Goal: Transaction & Acquisition: Purchase product/service

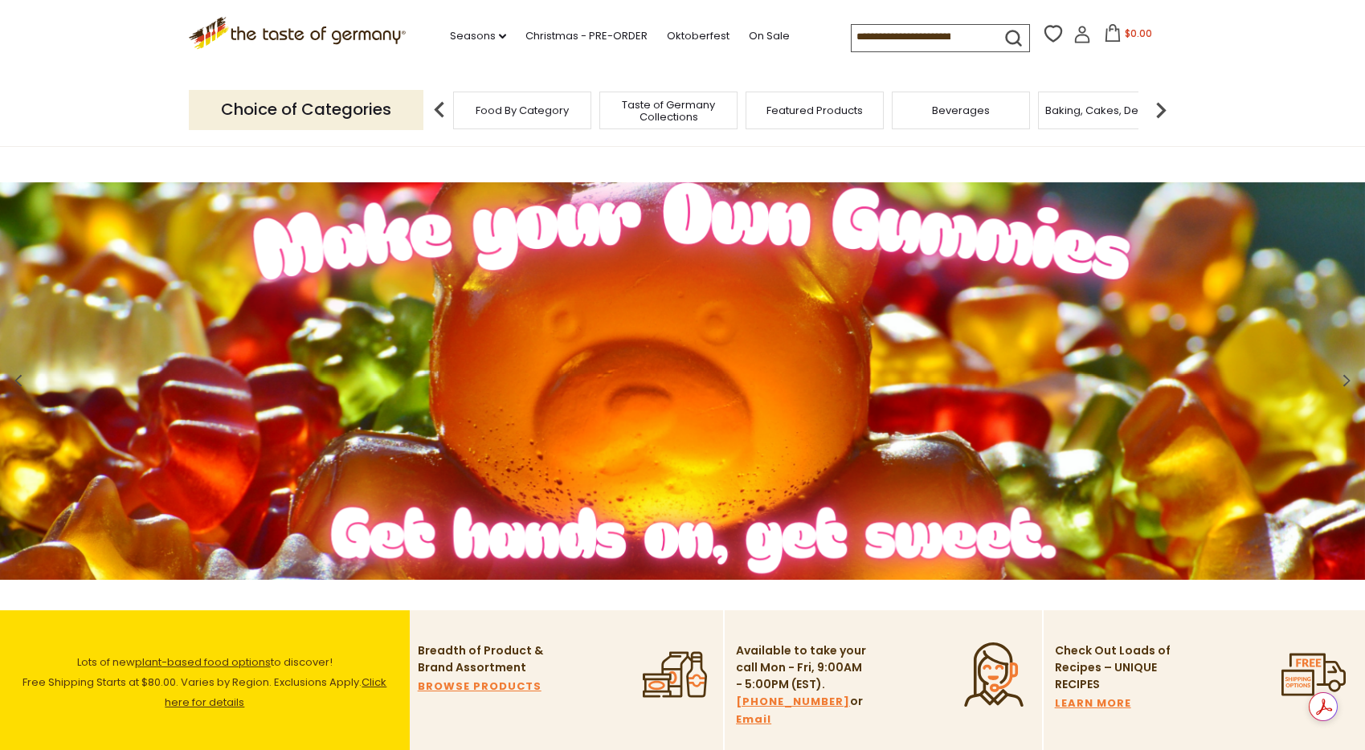
drag, startPoint x: 958, startPoint y: 40, endPoint x: 849, endPoint y: 37, distance: 109.3
click at [849, 37] on div ".st0{fill:#EDD300;} .st1{fill:#D33E21;} .st0{fill:#EDD300;} .st1{fill:#D33E21;}…" at bounding box center [683, 37] width 988 height 74
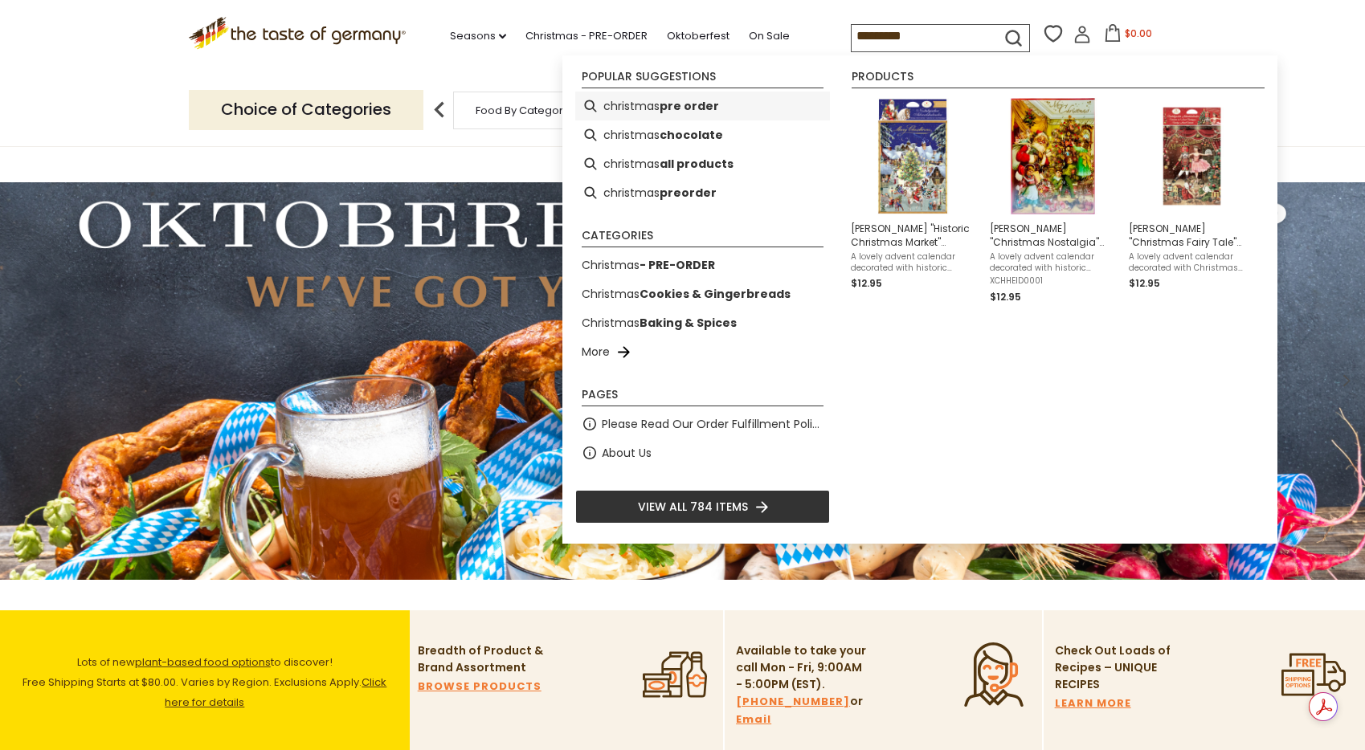
click at [688, 103] on b "pre order" at bounding box center [689, 106] width 59 height 18
type input "**********"
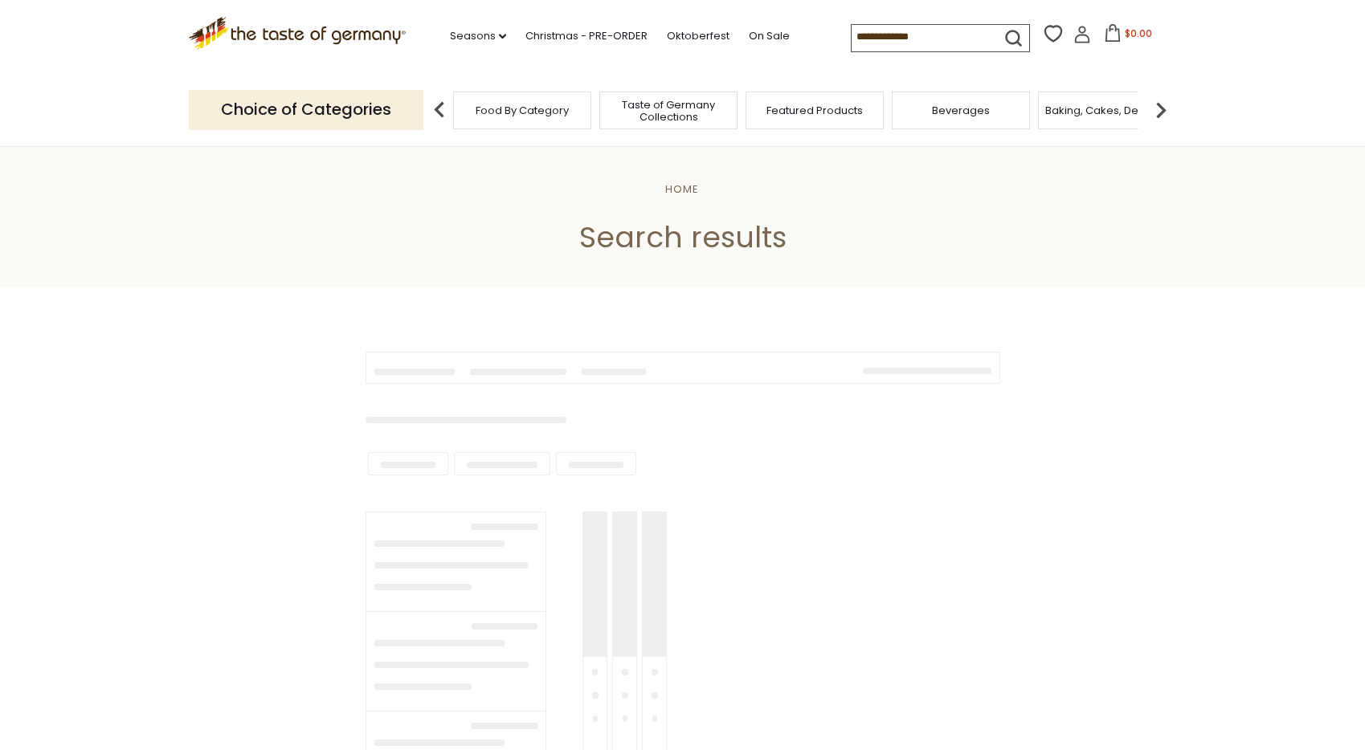
type input "**********"
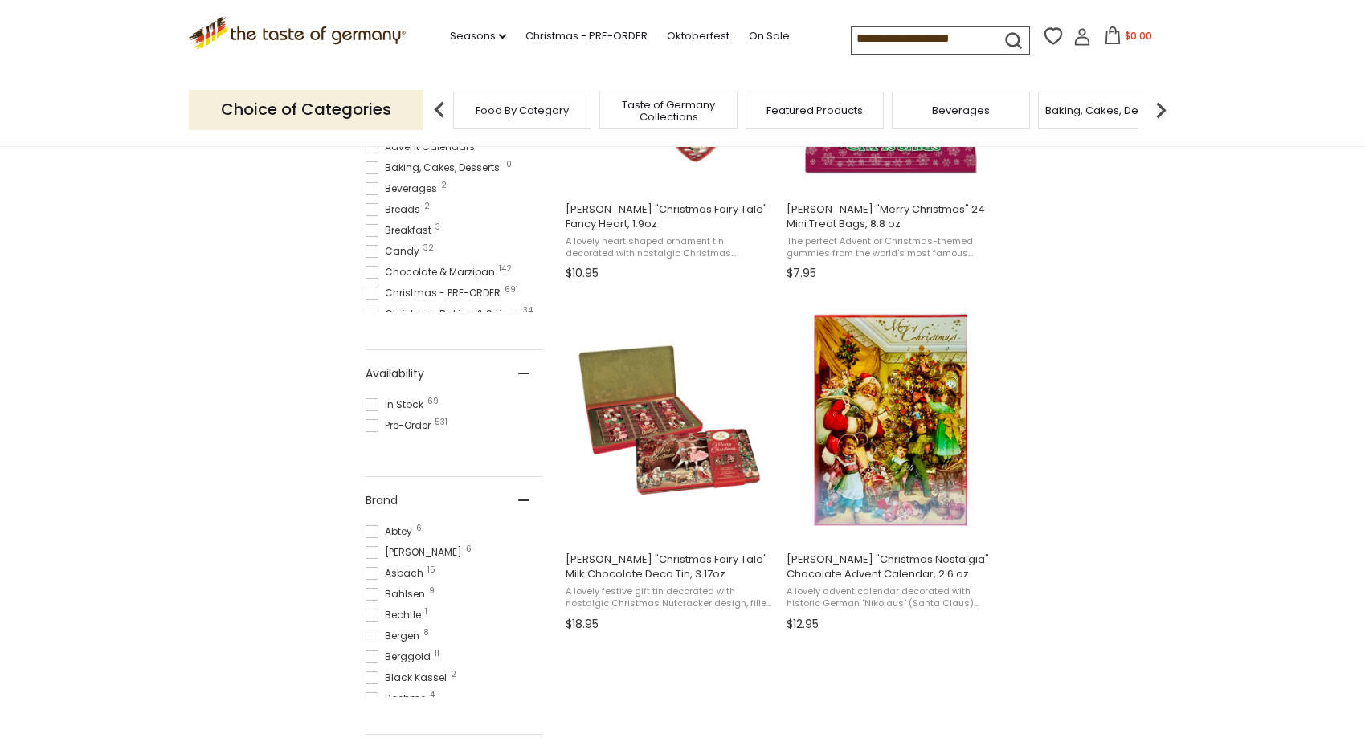
scroll to position [501, 0]
click at [370, 420] on span at bounding box center [372, 425] width 13 height 13
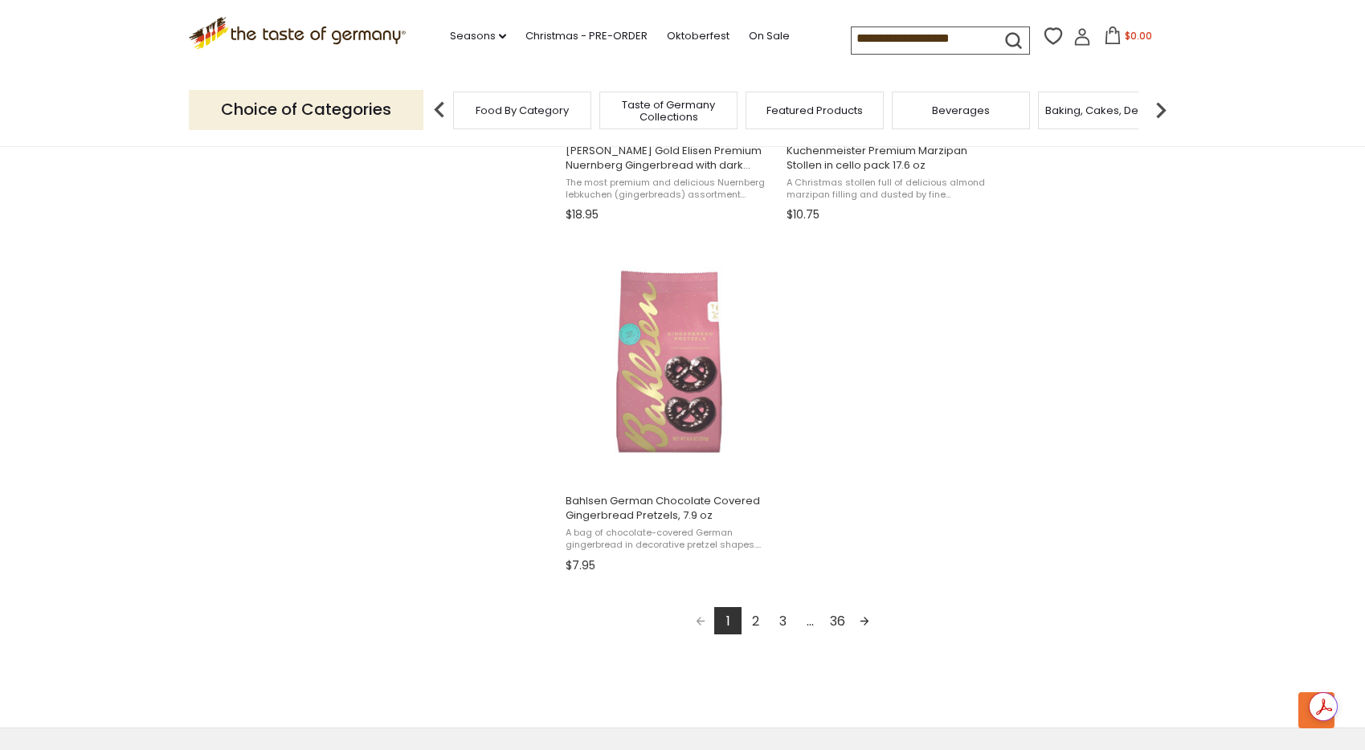
scroll to position [2665, 0]
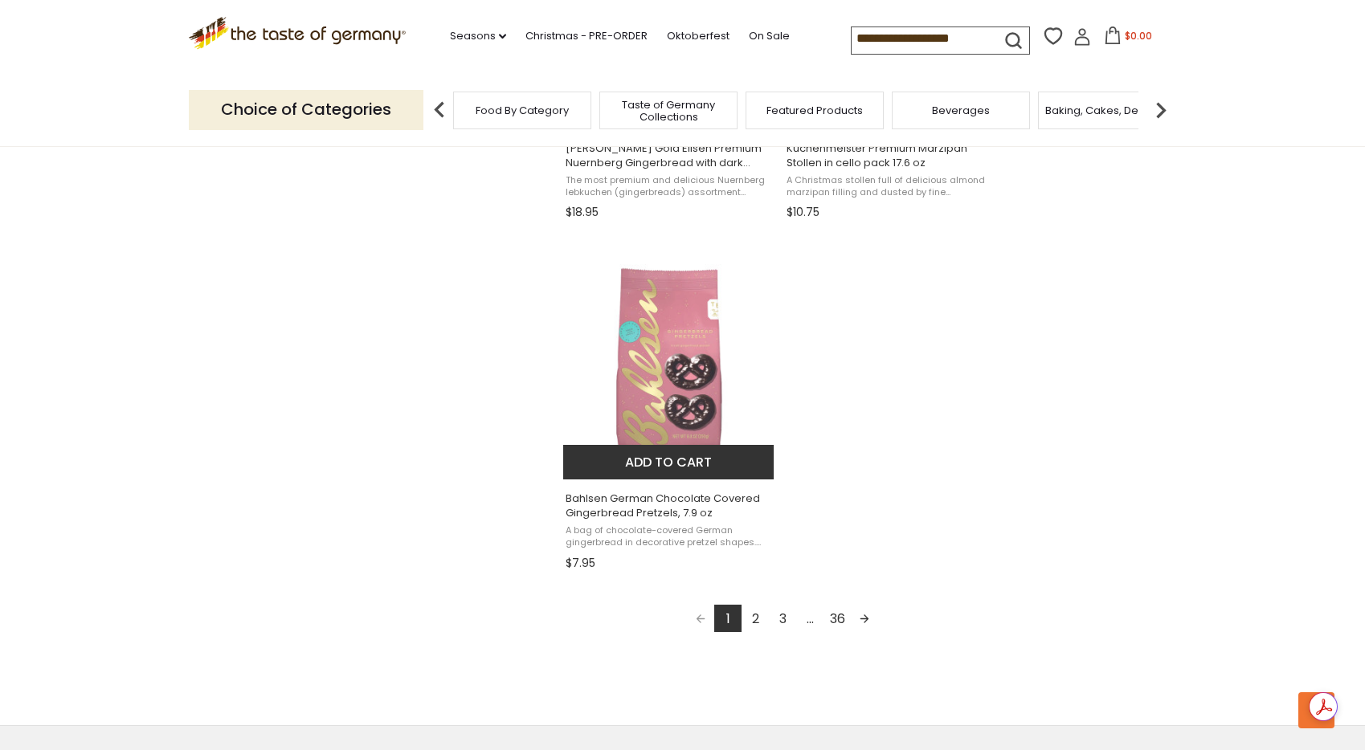
click at [644, 466] on button "Add to cart" at bounding box center [668, 462] width 211 height 35
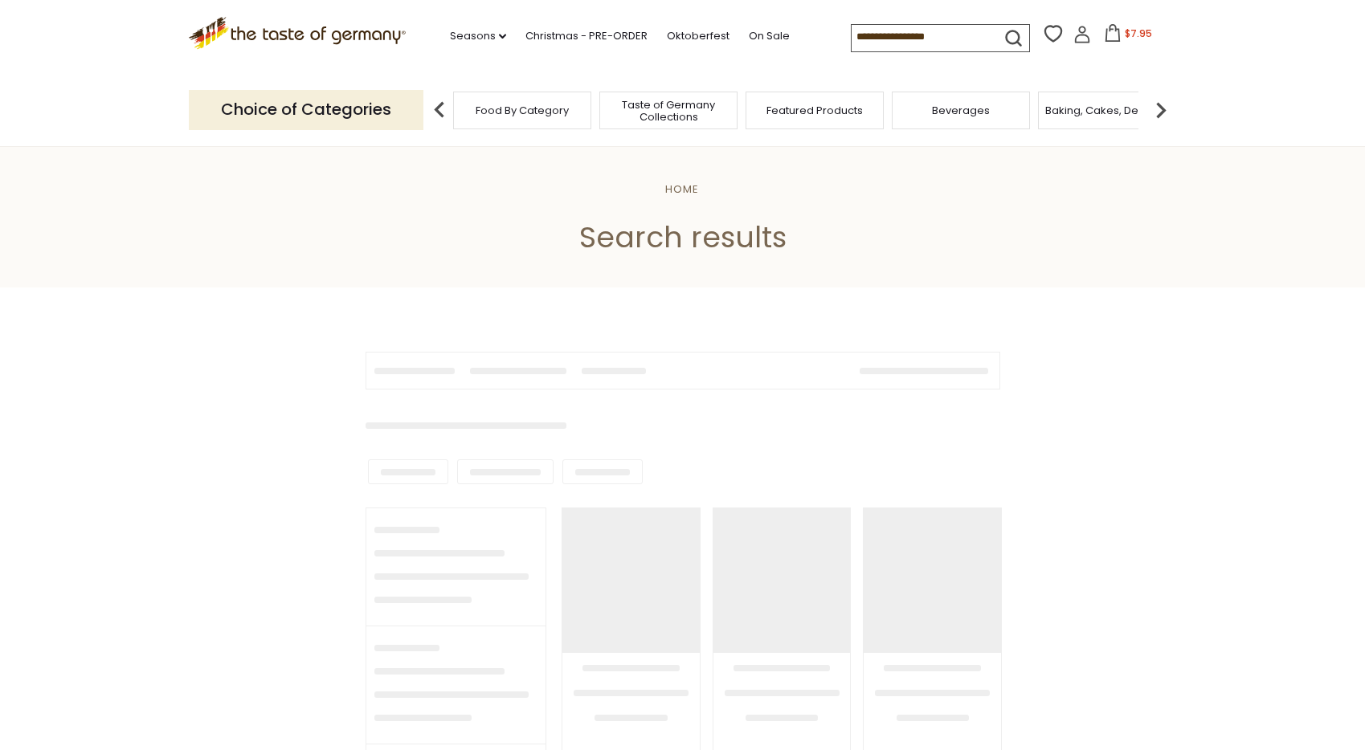
type input "**********"
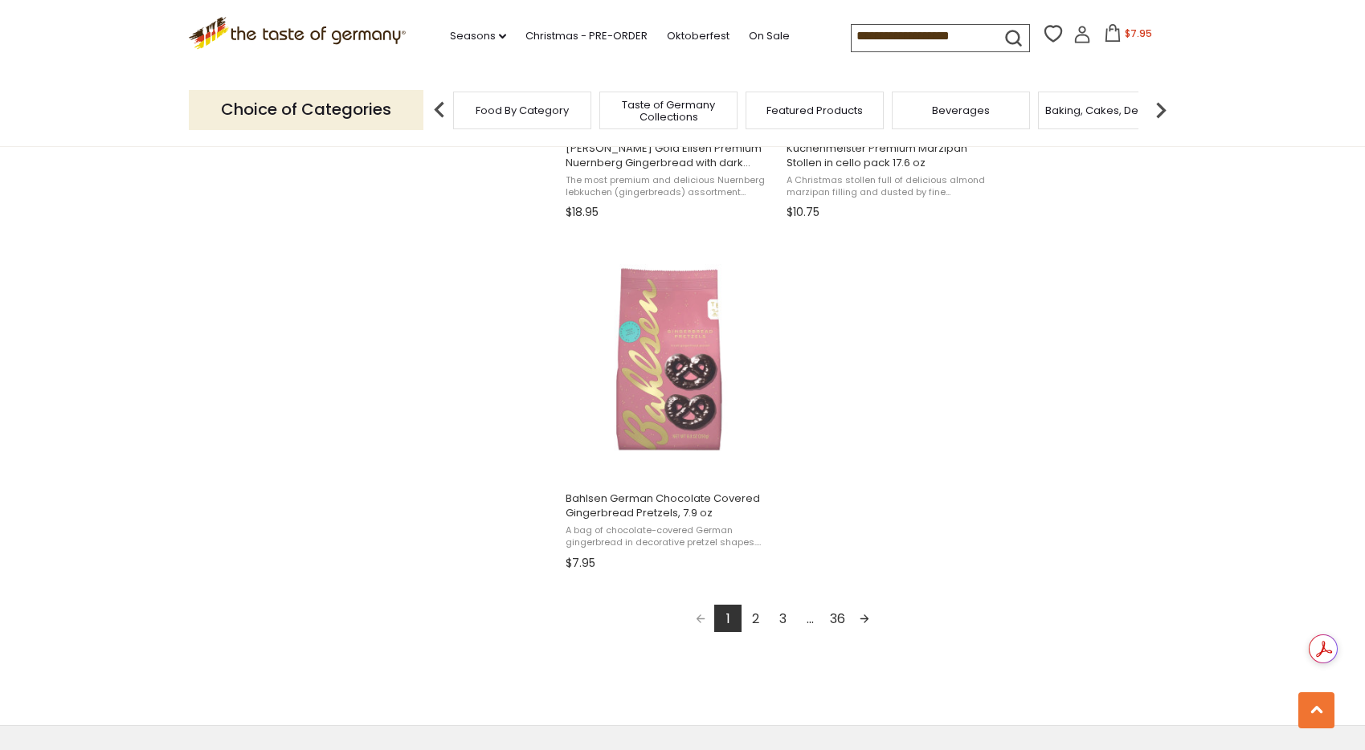
click at [755, 620] on link "2" at bounding box center [755, 618] width 27 height 27
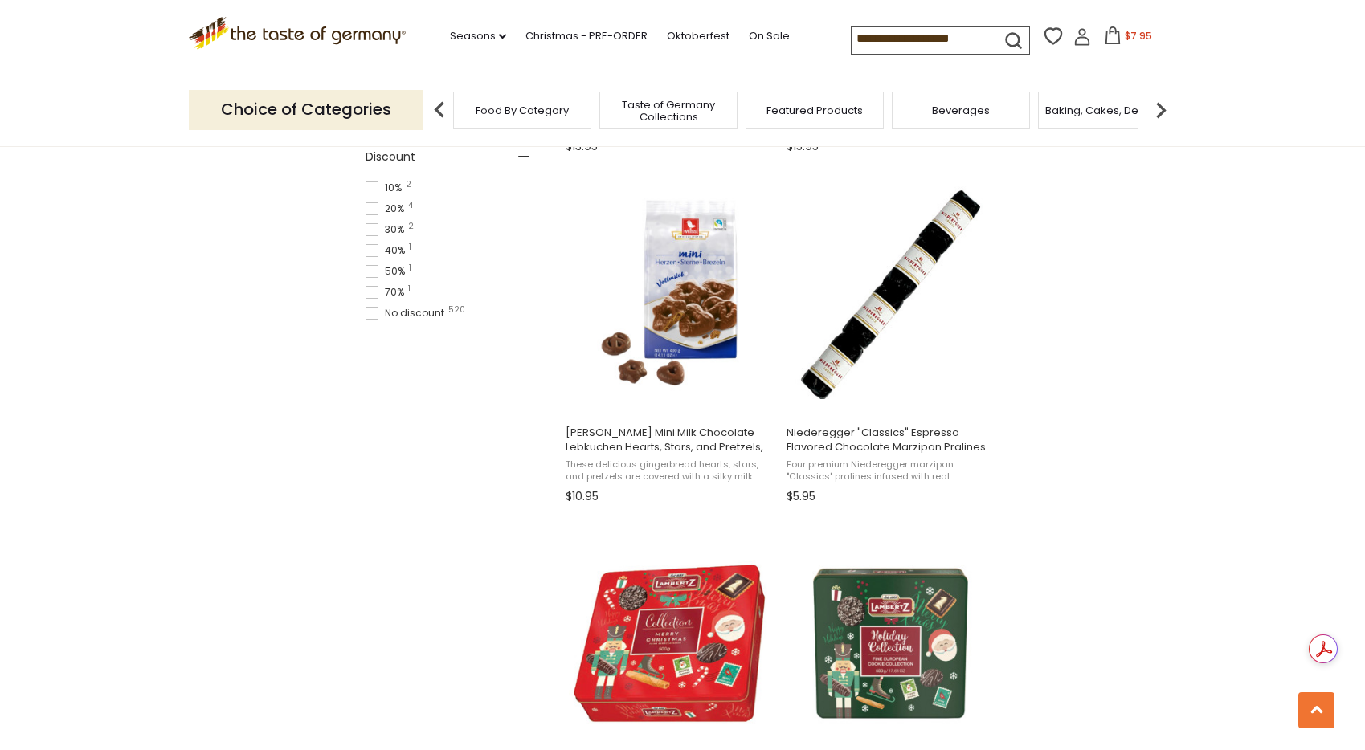
scroll to position [1331, 0]
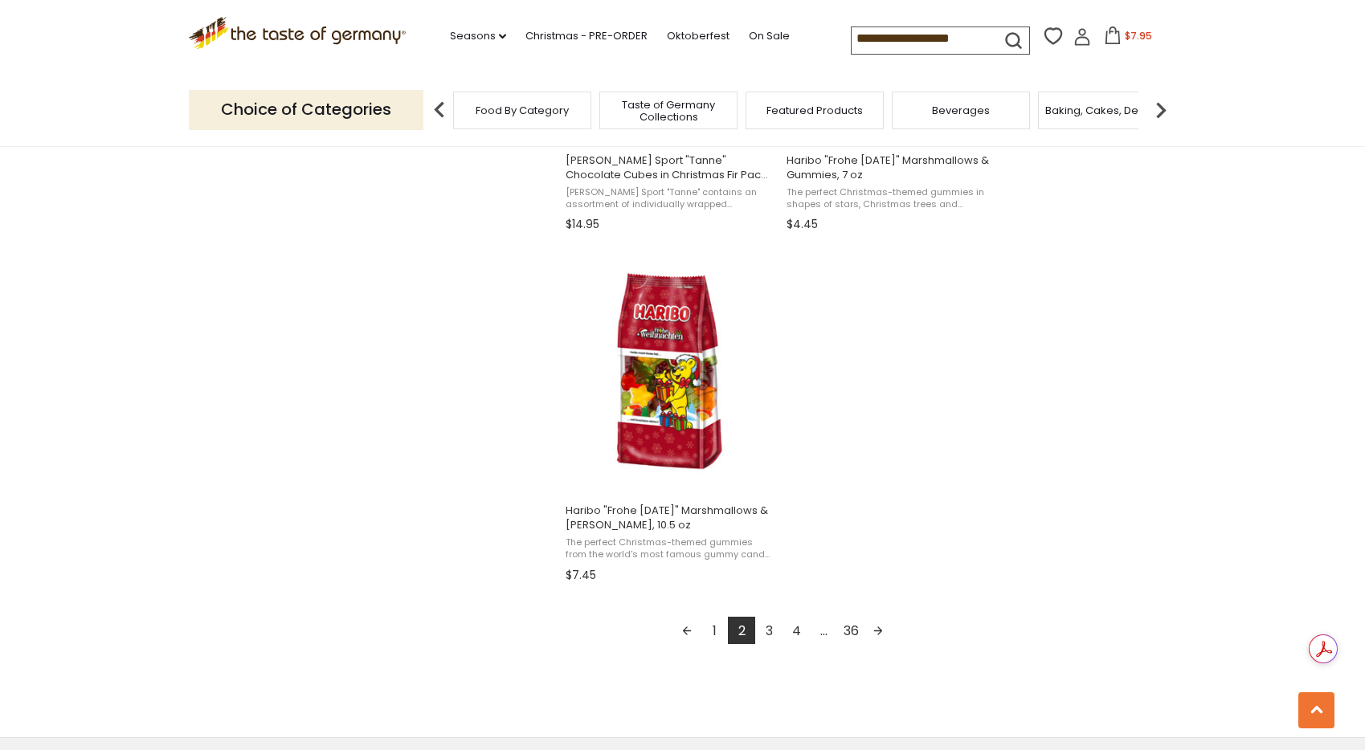
click at [771, 636] on link "3" at bounding box center [768, 630] width 27 height 27
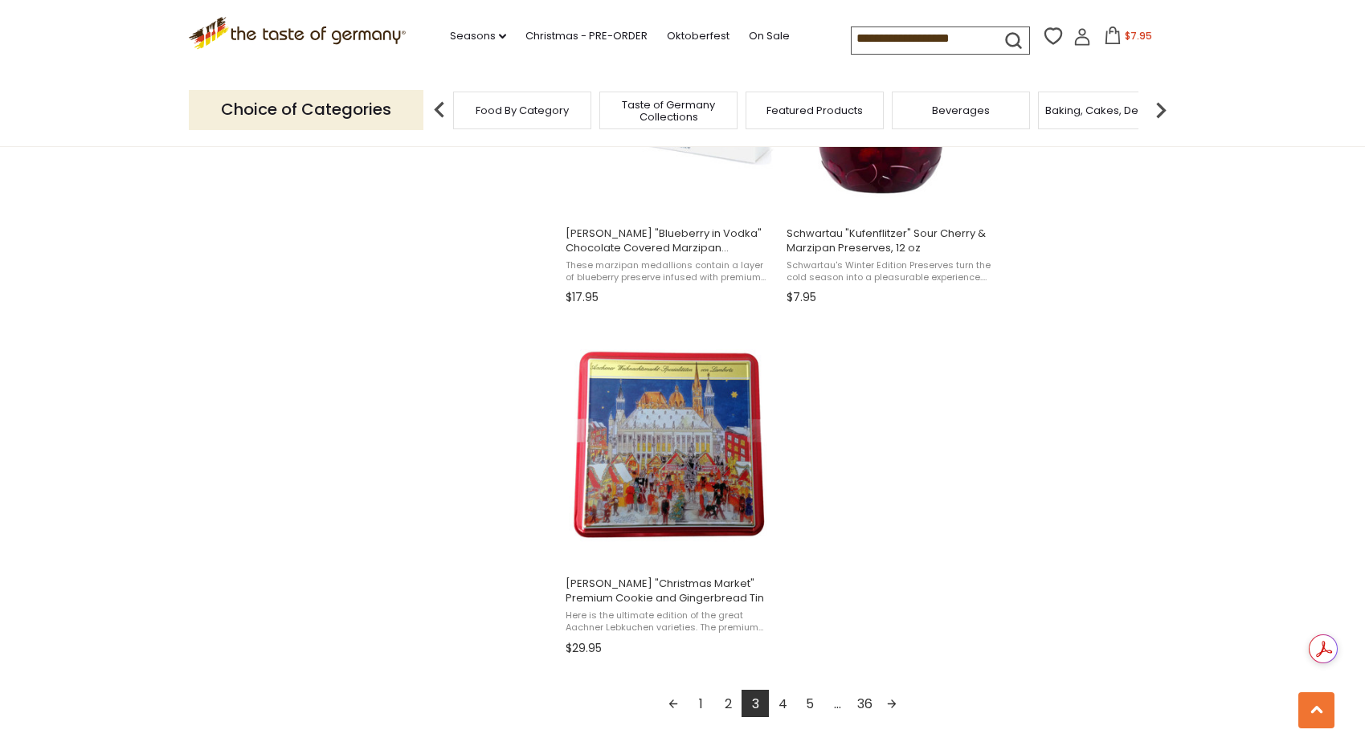
scroll to position [2606, 0]
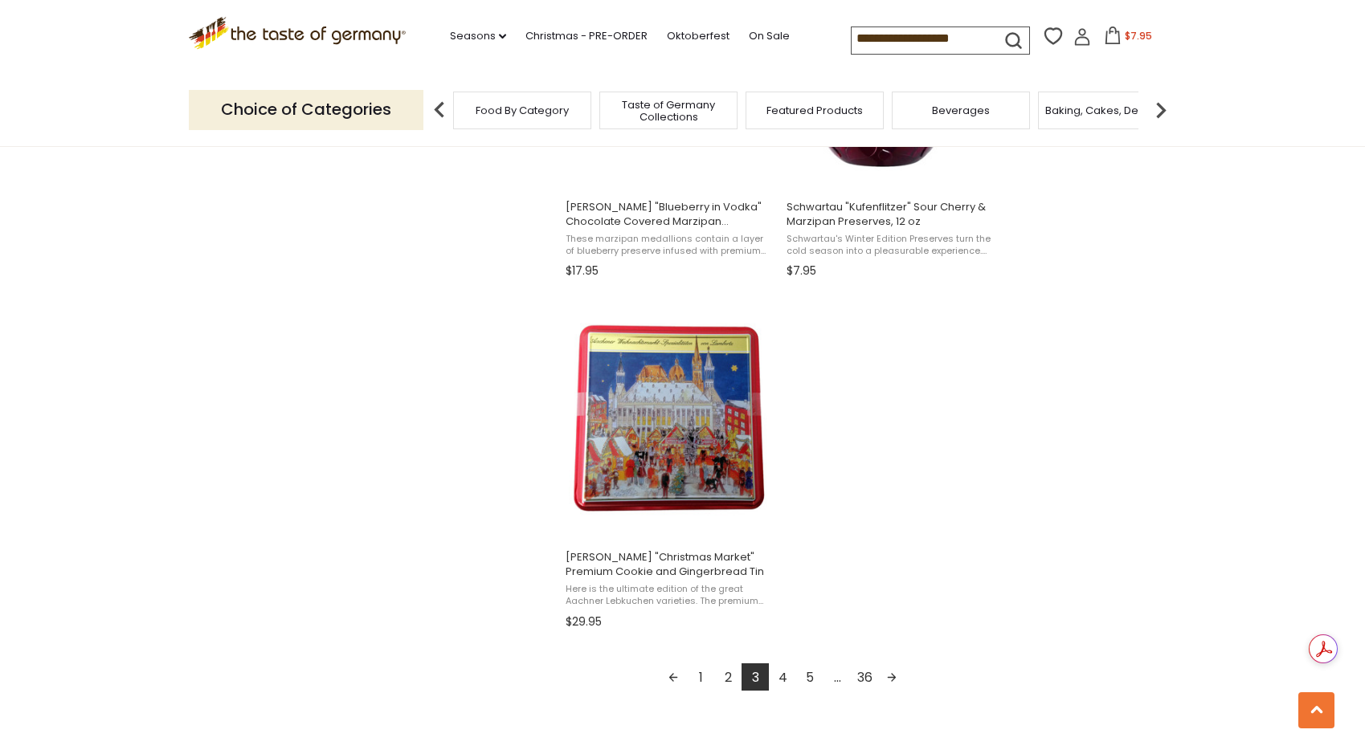
click at [782, 677] on link "4" at bounding box center [782, 677] width 27 height 27
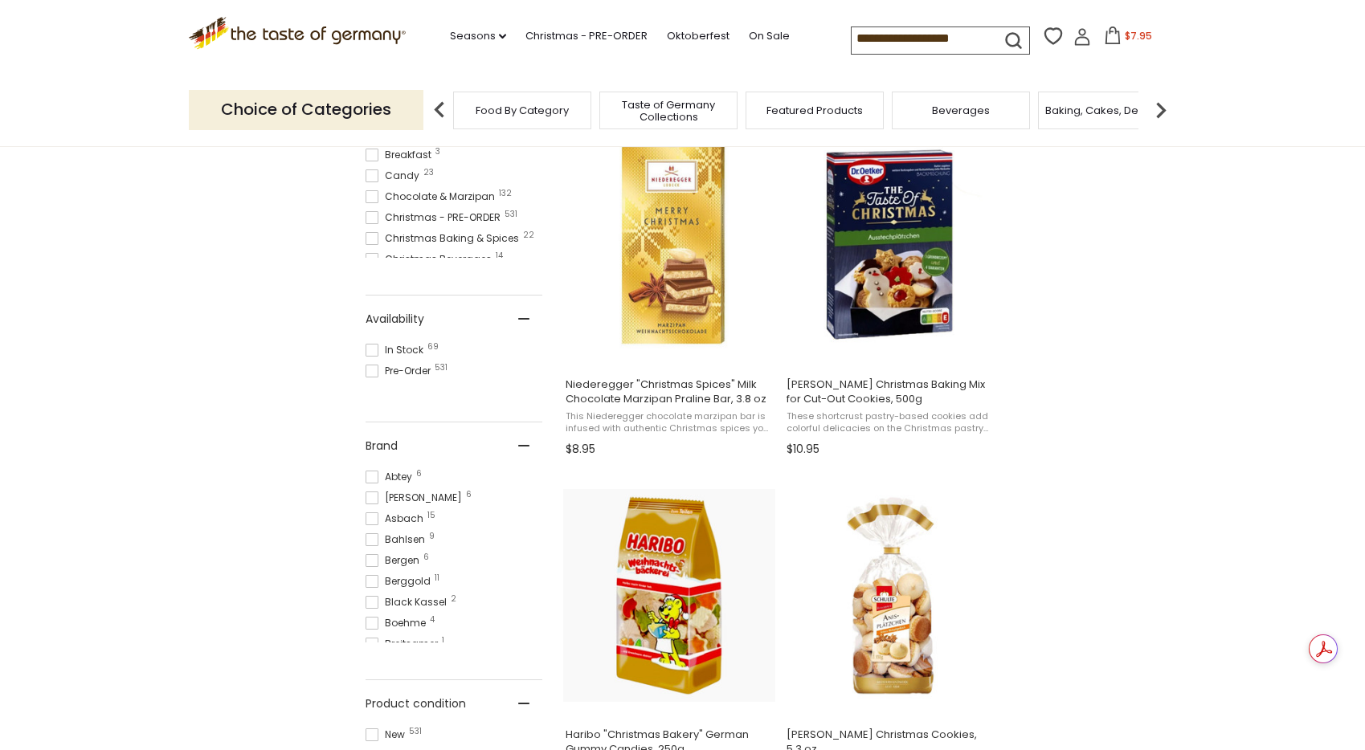
scroll to position [685, 0]
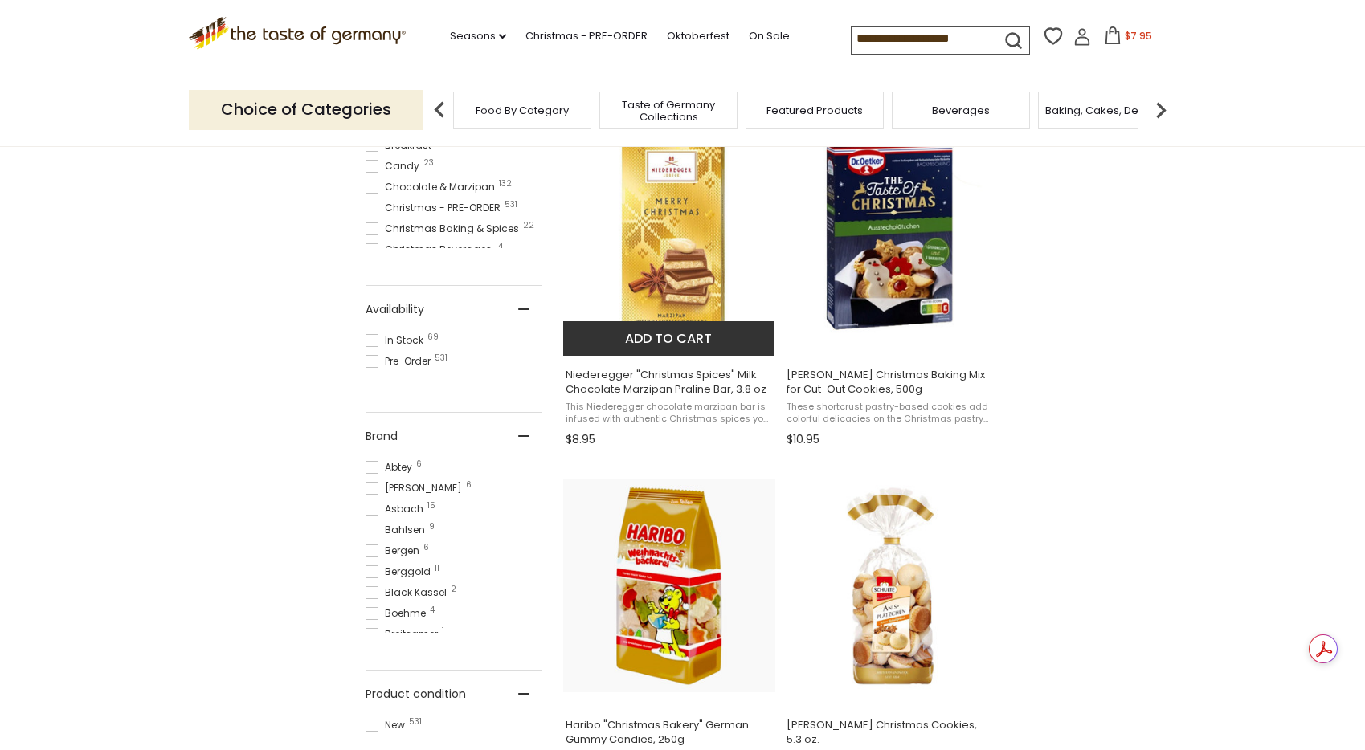
click at [673, 337] on button "Add to cart" at bounding box center [668, 338] width 211 height 35
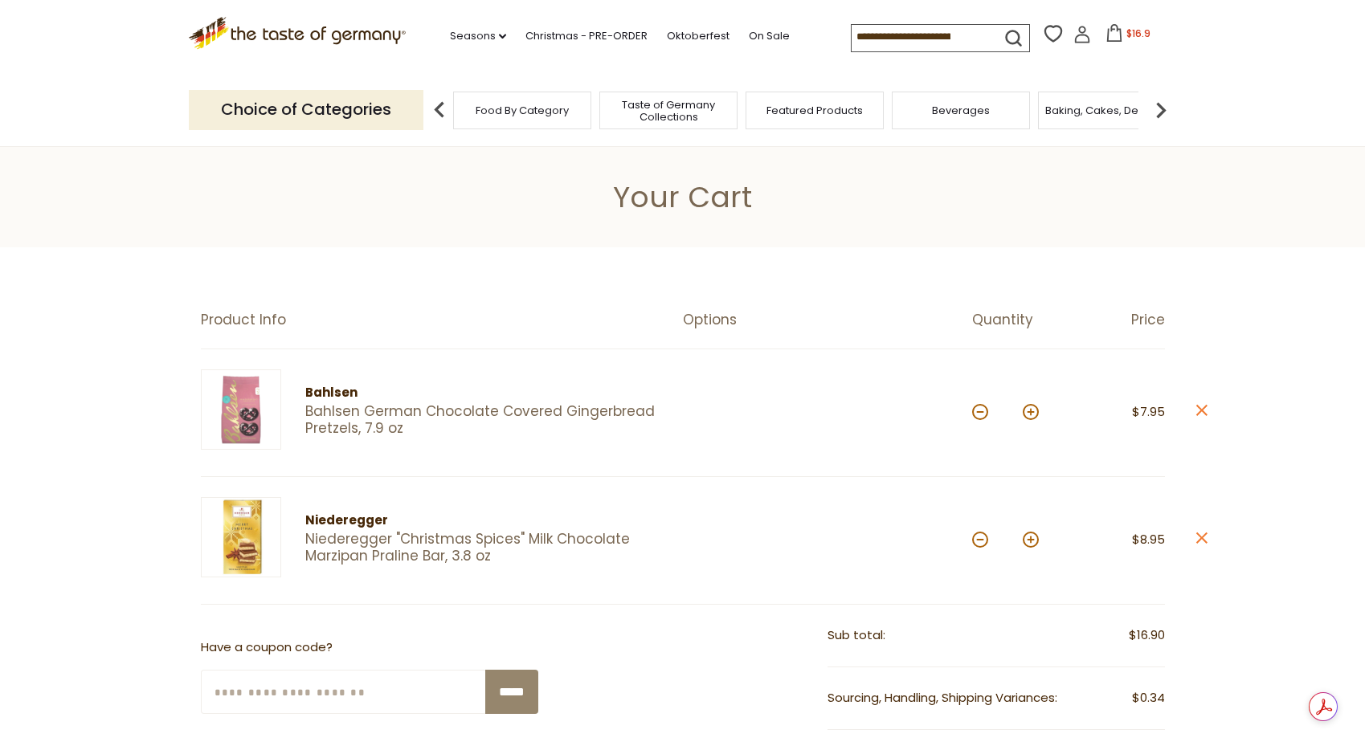
click at [1034, 540] on button at bounding box center [1031, 540] width 16 height 16
type input "*"
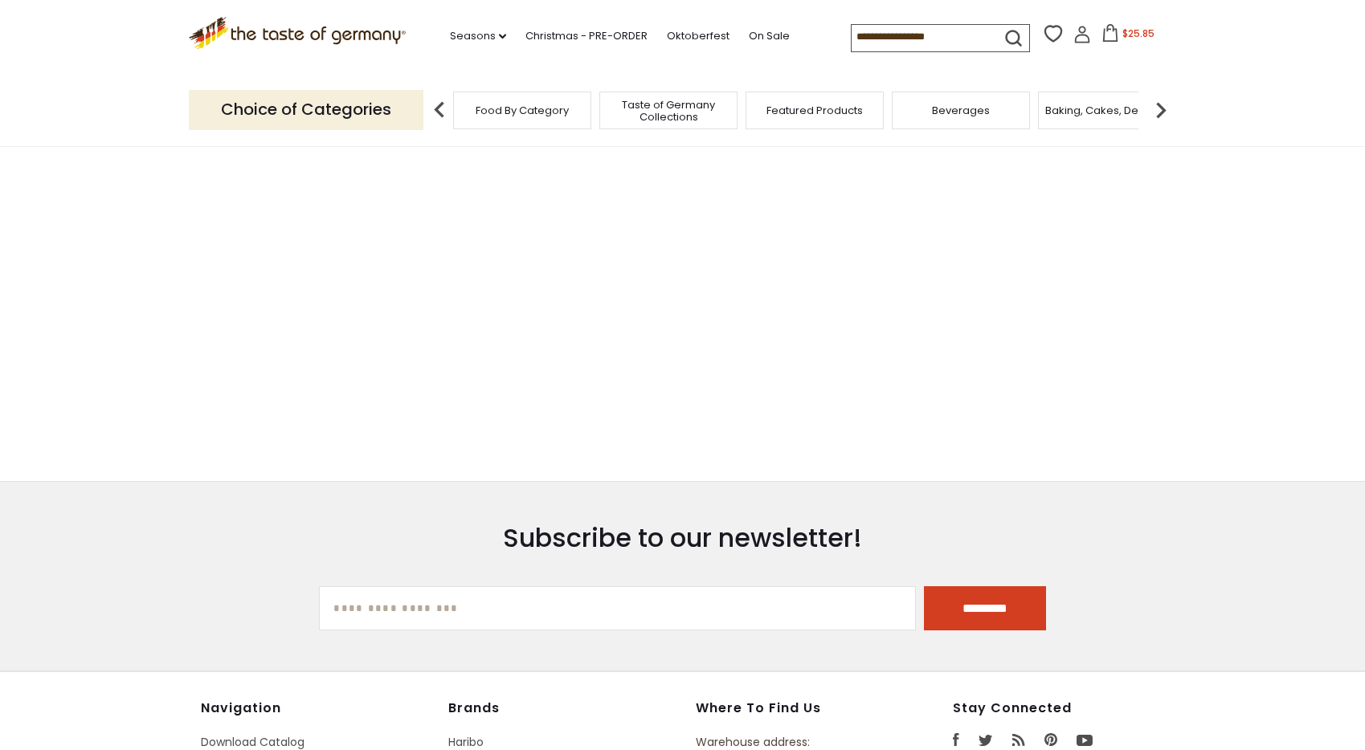
type input "**********"
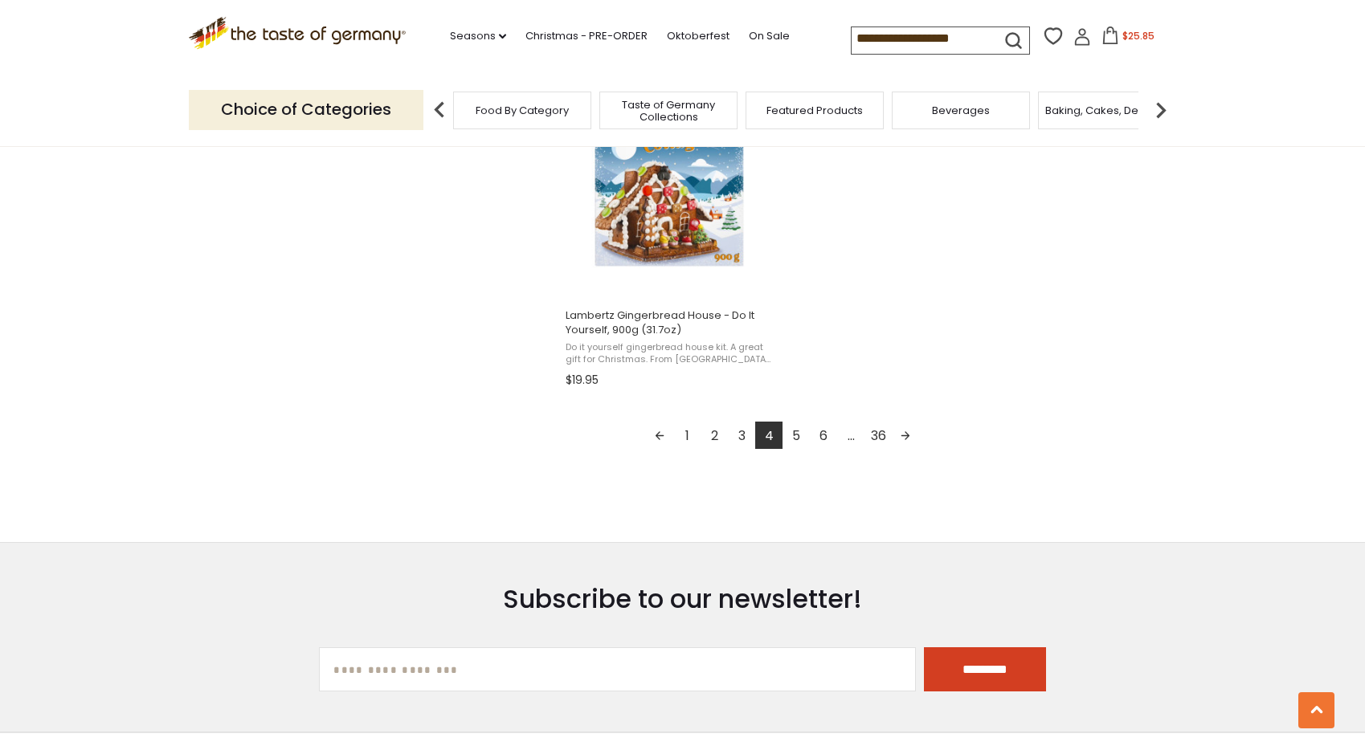
click at [799, 440] on link "5" at bounding box center [796, 435] width 27 height 27
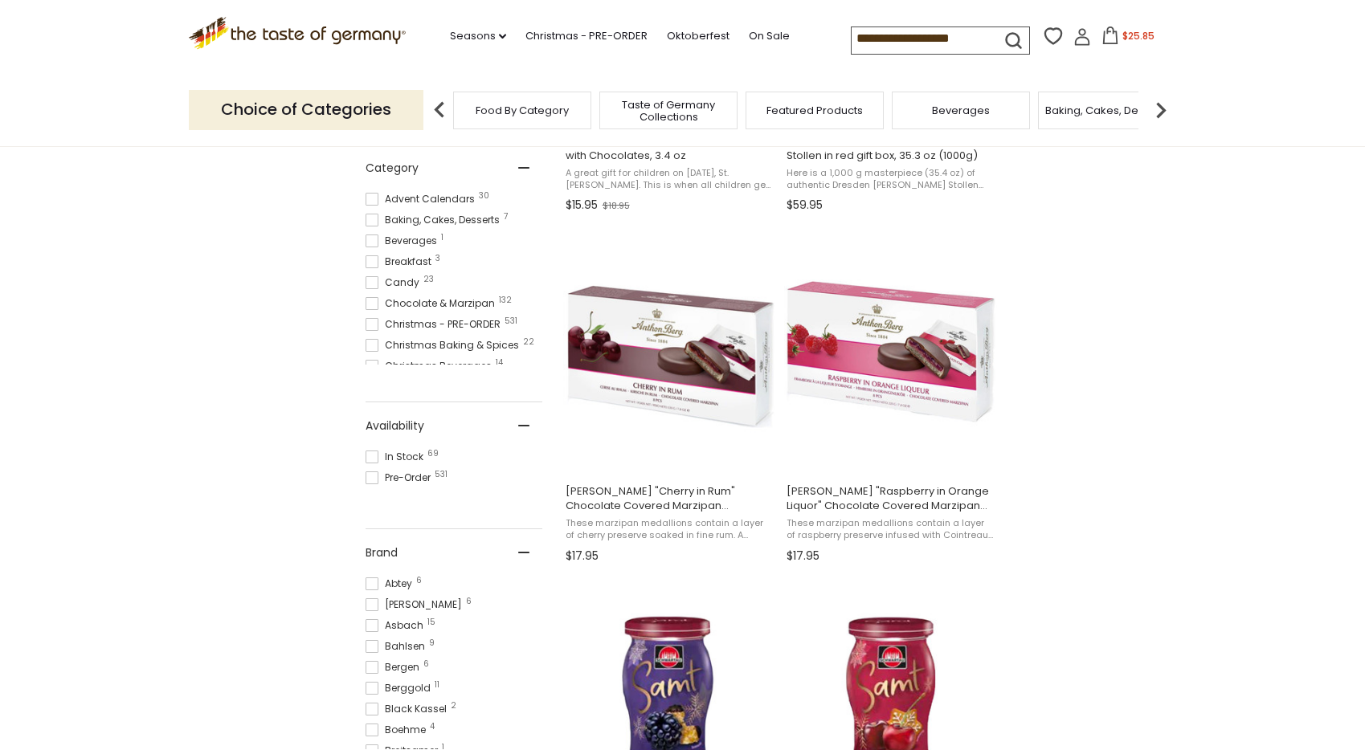
scroll to position [570, 0]
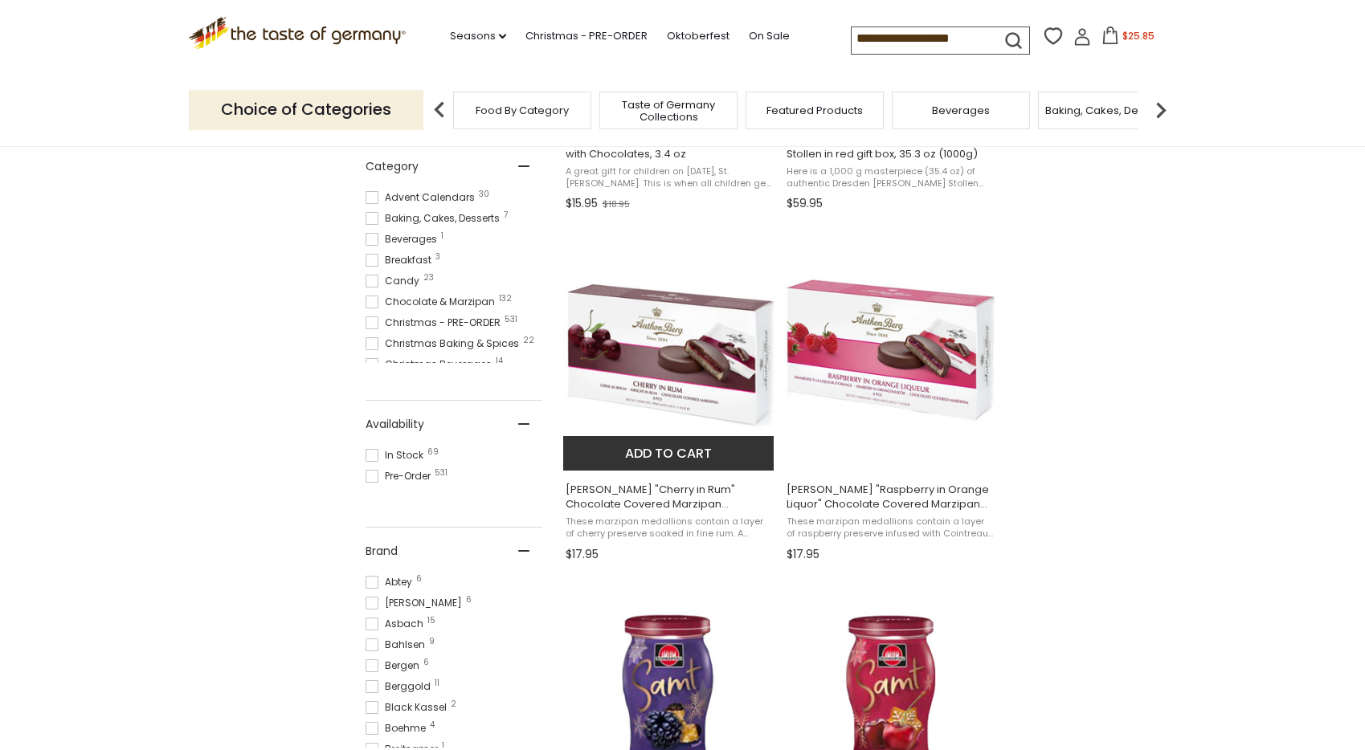
click at [642, 459] on button "Add to cart" at bounding box center [668, 453] width 211 height 35
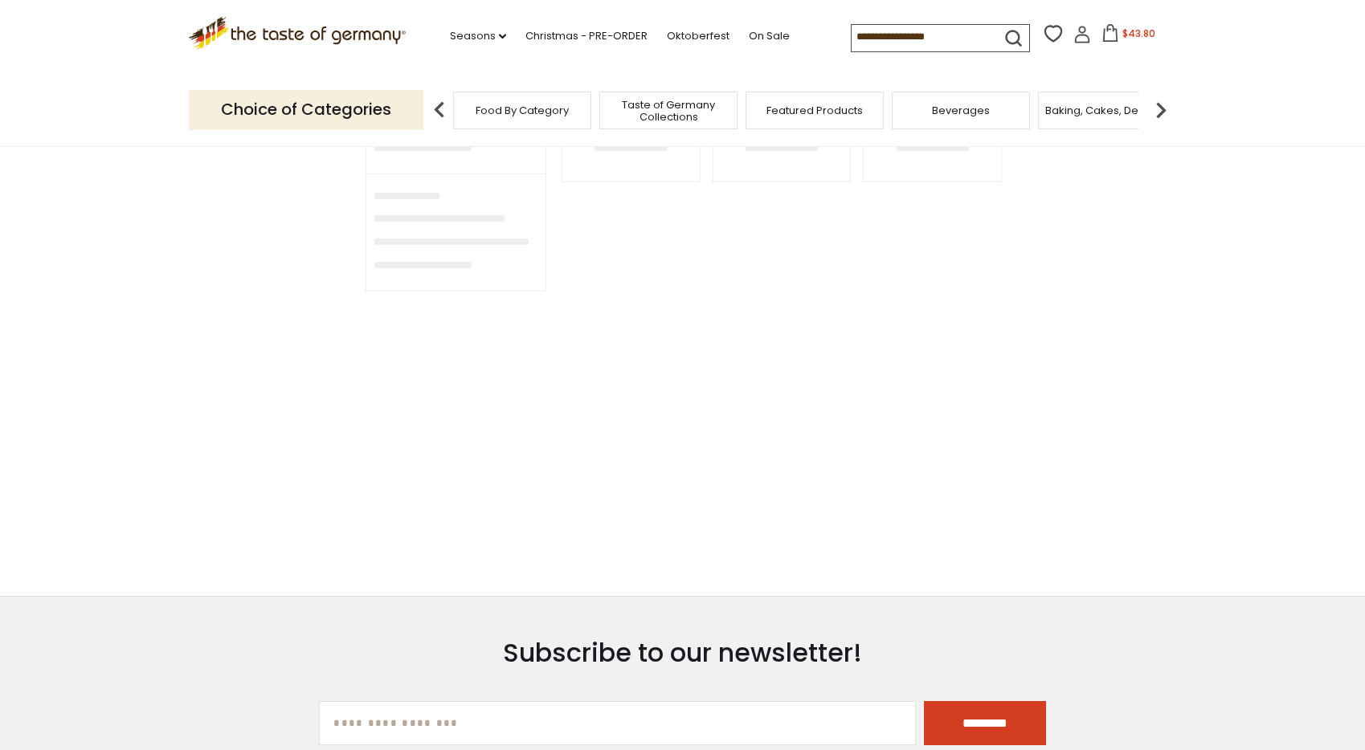
type input "**********"
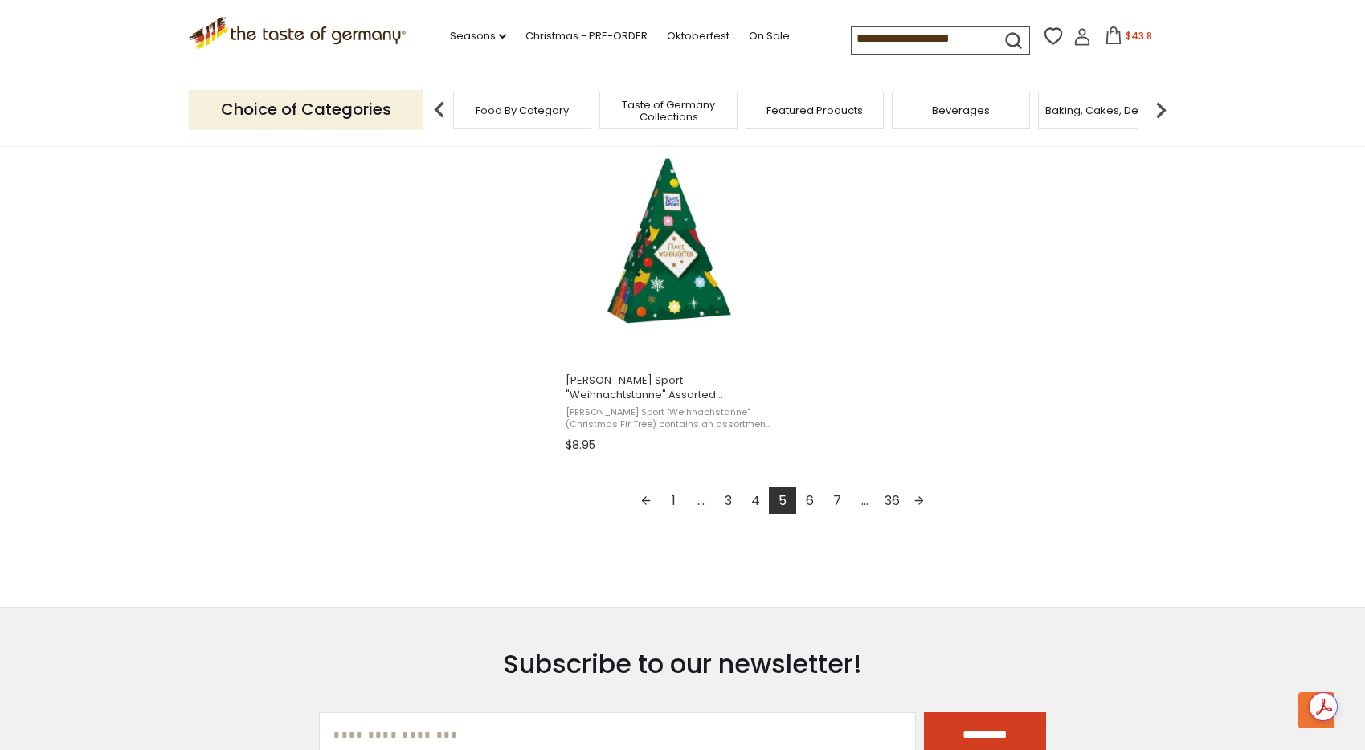
scroll to position [2791, 0]
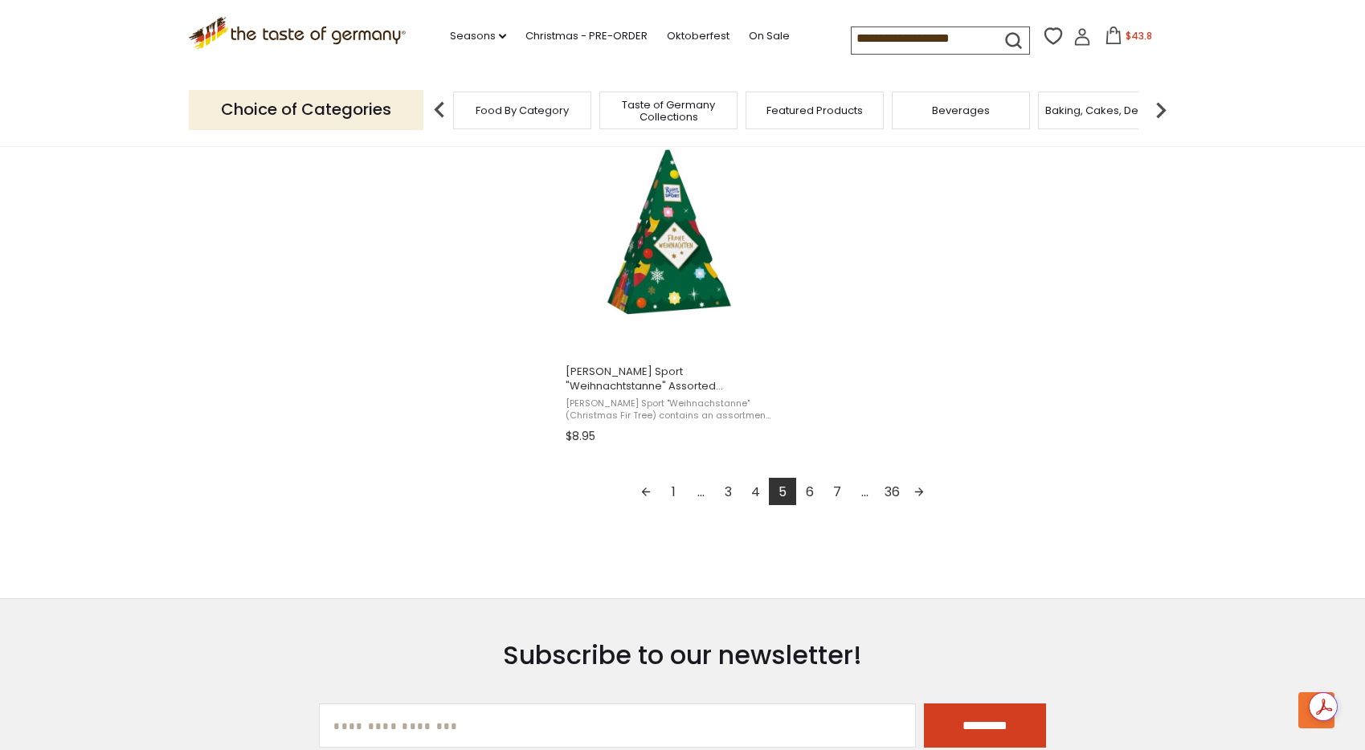
click at [814, 493] on link "6" at bounding box center [809, 491] width 27 height 27
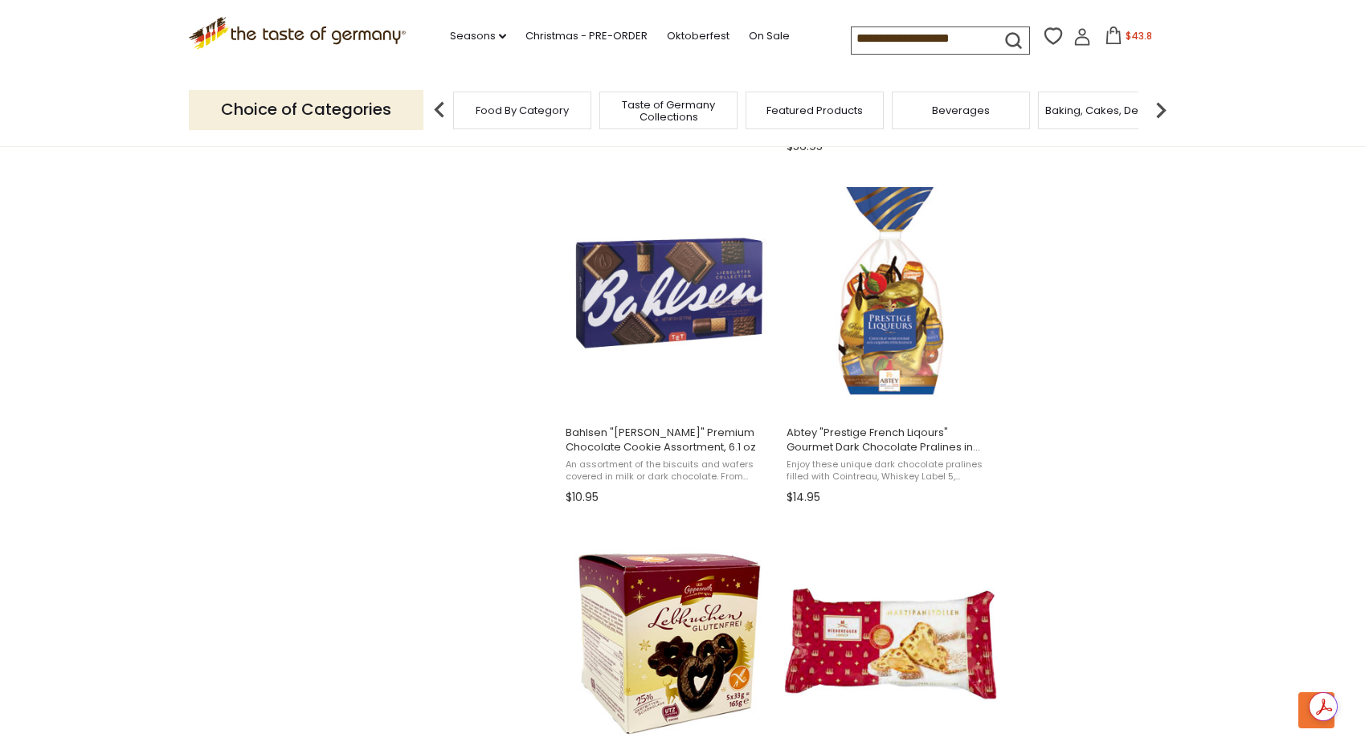
scroll to position [2020, 0]
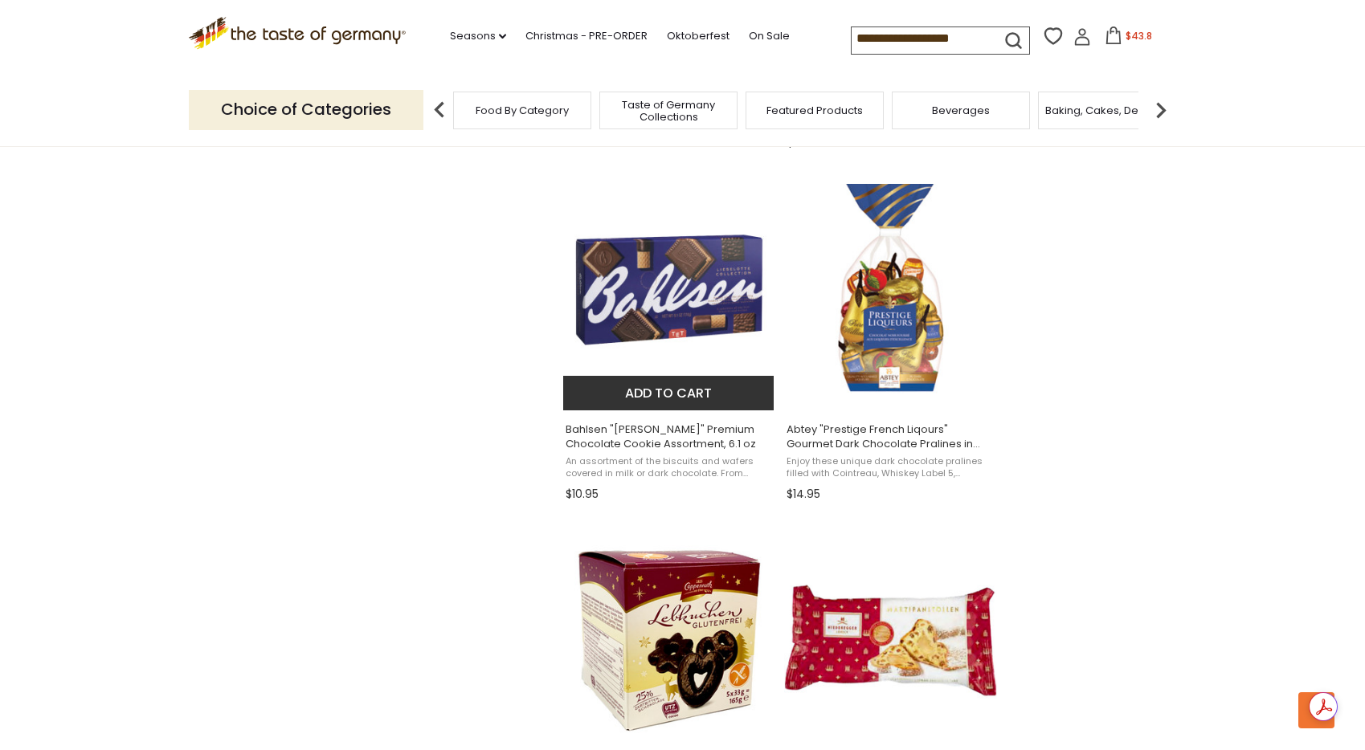
click at [691, 393] on button "Add to cart" at bounding box center [668, 393] width 211 height 35
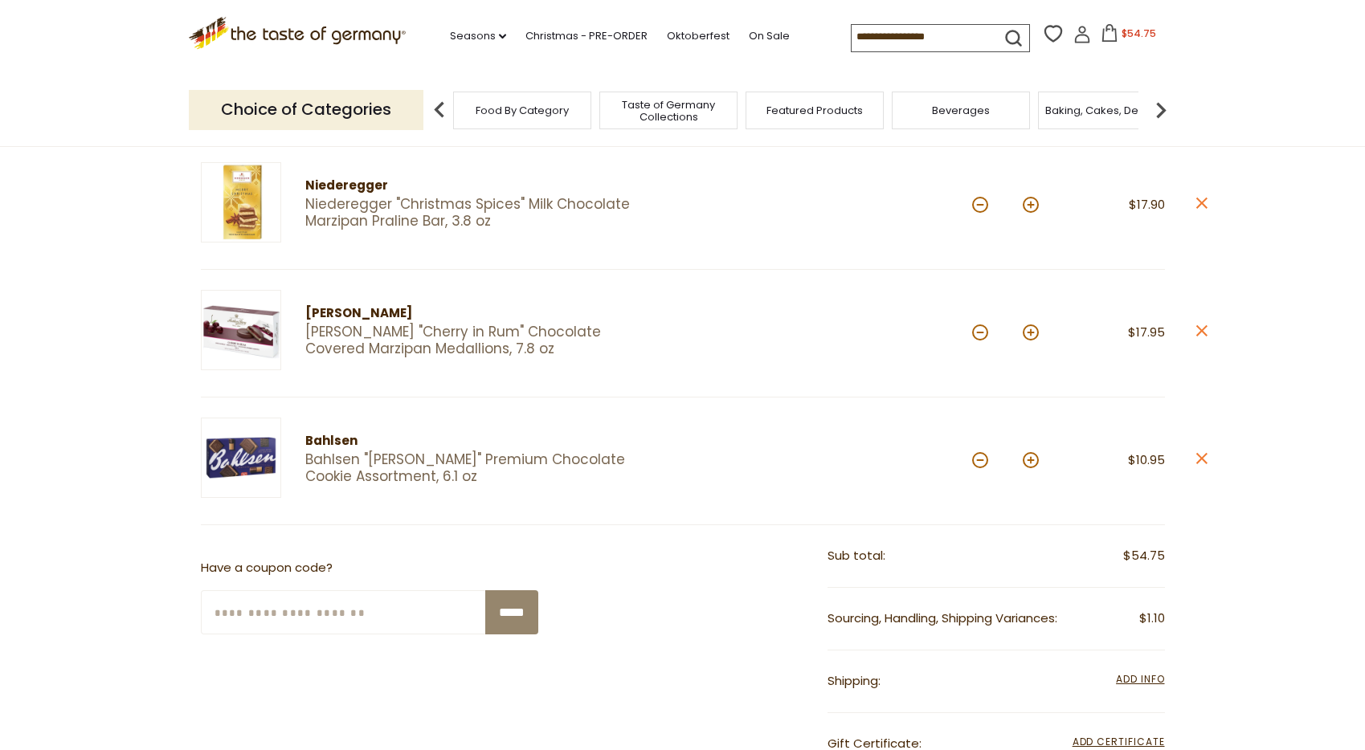
scroll to position [339, 0]
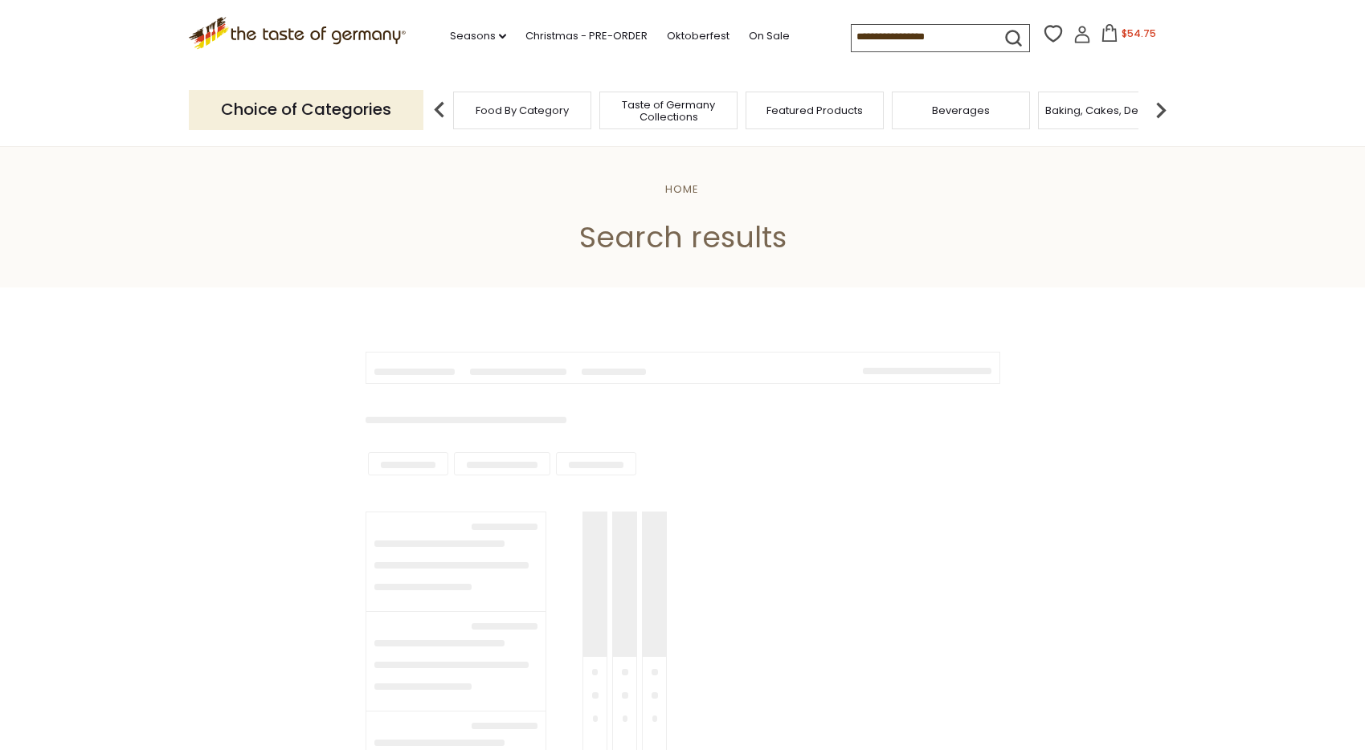
type input "**********"
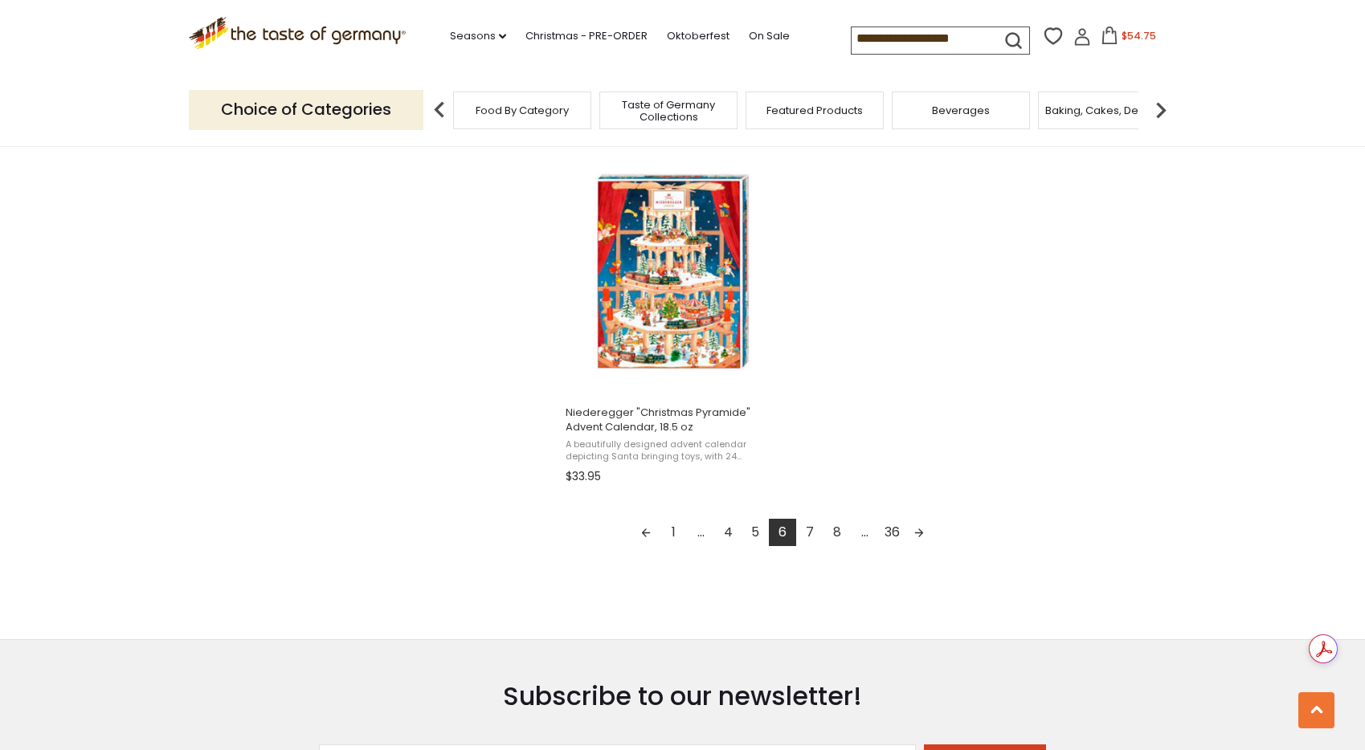
scroll to position [2752, 0]
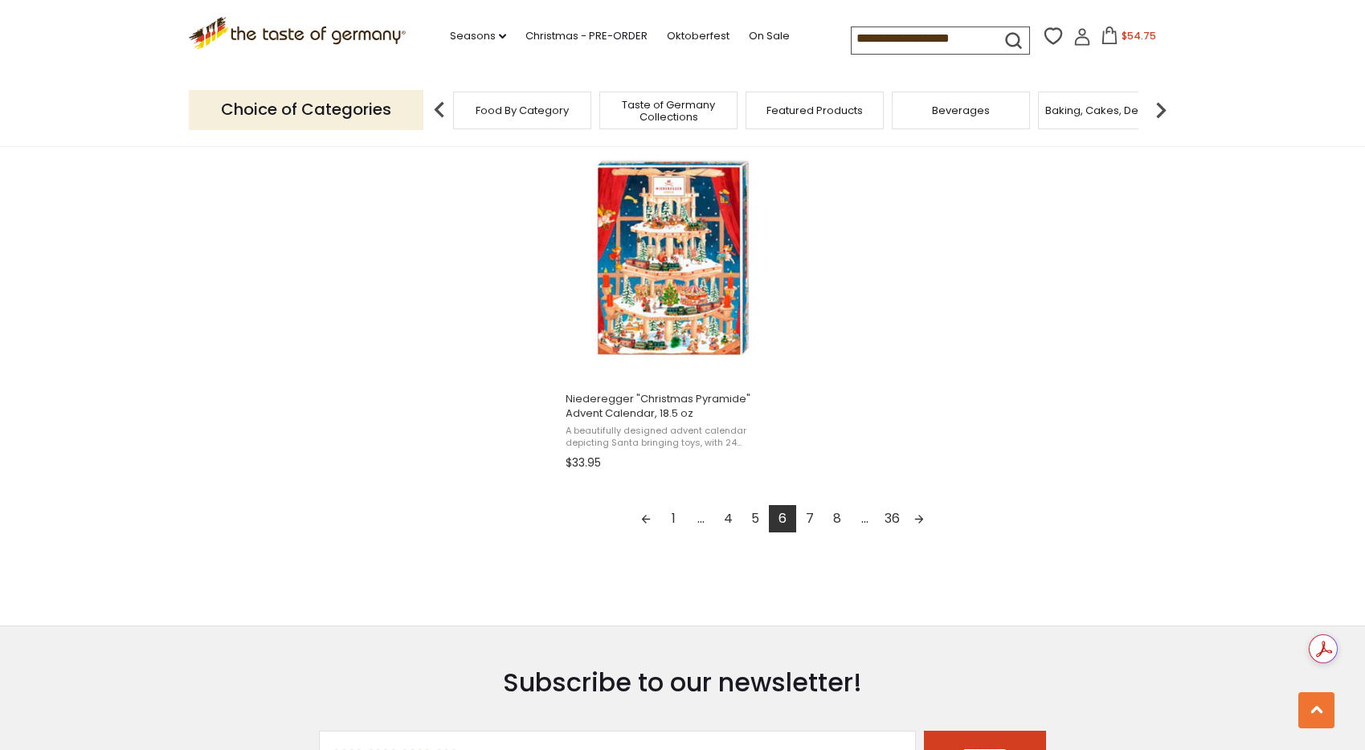
click at [812, 521] on link "7" at bounding box center [809, 518] width 27 height 27
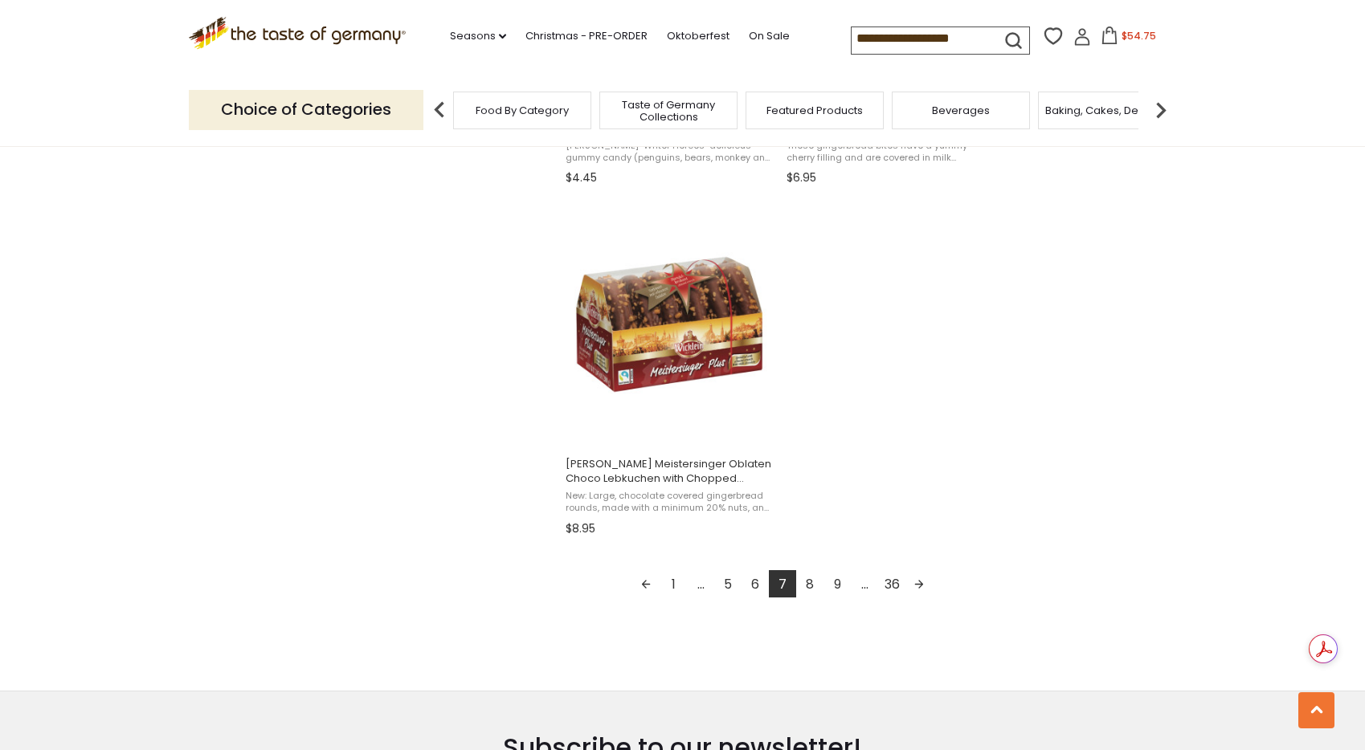
scroll to position [2728, 0]
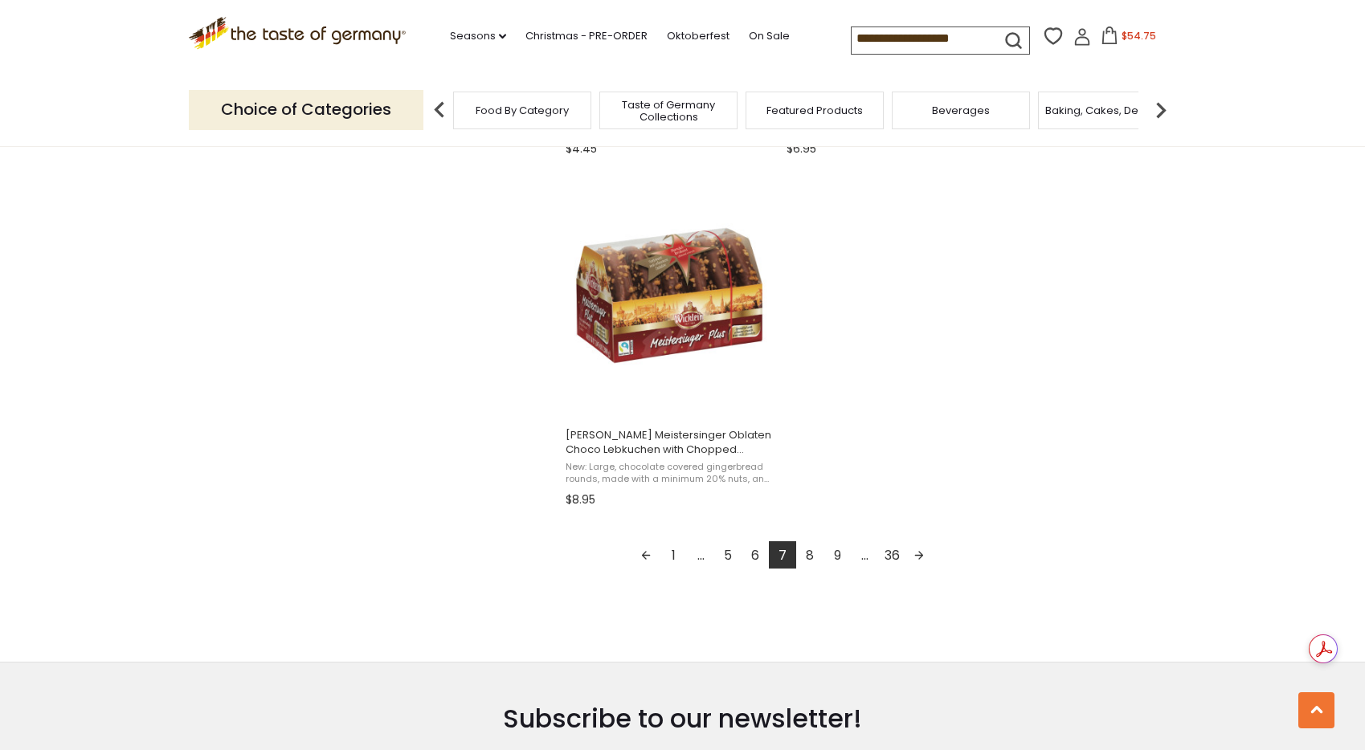
click at [812, 557] on link "8" at bounding box center [809, 555] width 27 height 27
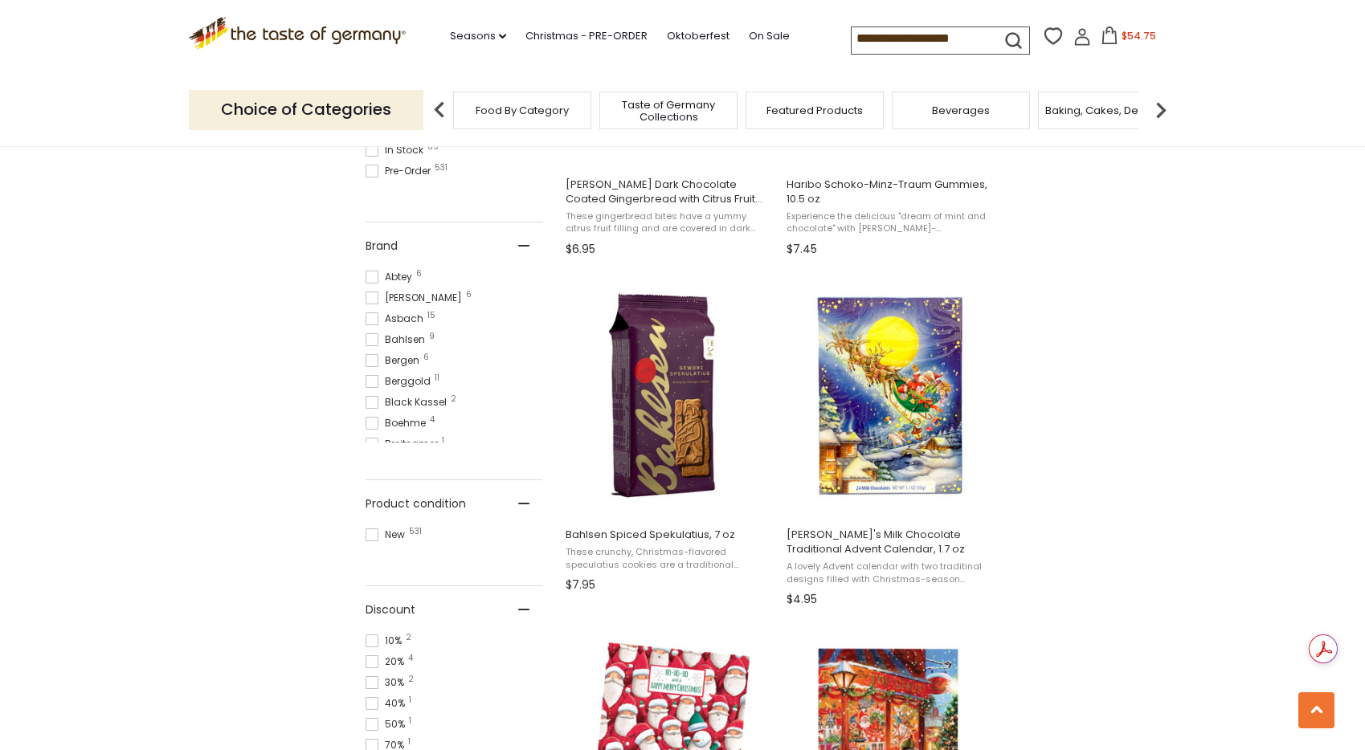
scroll to position [876, 0]
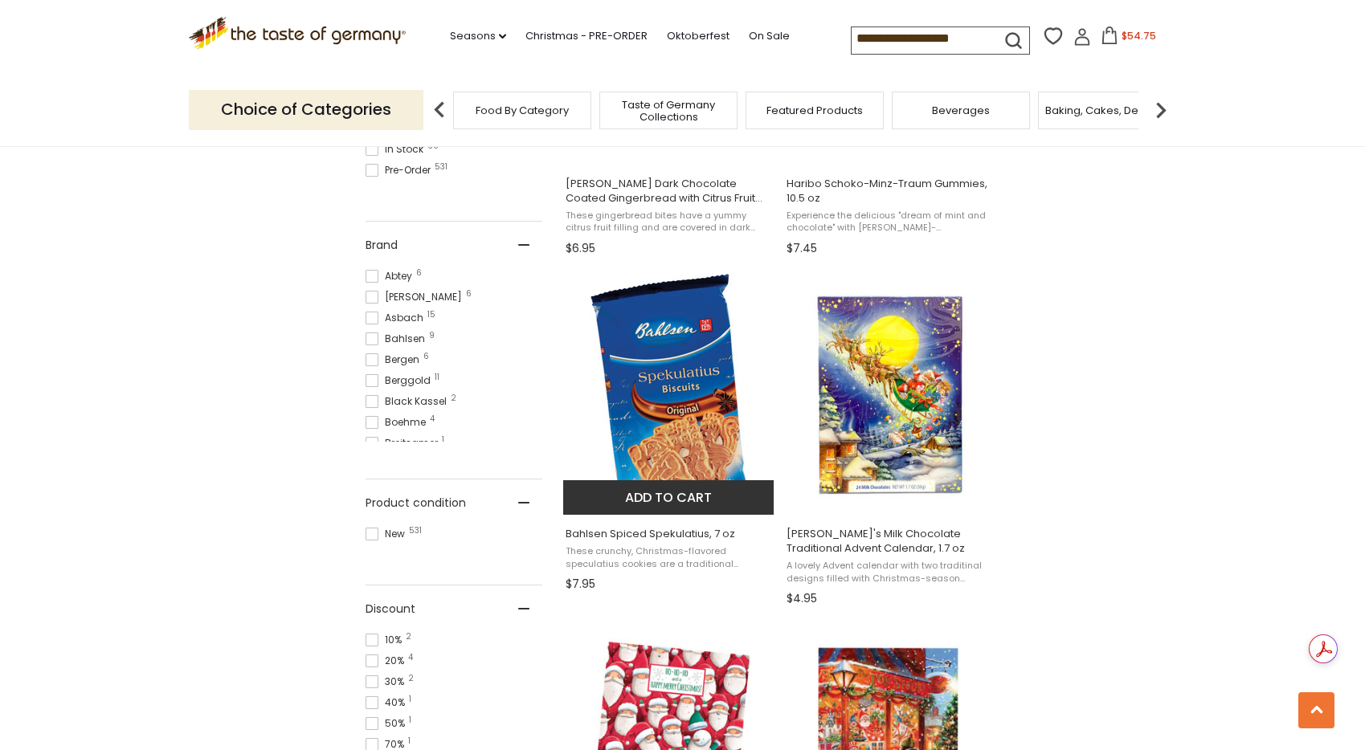
click at [705, 502] on button "Add to cart" at bounding box center [668, 498] width 211 height 35
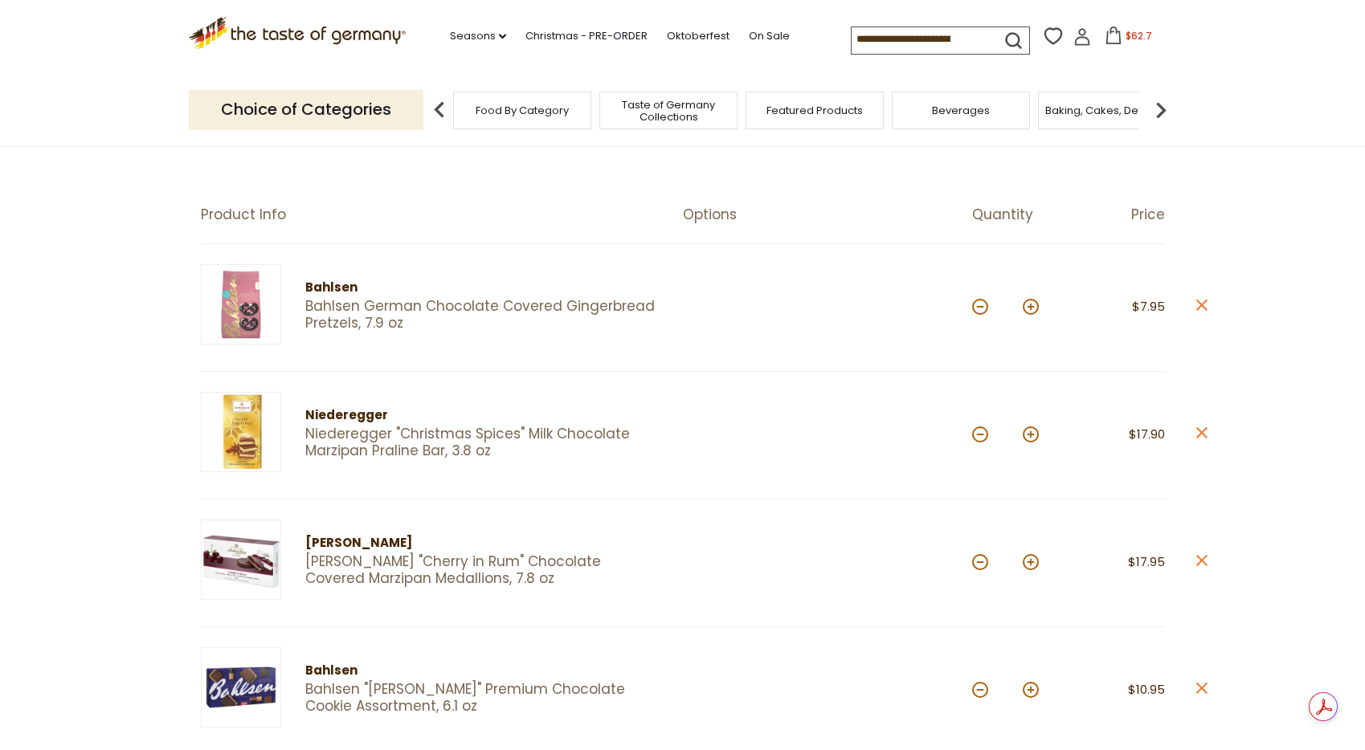
scroll to position [96, 0]
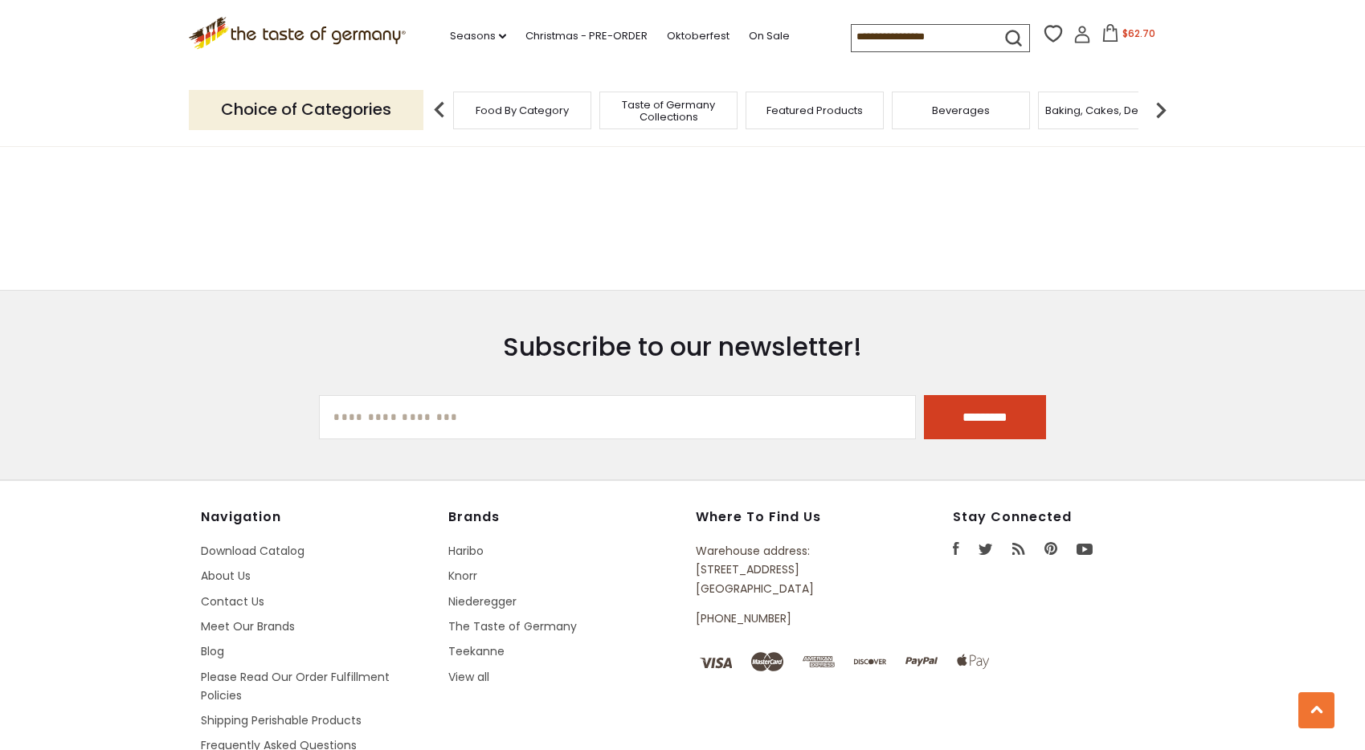
type input "**********"
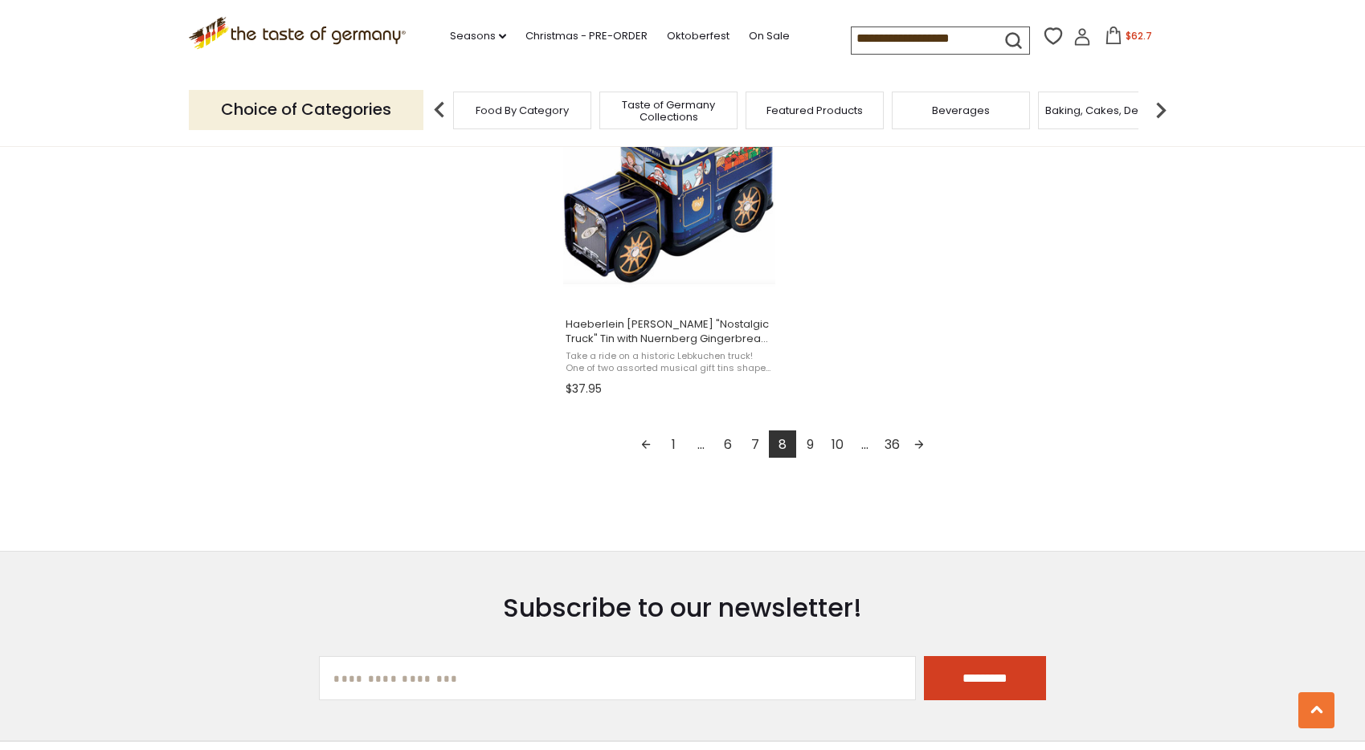
scroll to position [2889, 0]
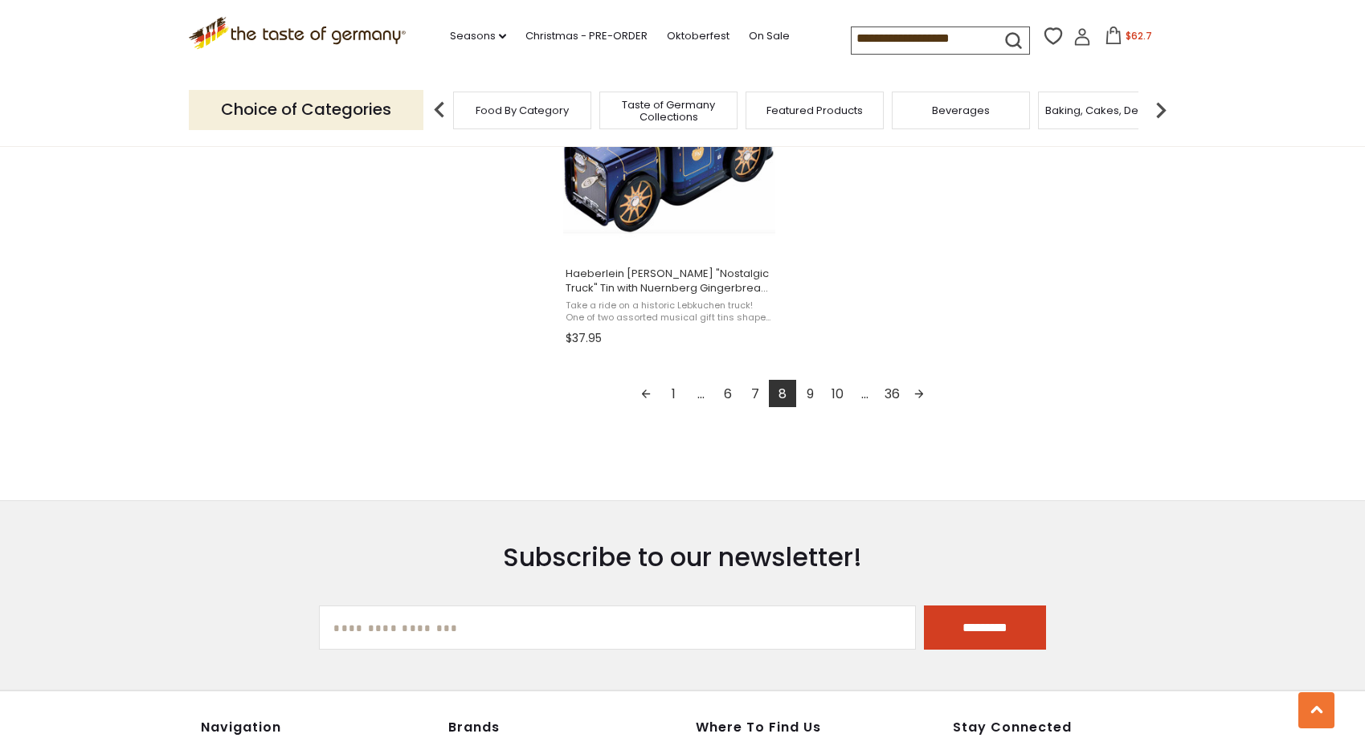
click at [809, 394] on link "9" at bounding box center [809, 393] width 27 height 27
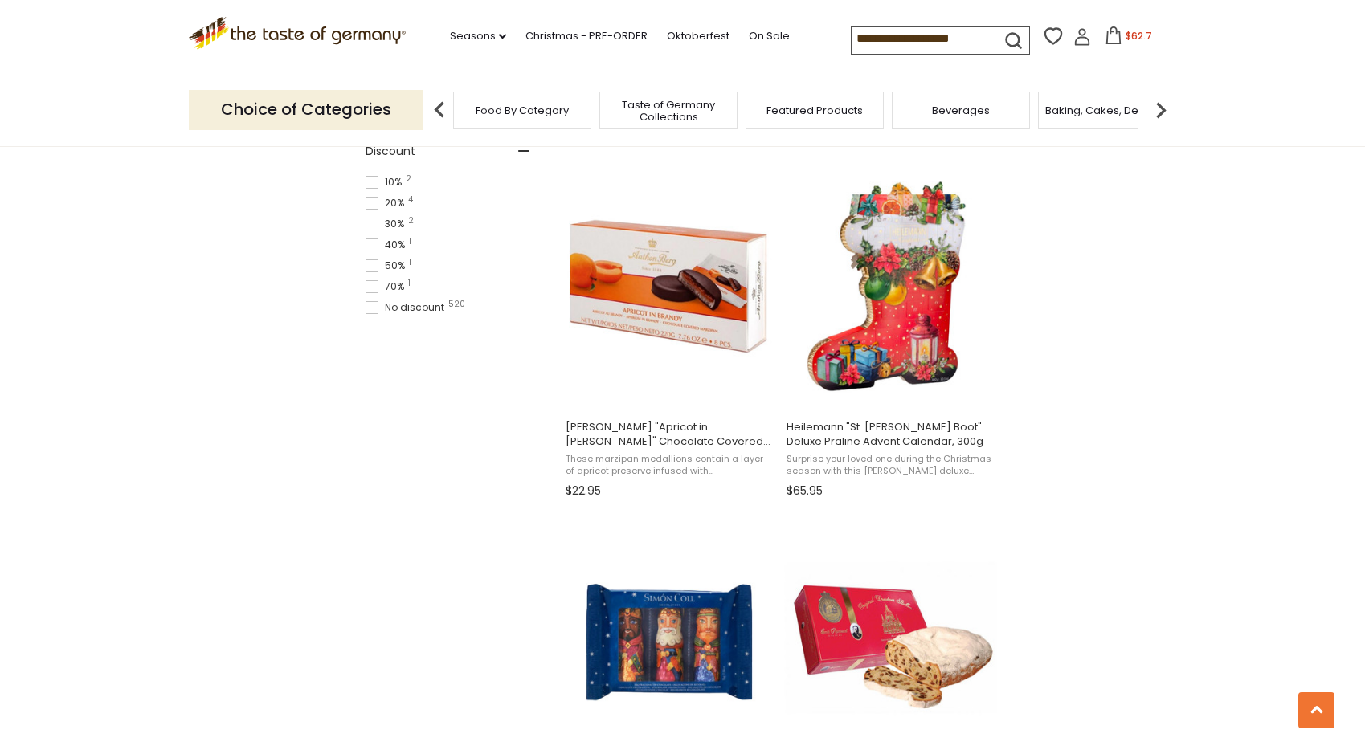
scroll to position [1335, 0]
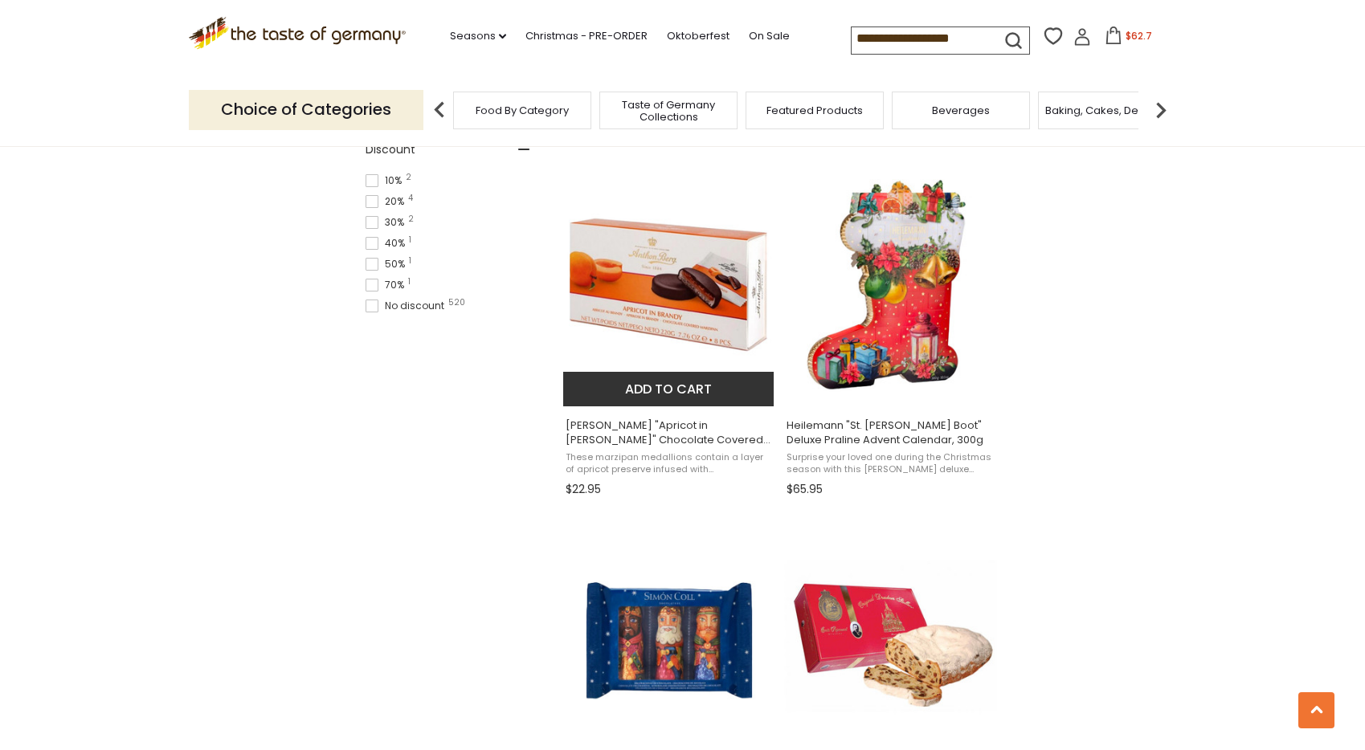
click at [688, 386] on button "Add to cart" at bounding box center [668, 389] width 211 height 35
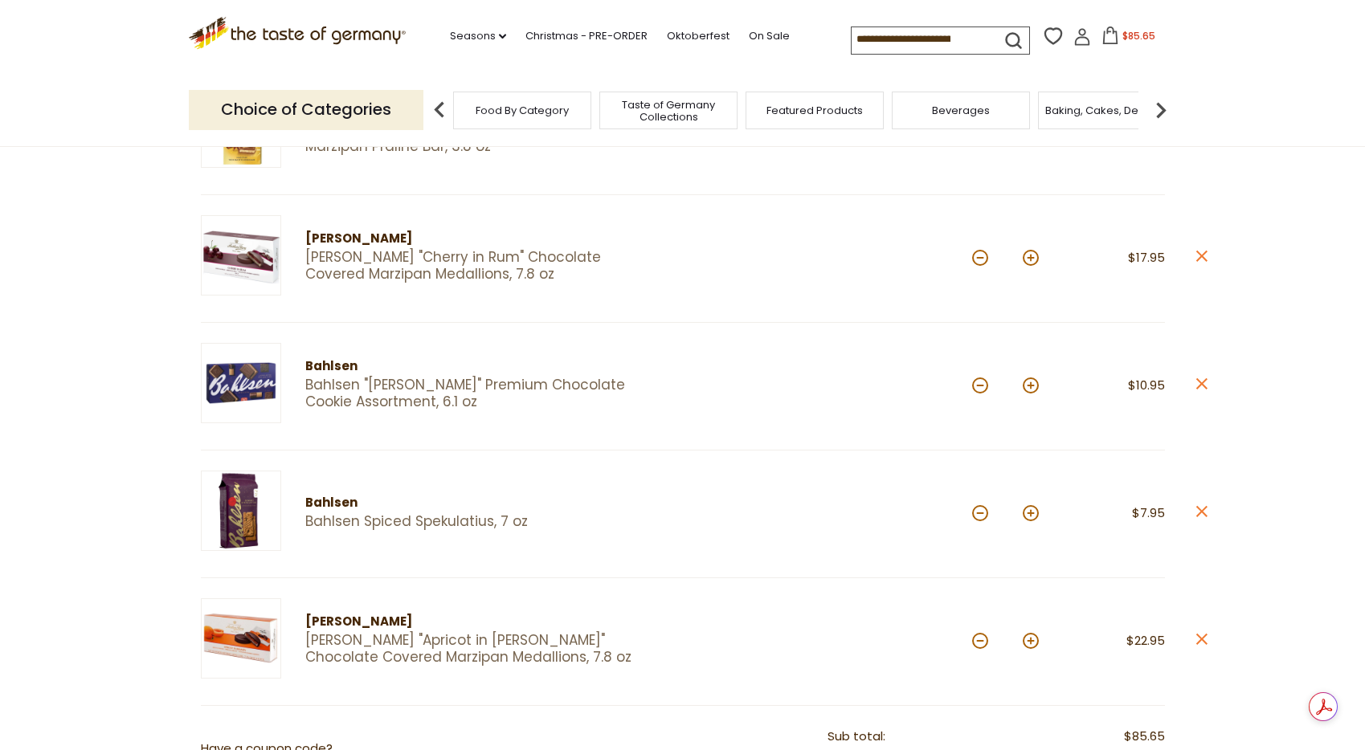
scroll to position [419, 0]
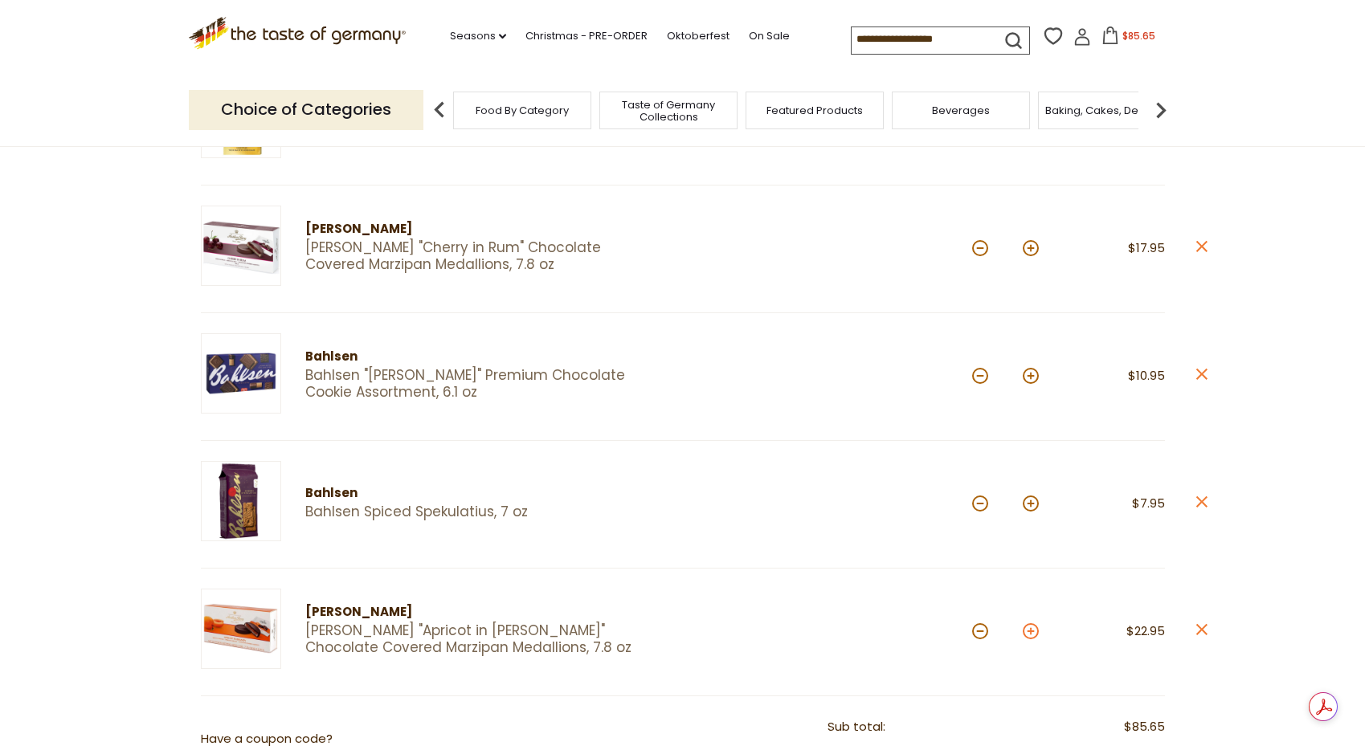
click at [1026, 628] on button at bounding box center [1031, 632] width 16 height 16
type input "*"
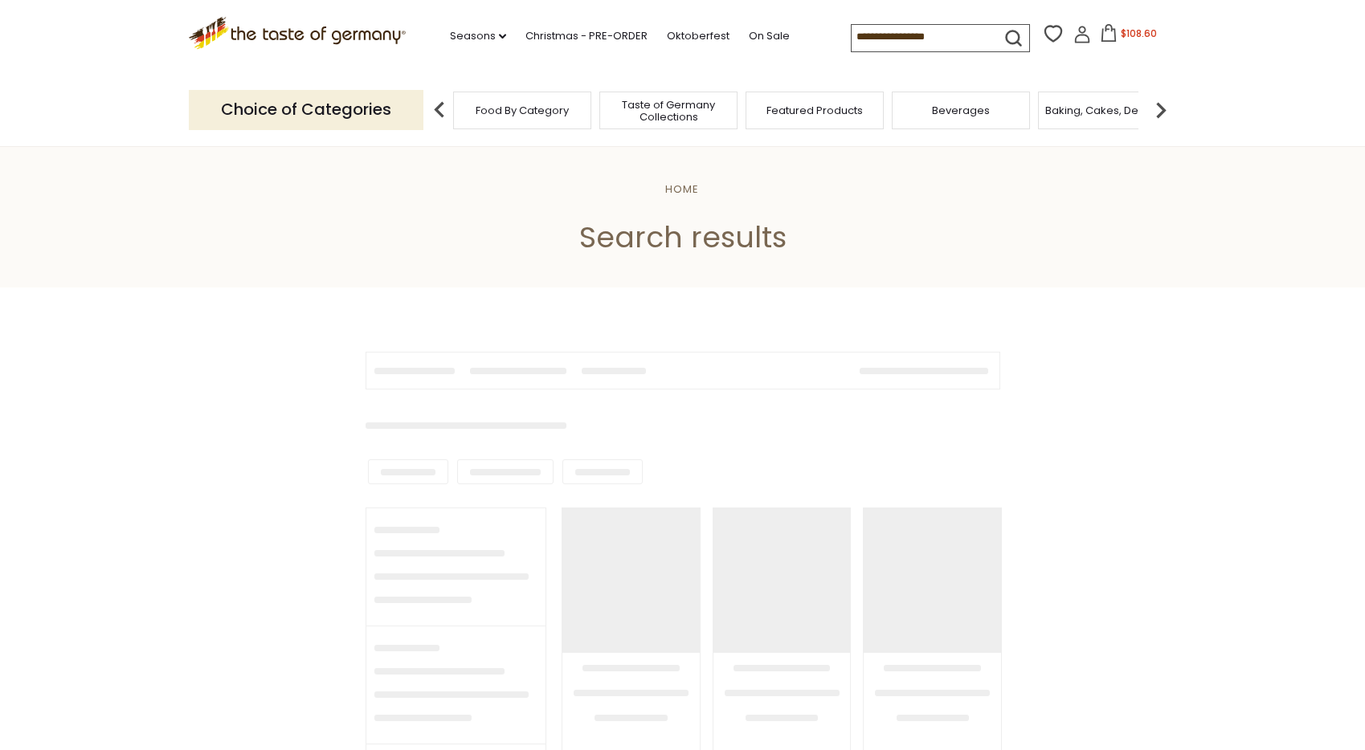
type input "**********"
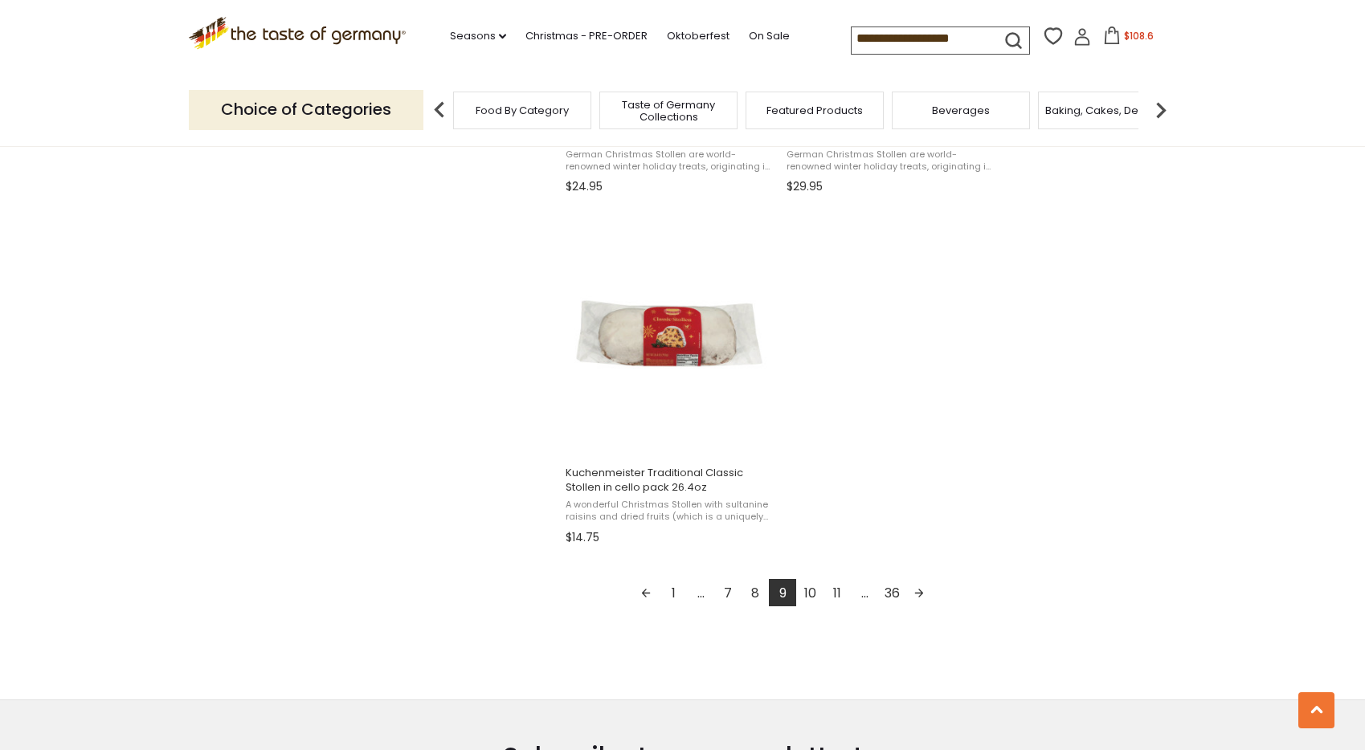
scroll to position [2713, 0]
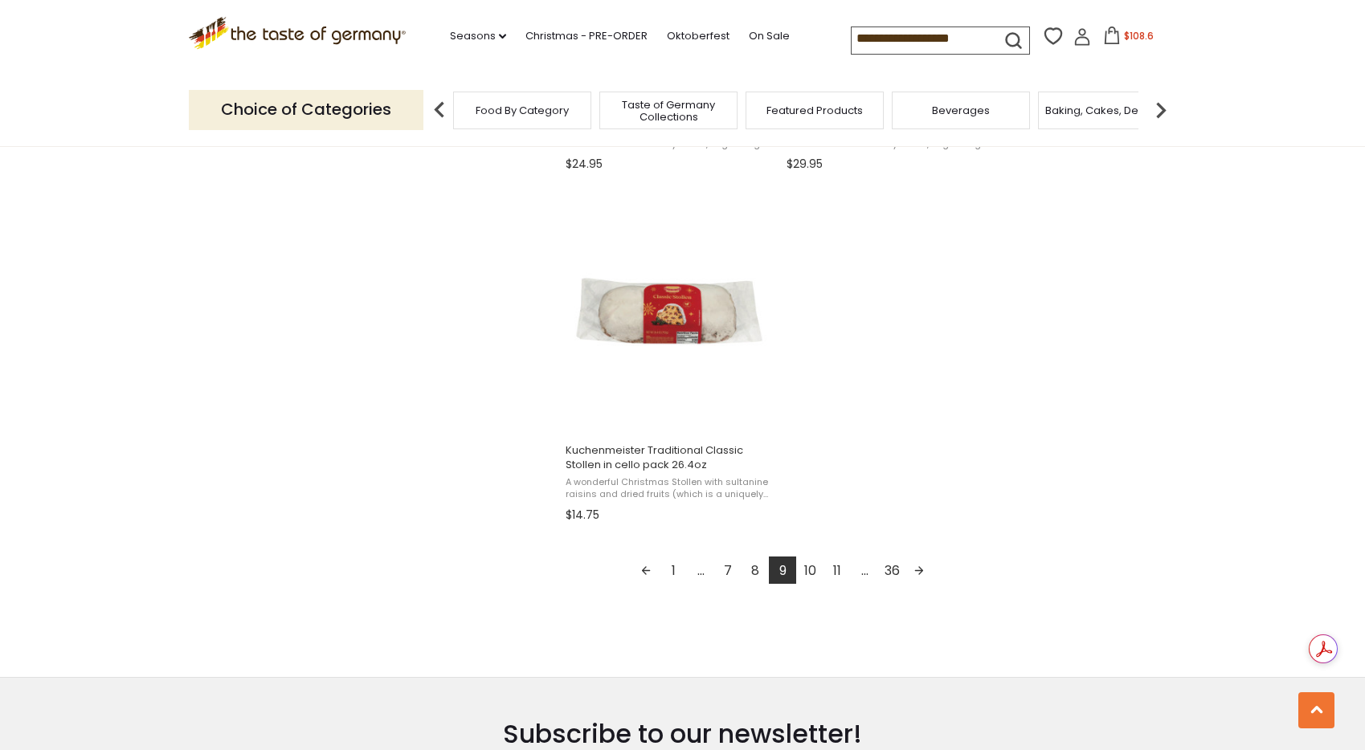
click at [809, 569] on link "10" at bounding box center [809, 570] width 27 height 27
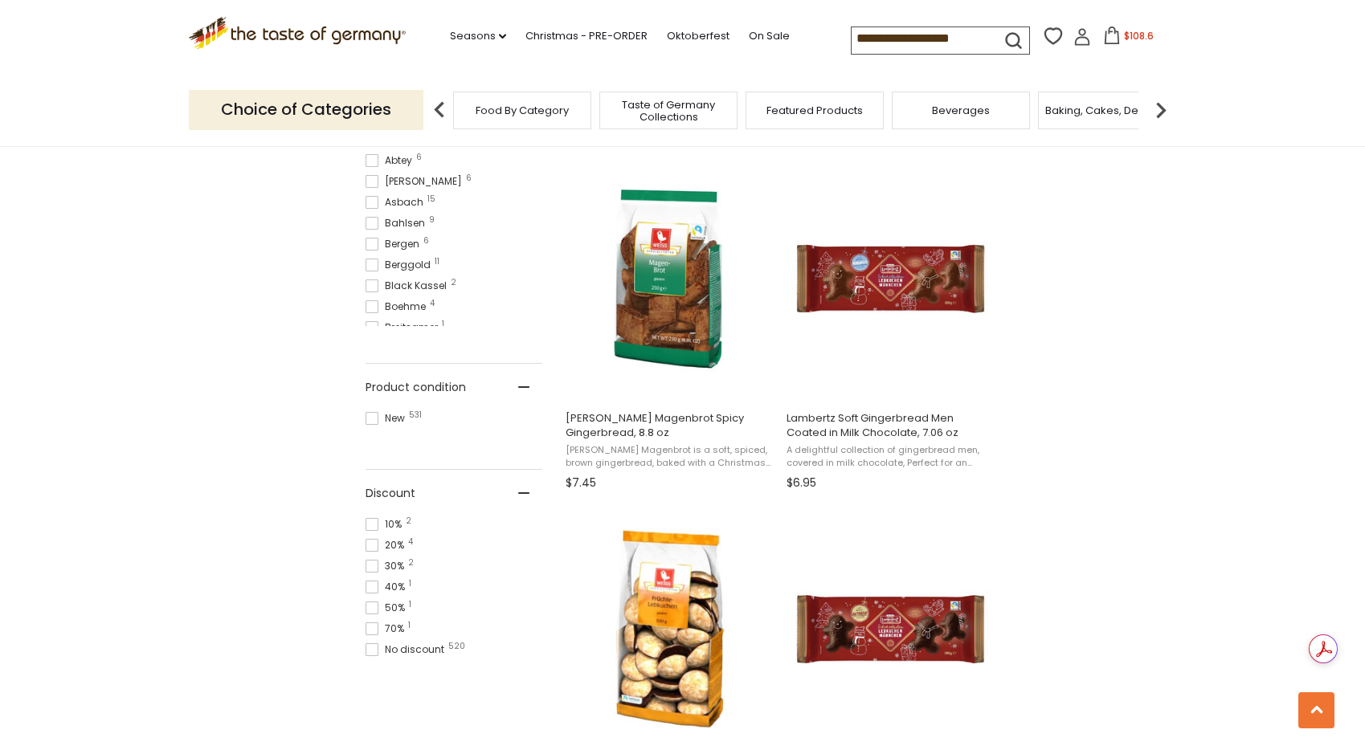
scroll to position [999, 0]
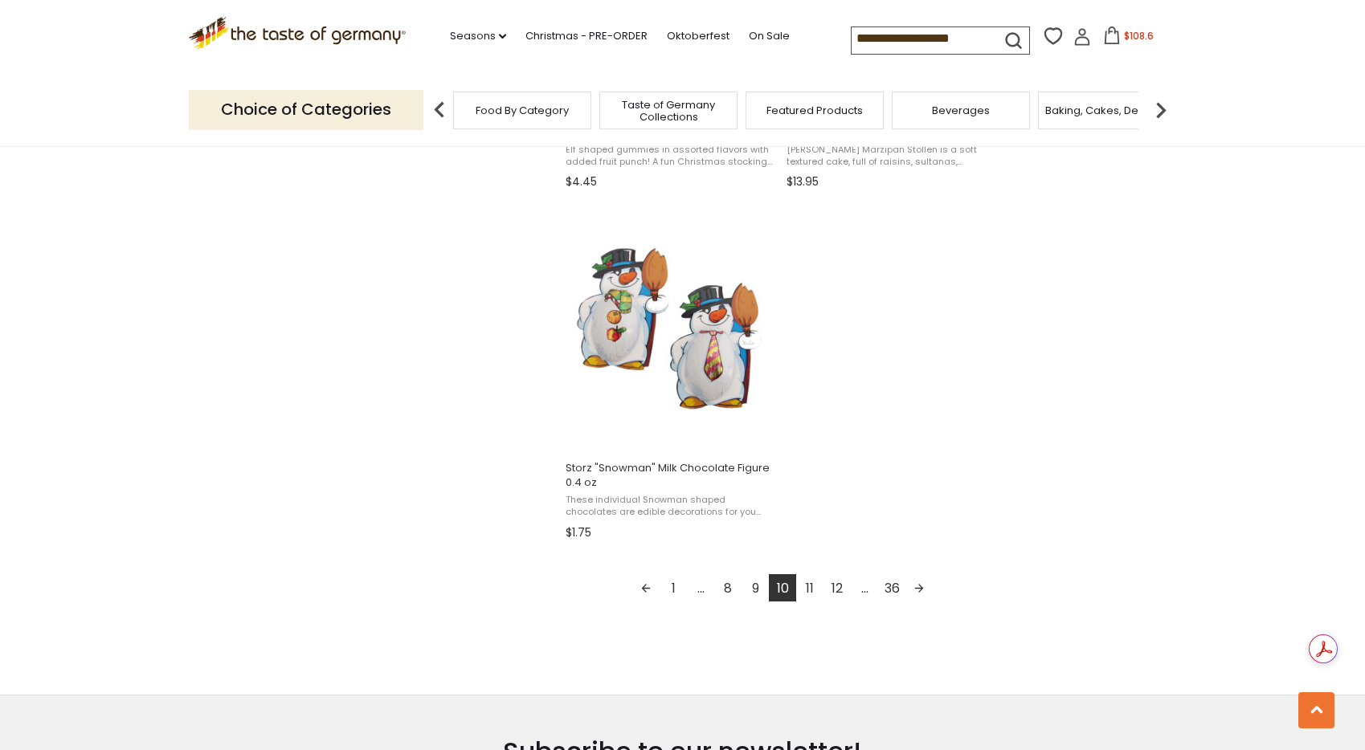
click at [811, 585] on link "11" at bounding box center [809, 588] width 27 height 27
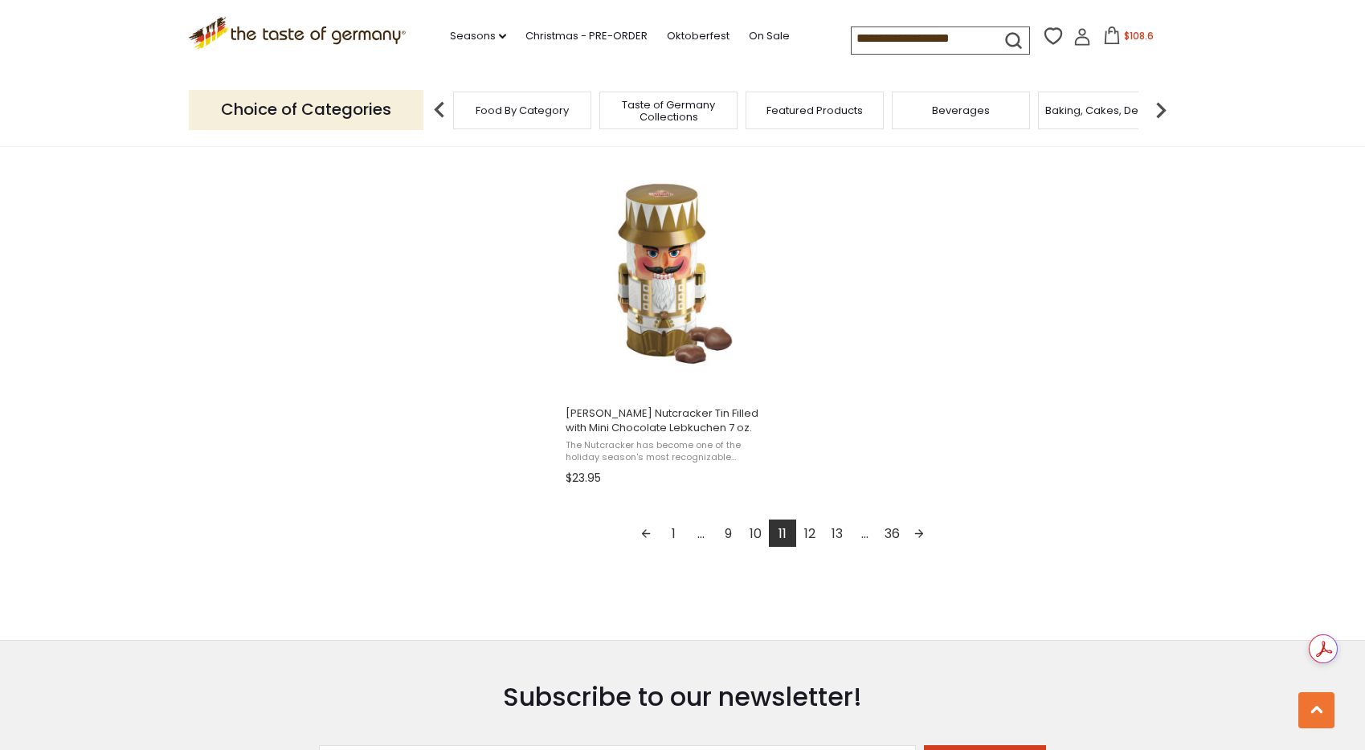
scroll to position [2755, 0]
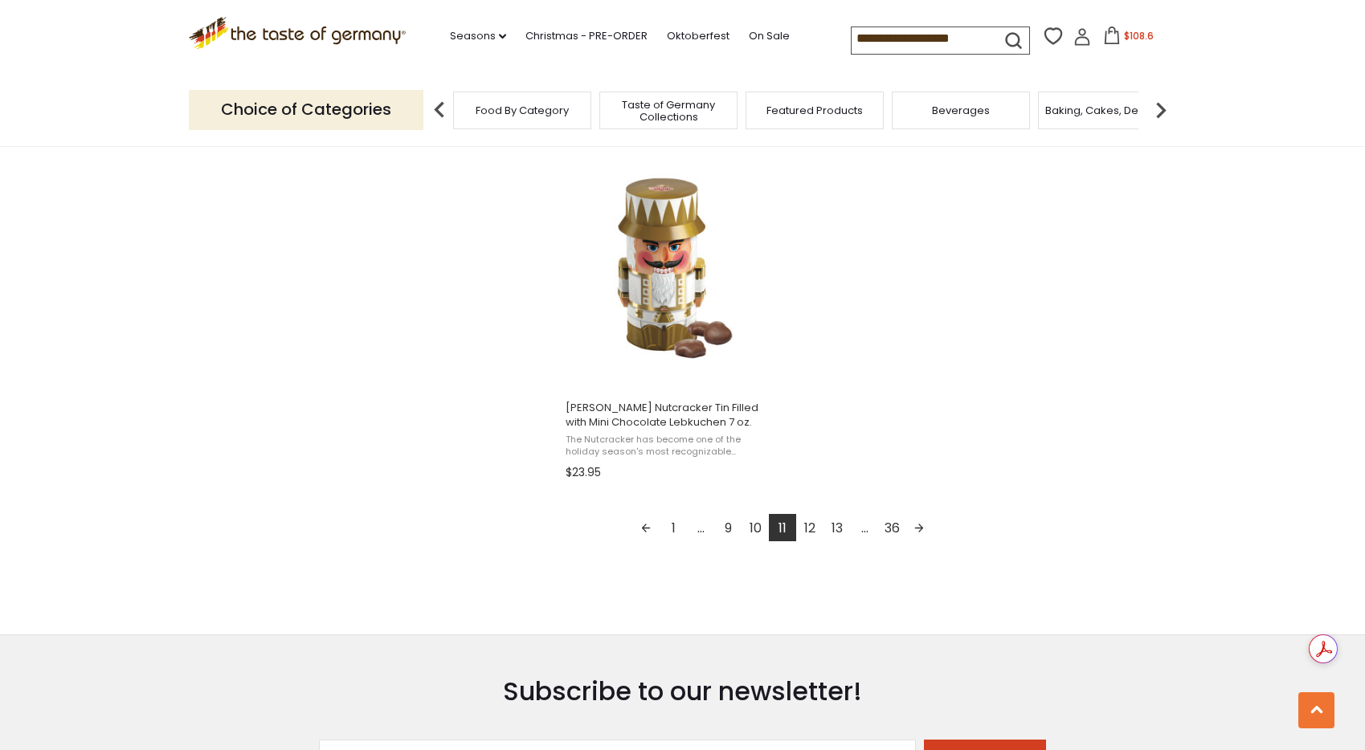
click at [808, 529] on link "12" at bounding box center [809, 527] width 27 height 27
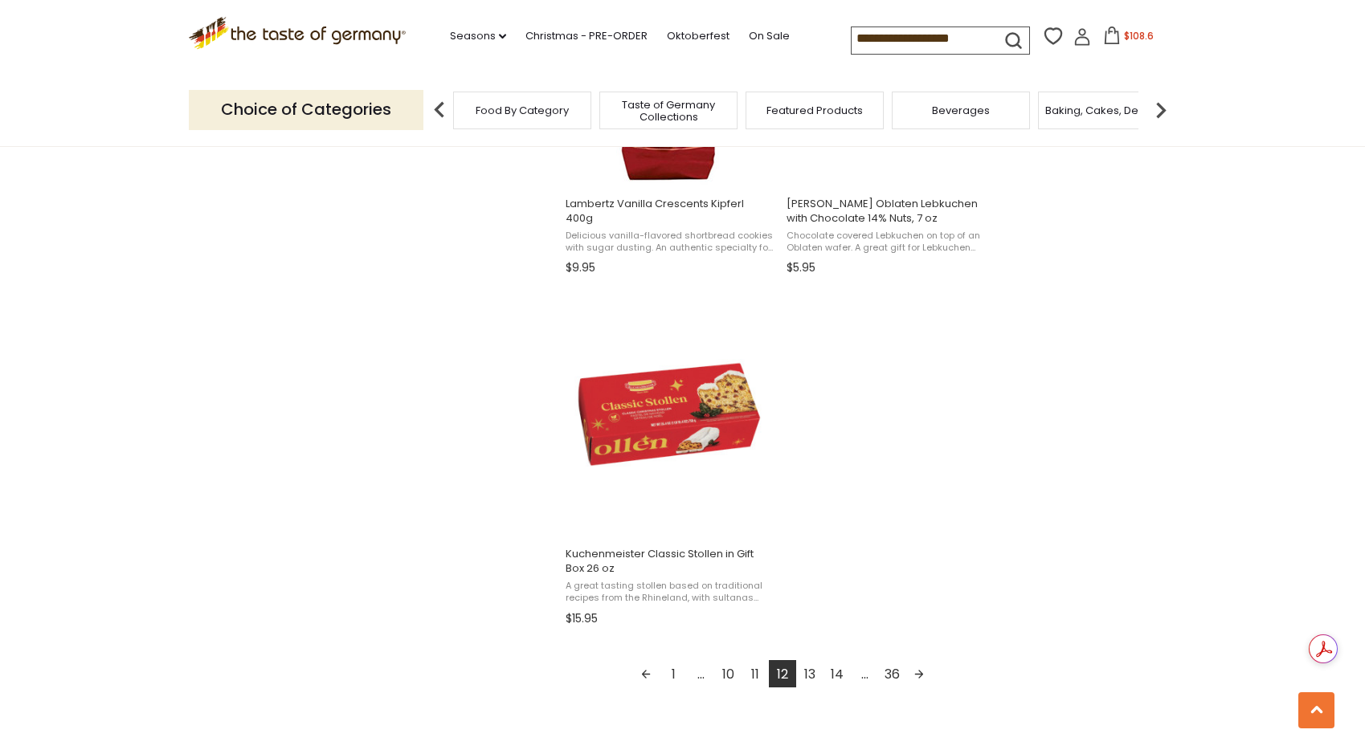
scroll to position [2611, 0]
click at [808, 671] on link "13" at bounding box center [809, 672] width 27 height 27
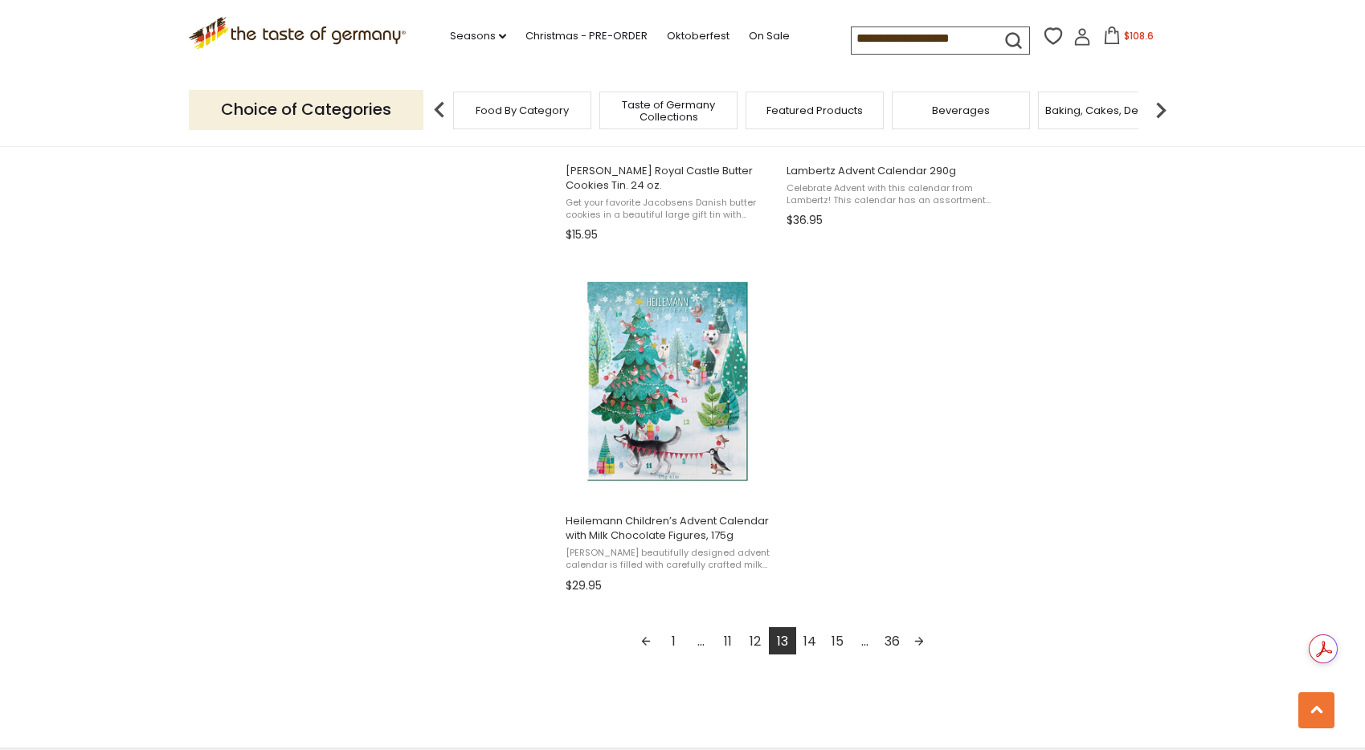
scroll to position [2646, 0]
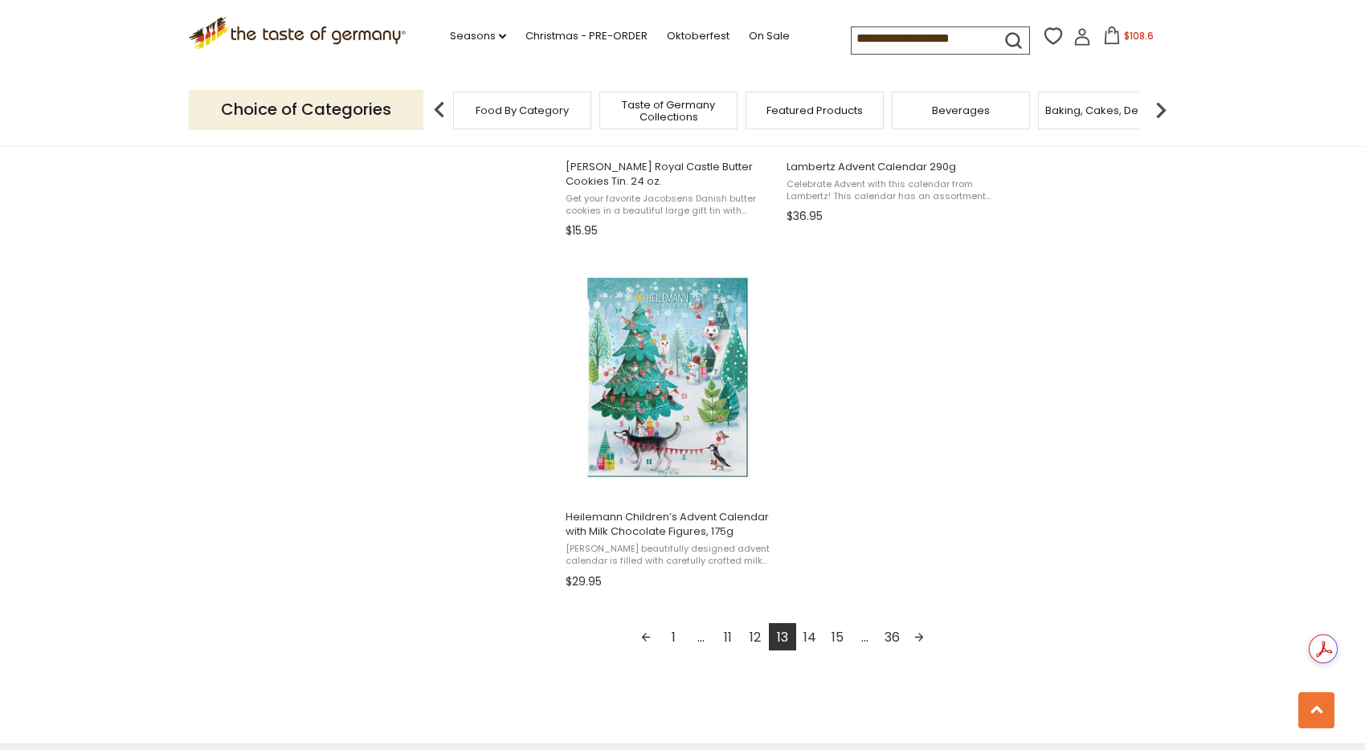
click at [812, 643] on link "14" at bounding box center [809, 637] width 27 height 27
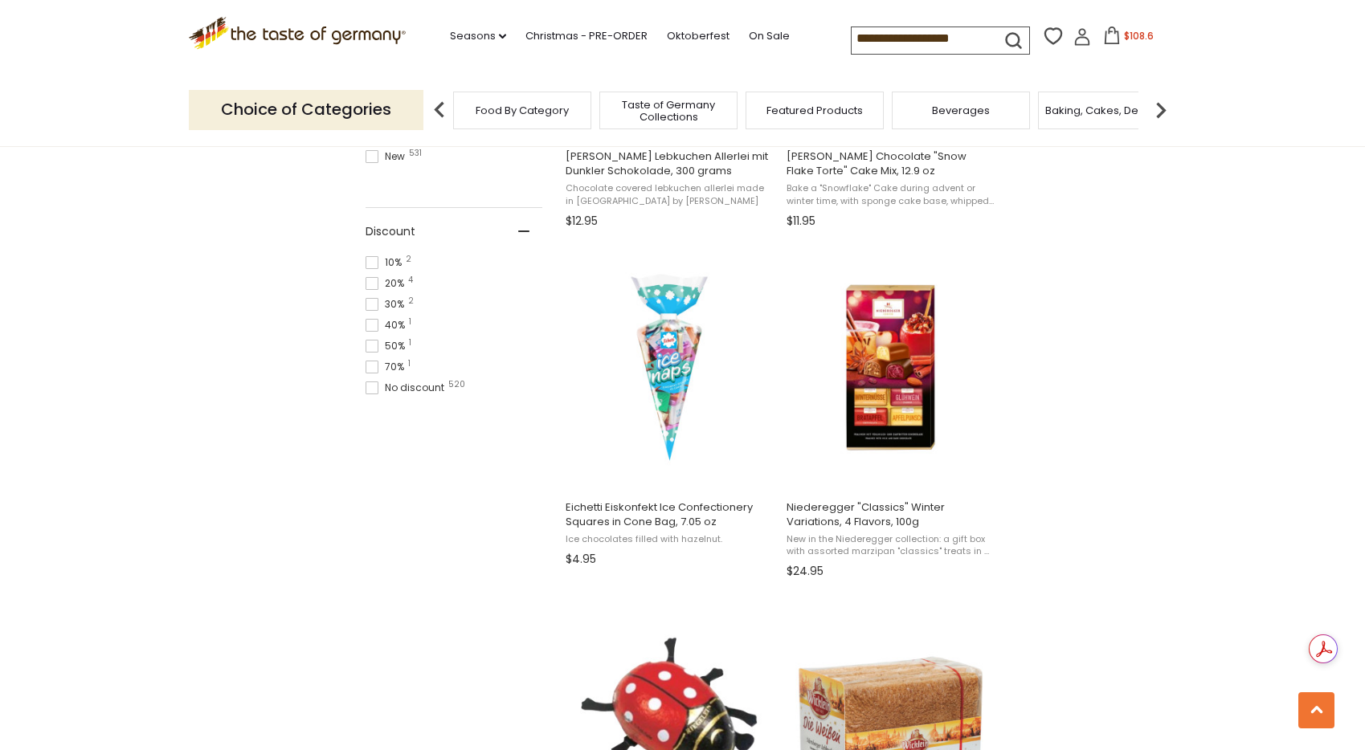
scroll to position [1256, 0]
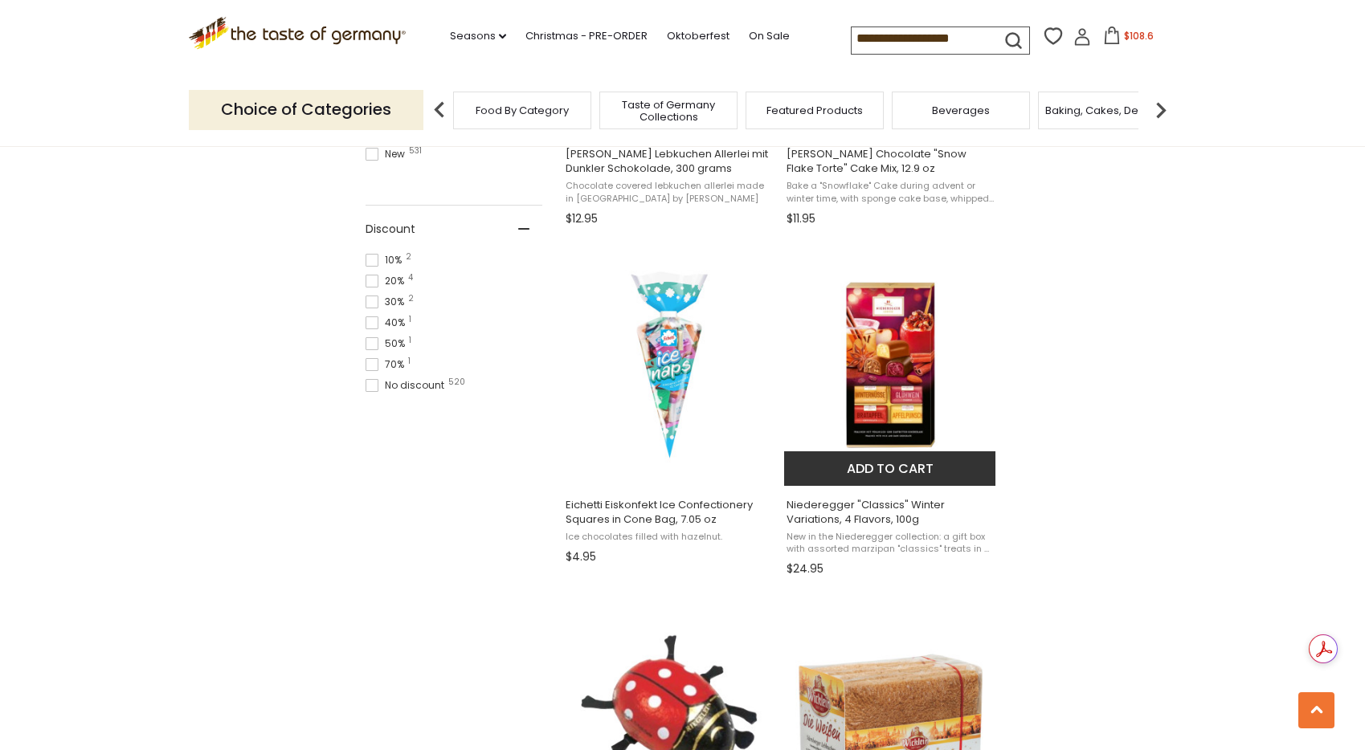
click at [869, 480] on button "Add to cart" at bounding box center [889, 469] width 211 height 35
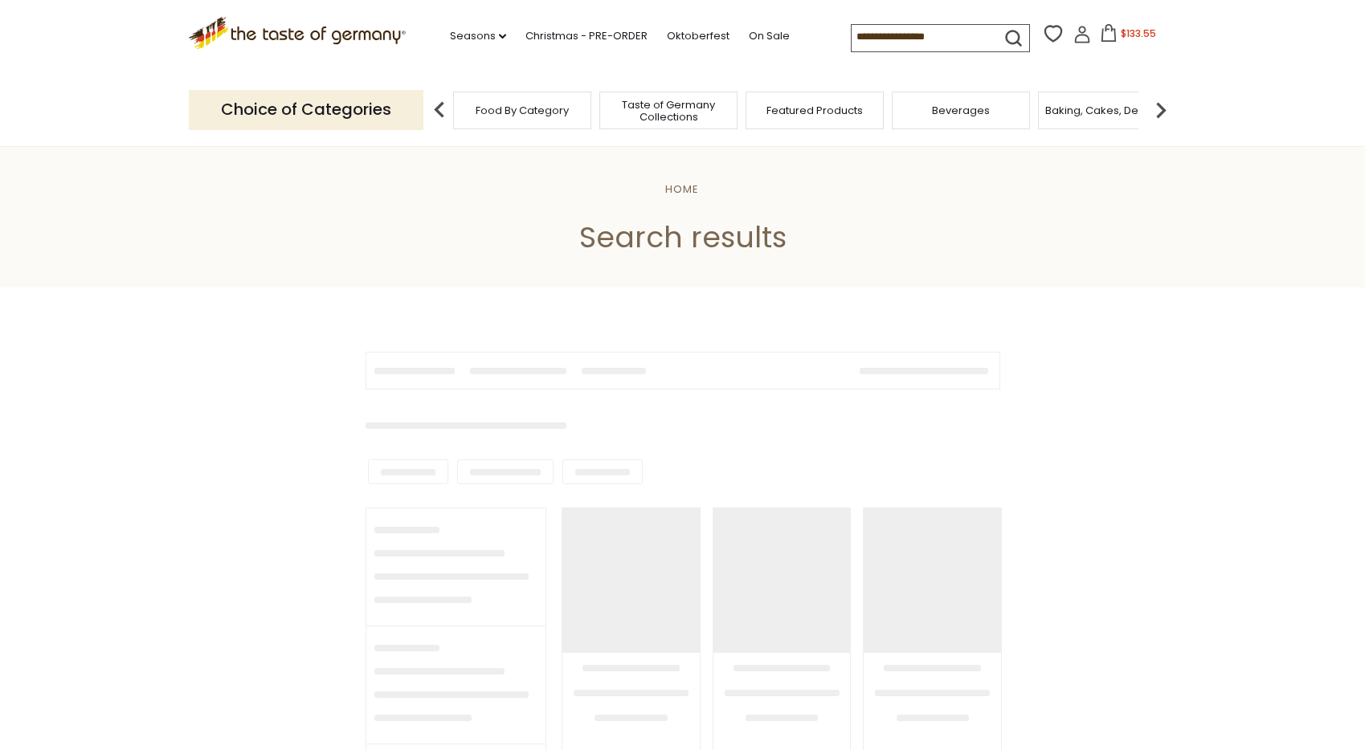
type input "**********"
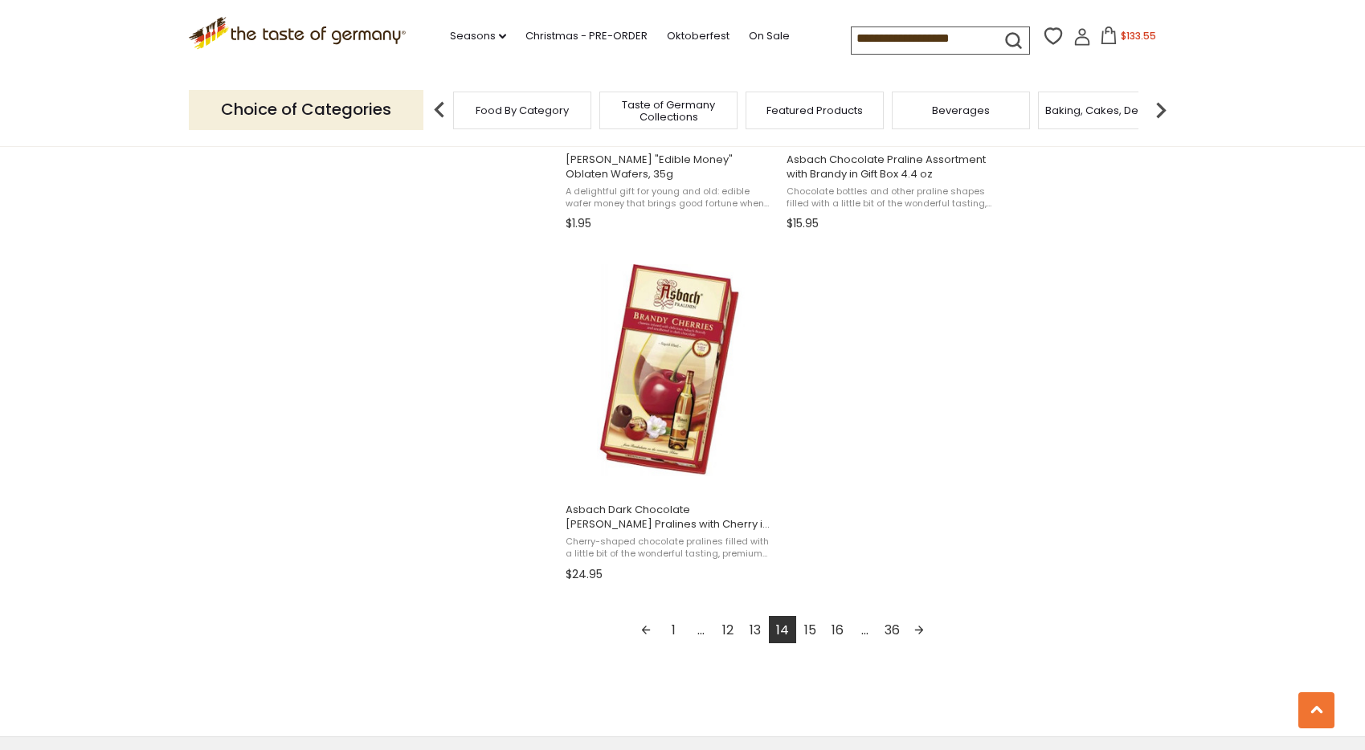
scroll to position [2691, 0]
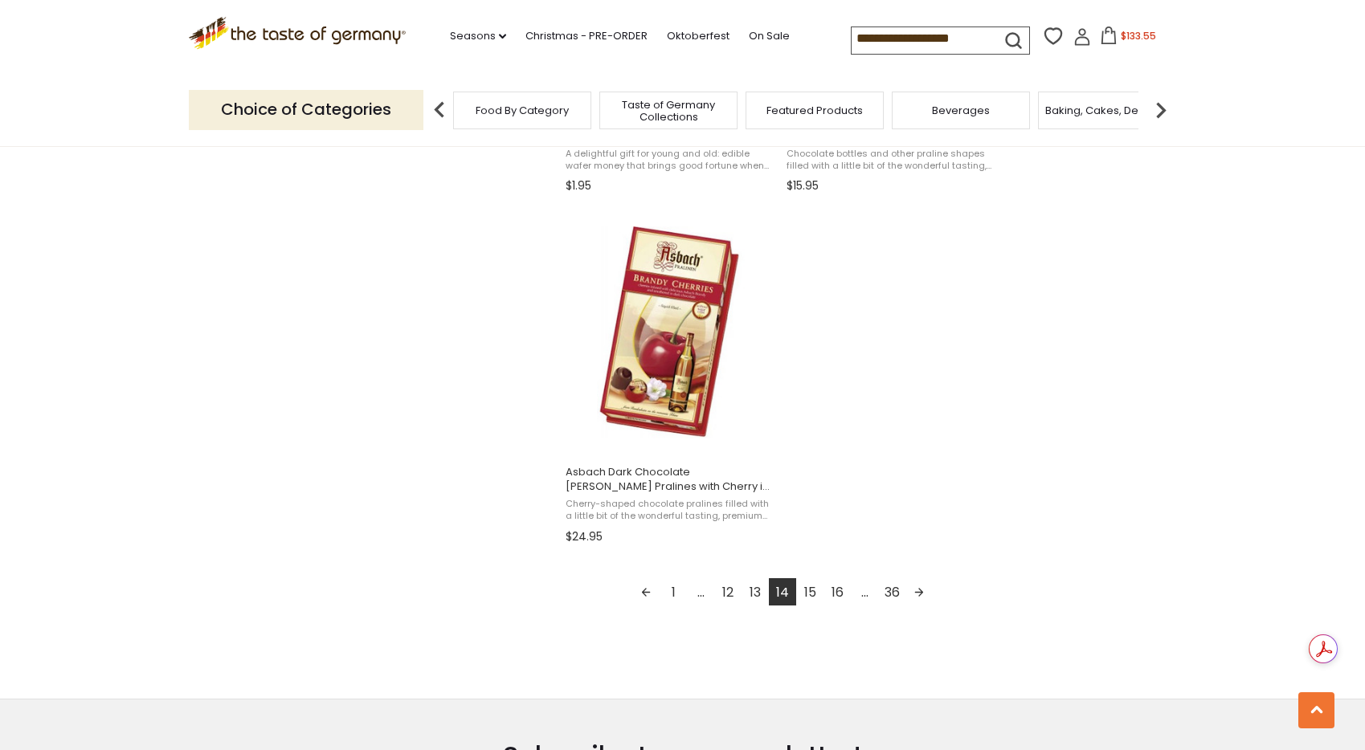
click at [812, 591] on link "15" at bounding box center [809, 592] width 27 height 27
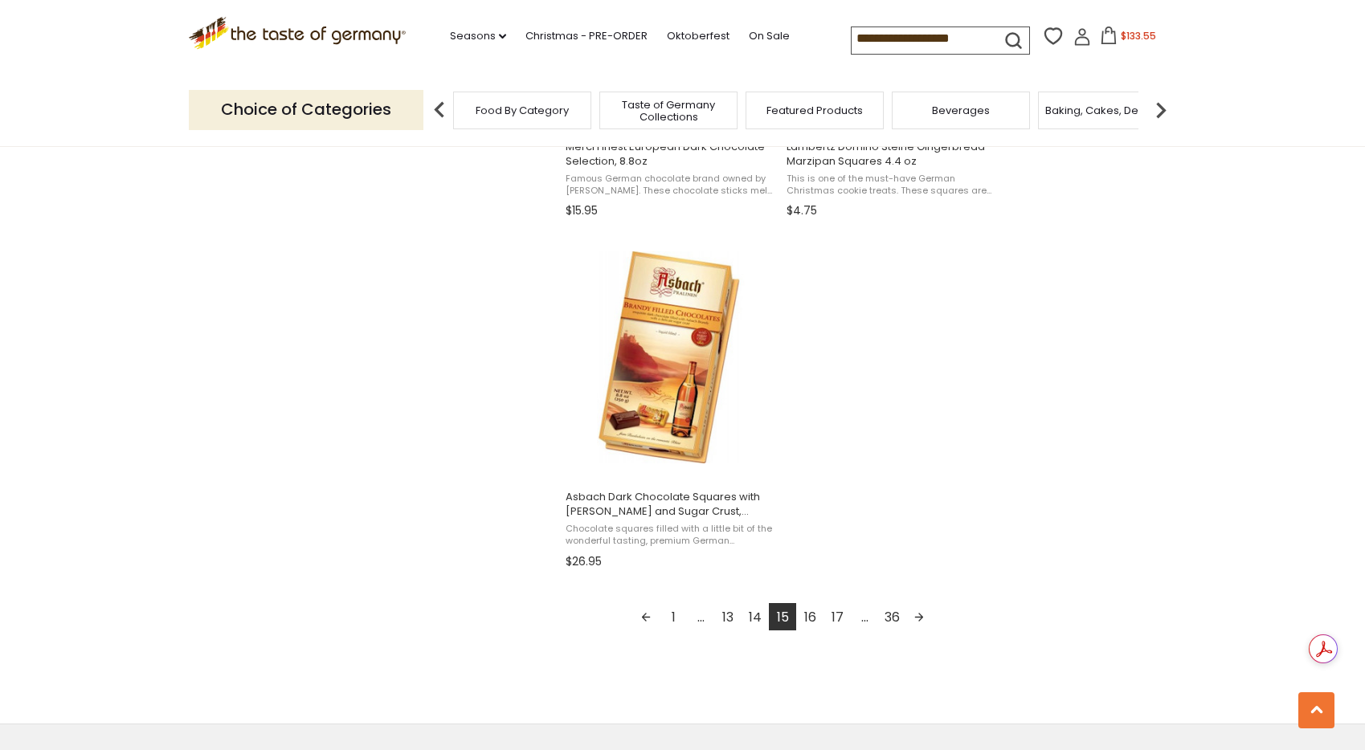
scroll to position [2692, 0]
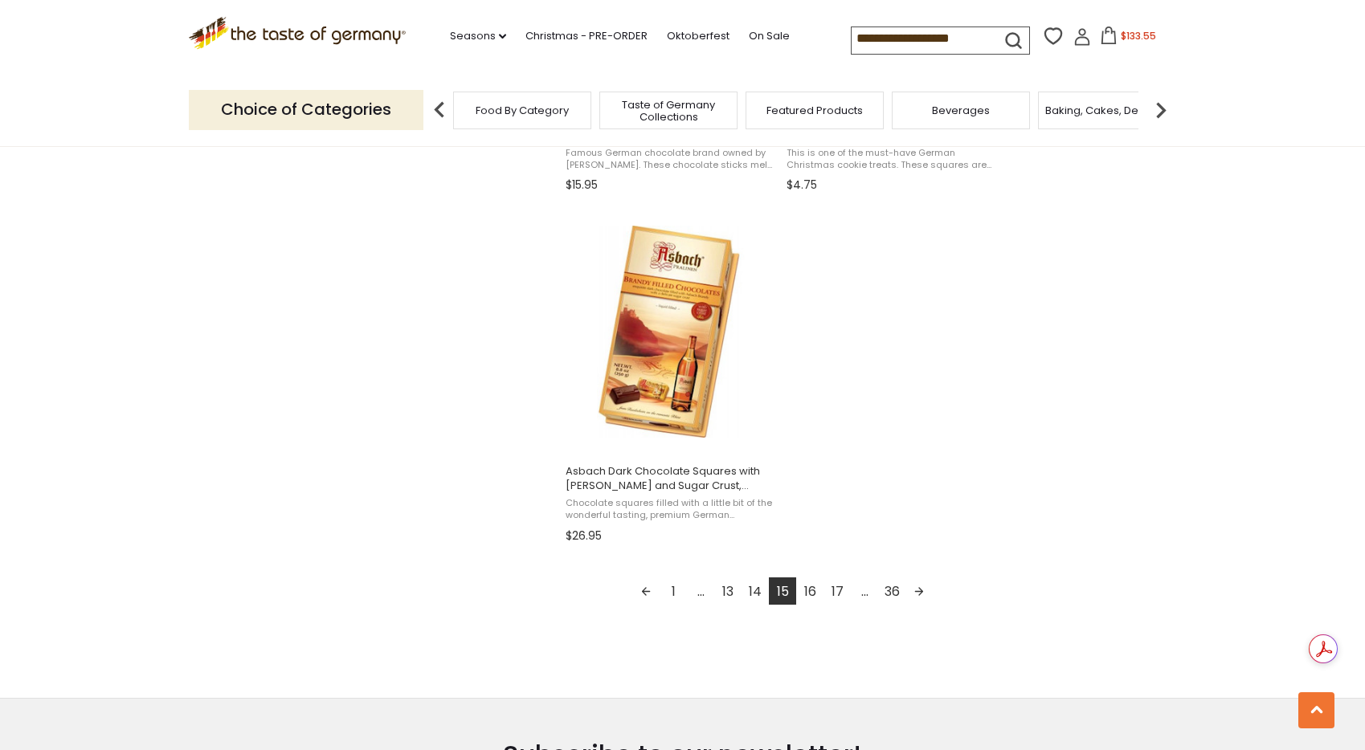
click at [812, 594] on link "16" at bounding box center [809, 591] width 27 height 27
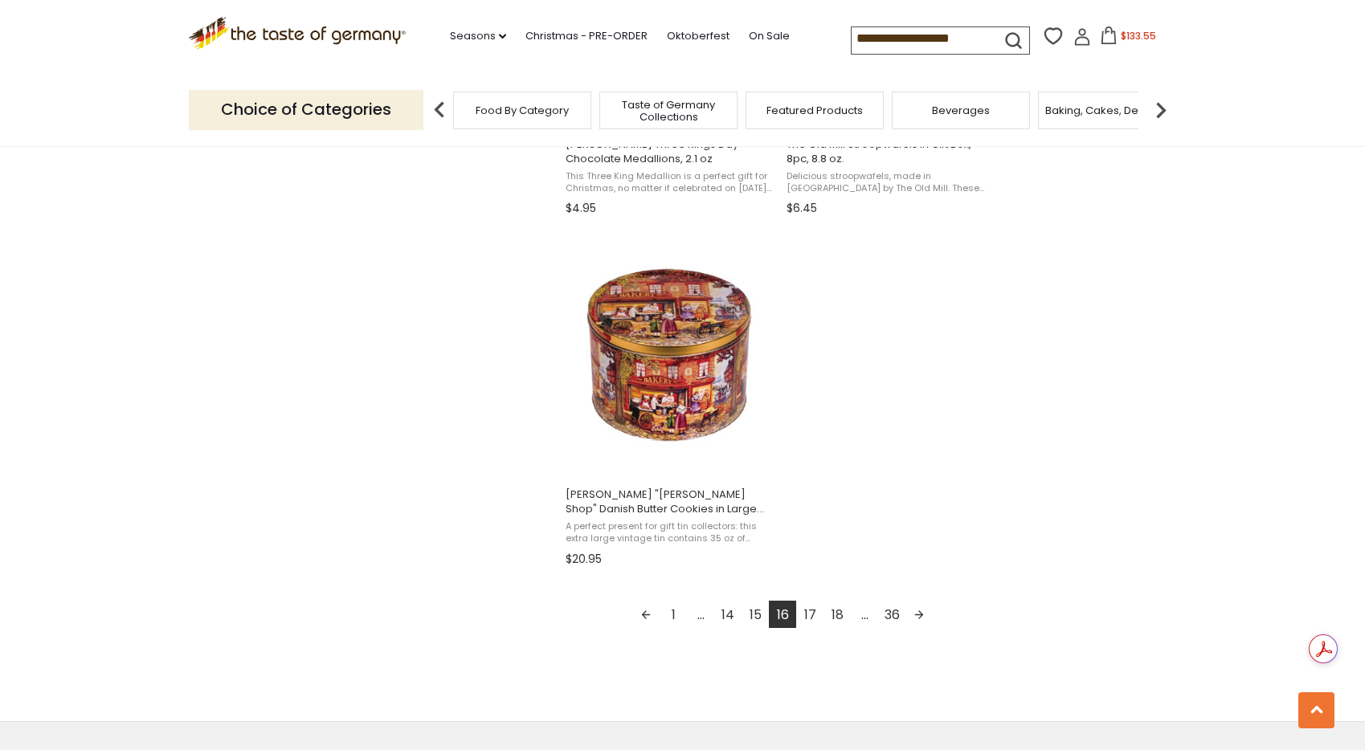
scroll to position [2672, 0]
click at [811, 609] on link "17" at bounding box center [809, 611] width 27 height 27
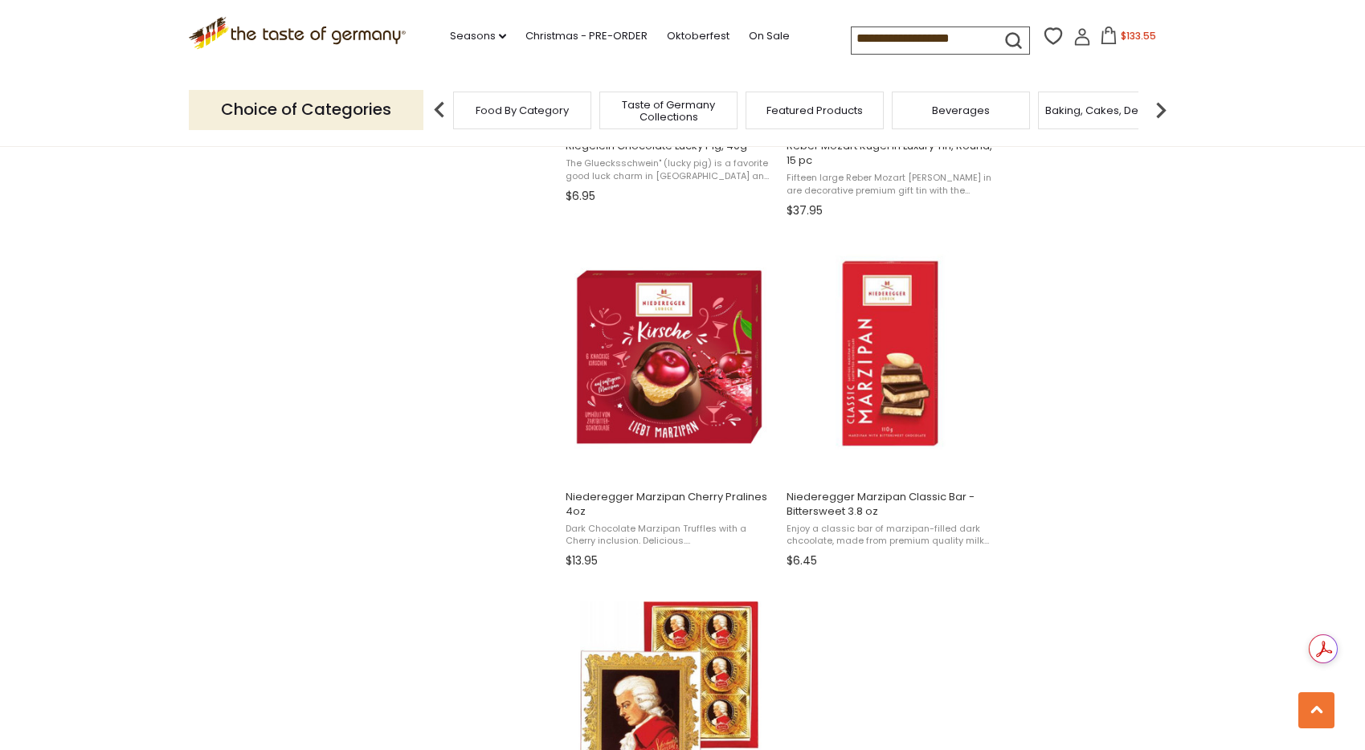
scroll to position [2323, 0]
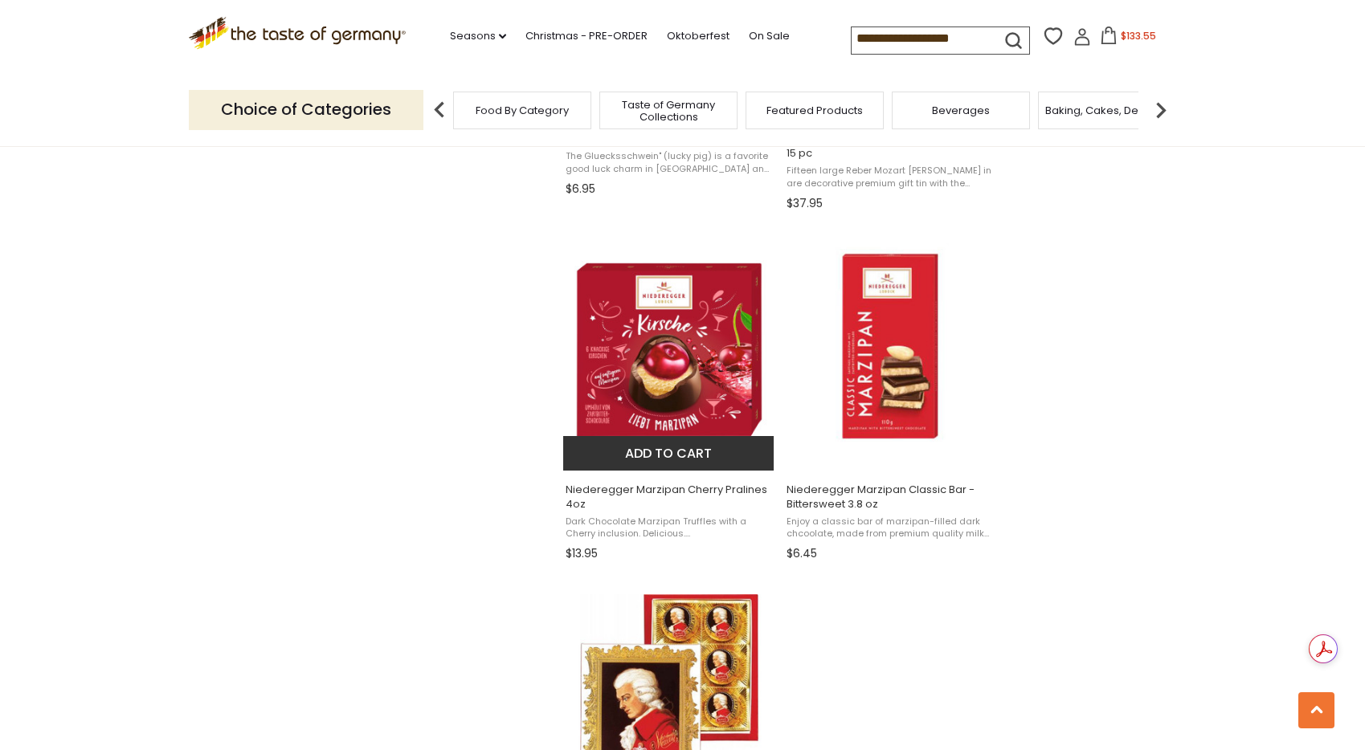
click at [693, 462] on button "Add to cart" at bounding box center [668, 453] width 211 height 35
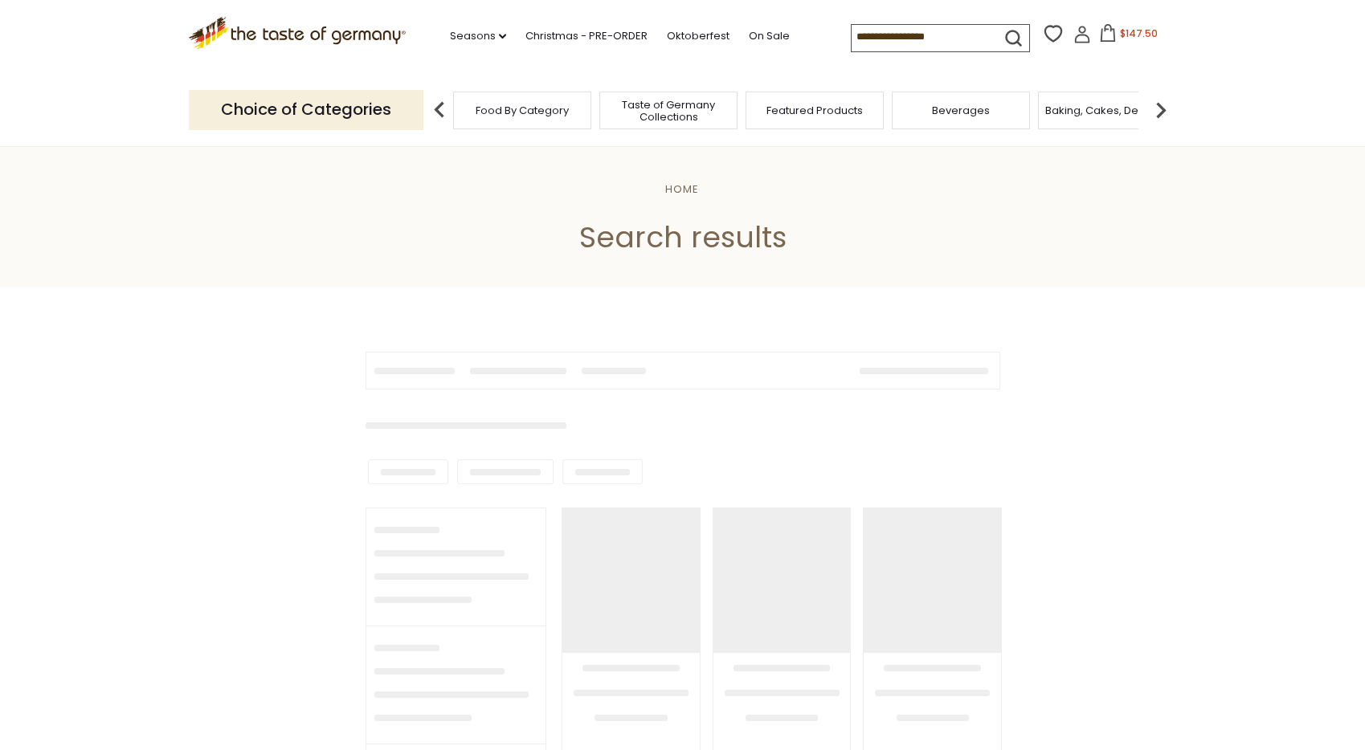
type input "**********"
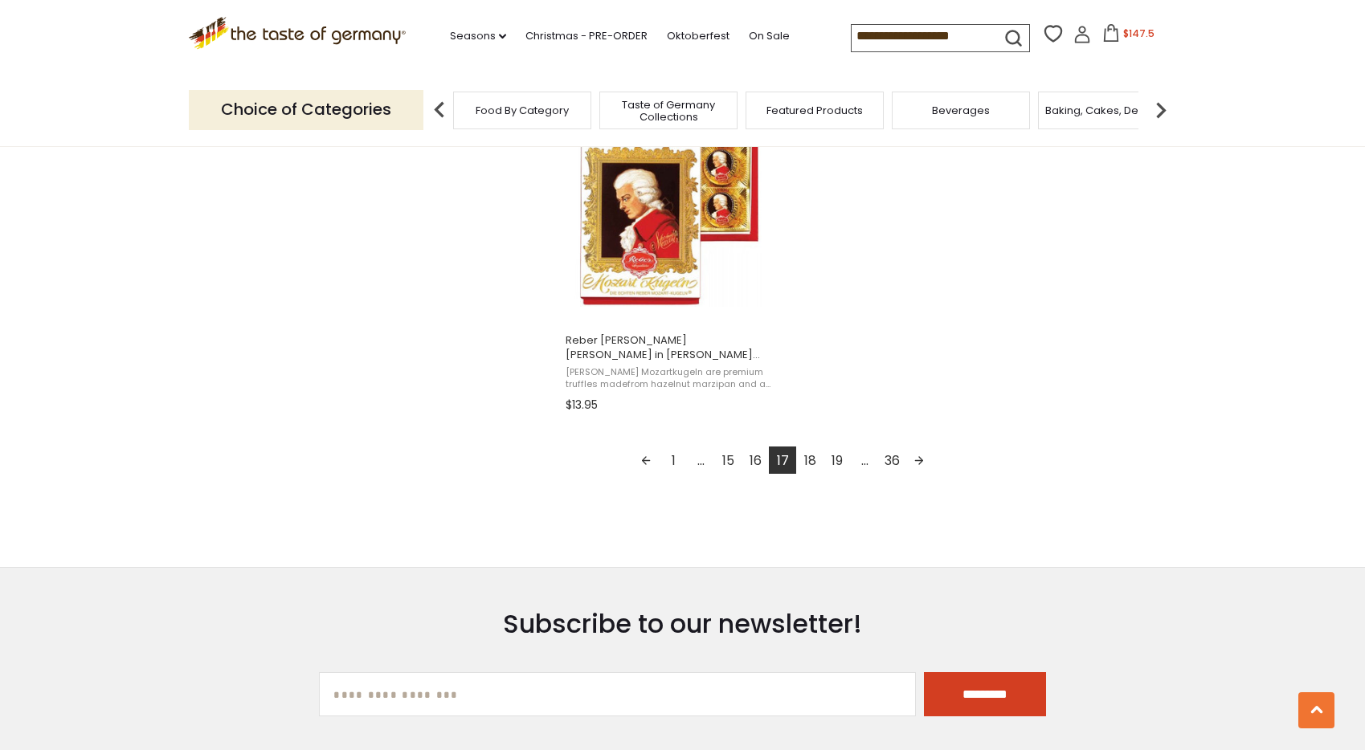
scroll to position [2849, 0]
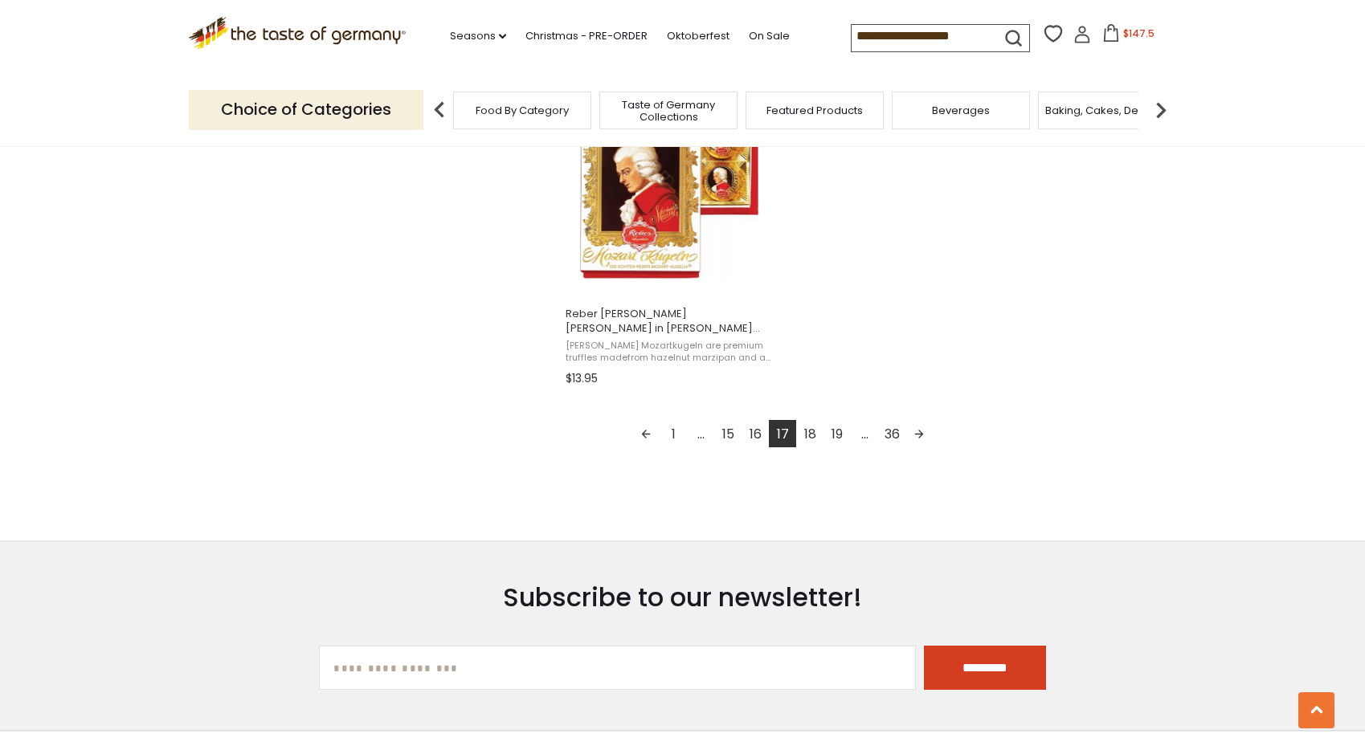
click at [806, 434] on link "18" at bounding box center [809, 433] width 27 height 27
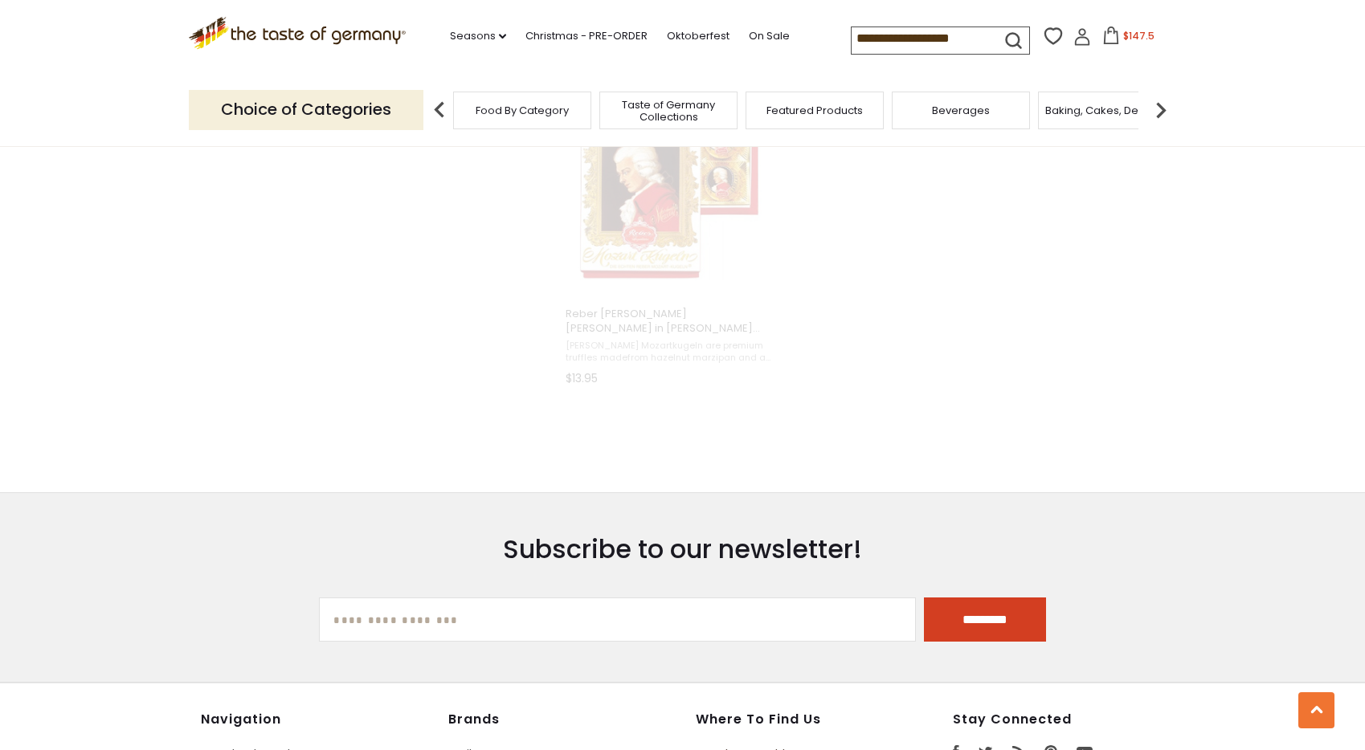
scroll to position [1302, 0]
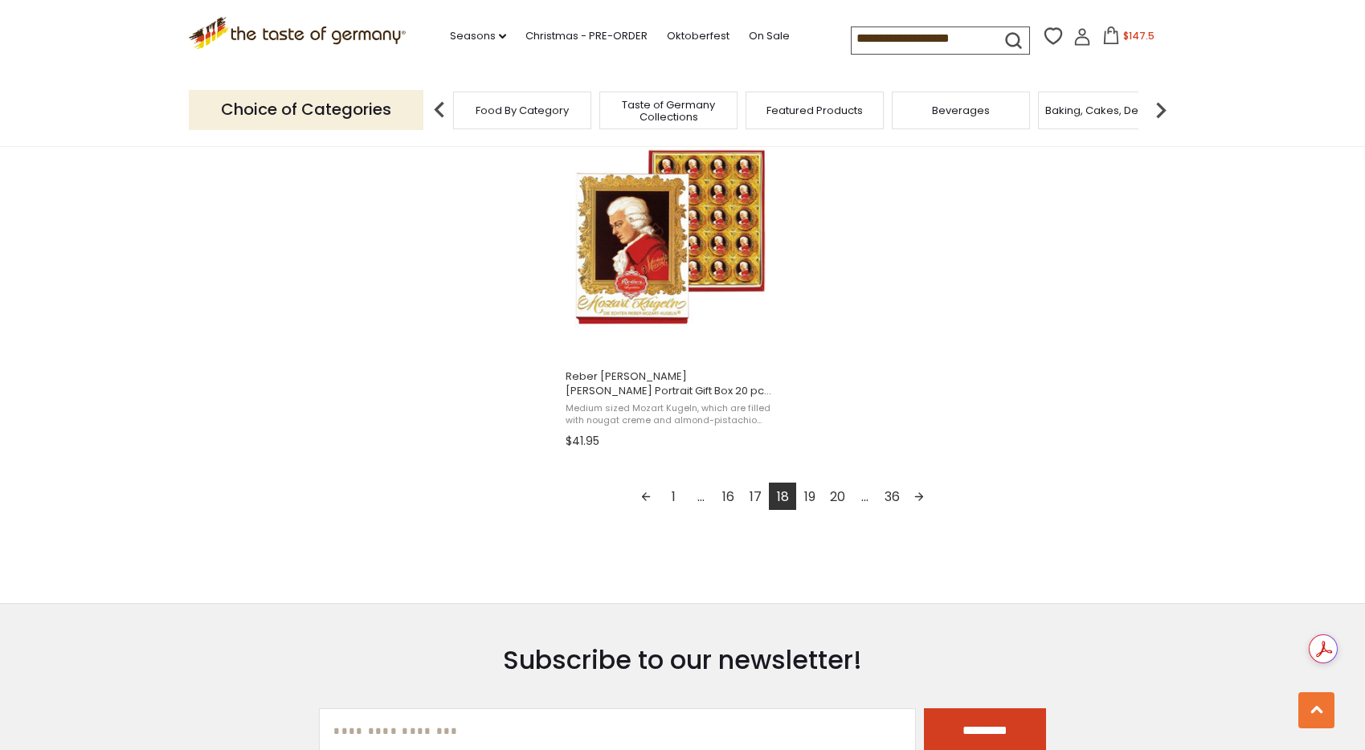
click at [812, 497] on link "19" at bounding box center [809, 496] width 27 height 27
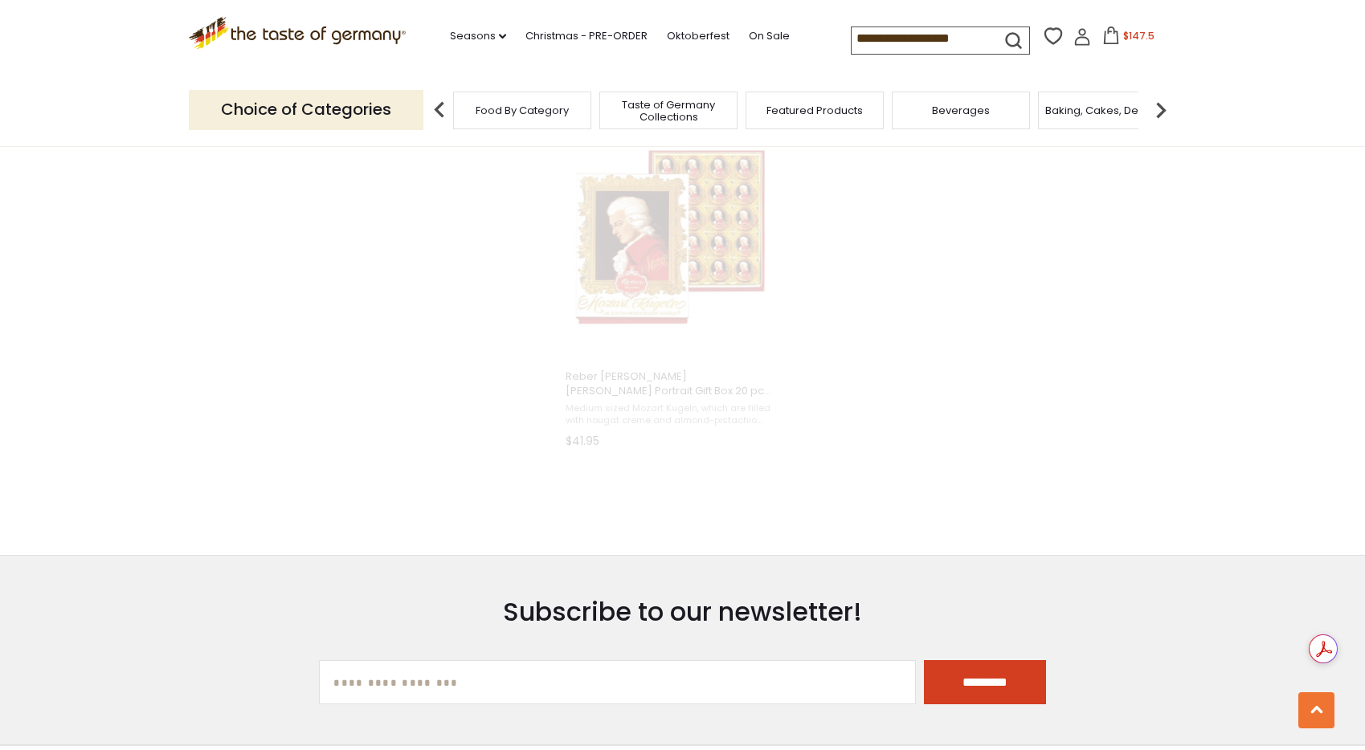
scroll to position [1240, 0]
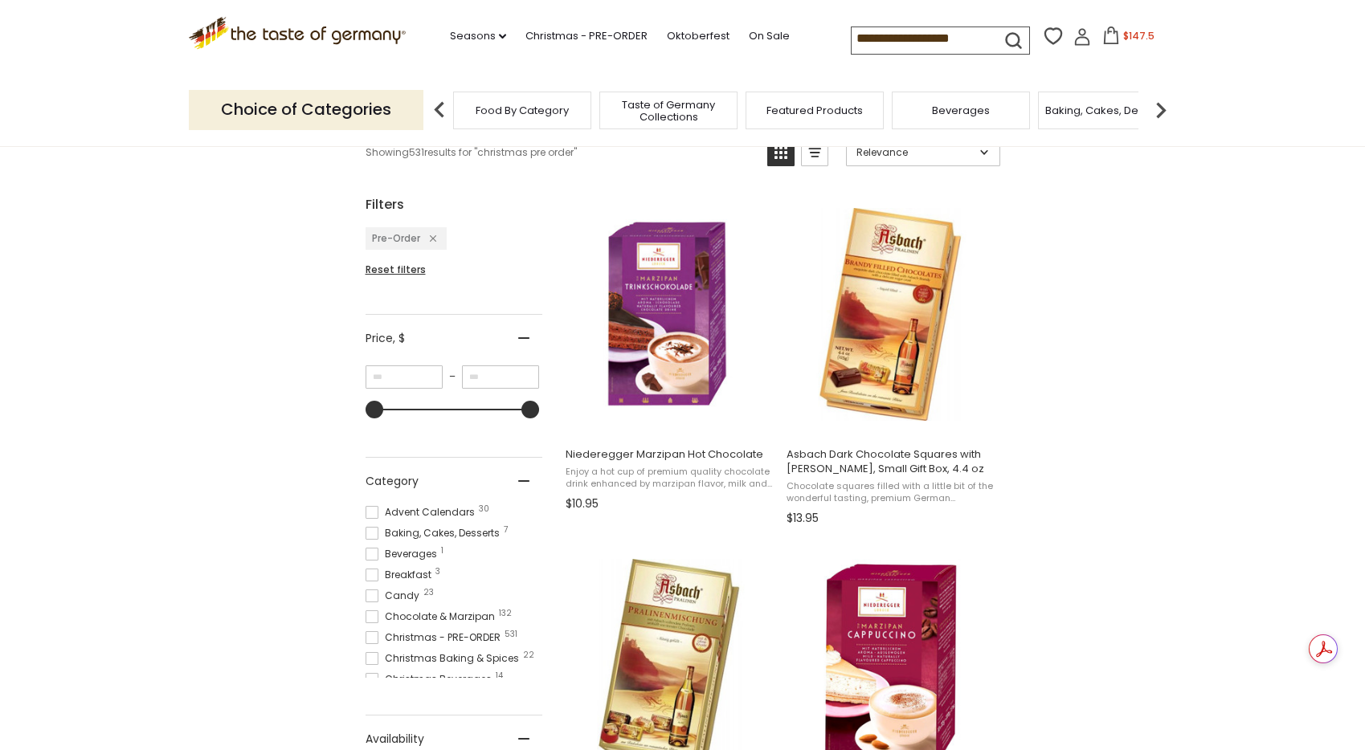
scroll to position [279, 0]
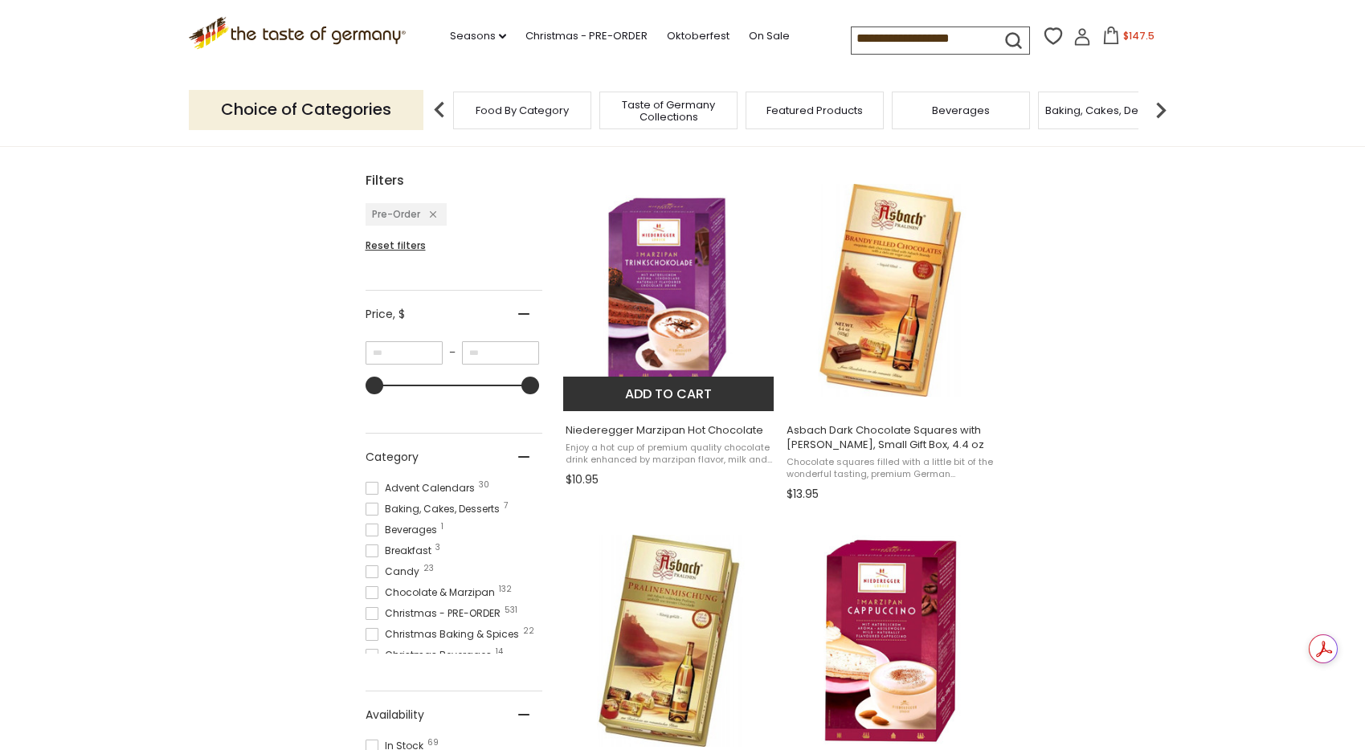
click at [674, 331] on img "Niederegger Marzipan Hot Chocolate" at bounding box center [669, 290] width 213 height 213
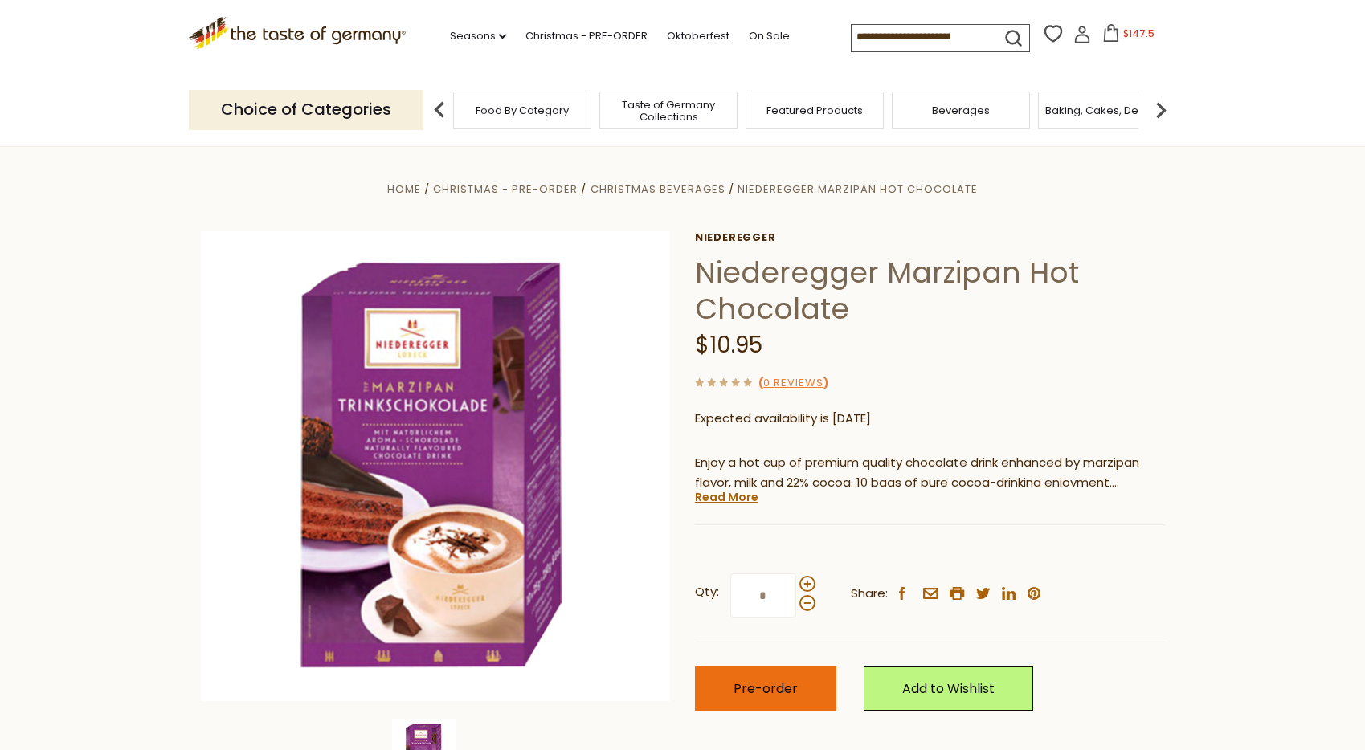
click at [773, 685] on span "Pre-order" at bounding box center [766, 689] width 64 height 18
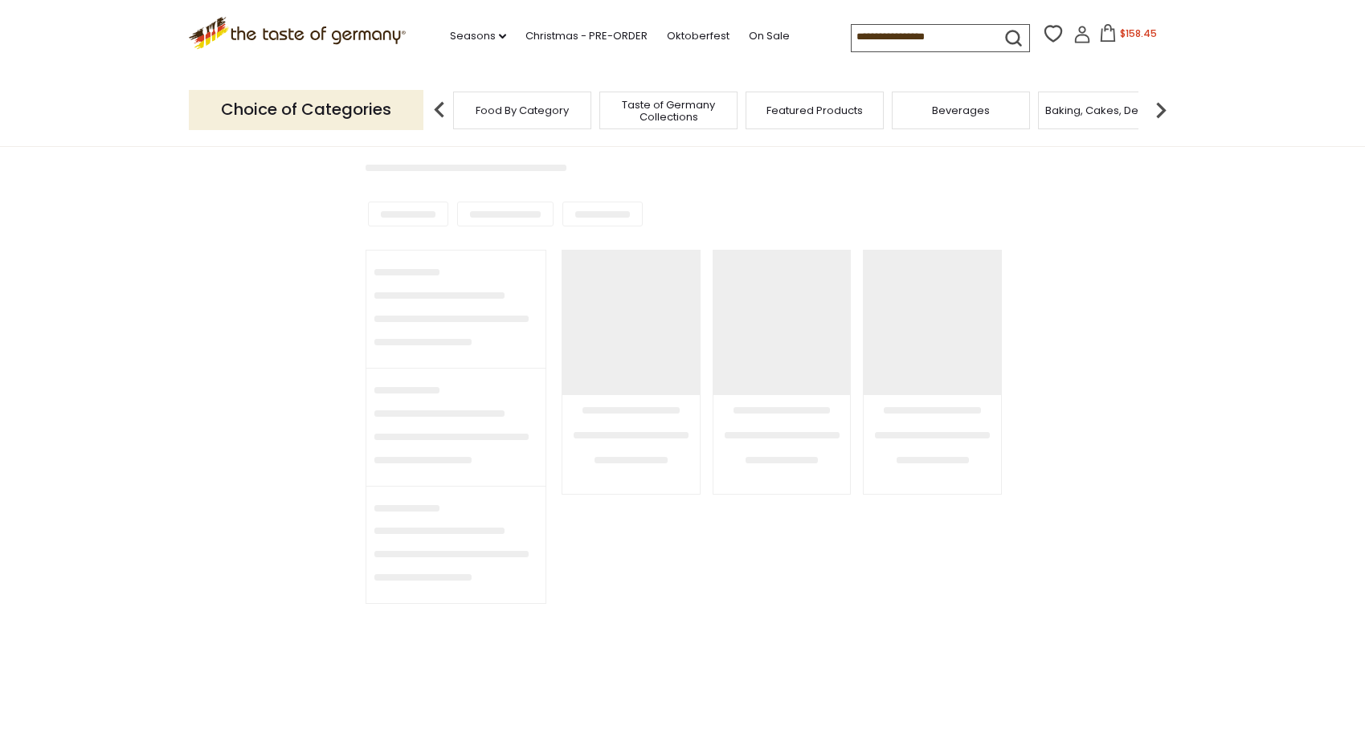
type input "**********"
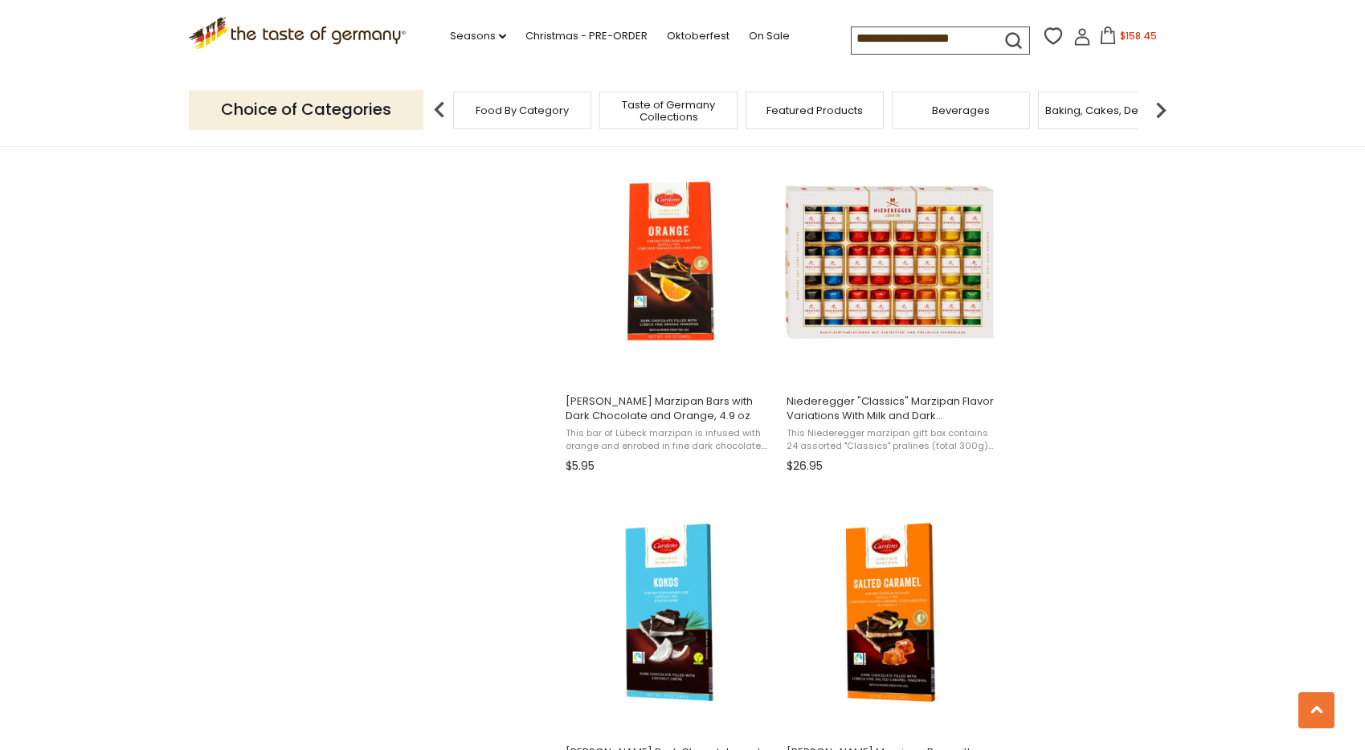
scroll to position [2059, 0]
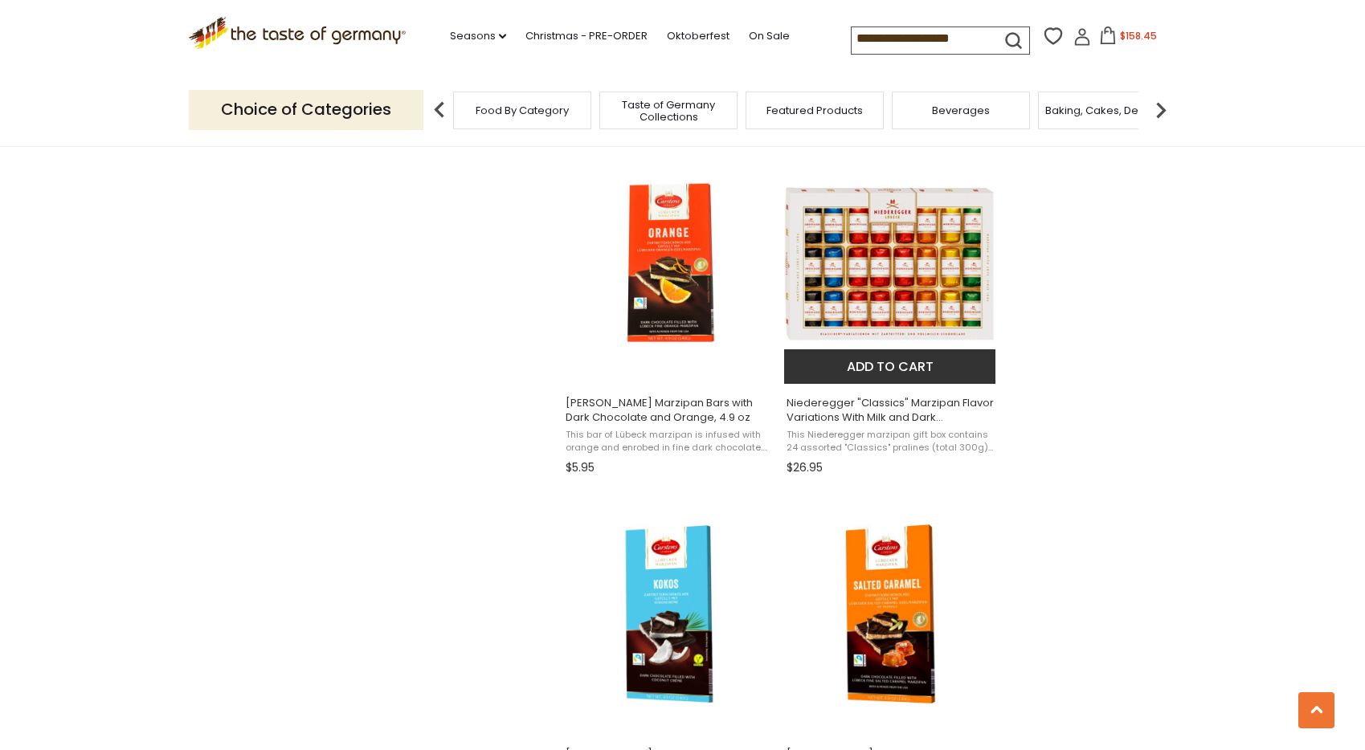
click at [932, 366] on button "Add to cart" at bounding box center [889, 367] width 211 height 35
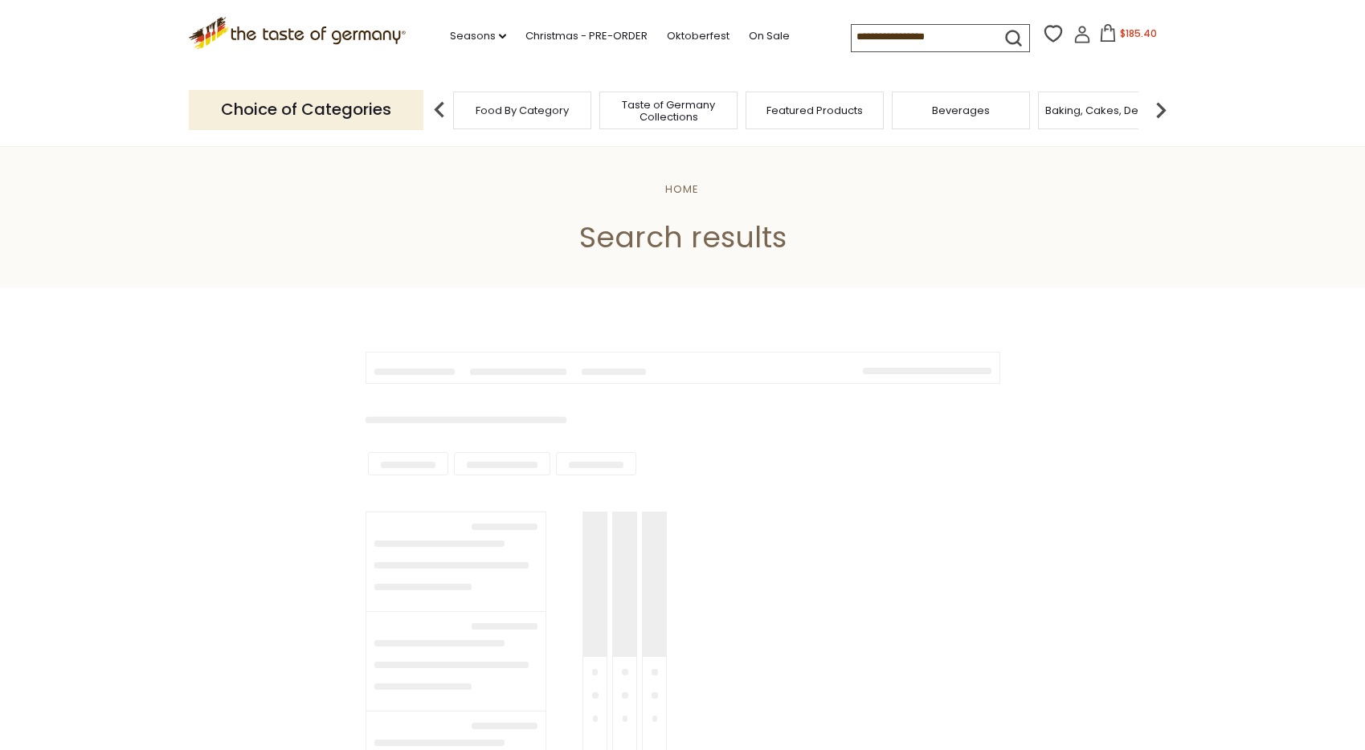
type input "**********"
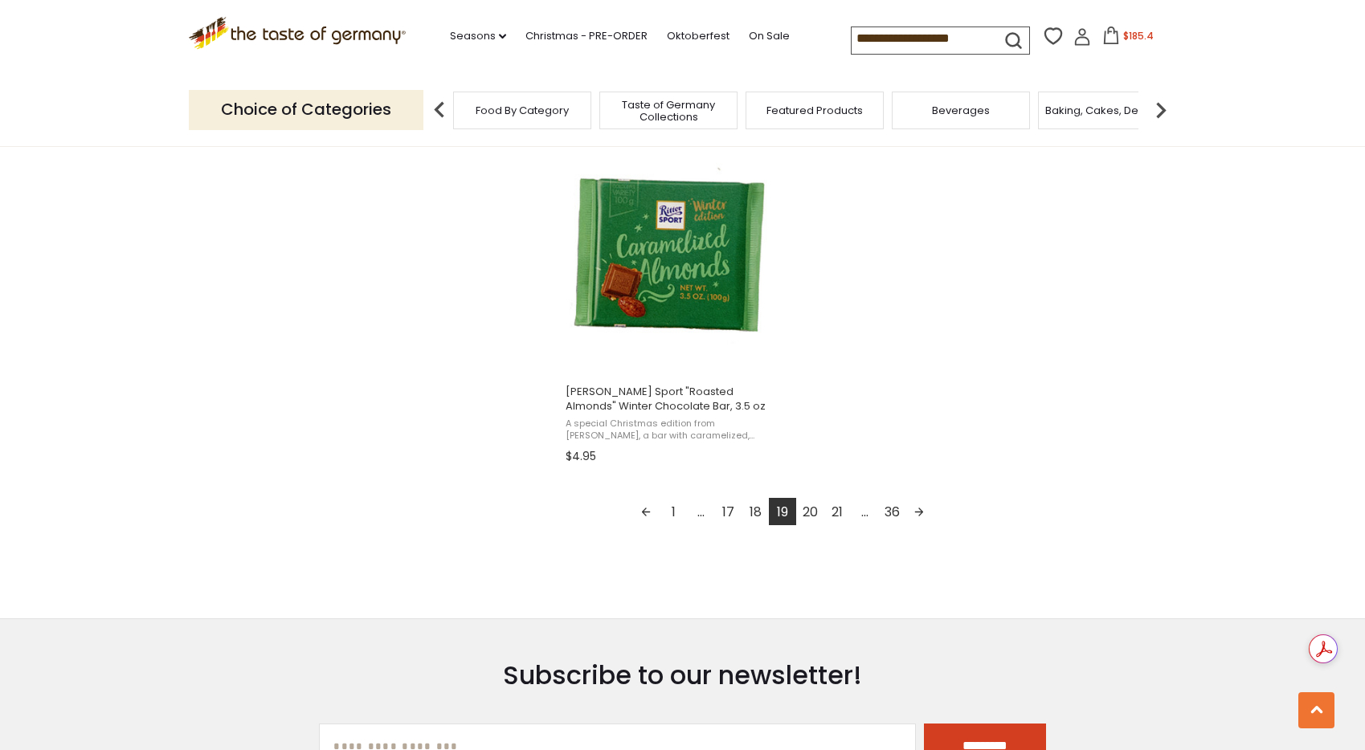
scroll to position [2799, 0]
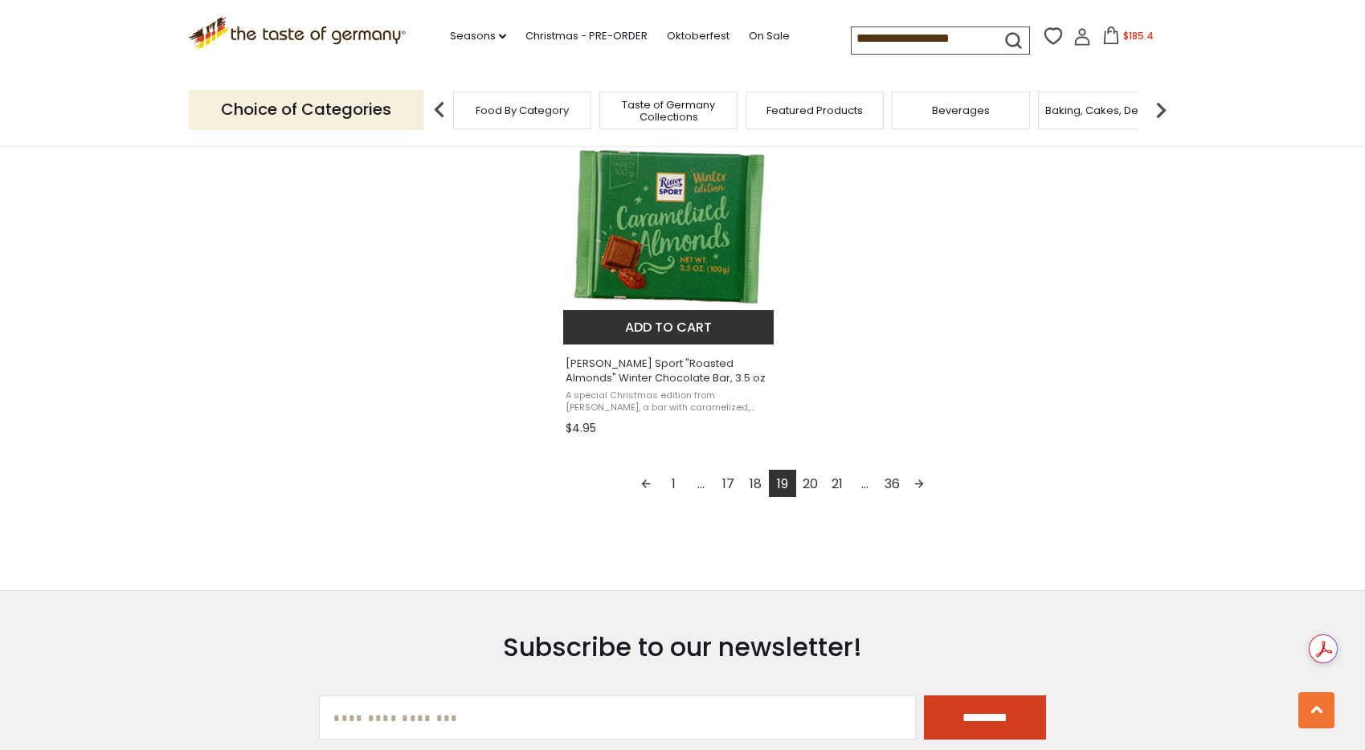
click at [726, 319] on button "Add to cart" at bounding box center [668, 327] width 211 height 35
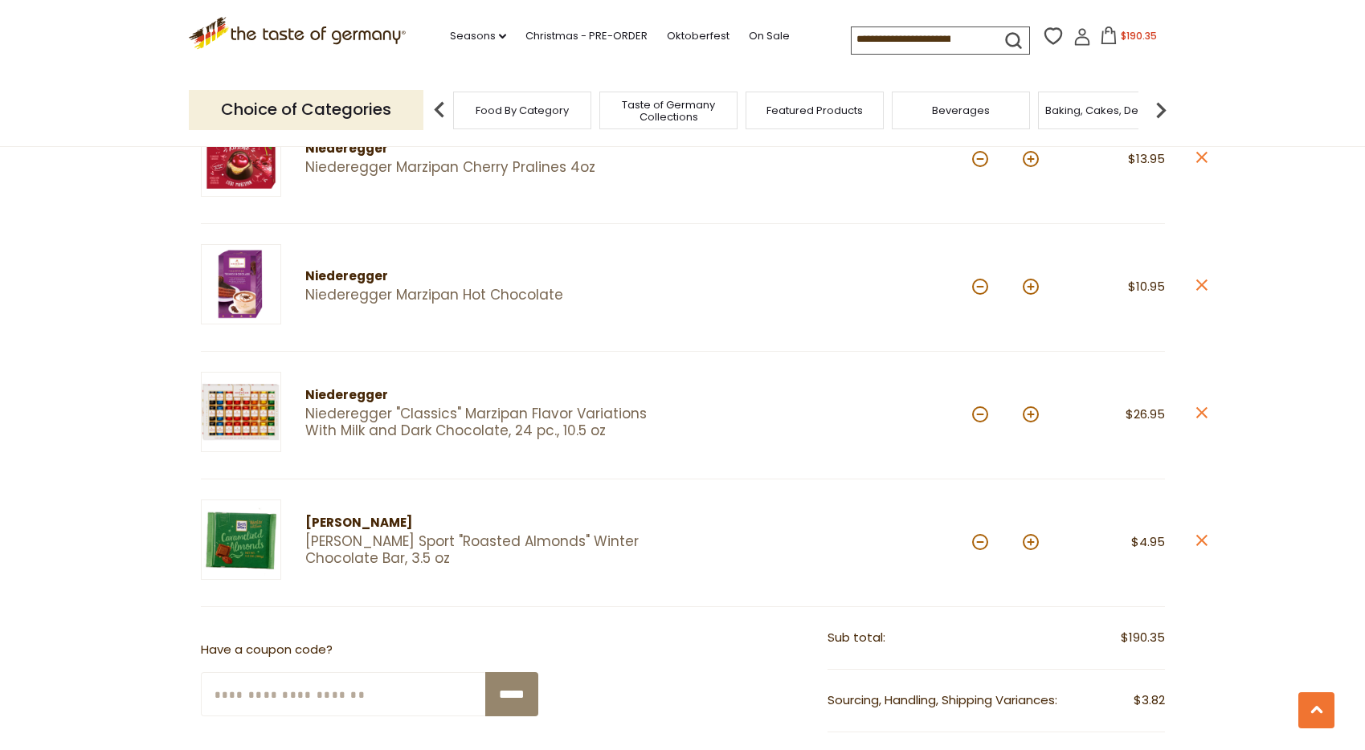
scroll to position [1151, 0]
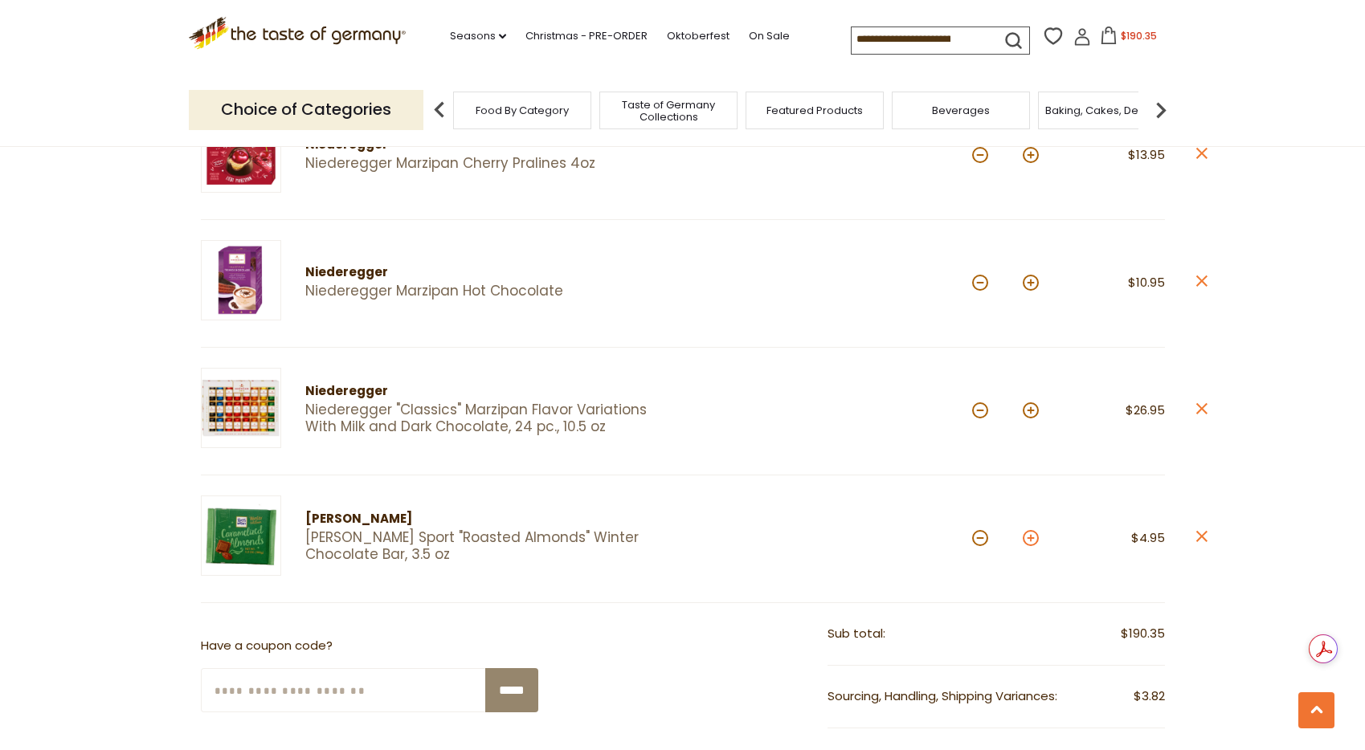
click at [1031, 534] on button at bounding box center [1031, 538] width 16 height 16
type input "*"
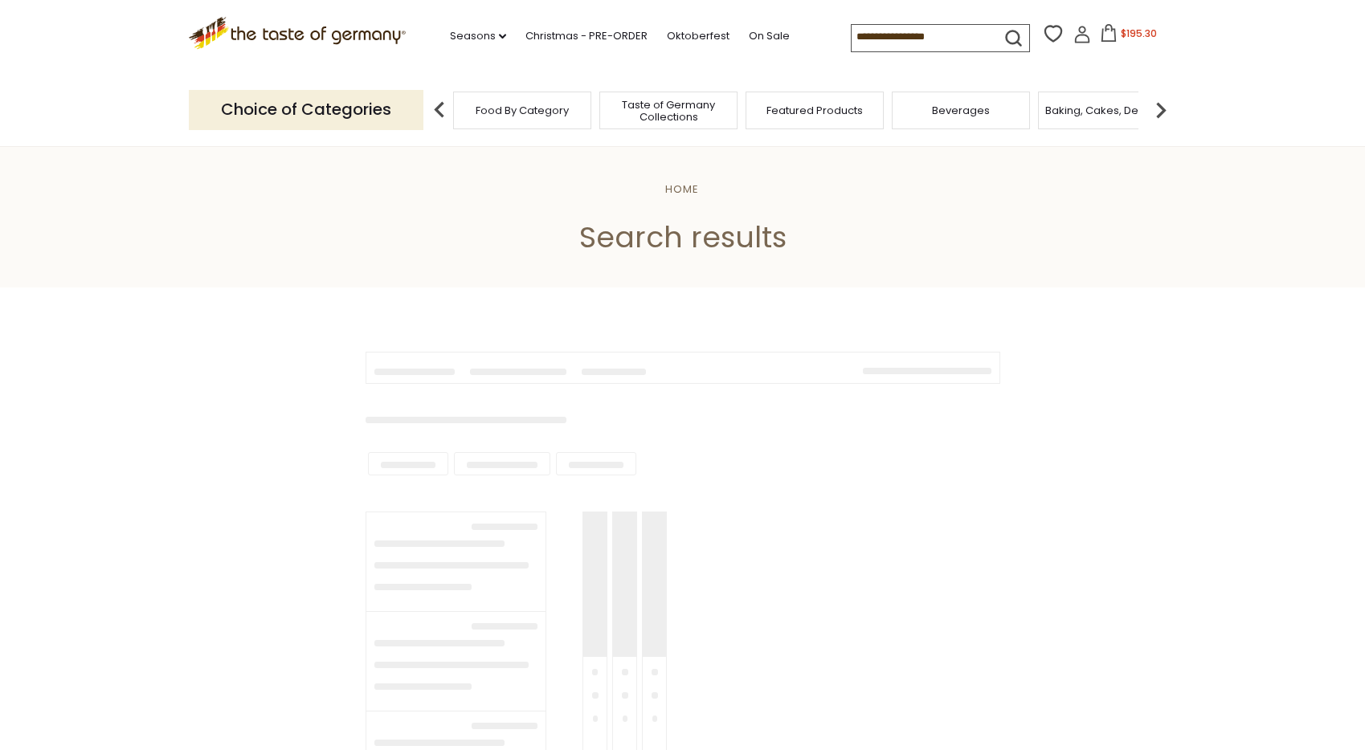
type input "**********"
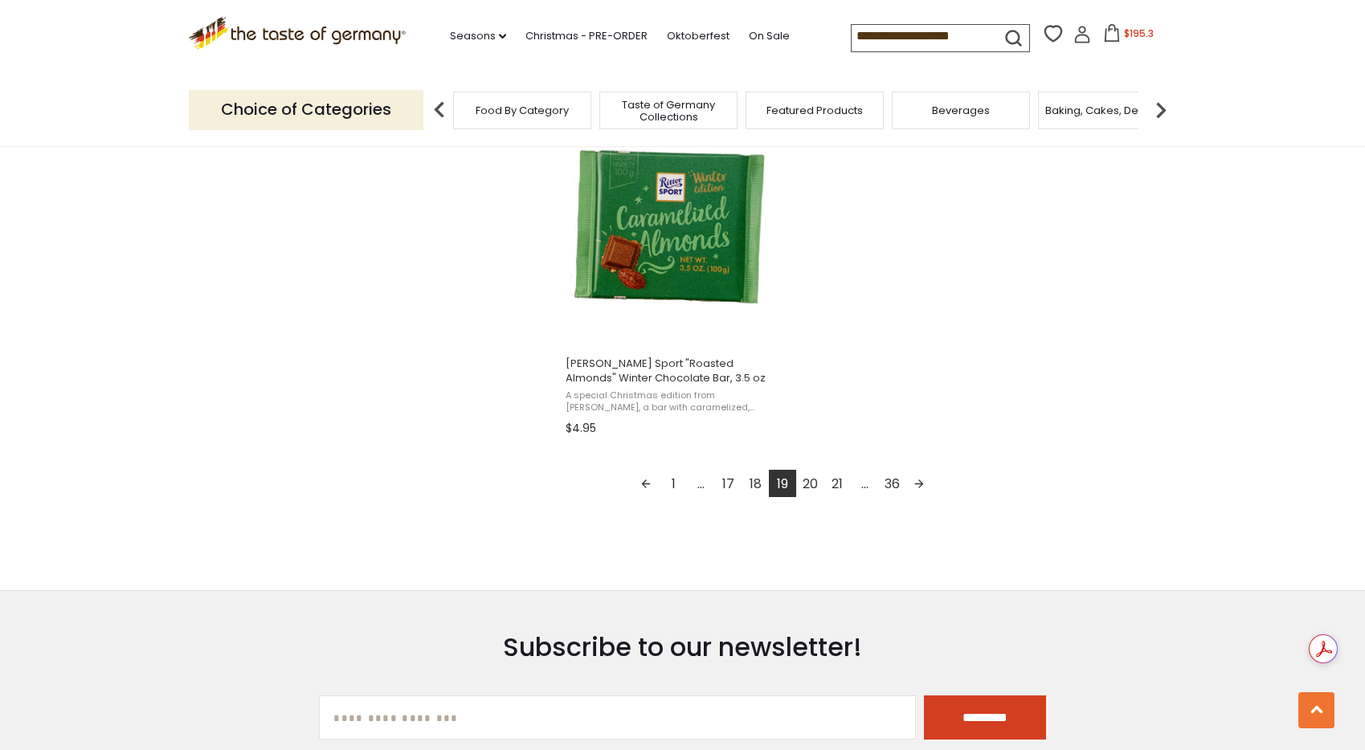
click at [813, 485] on link "20" at bounding box center [809, 483] width 27 height 27
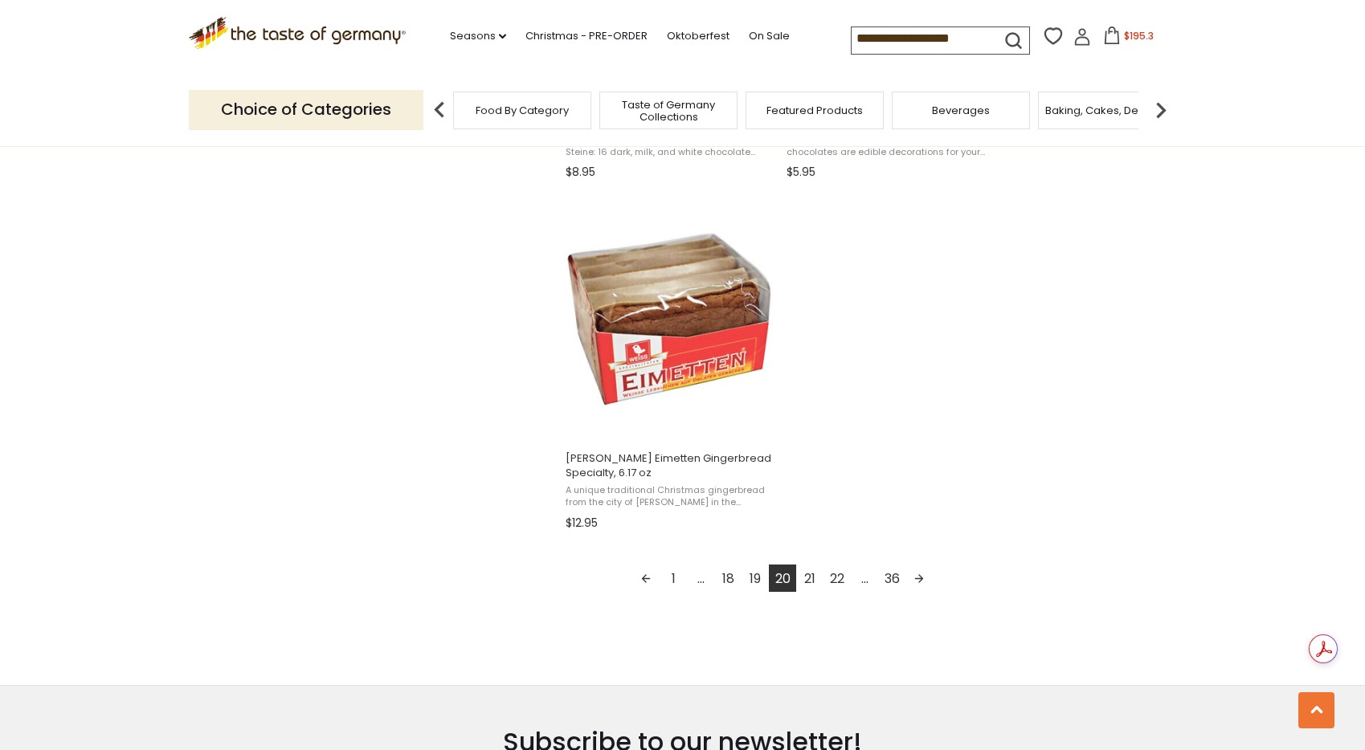
scroll to position [2746, 0]
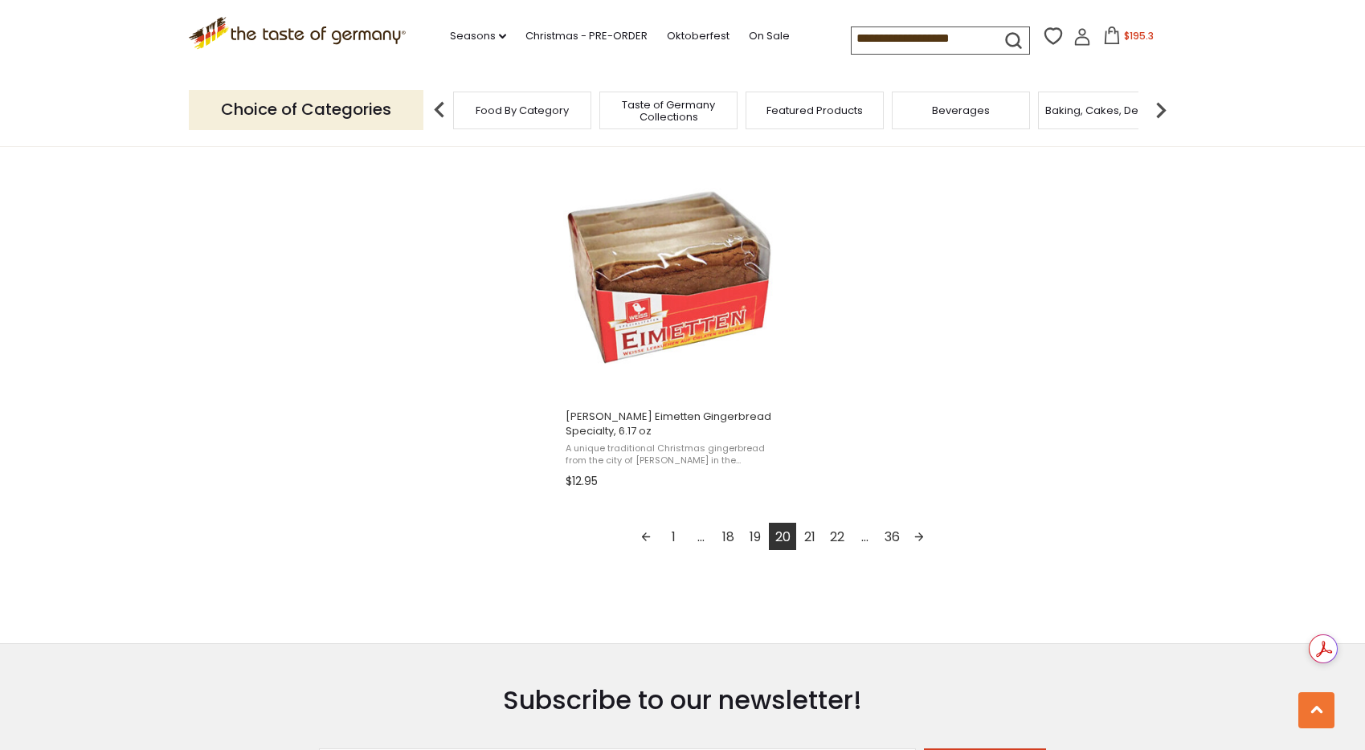
click at [809, 538] on link "21" at bounding box center [809, 536] width 27 height 27
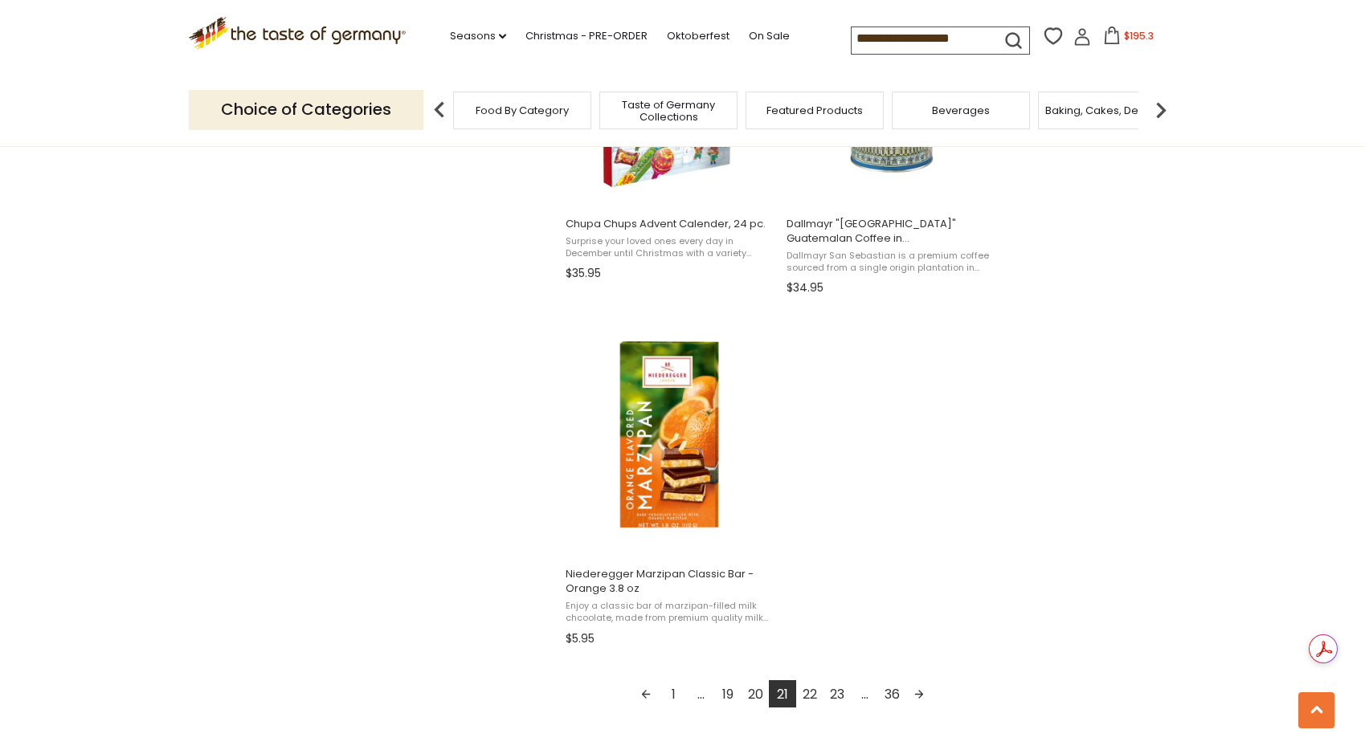
scroll to position [2593, 0]
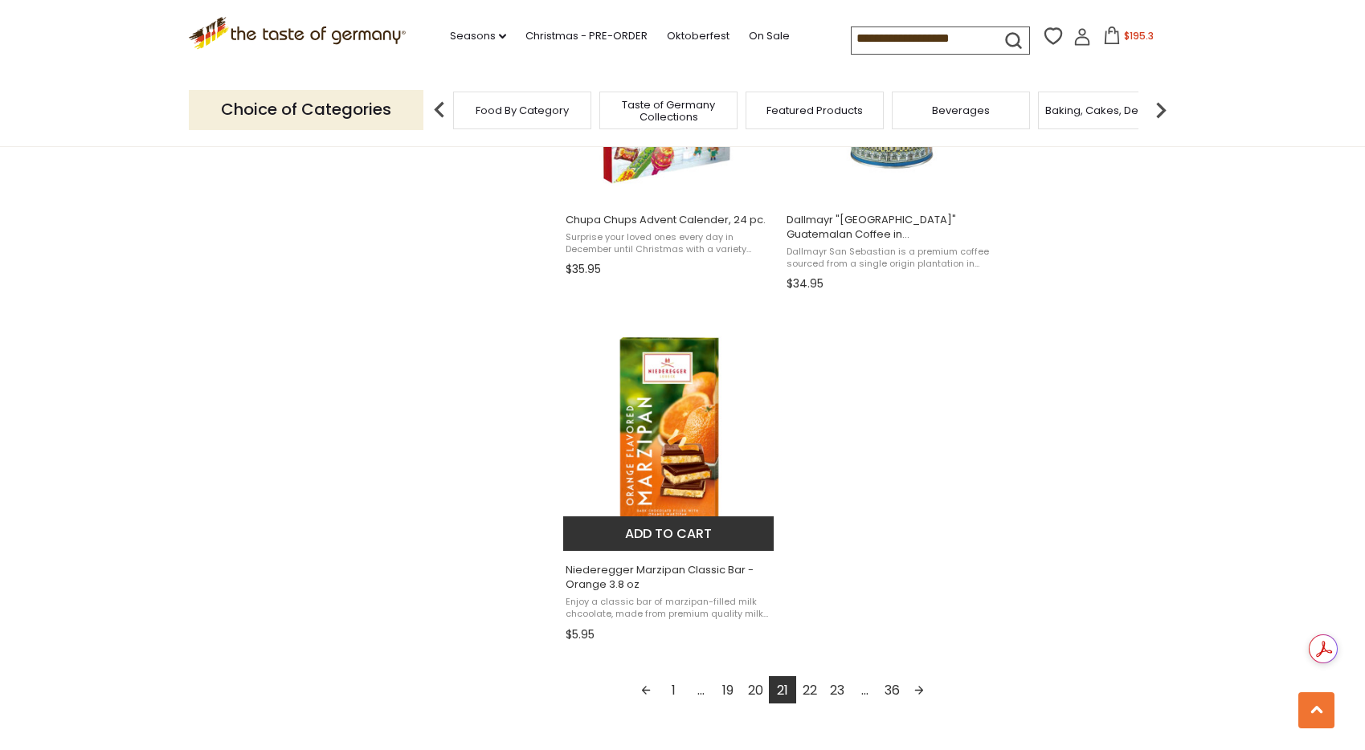
click at [685, 530] on button "Add to cart" at bounding box center [668, 534] width 211 height 35
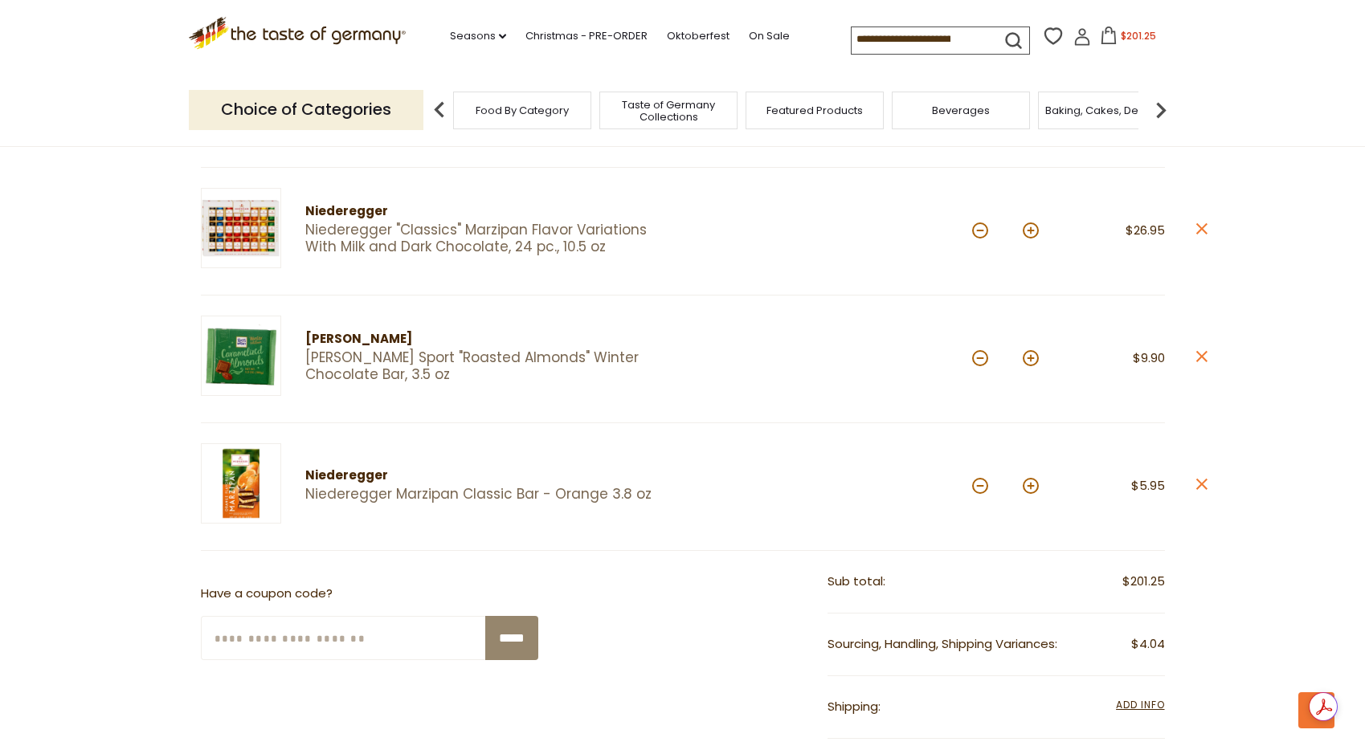
scroll to position [1400, 0]
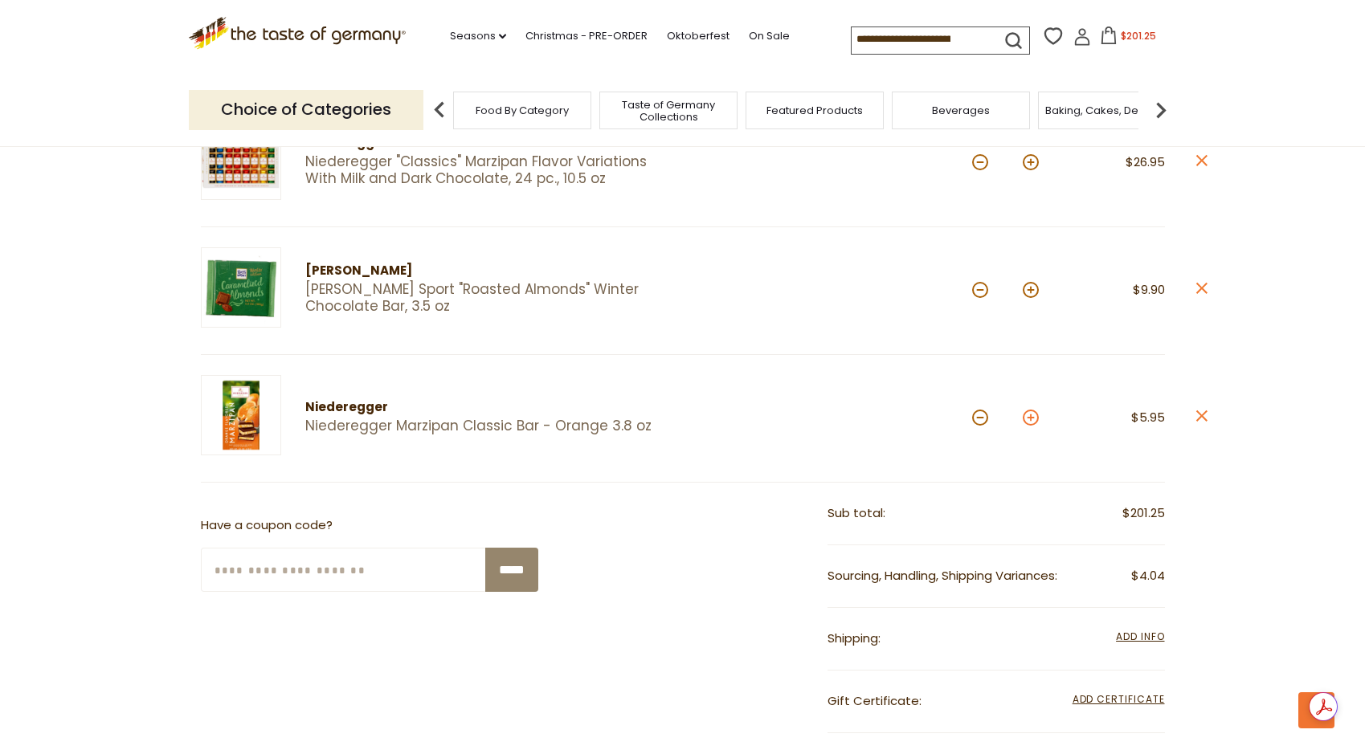
click at [1033, 413] on button at bounding box center [1031, 418] width 16 height 16
type input "*"
click at [1033, 411] on button at bounding box center [1031, 418] width 16 height 16
type input "*"
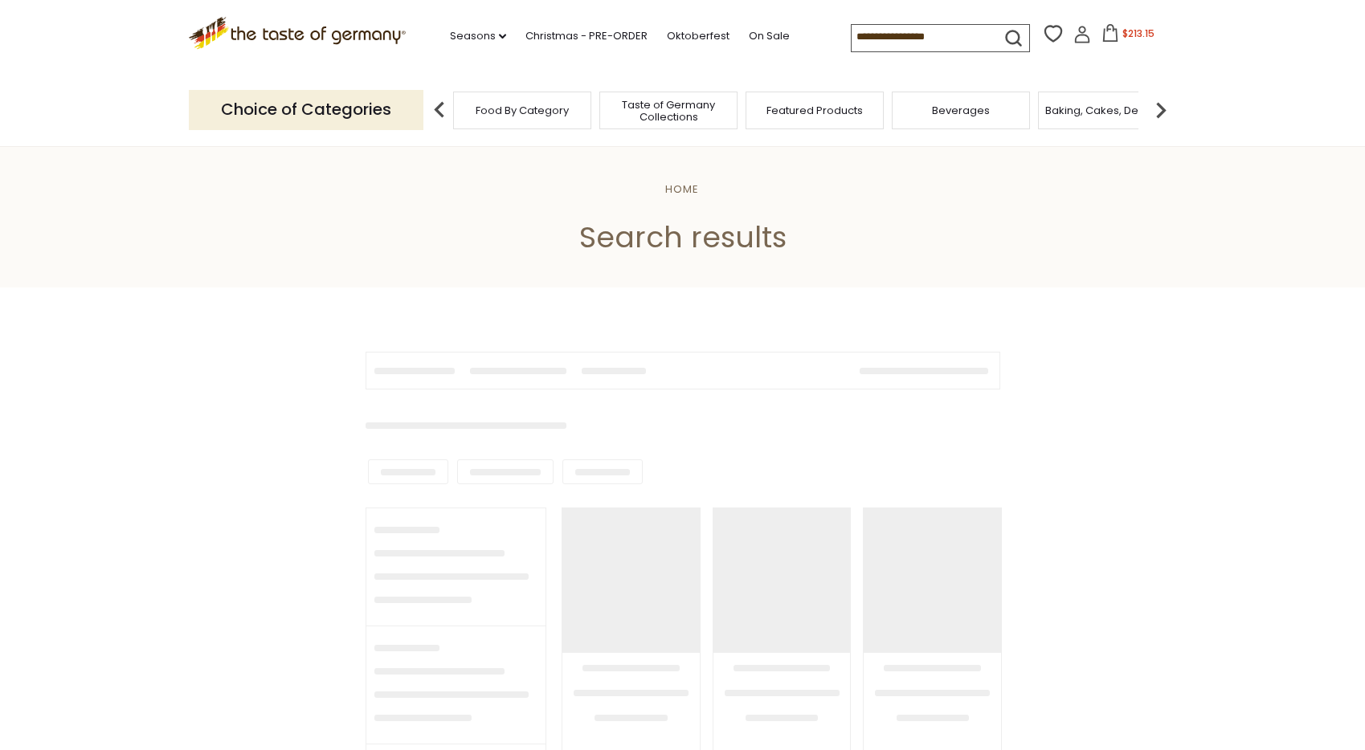
type input "**********"
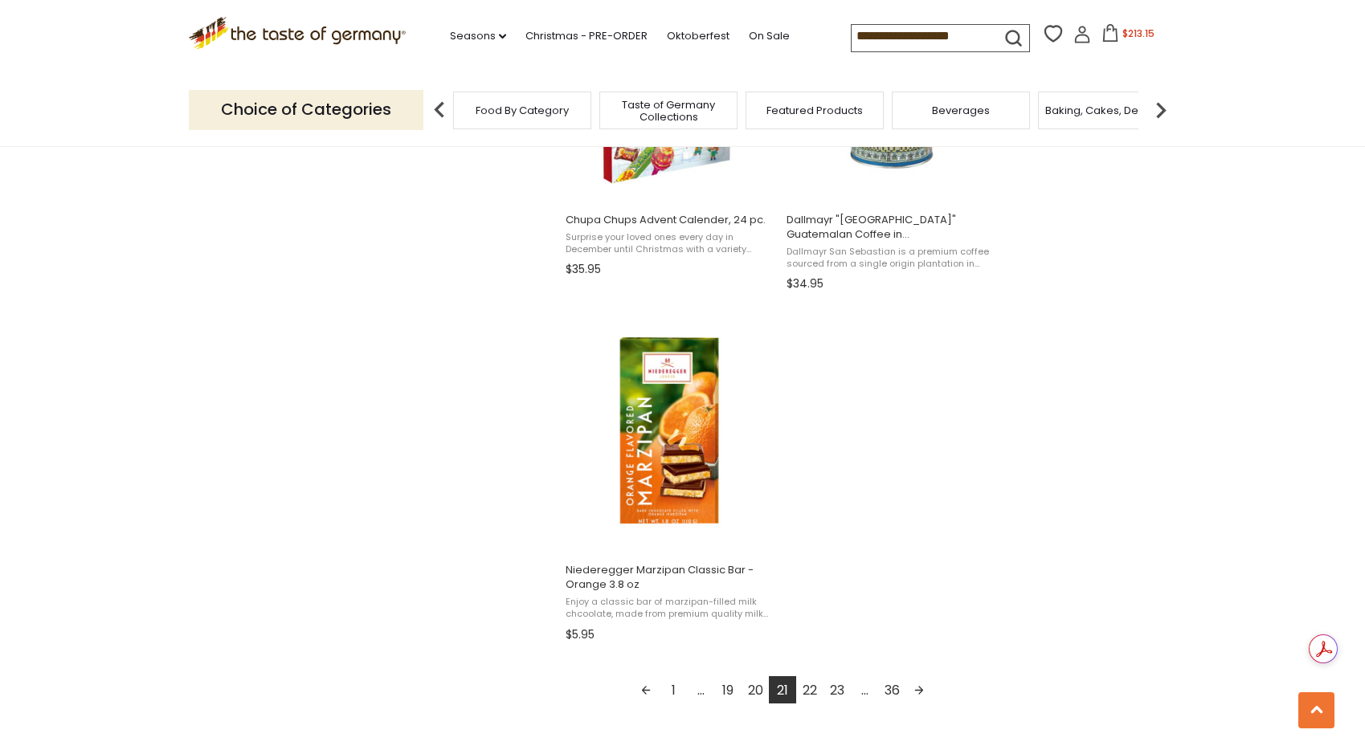
click at [811, 692] on link "22" at bounding box center [809, 690] width 27 height 27
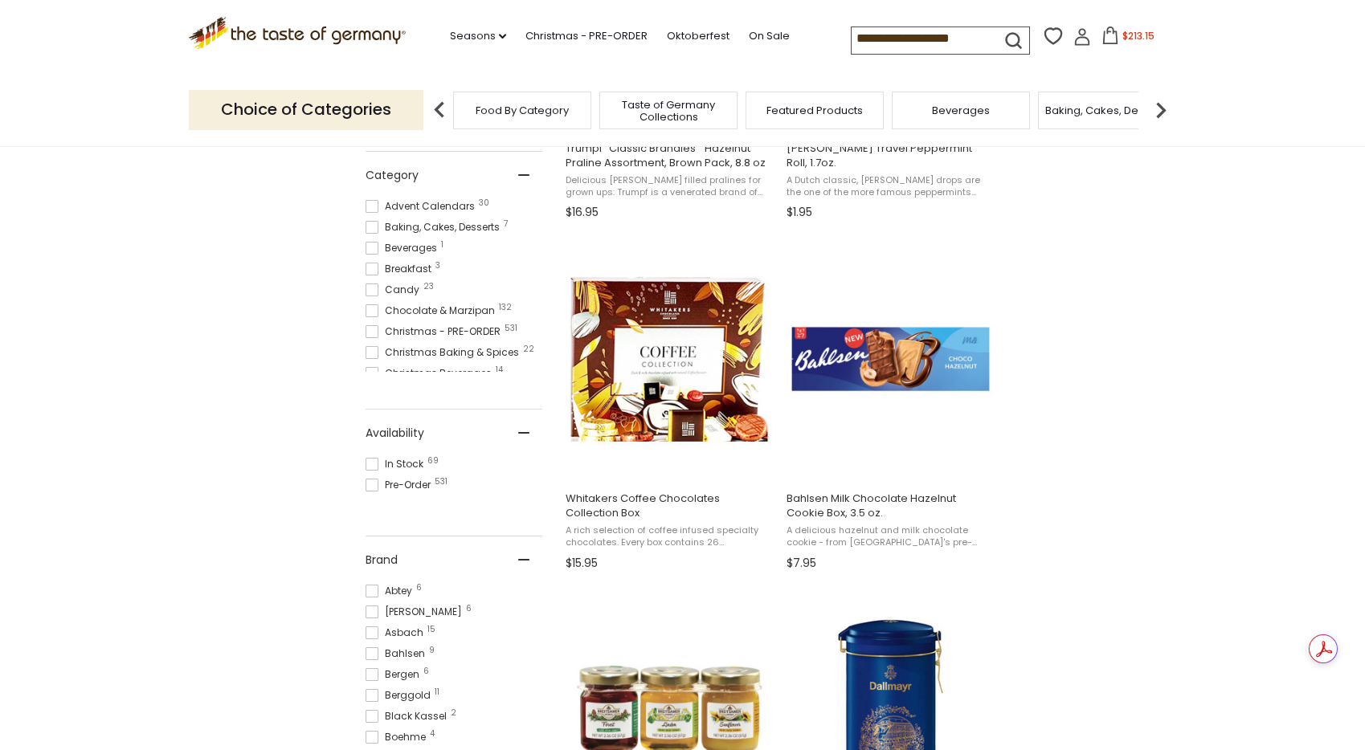
scroll to position [554, 0]
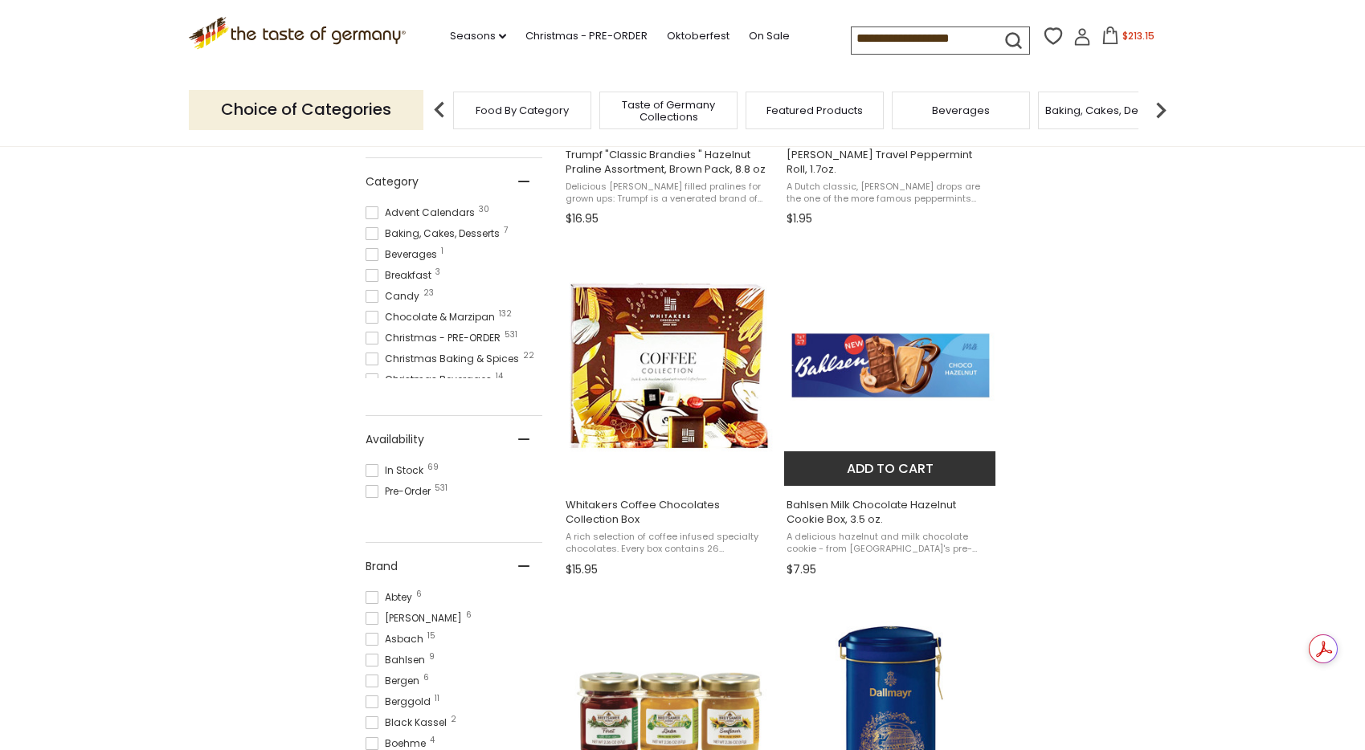
click at [908, 473] on button "Add to cart" at bounding box center [889, 469] width 211 height 35
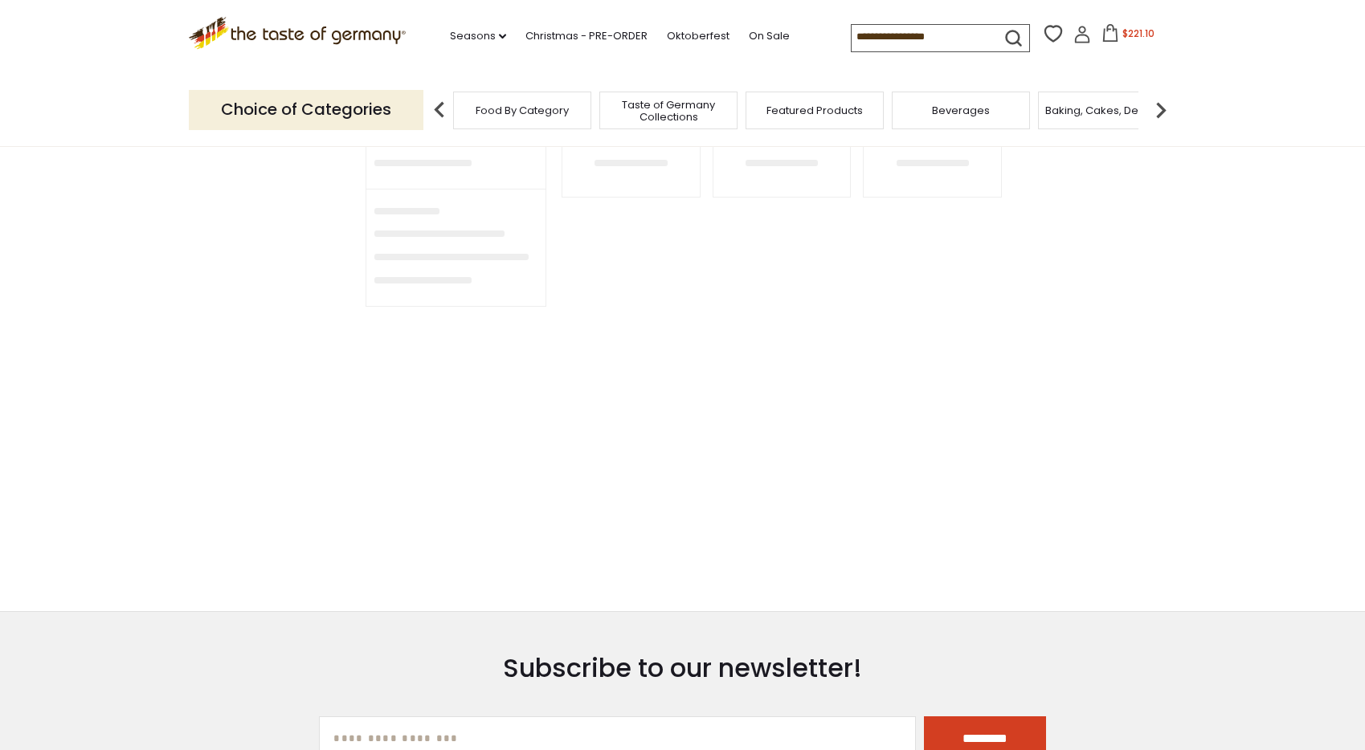
type input "**********"
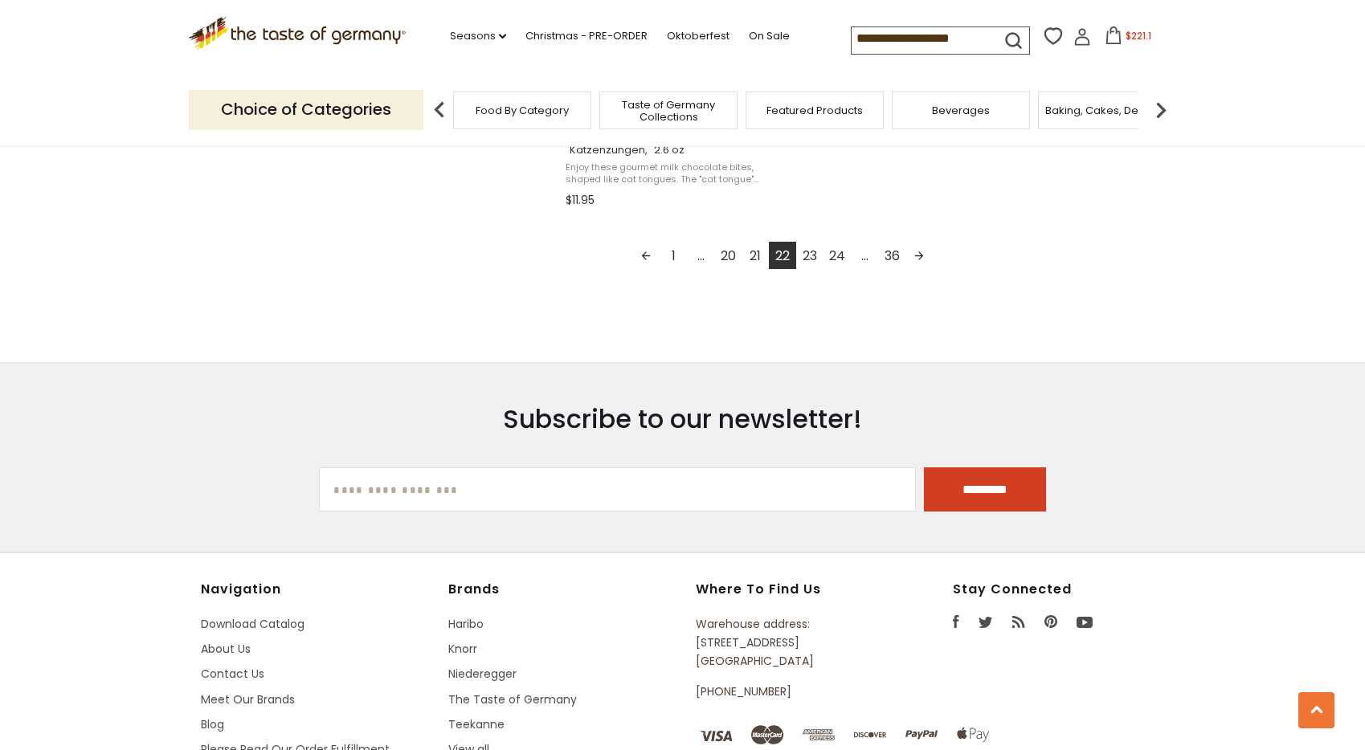
scroll to position [3029, 0]
click at [807, 251] on link "23" at bounding box center [809, 253] width 27 height 27
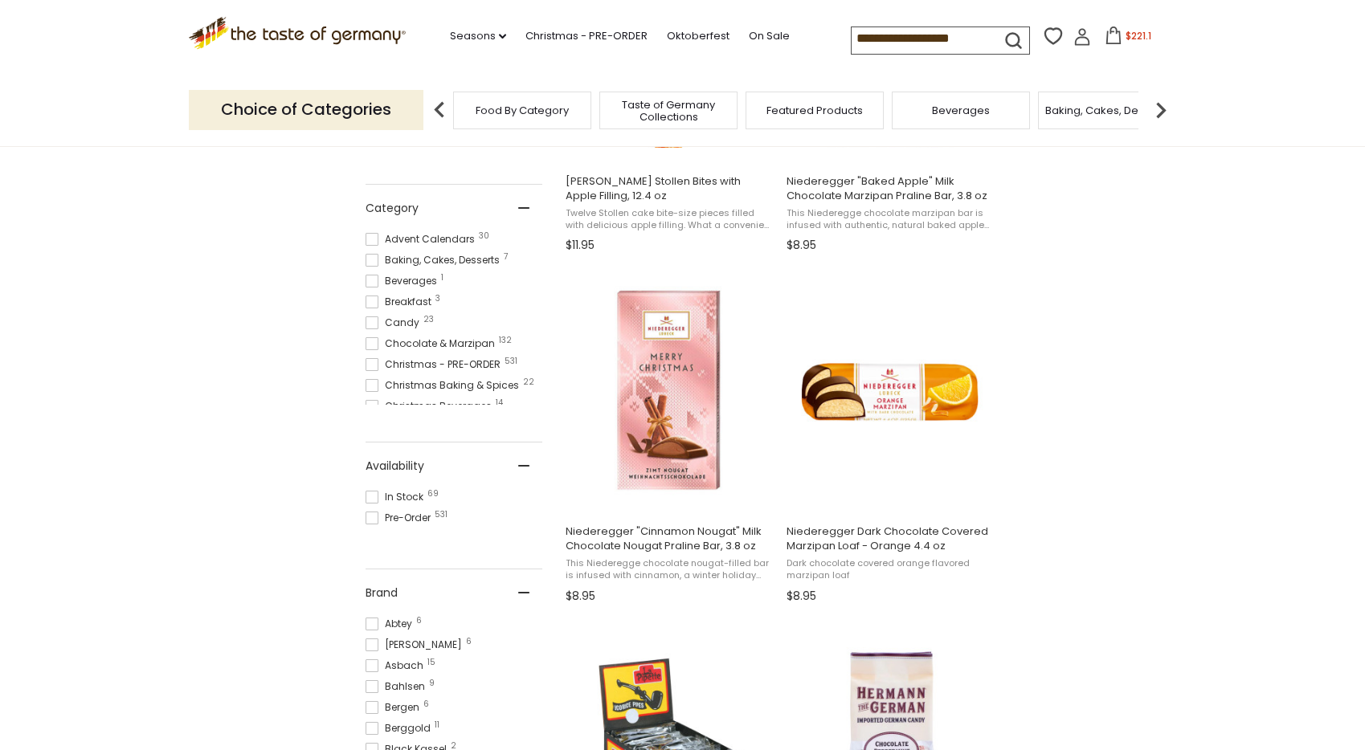
scroll to position [530, 0]
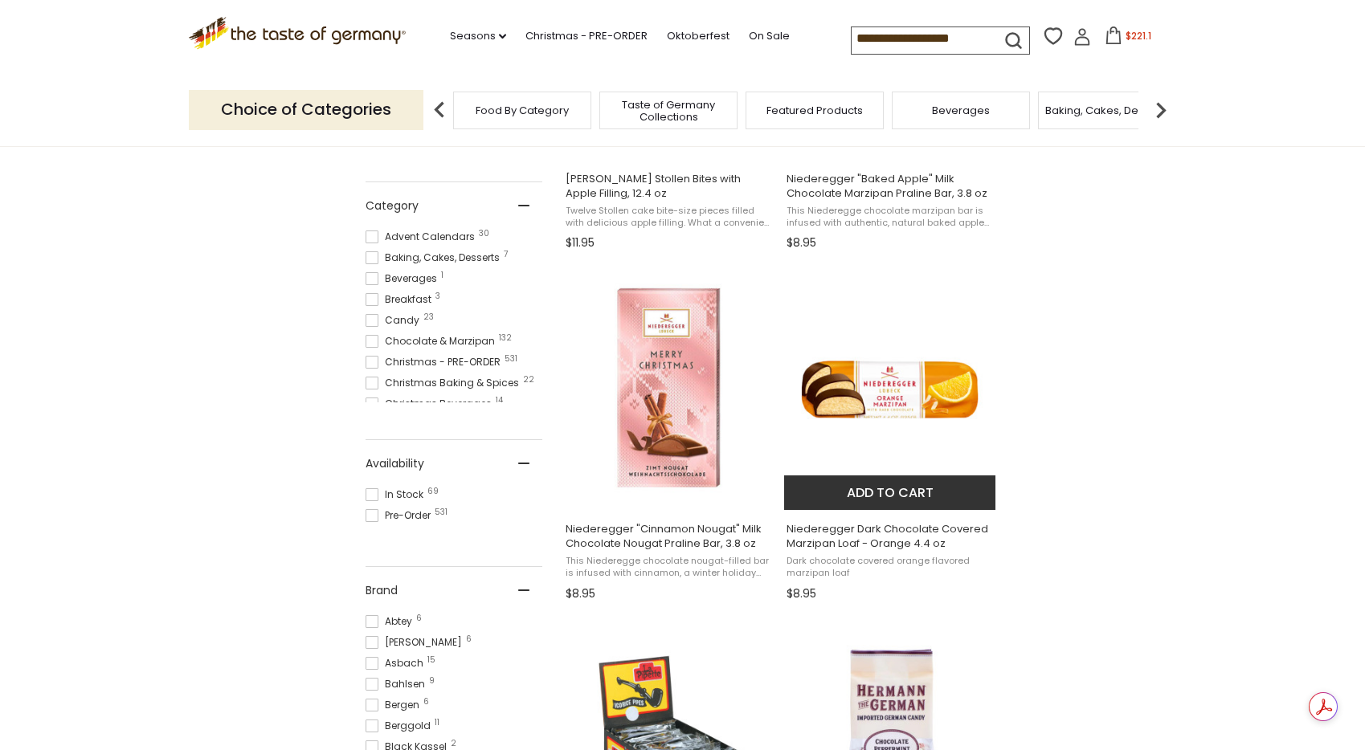
click at [929, 493] on button "Add to cart" at bounding box center [889, 493] width 211 height 35
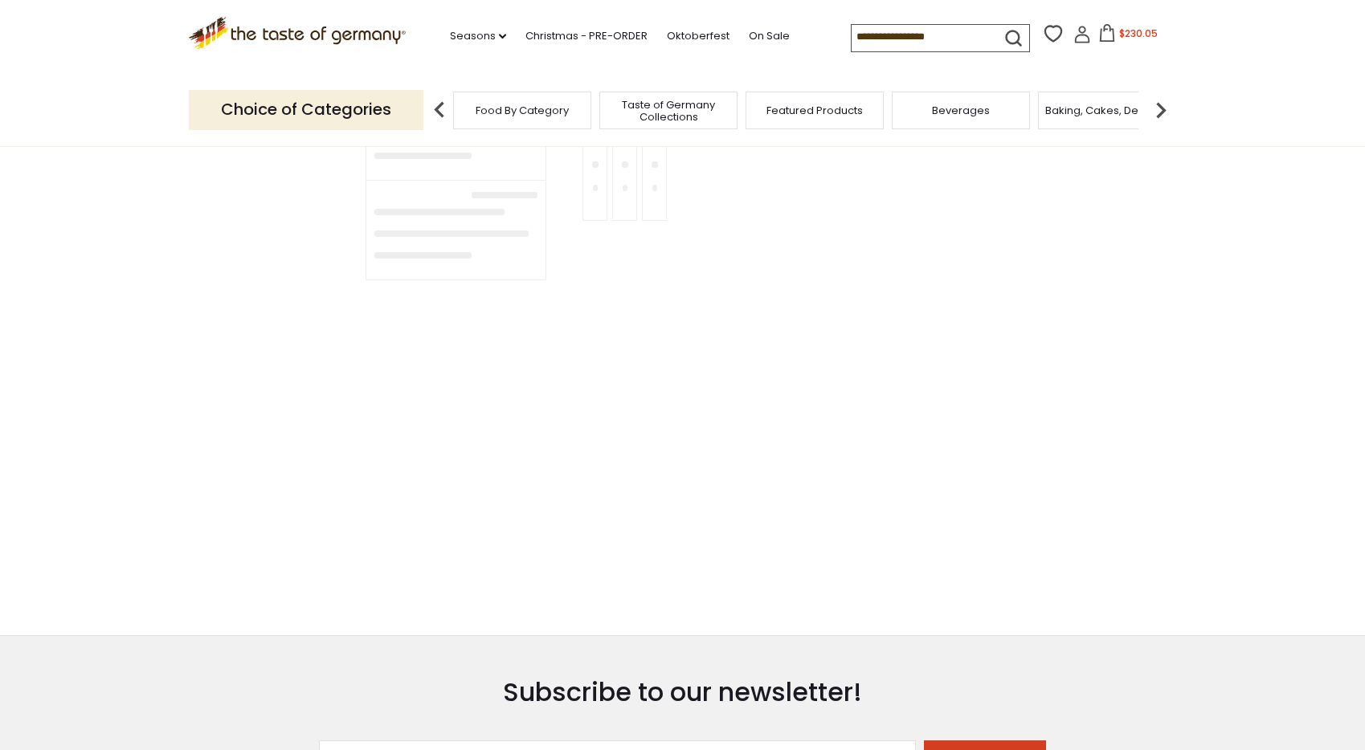
type input "**********"
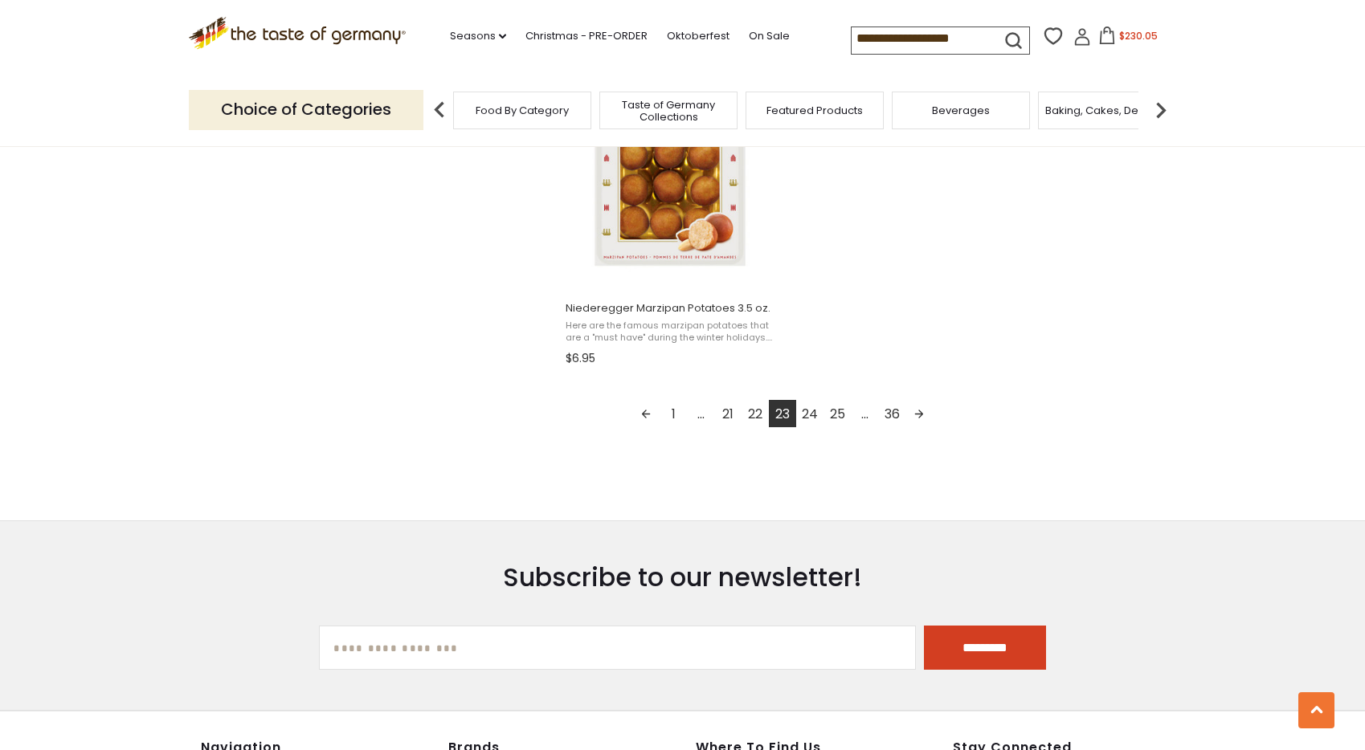
scroll to position [2863, 0]
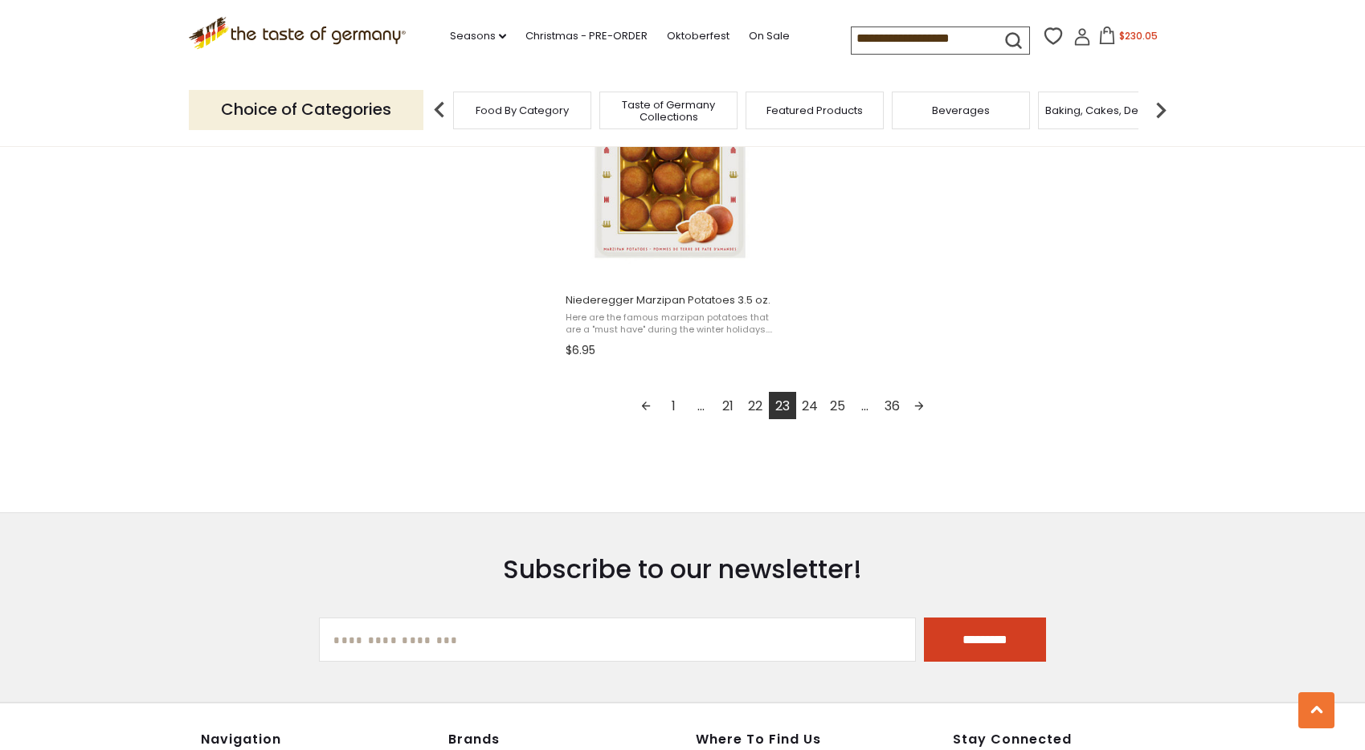
click at [811, 405] on link "24" at bounding box center [809, 405] width 27 height 27
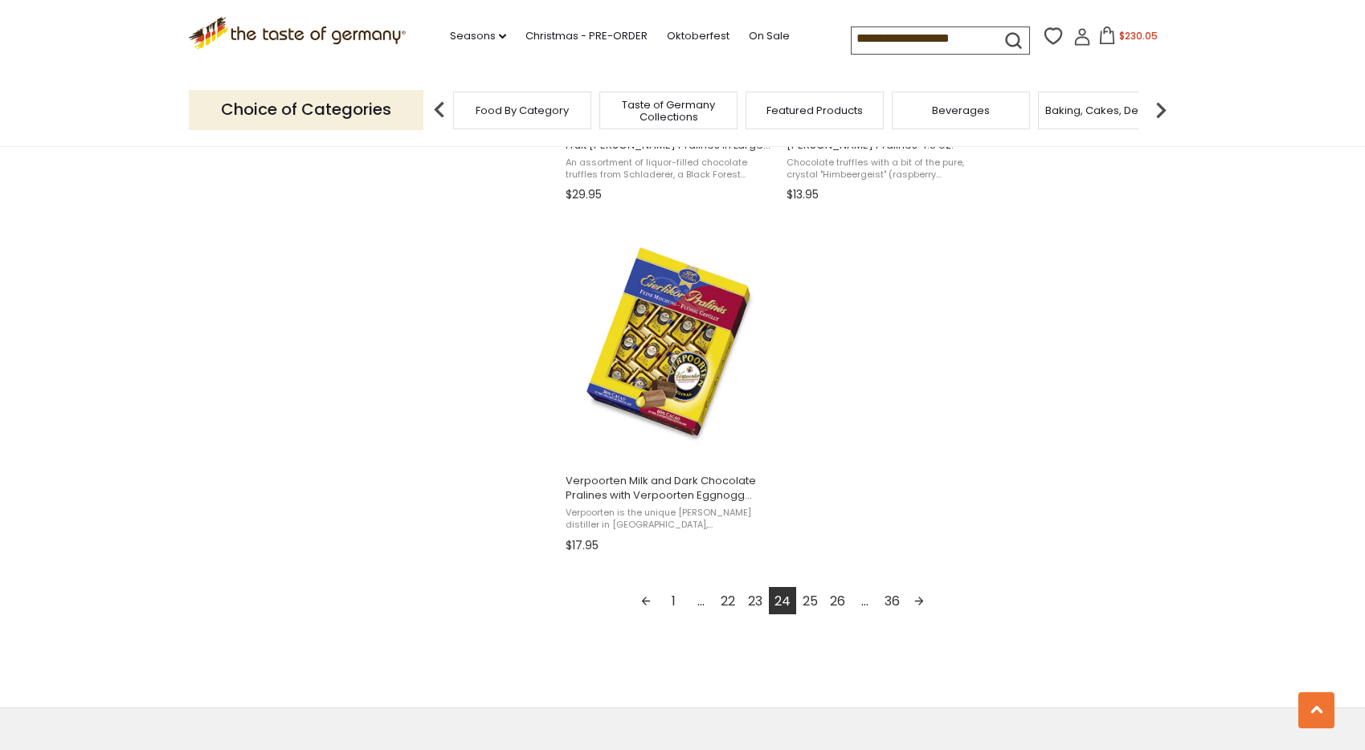
scroll to position [2710, 0]
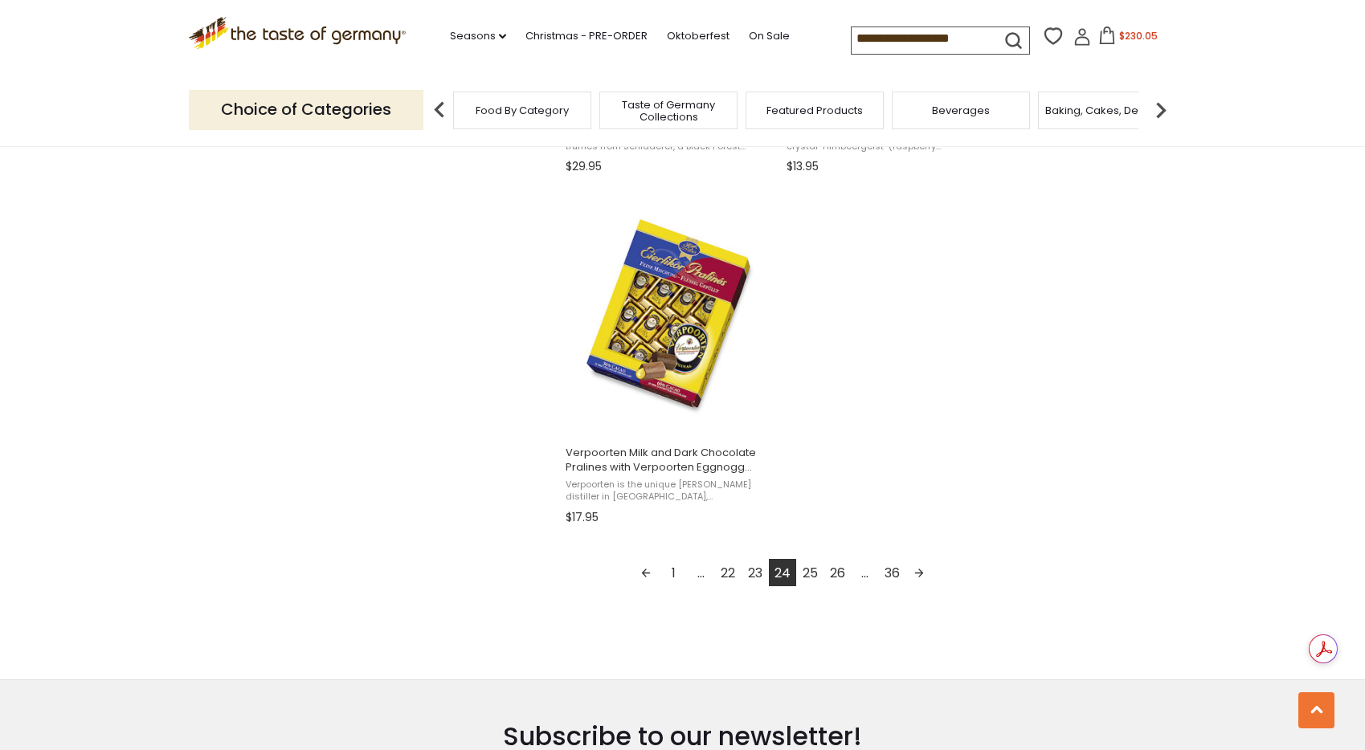
click at [812, 570] on link "25" at bounding box center [809, 572] width 27 height 27
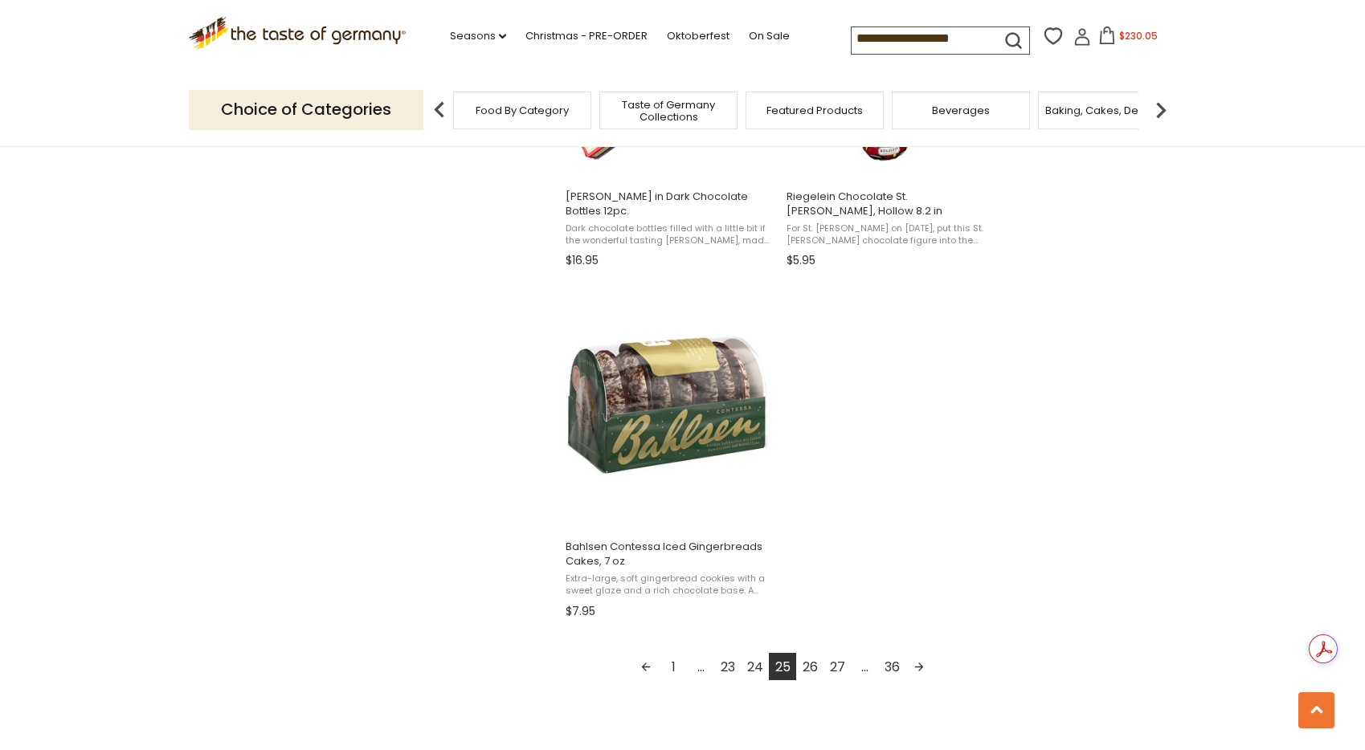
scroll to position [2620, 0]
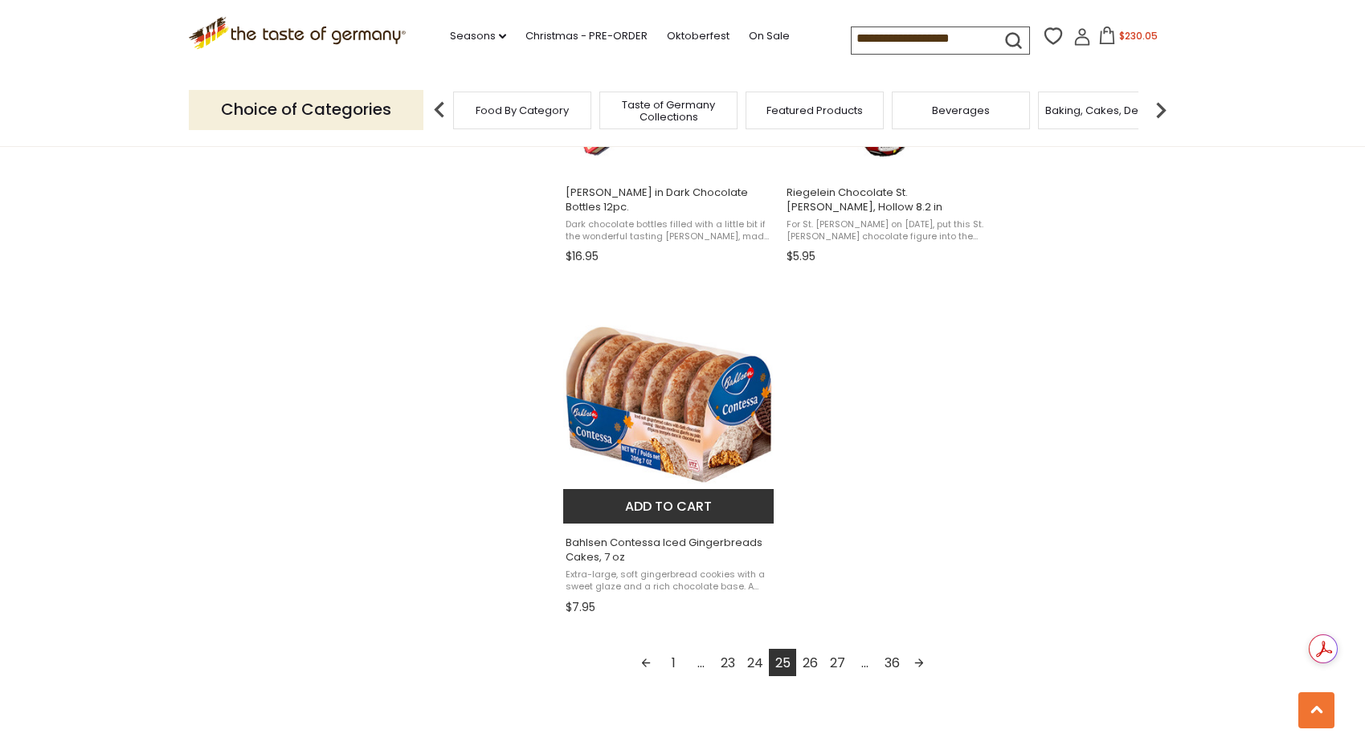
click at [715, 509] on button "Add to cart" at bounding box center [668, 506] width 211 height 35
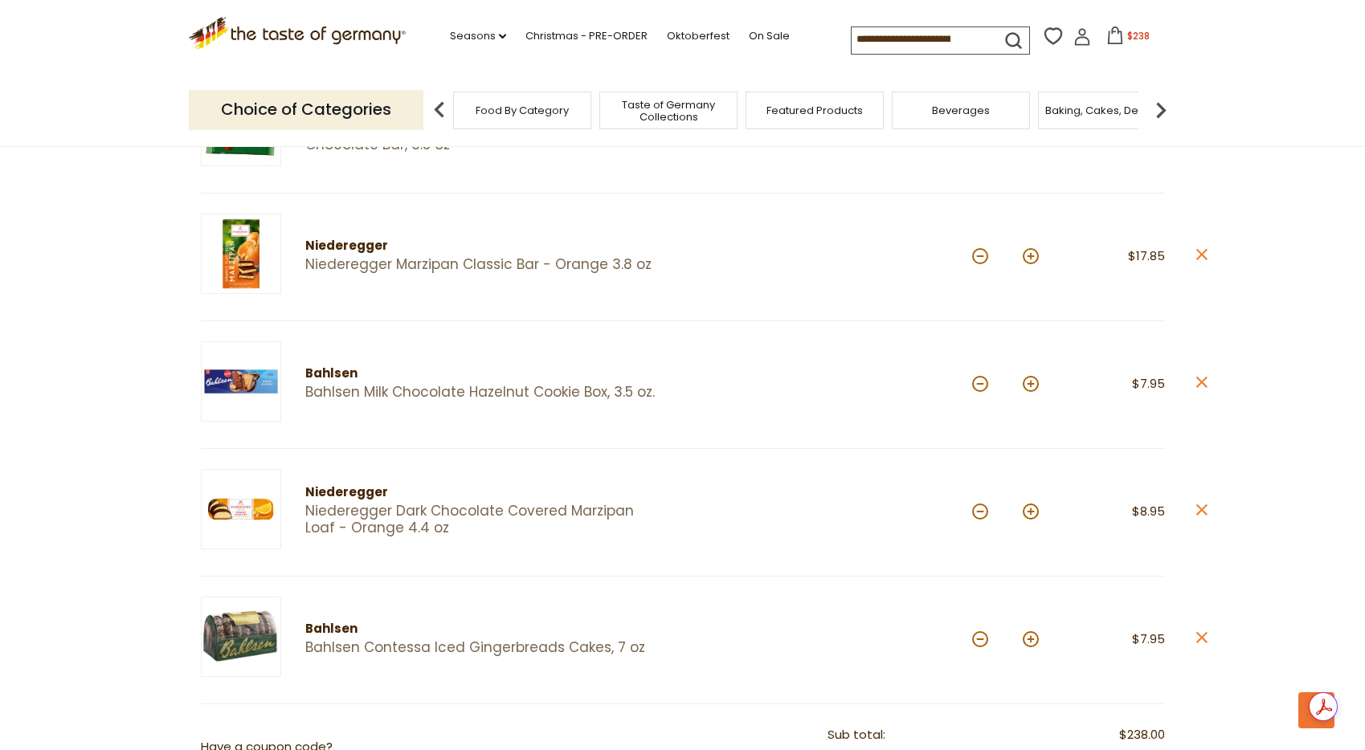
scroll to position [1573, 0]
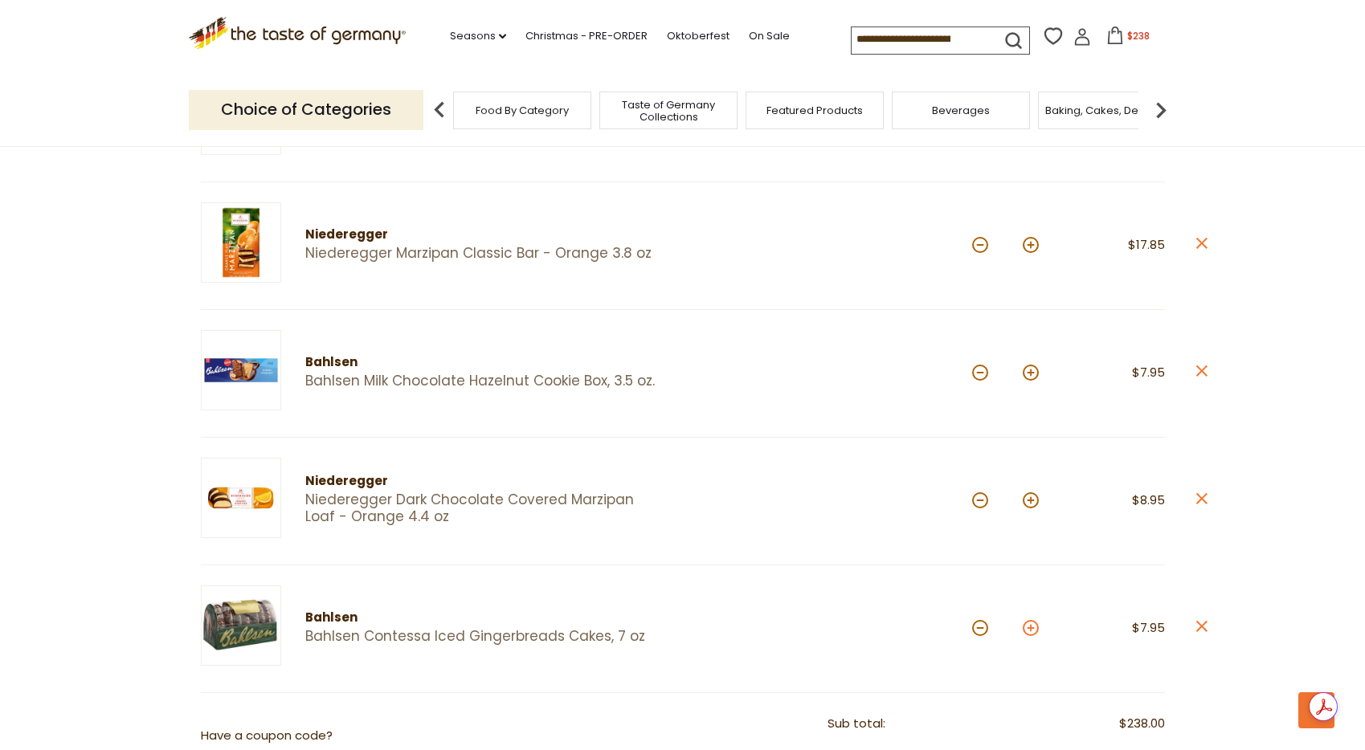
click at [1028, 624] on button at bounding box center [1031, 628] width 16 height 16
type input "*"
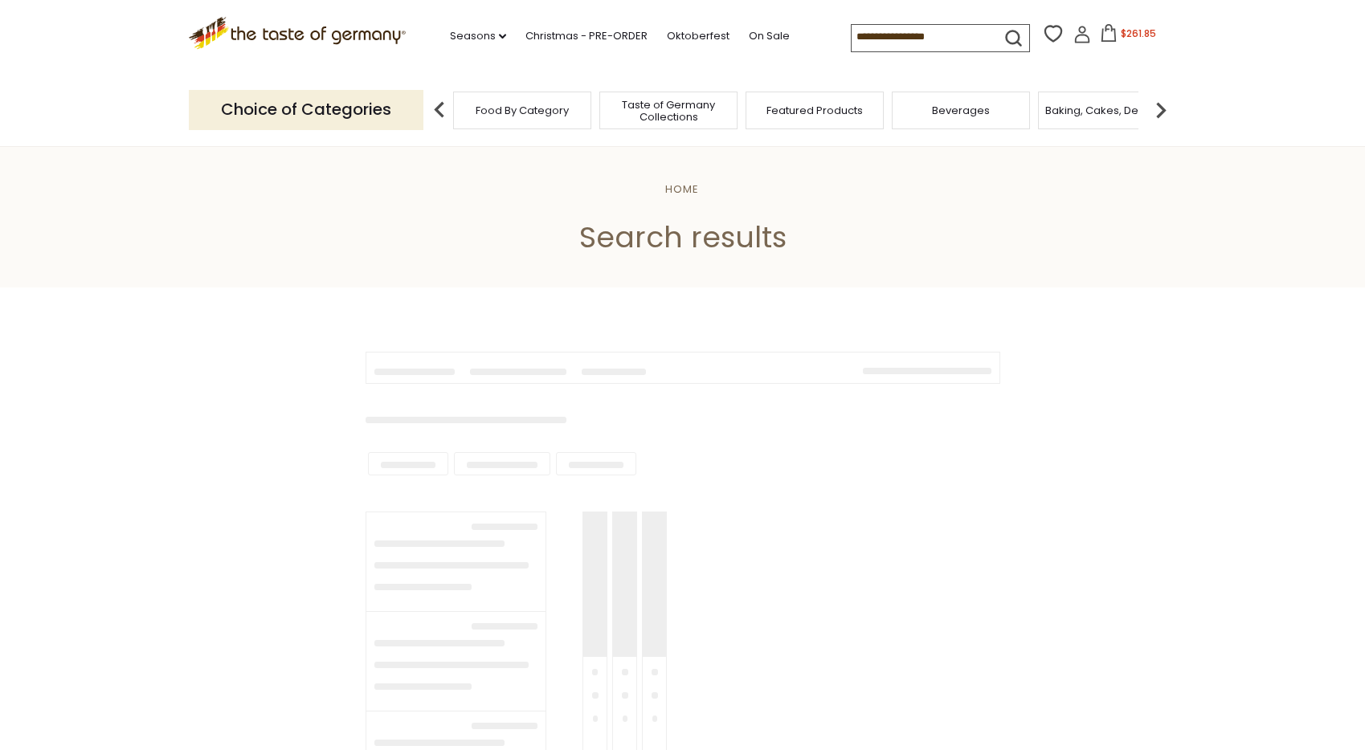
type input "**********"
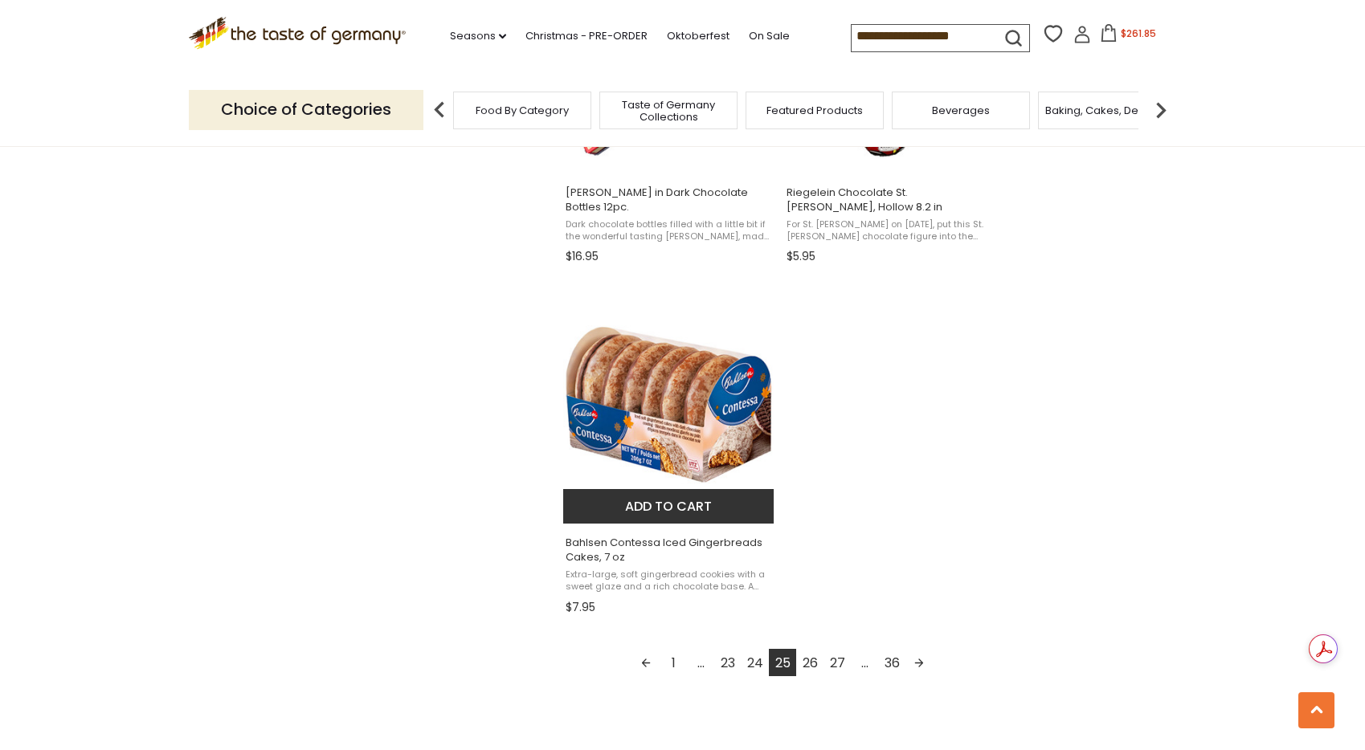
click at [753, 436] on img "Bahlsen Contessa Iced Gingerbreads Cakes, 7 oz" at bounding box center [669, 403] width 213 height 213
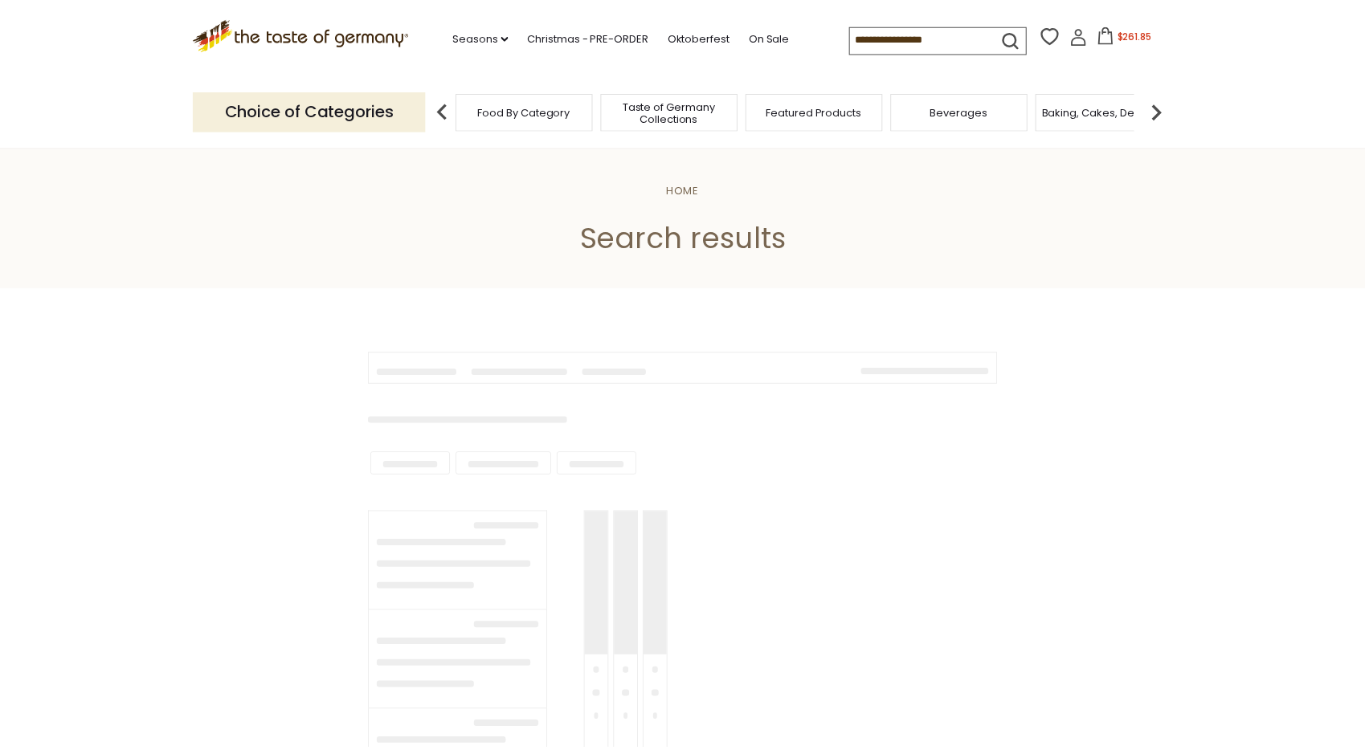
scroll to position [2620, 0]
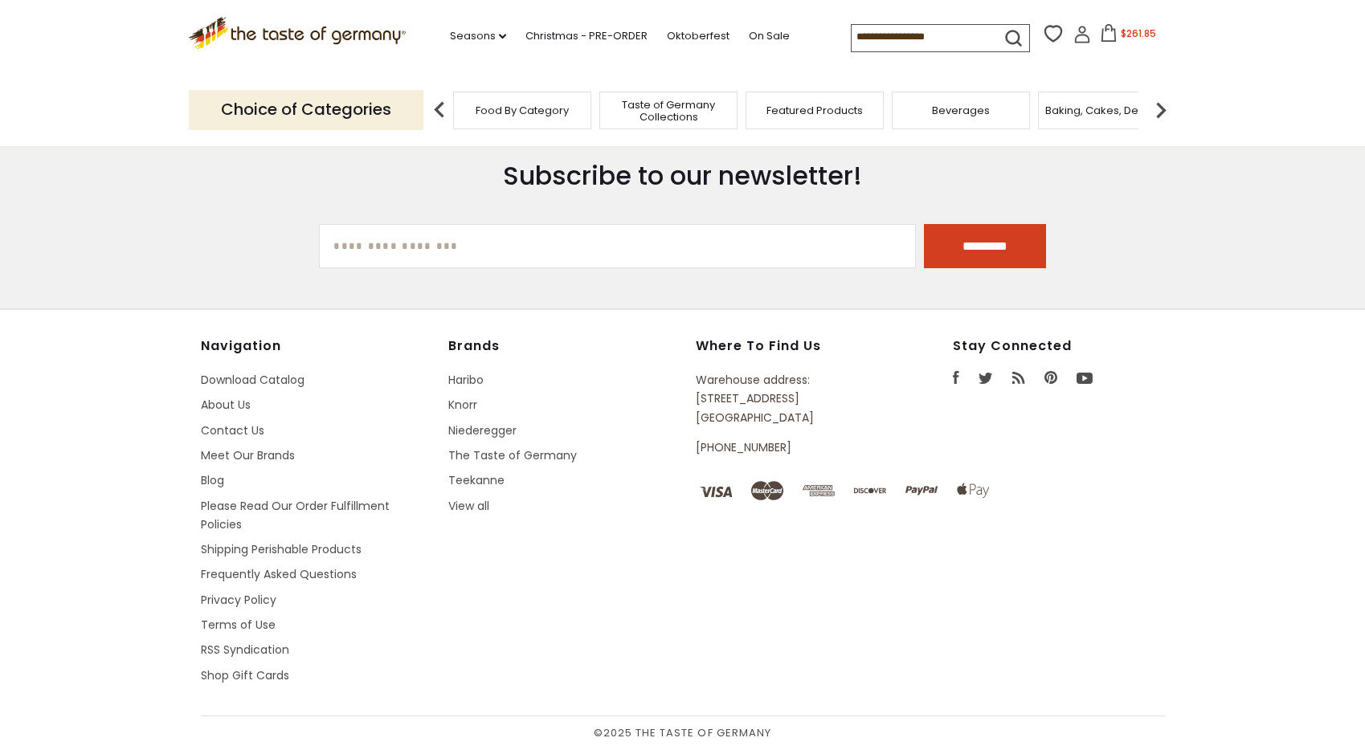
type input "**********"
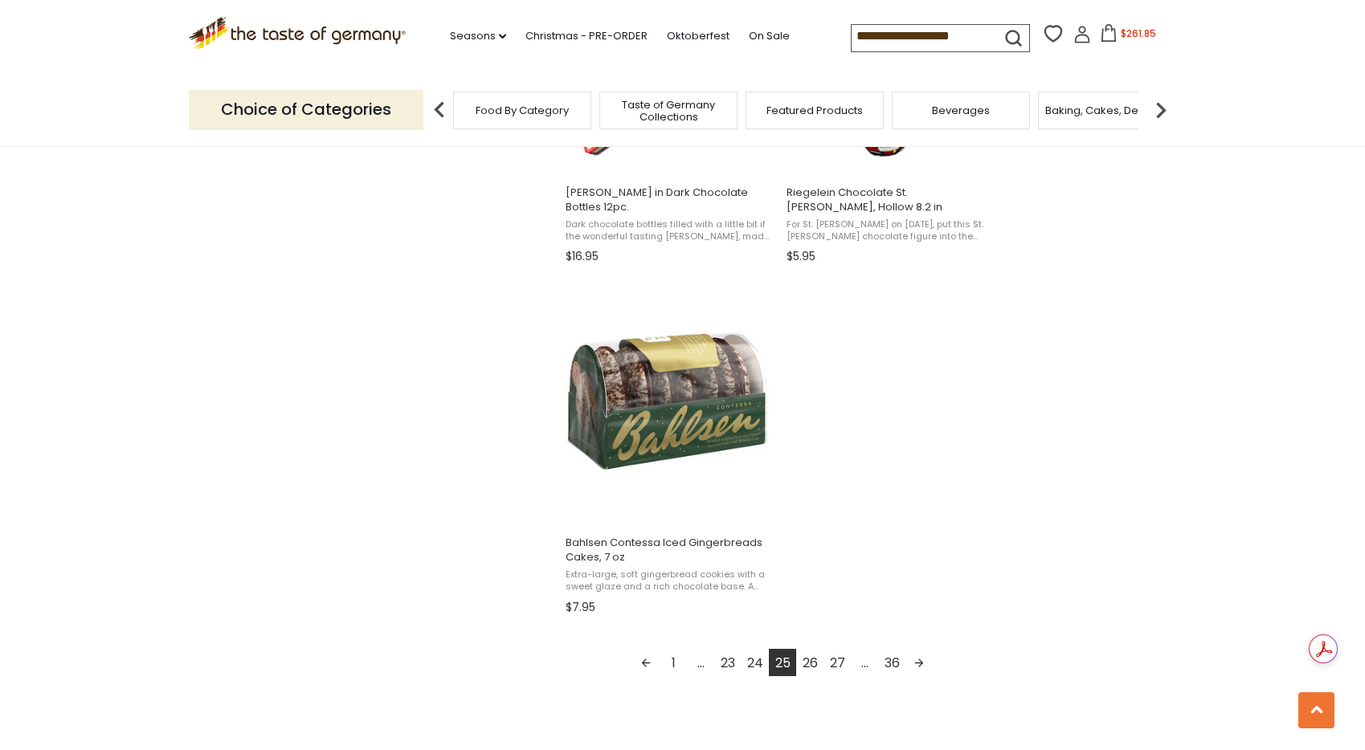
click at [812, 663] on link "26" at bounding box center [809, 662] width 27 height 27
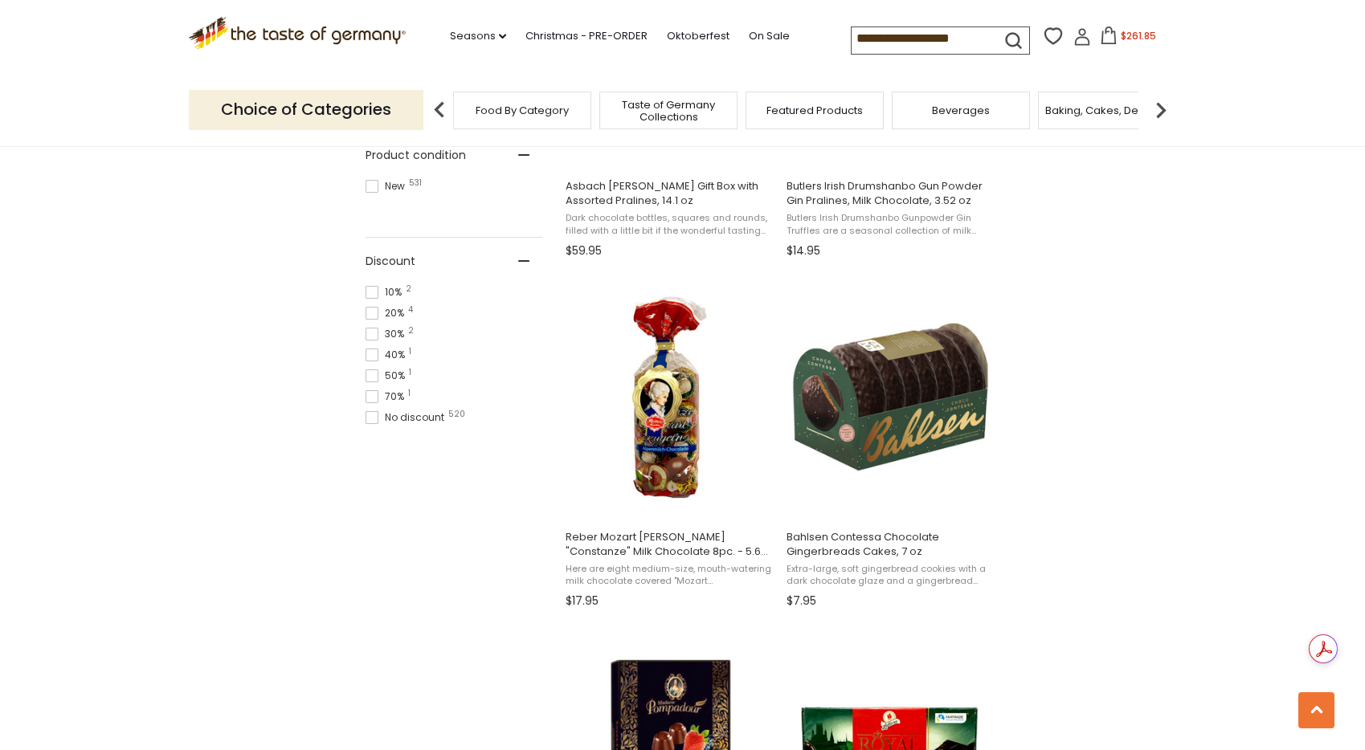
scroll to position [1233, 0]
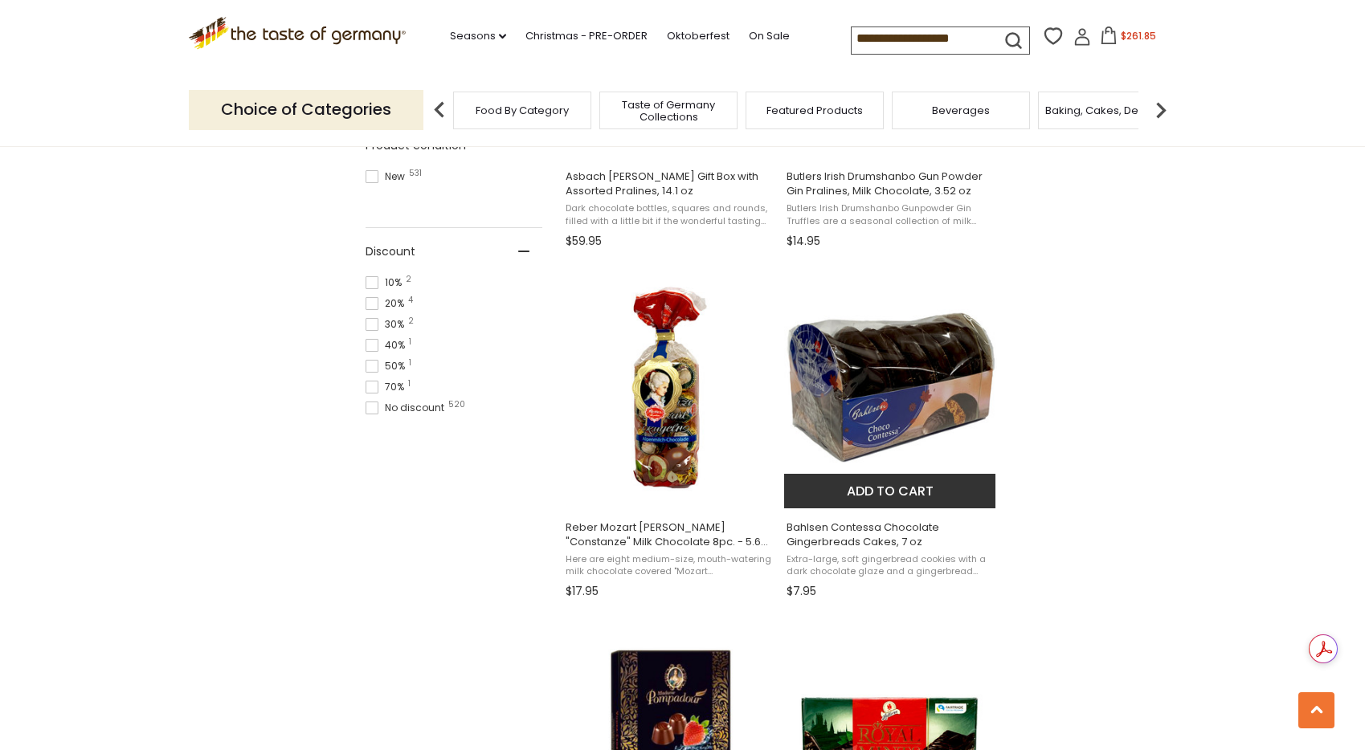
click at [932, 485] on button "Add to cart" at bounding box center [889, 491] width 211 height 35
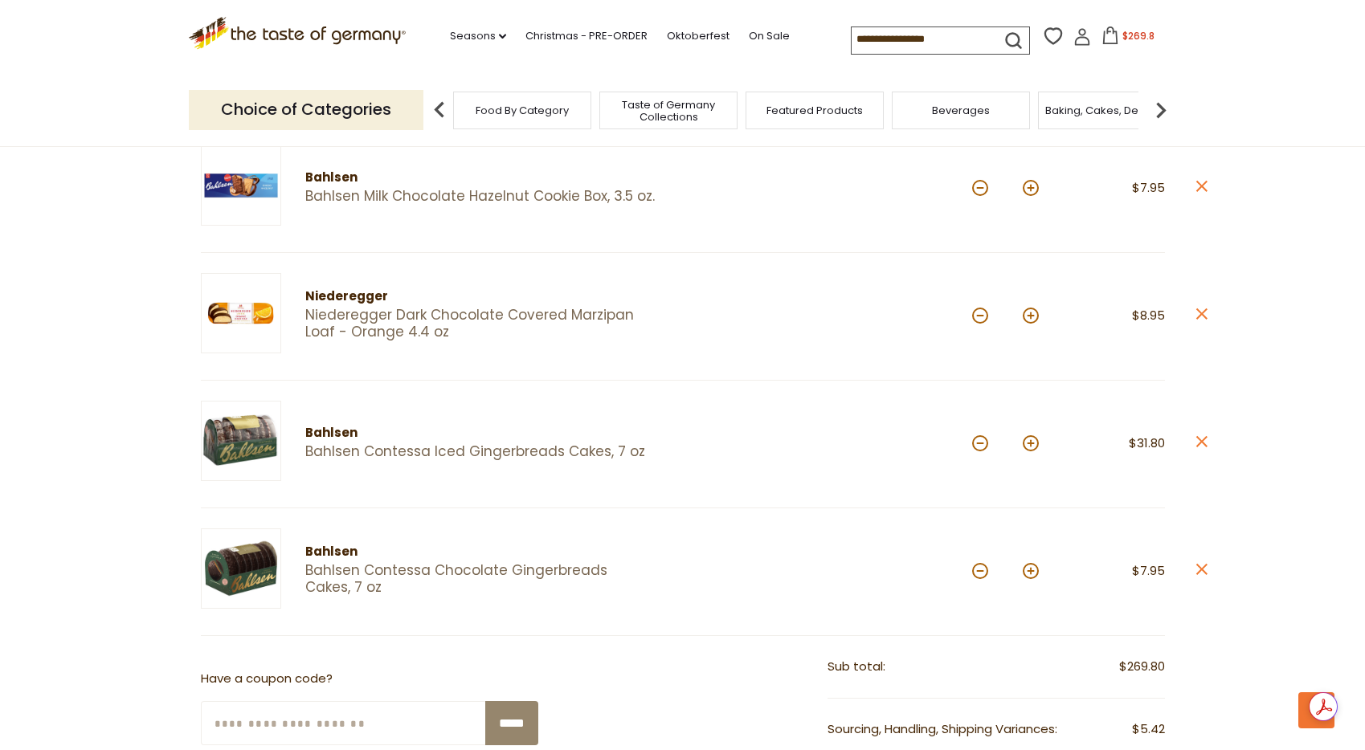
scroll to position [1789, 0]
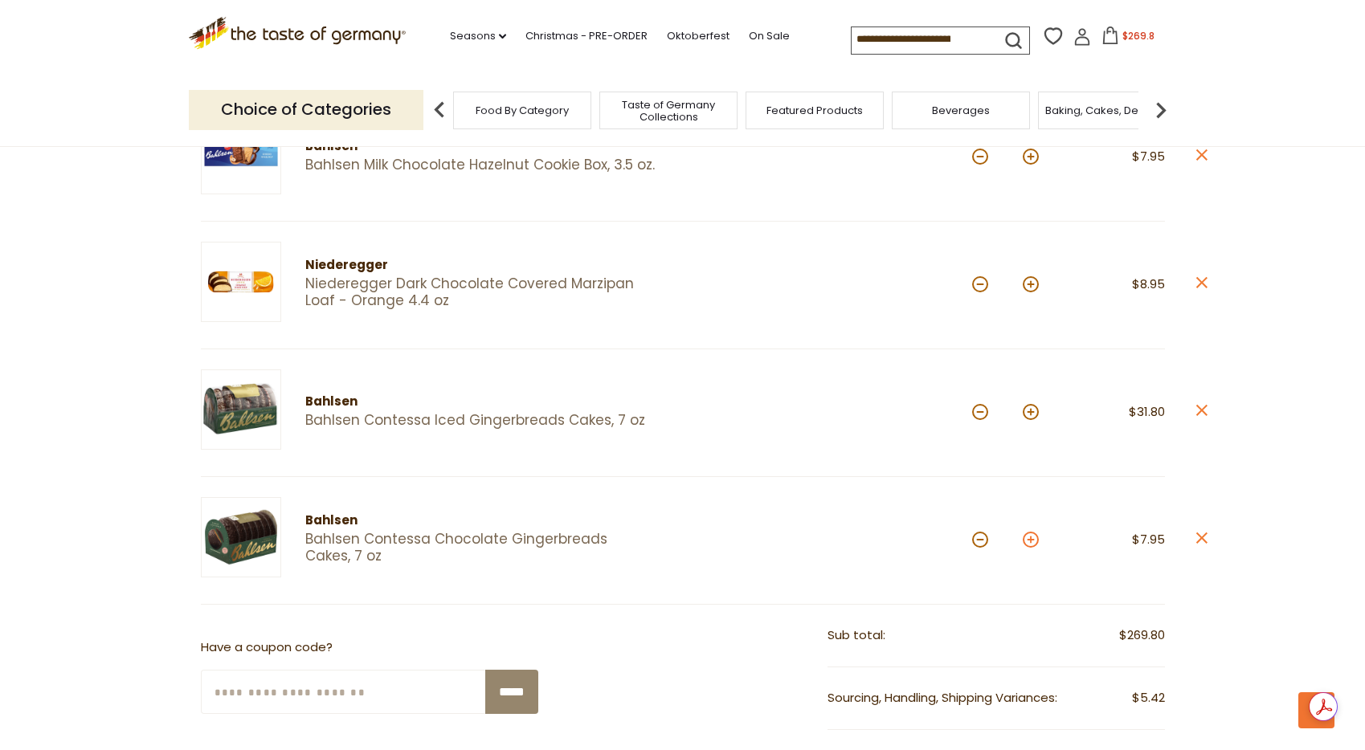
click at [1032, 538] on button at bounding box center [1031, 540] width 16 height 16
type input "*"
click at [1032, 538] on button at bounding box center [1031, 540] width 16 height 16
type input "*"
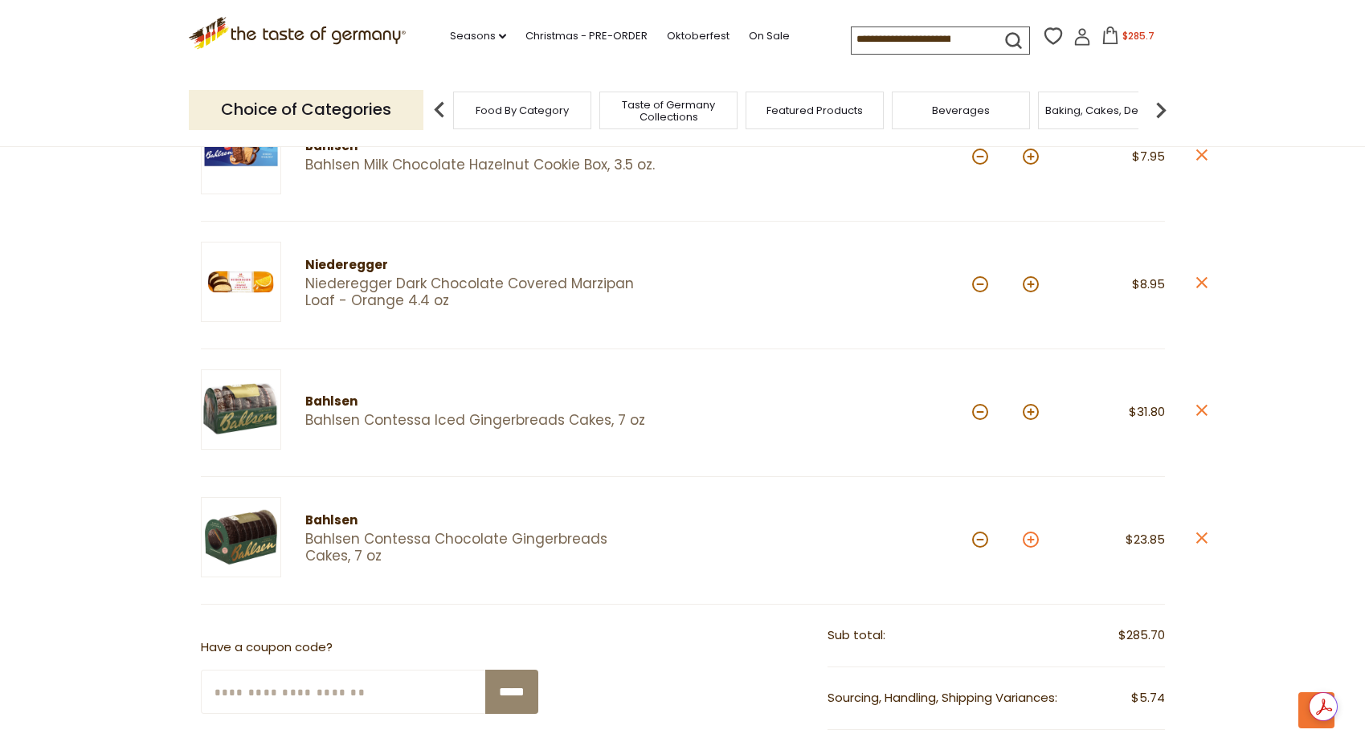
click at [1032, 538] on button at bounding box center [1031, 540] width 16 height 16
type input "*"
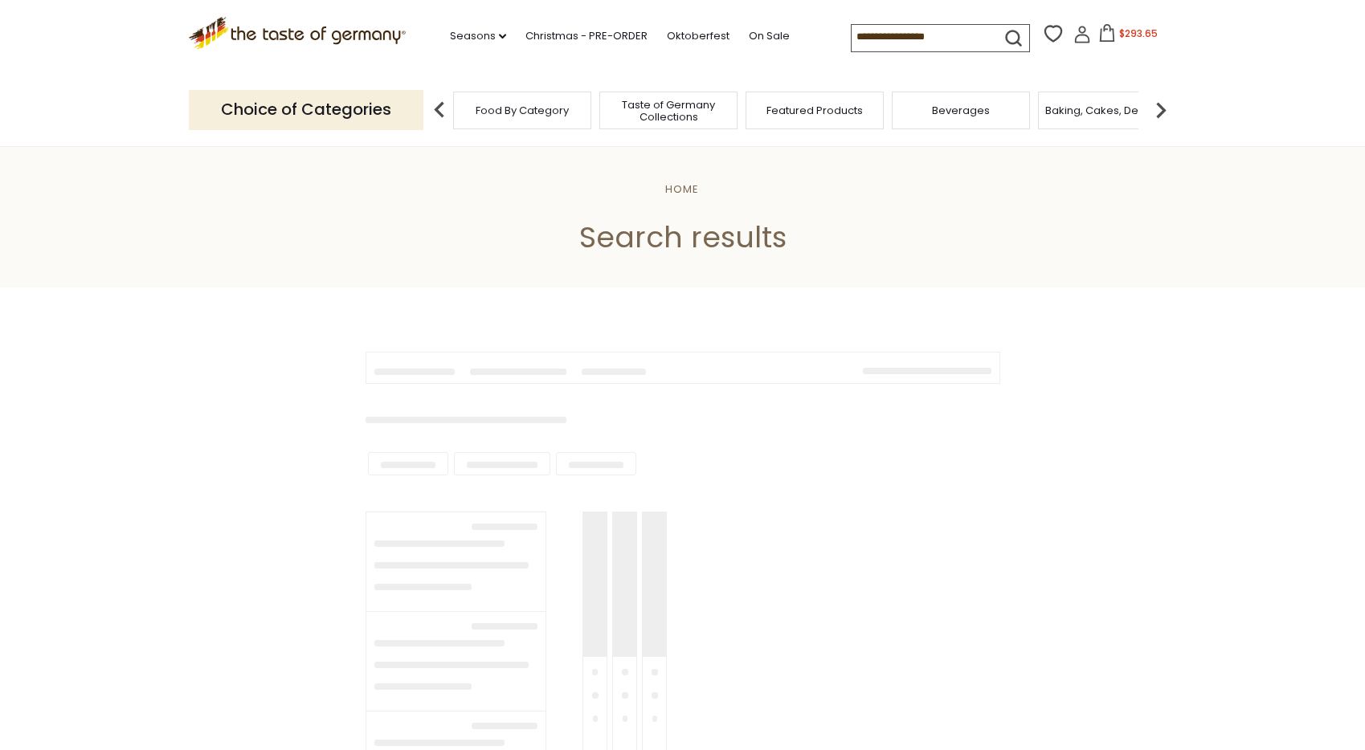
type input "**********"
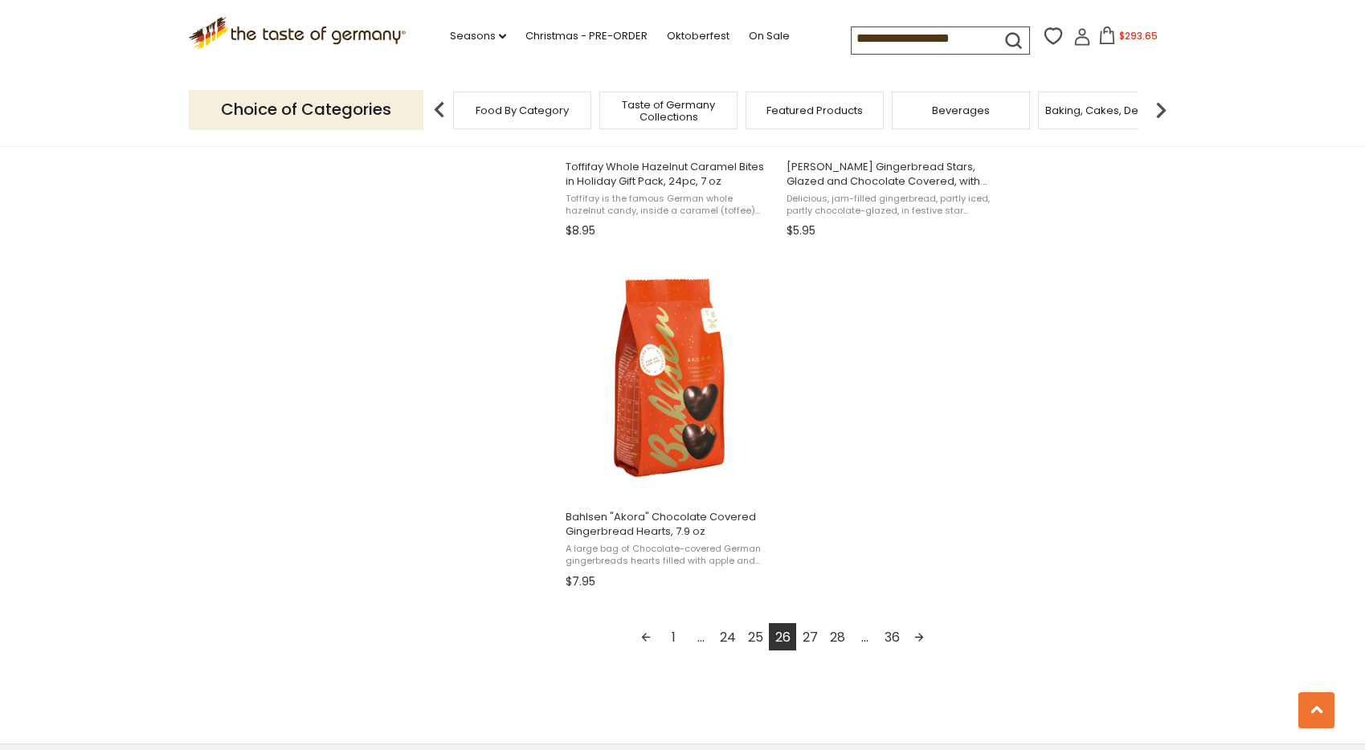
scroll to position [2648, 0]
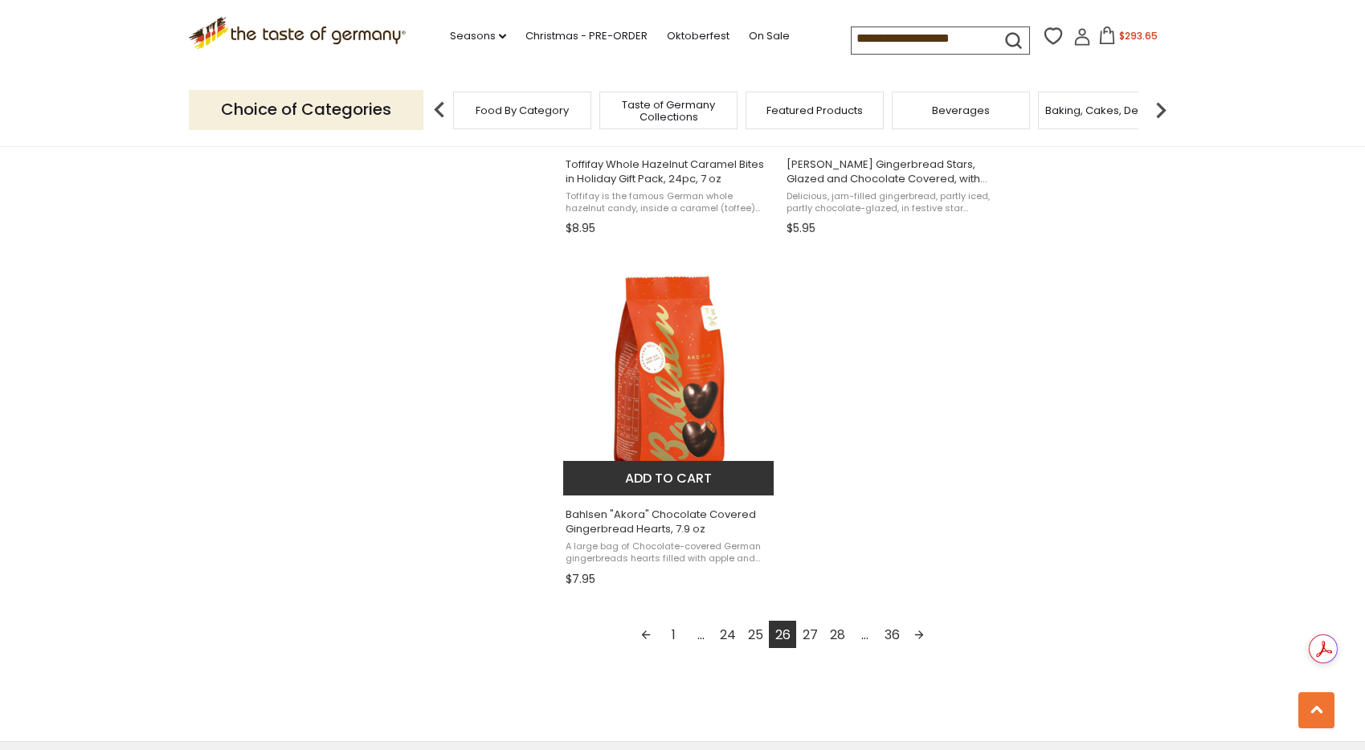
click at [689, 474] on button "Add to cart" at bounding box center [668, 478] width 211 height 35
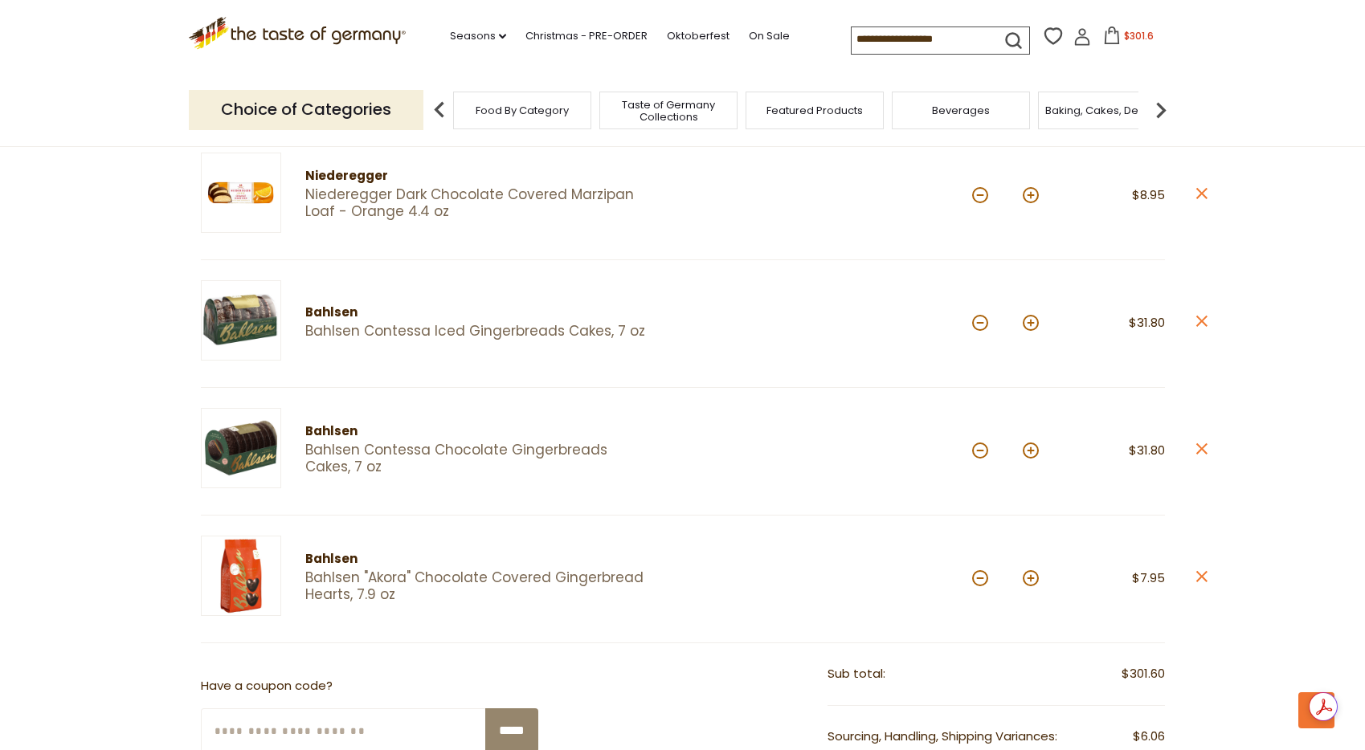
scroll to position [1929, 0]
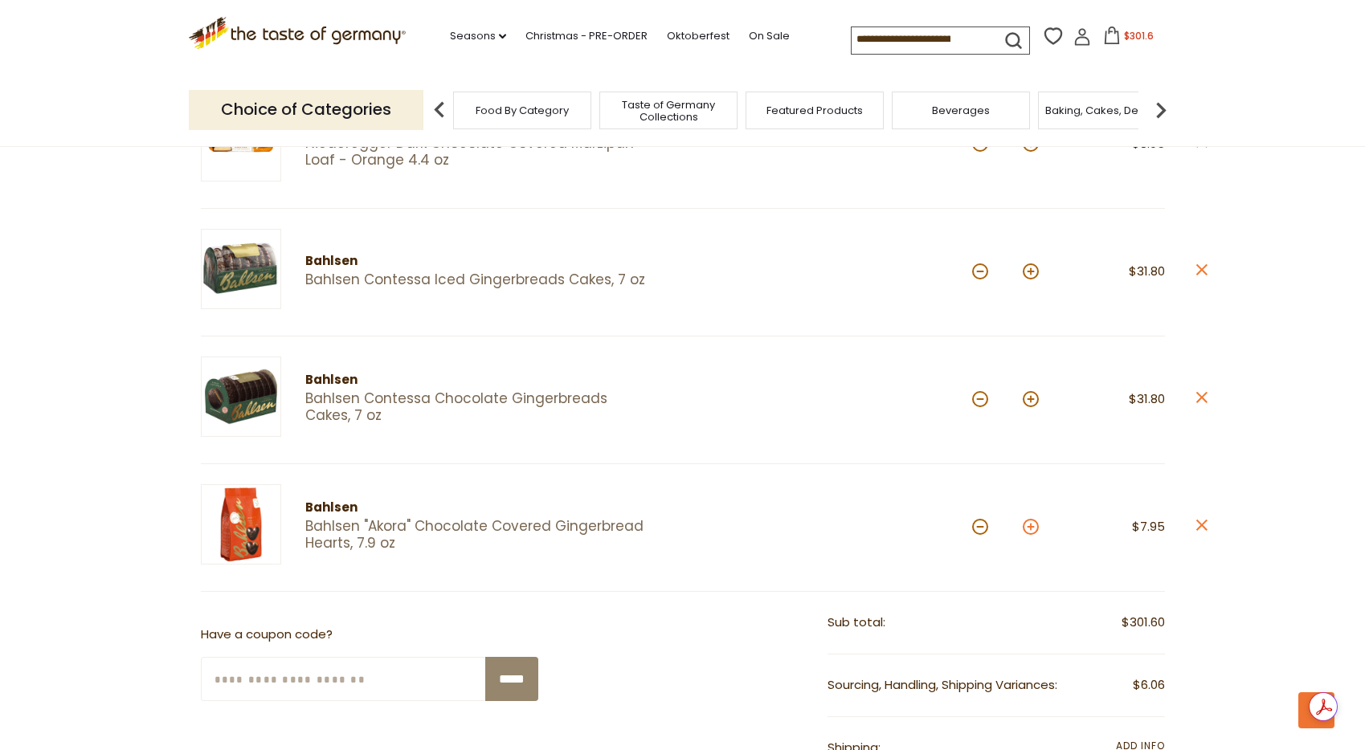
click at [1035, 519] on button at bounding box center [1031, 527] width 16 height 16
type input "*"
click at [1035, 519] on button at bounding box center [1031, 527] width 16 height 16
type input "*"
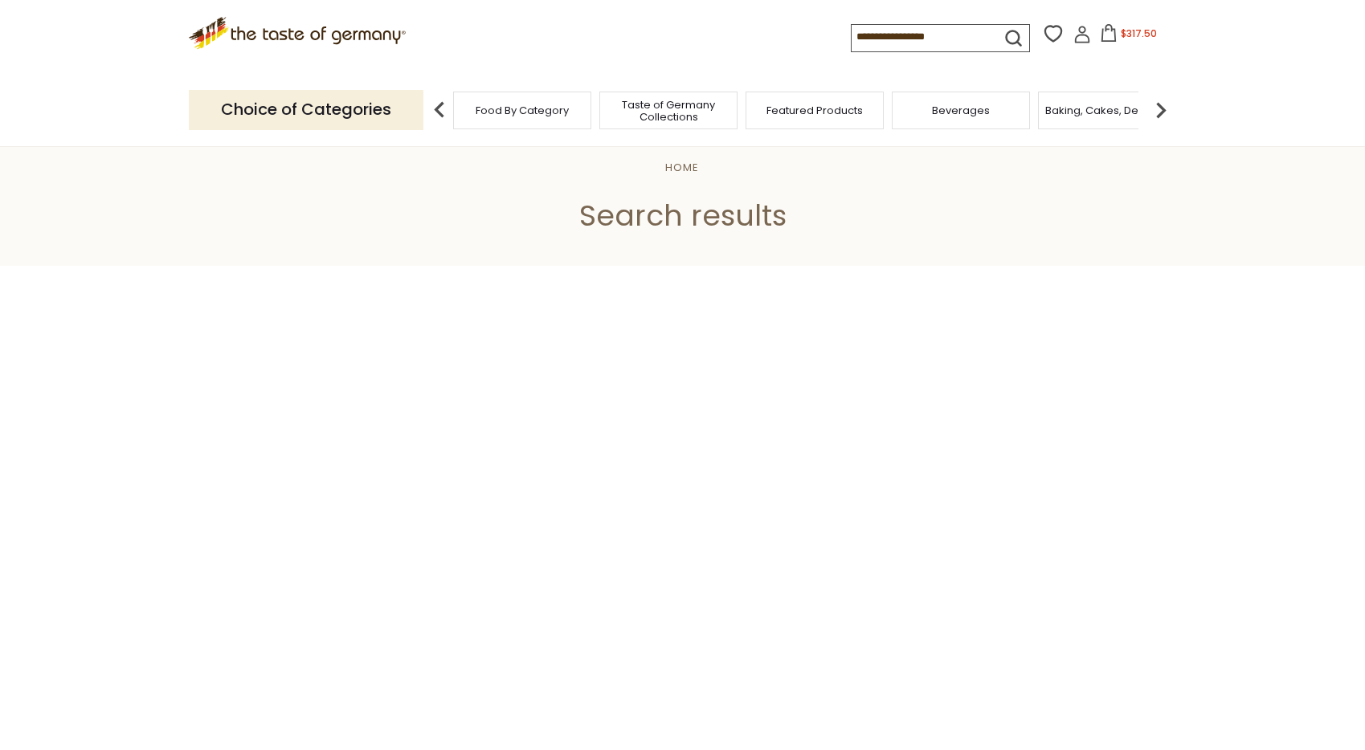
type input "**********"
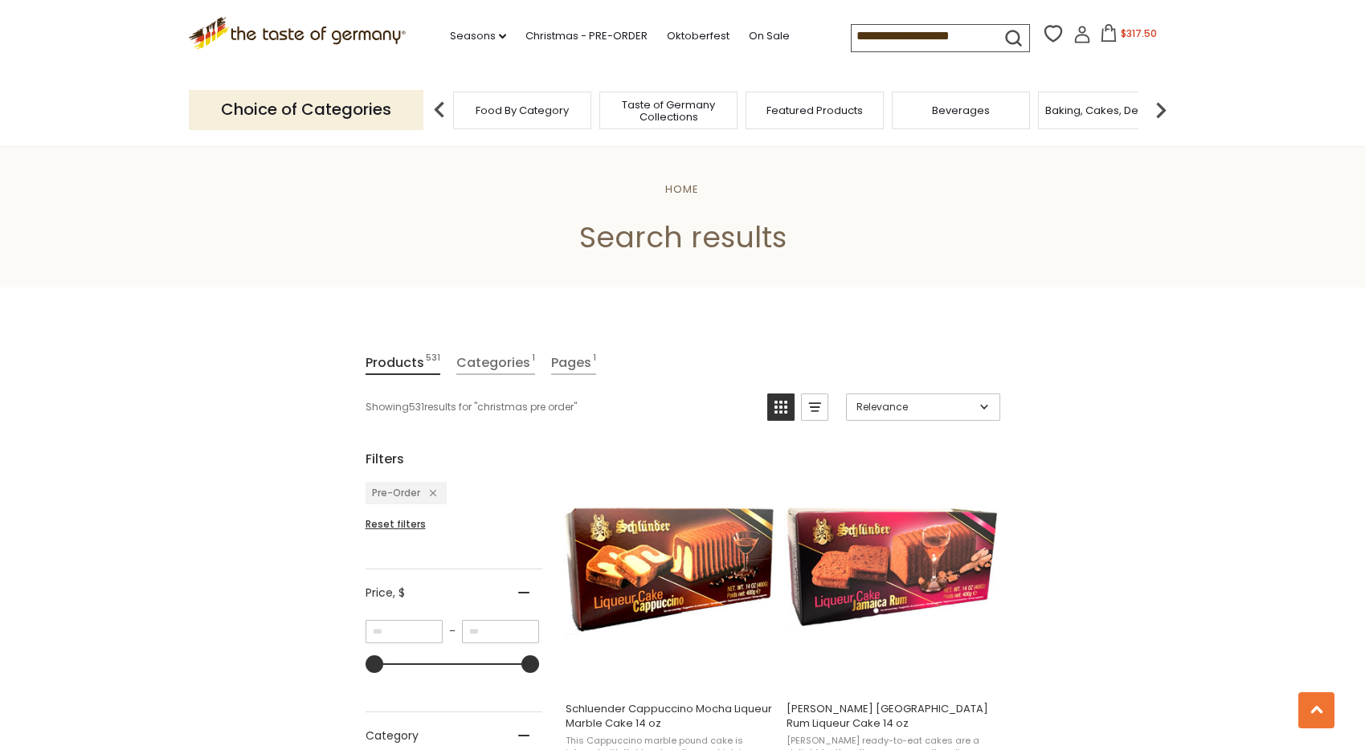
scroll to position [2648, 0]
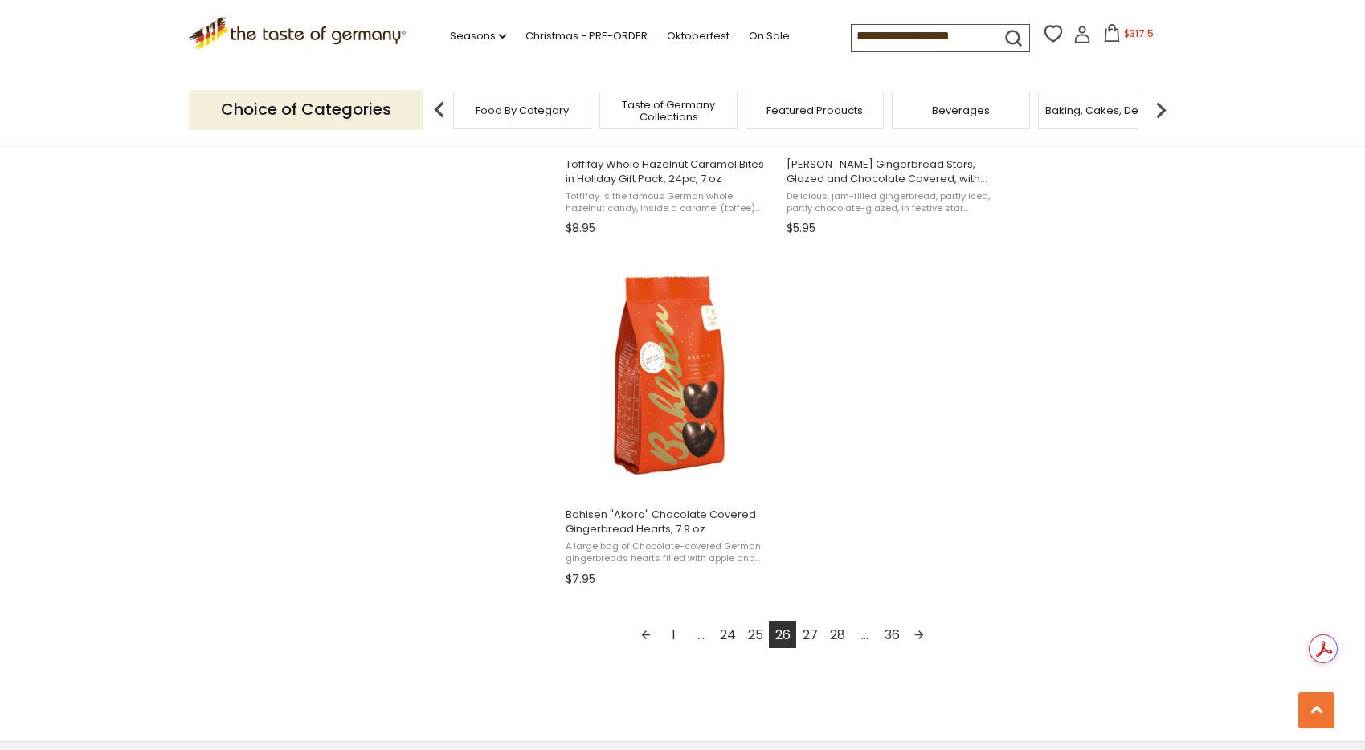
click at [809, 636] on link "27" at bounding box center [809, 634] width 27 height 27
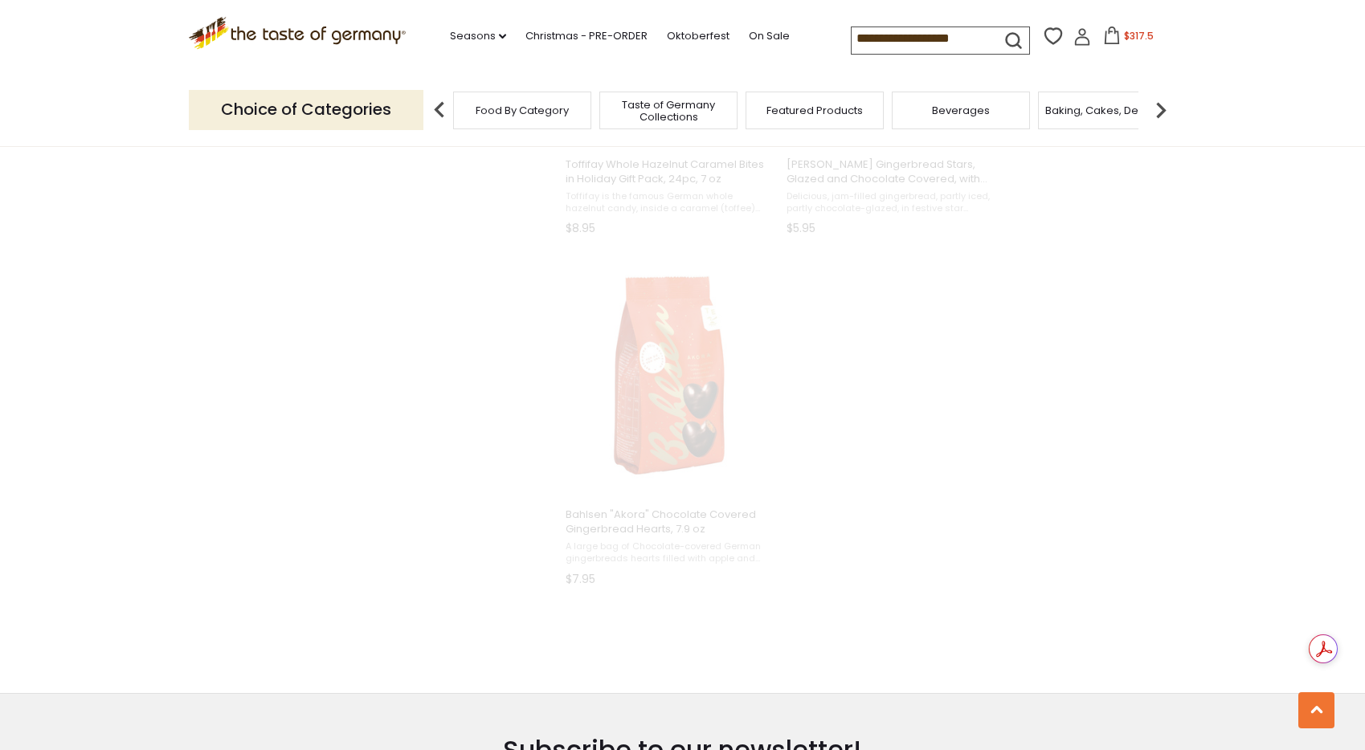
scroll to position [1366, 0]
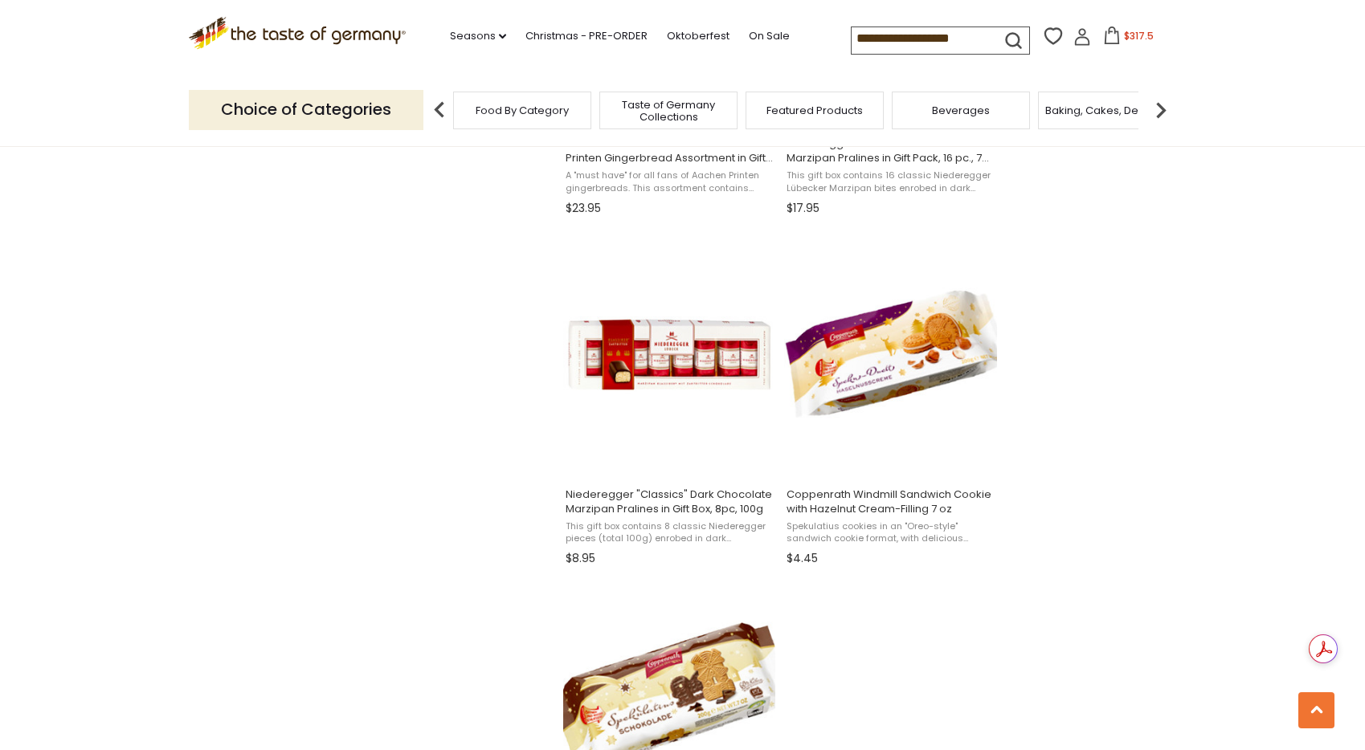
scroll to position [2320, 0]
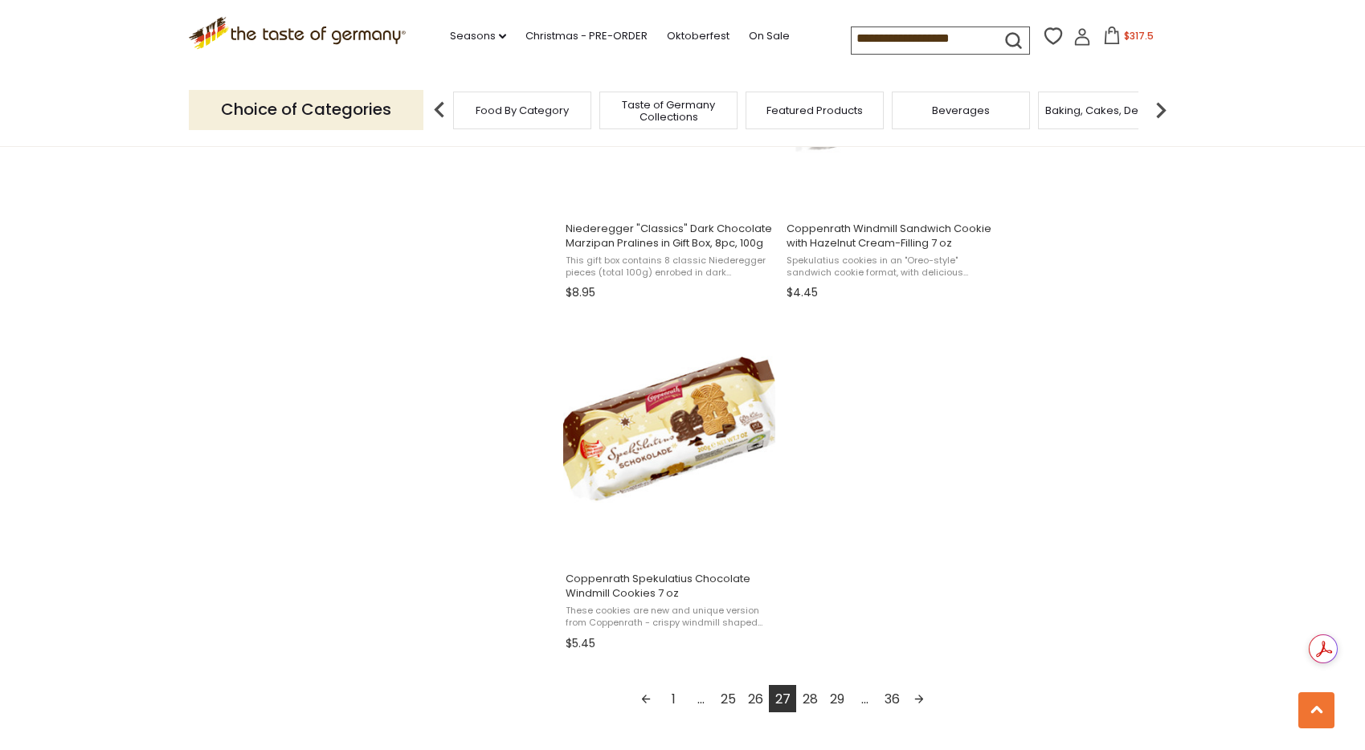
click at [813, 697] on link "28" at bounding box center [809, 698] width 27 height 27
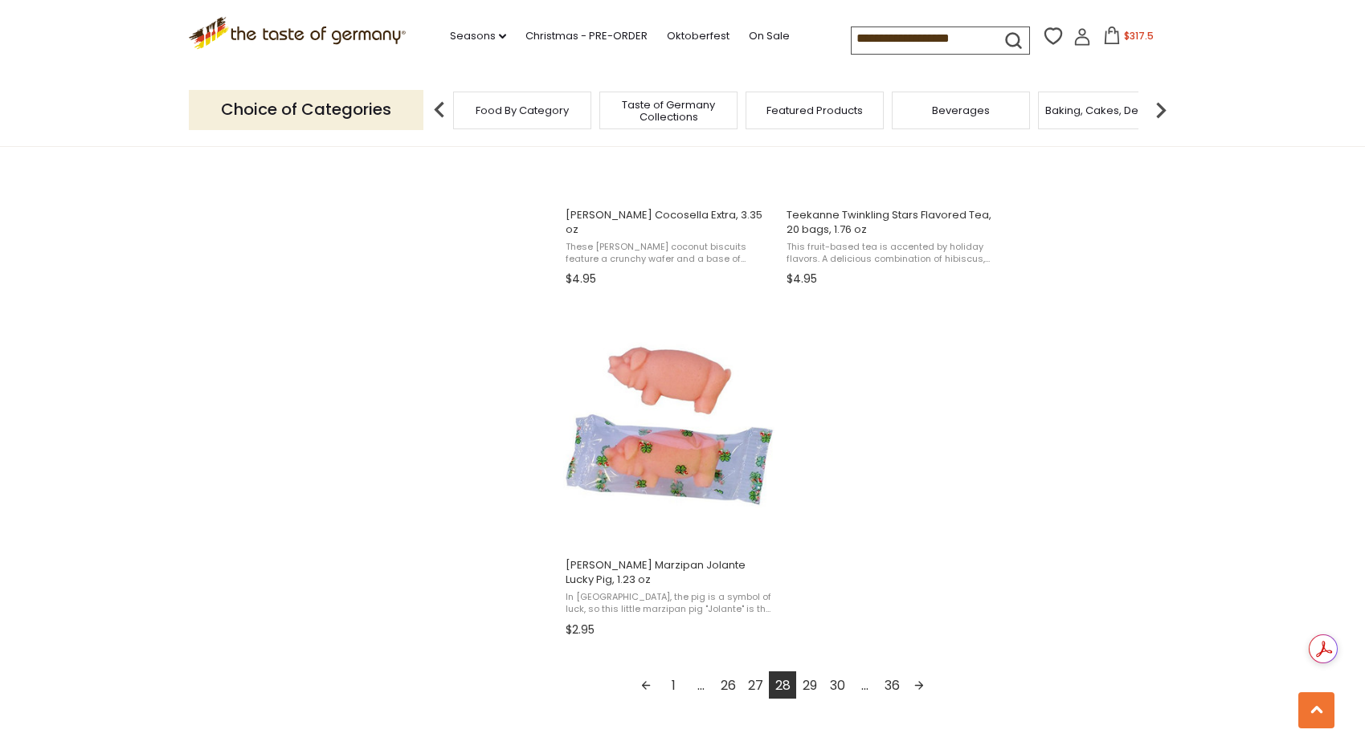
scroll to position [2652, 0]
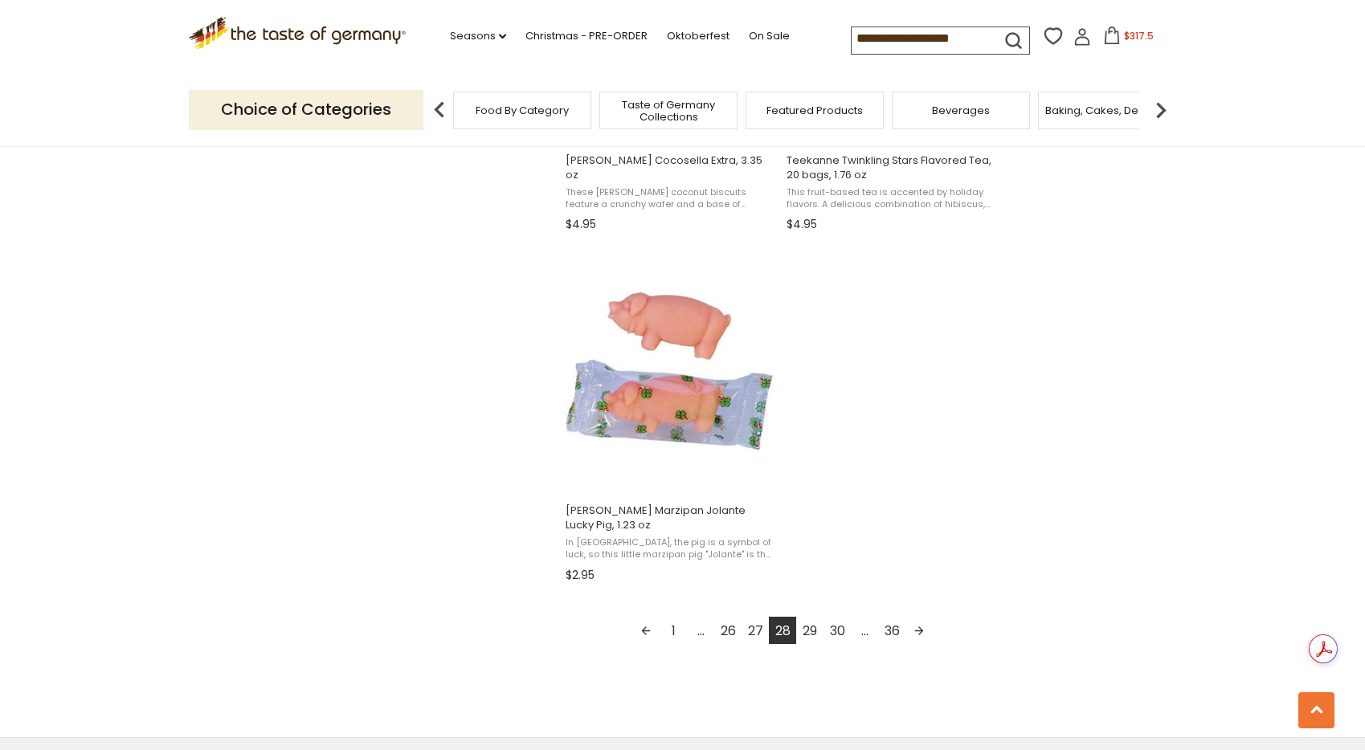
click at [818, 632] on link "29" at bounding box center [809, 630] width 27 height 27
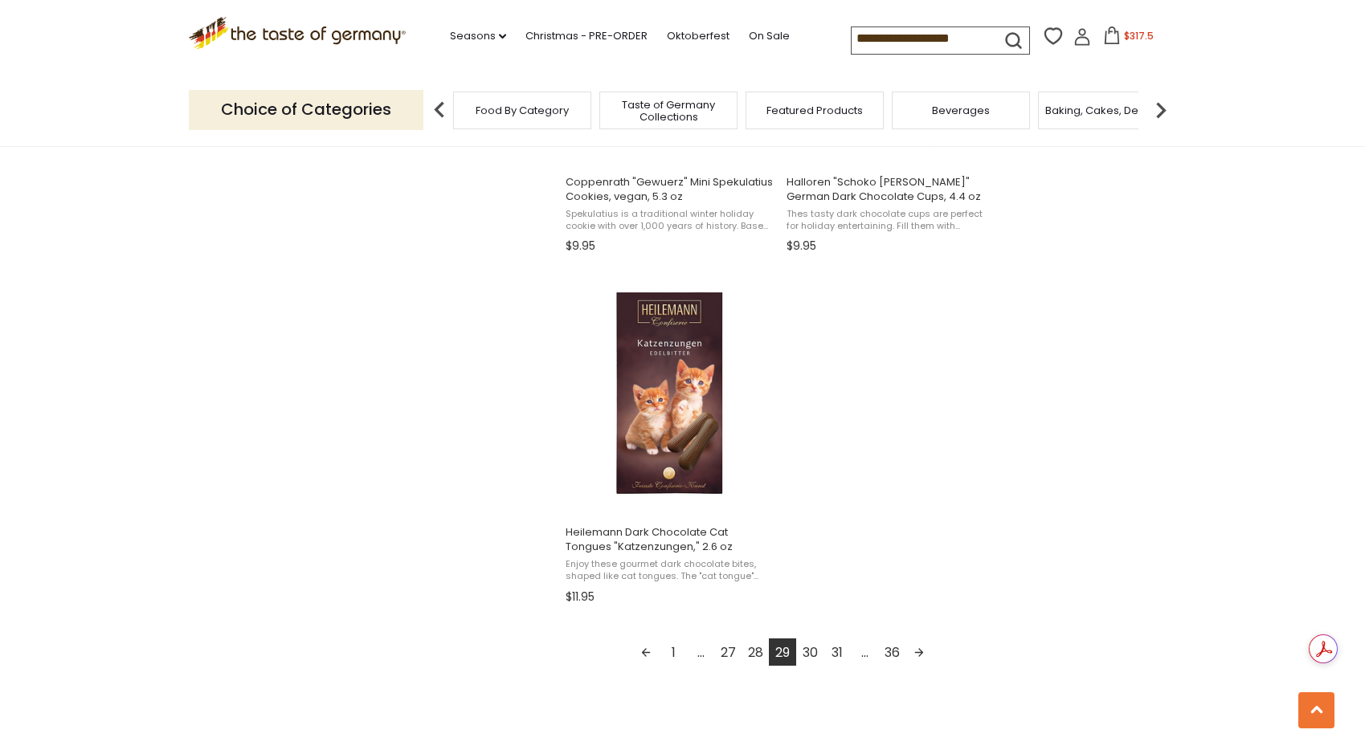
scroll to position [2634, 0]
click at [812, 649] on link "30" at bounding box center [809, 649] width 27 height 27
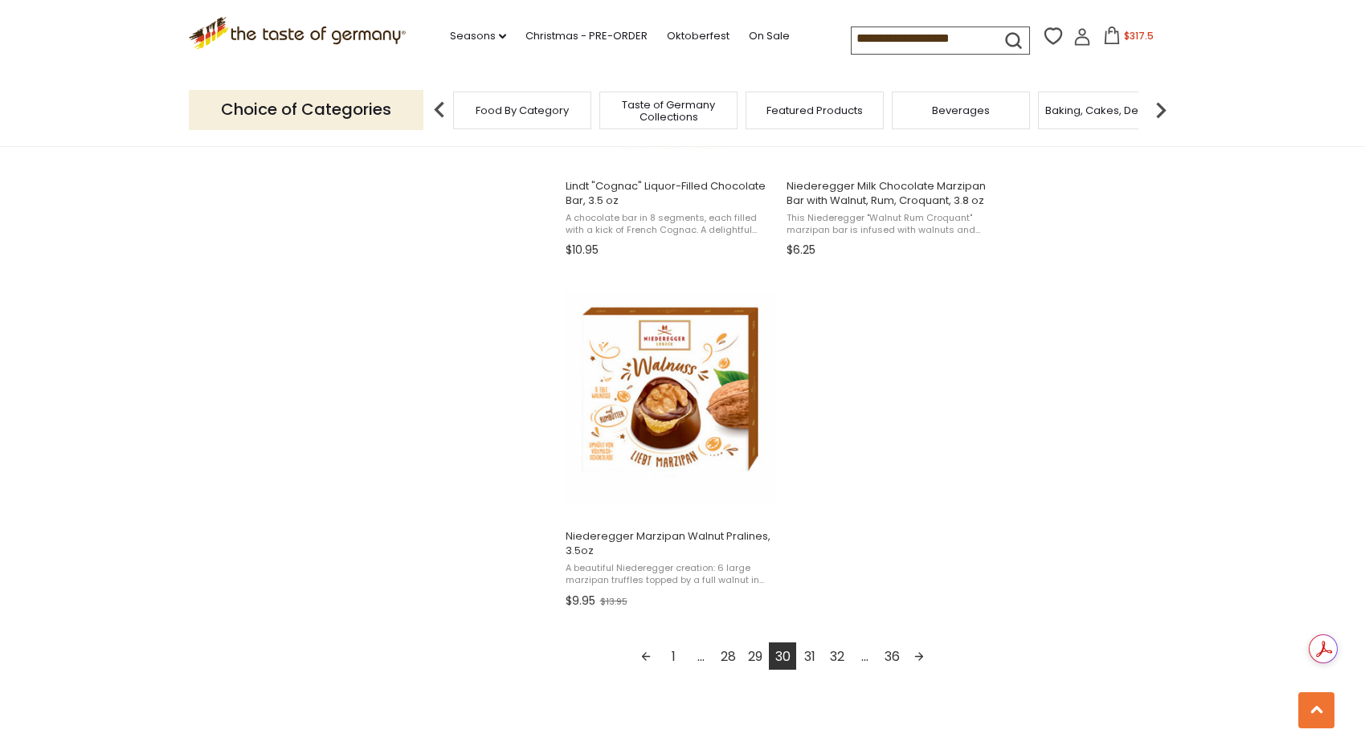
scroll to position [2643, 0]
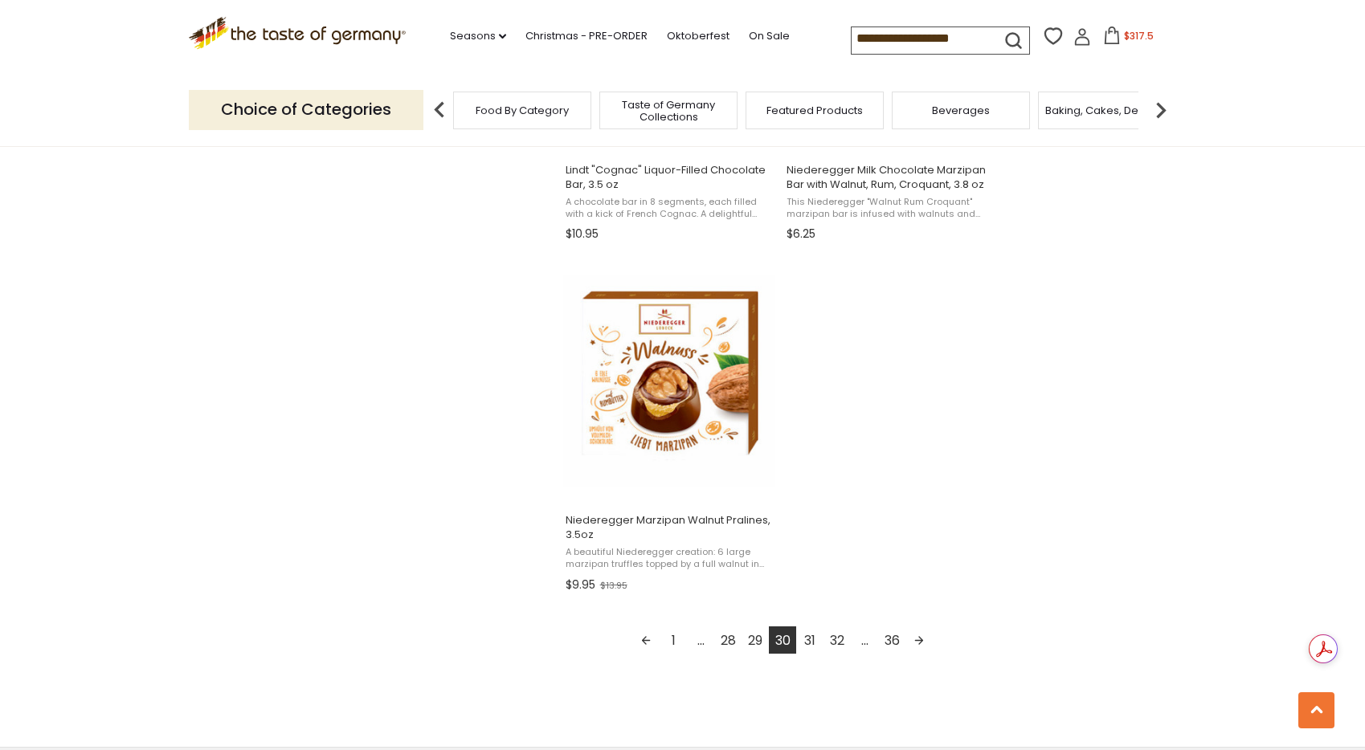
click at [812, 636] on link "31" at bounding box center [809, 640] width 27 height 27
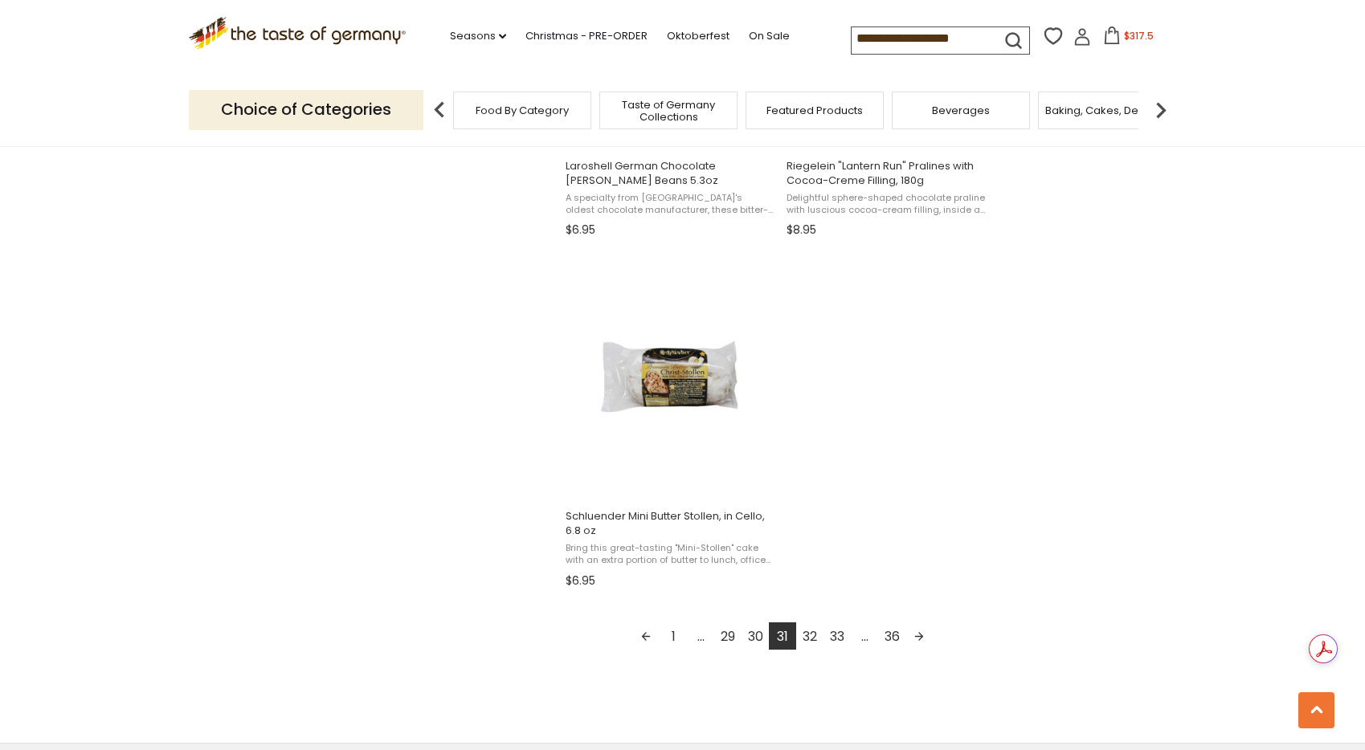
scroll to position [2687, 0]
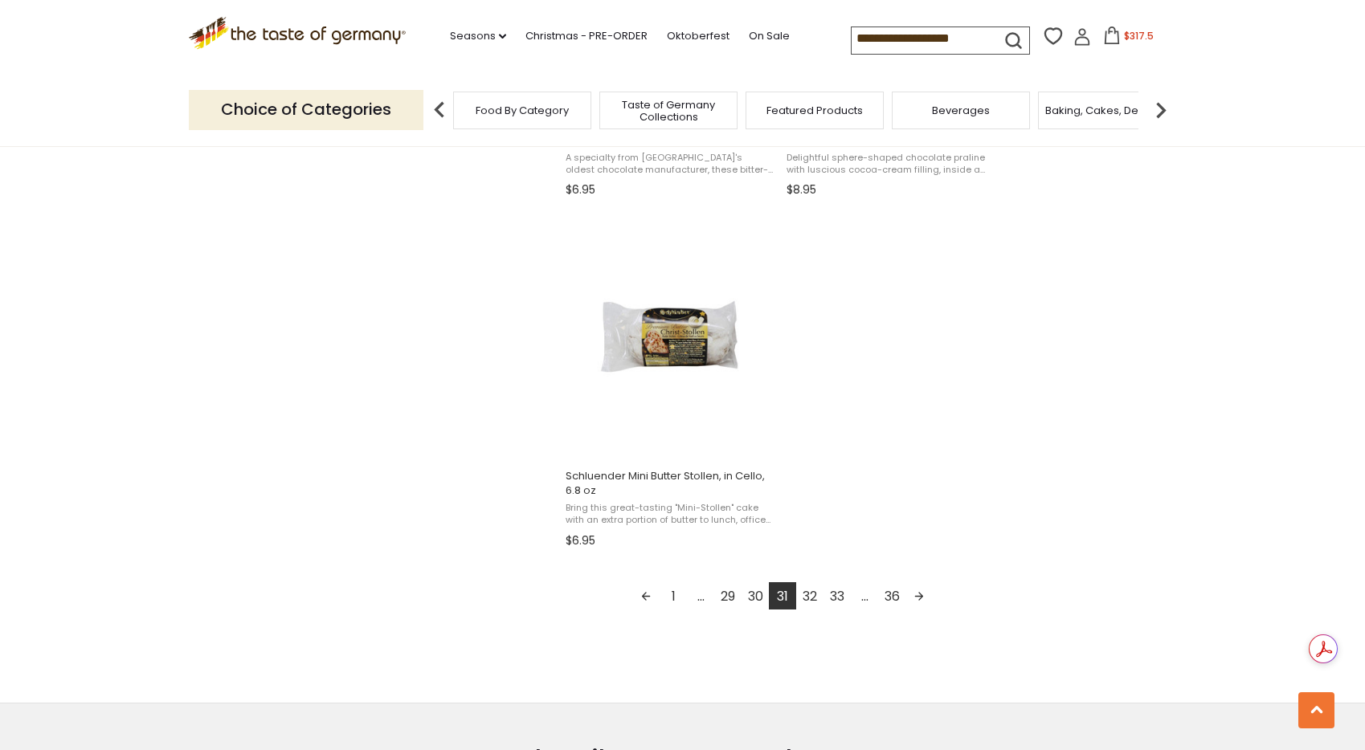
click at [812, 598] on link "32" at bounding box center [809, 596] width 27 height 27
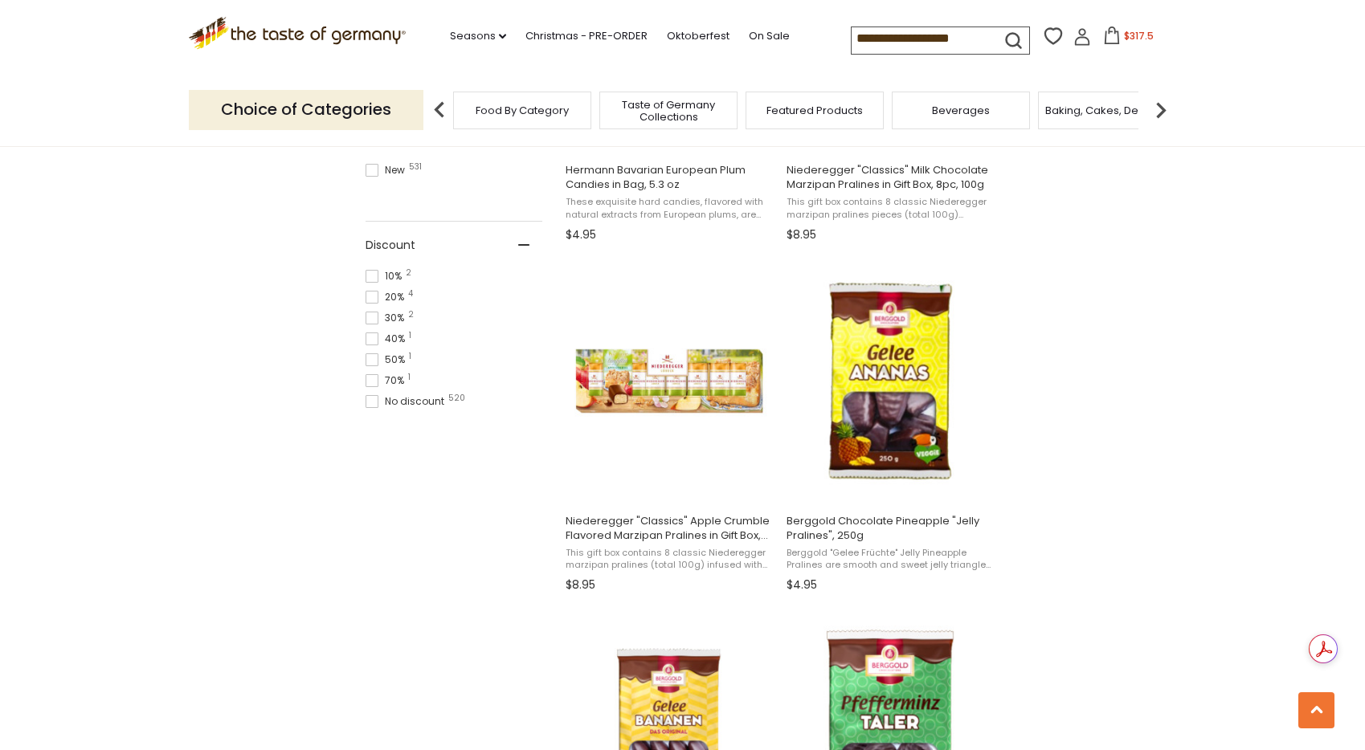
scroll to position [1251, 0]
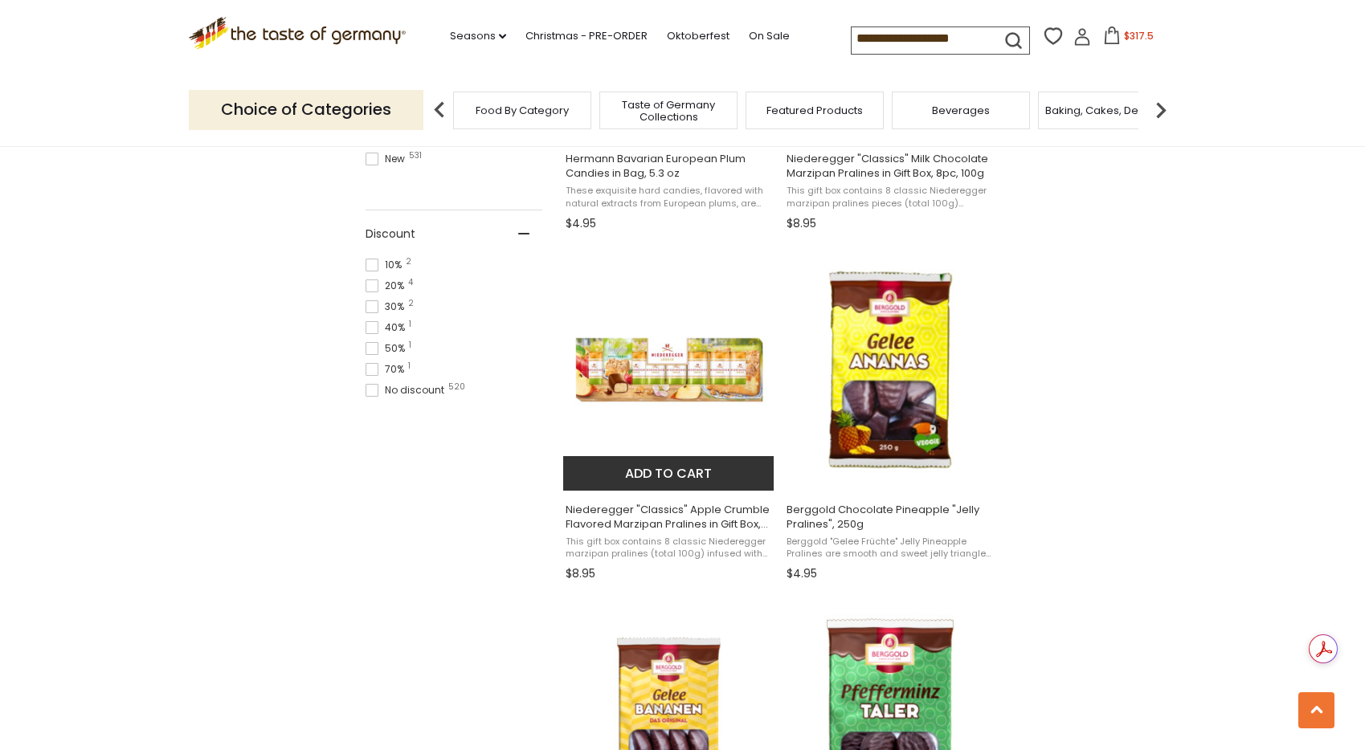
click at [694, 478] on button "Add to cart" at bounding box center [668, 473] width 211 height 35
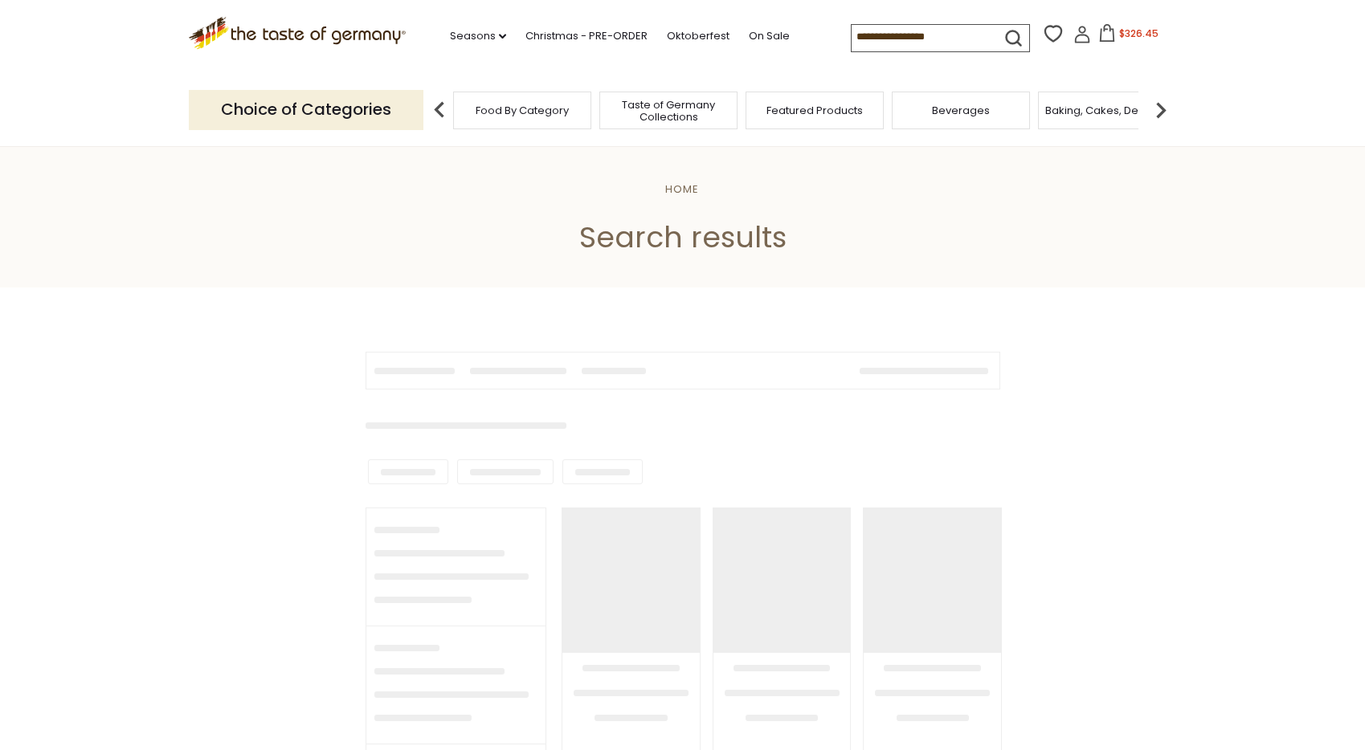
type input "**********"
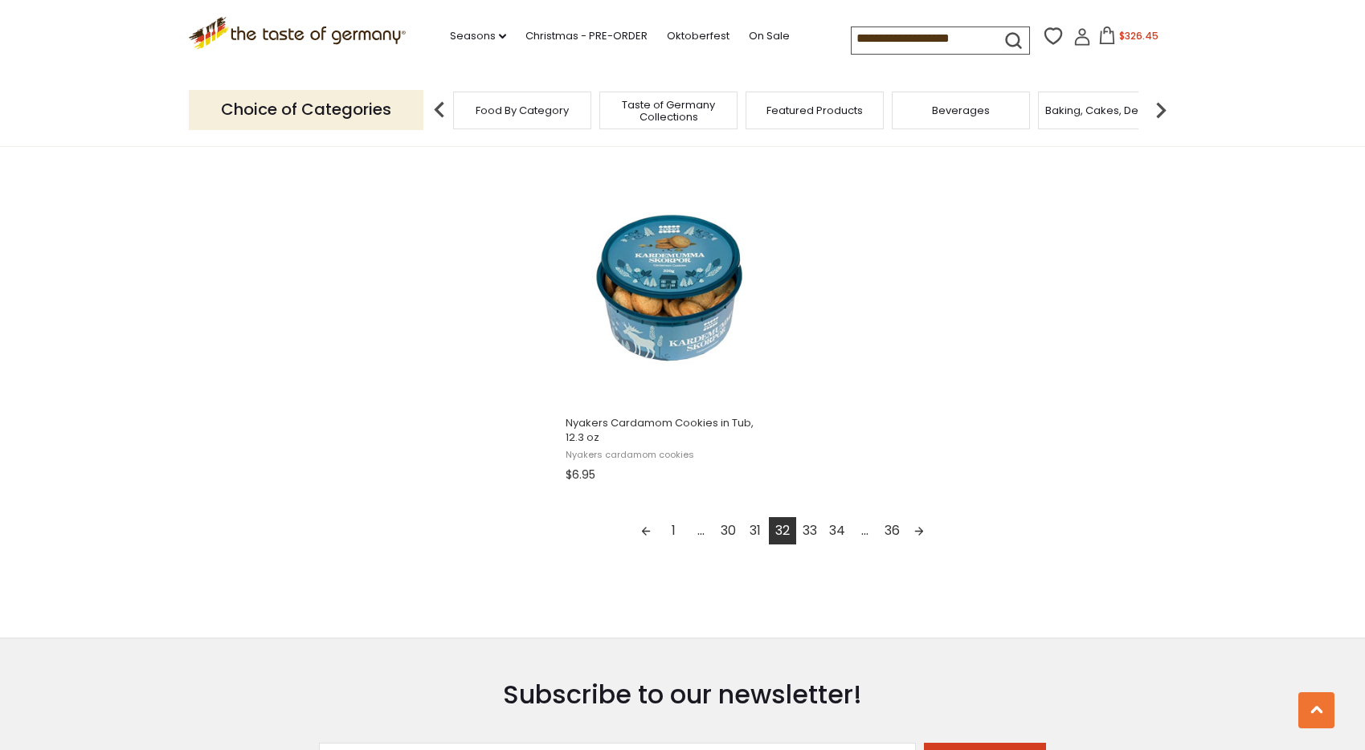
click at [812, 529] on link "33" at bounding box center [809, 530] width 27 height 27
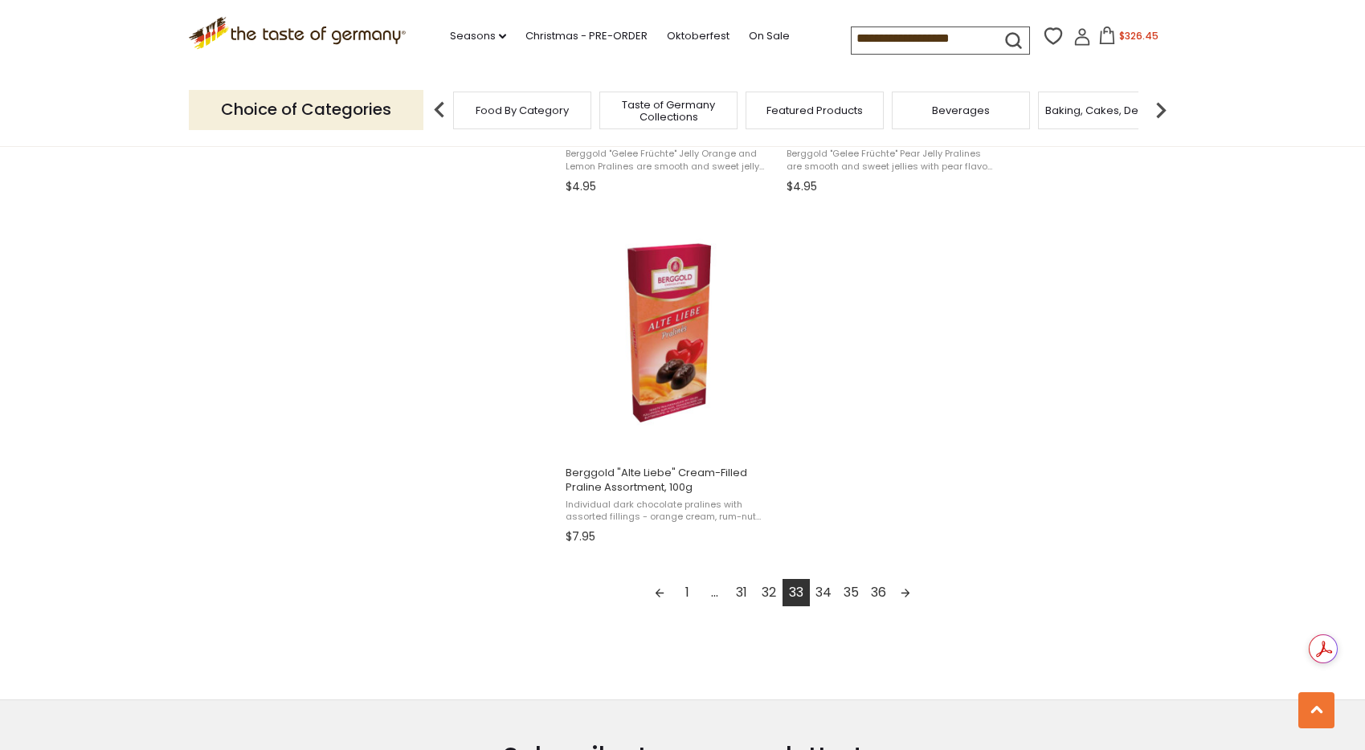
click at [825, 593] on link "34" at bounding box center [823, 592] width 27 height 27
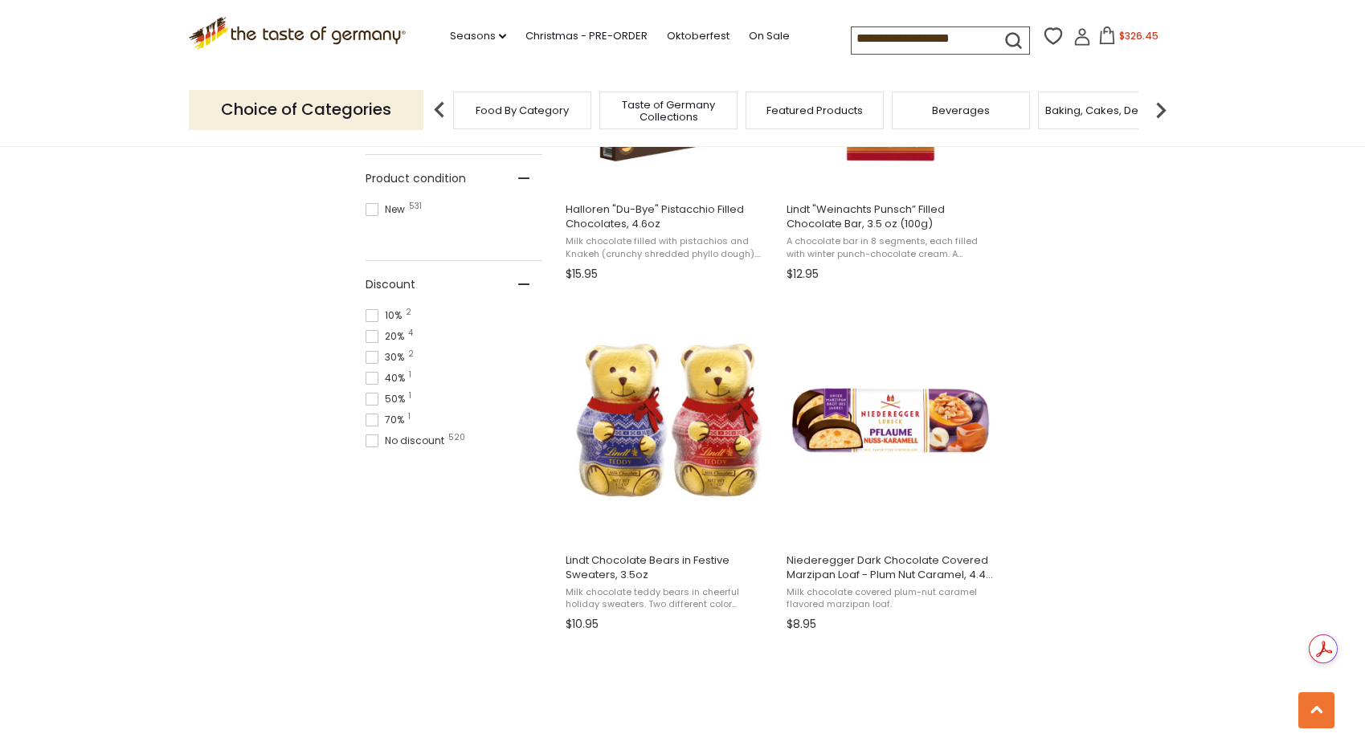
scroll to position [1216, 0]
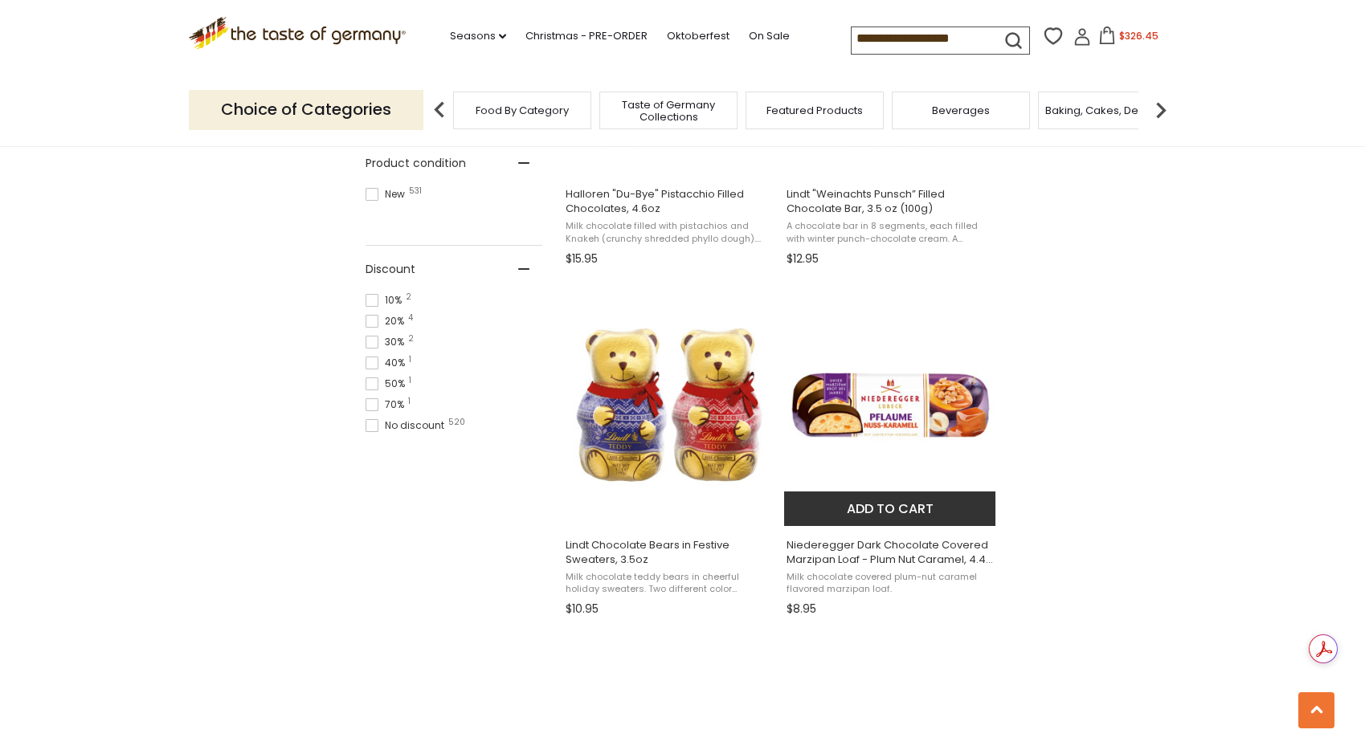
click at [904, 517] on button "Add to cart" at bounding box center [889, 509] width 211 height 35
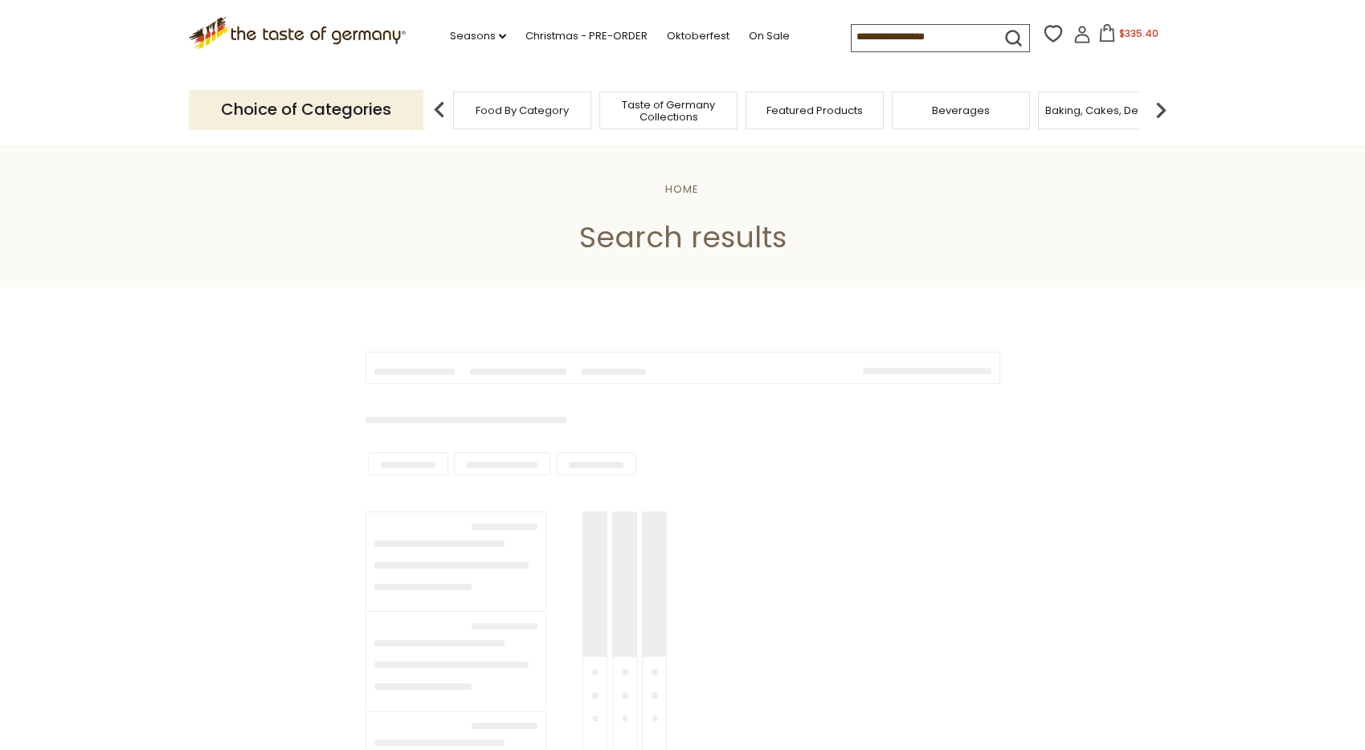
type input "**********"
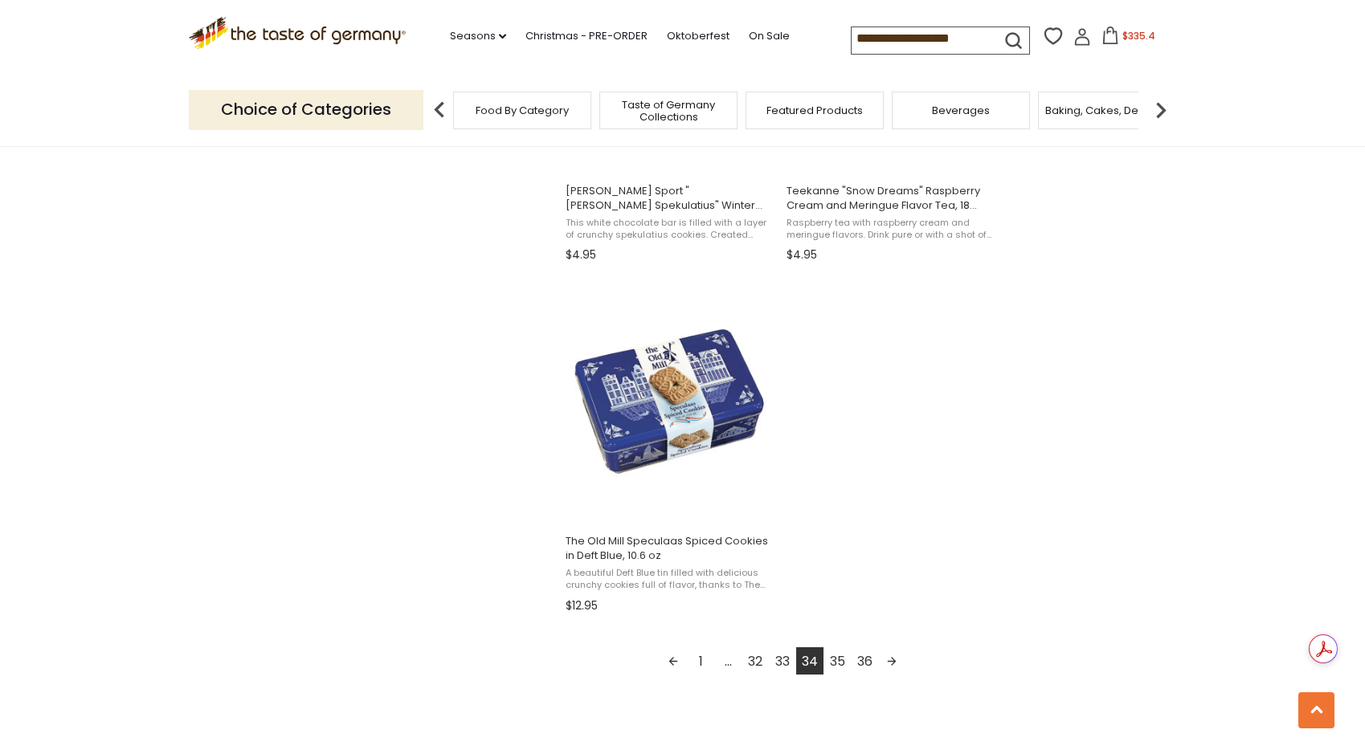
scroll to position [2624, 0]
click at [843, 660] on link "35" at bounding box center [837, 659] width 27 height 27
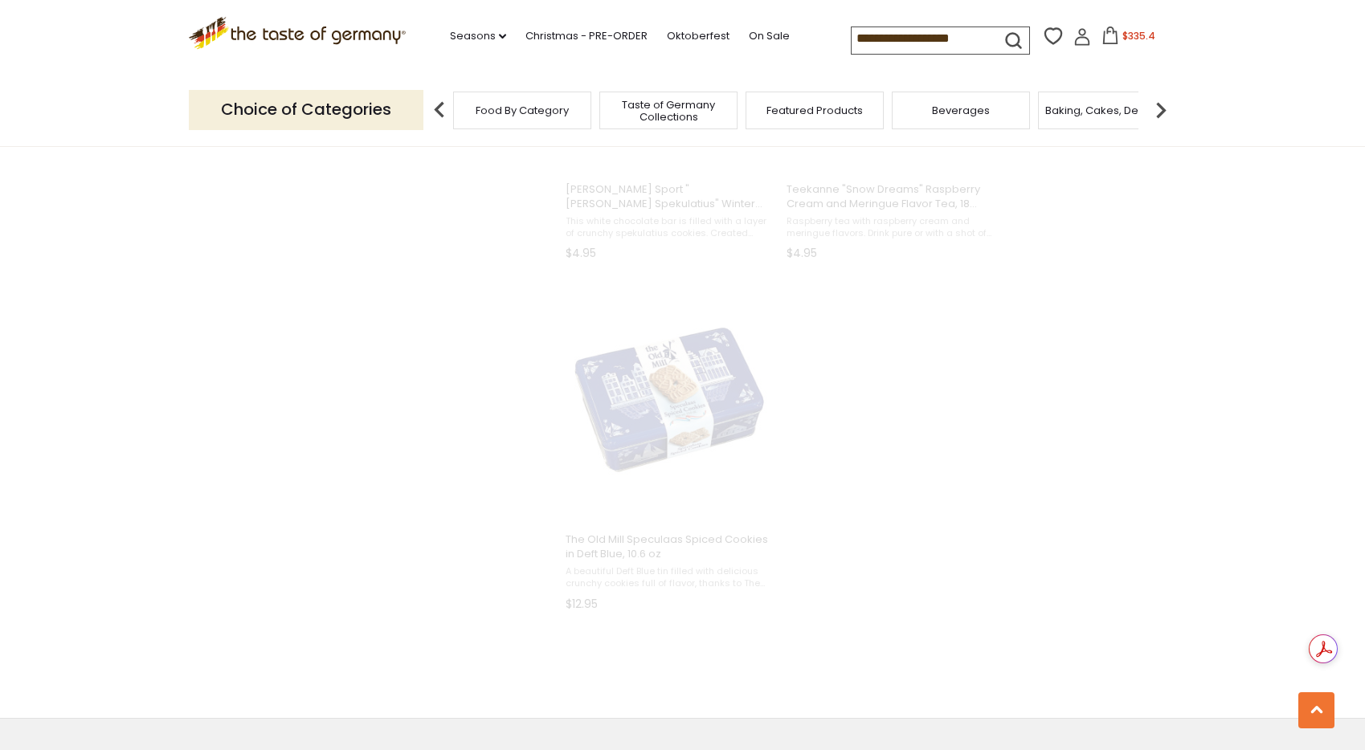
scroll to position [1343, 0]
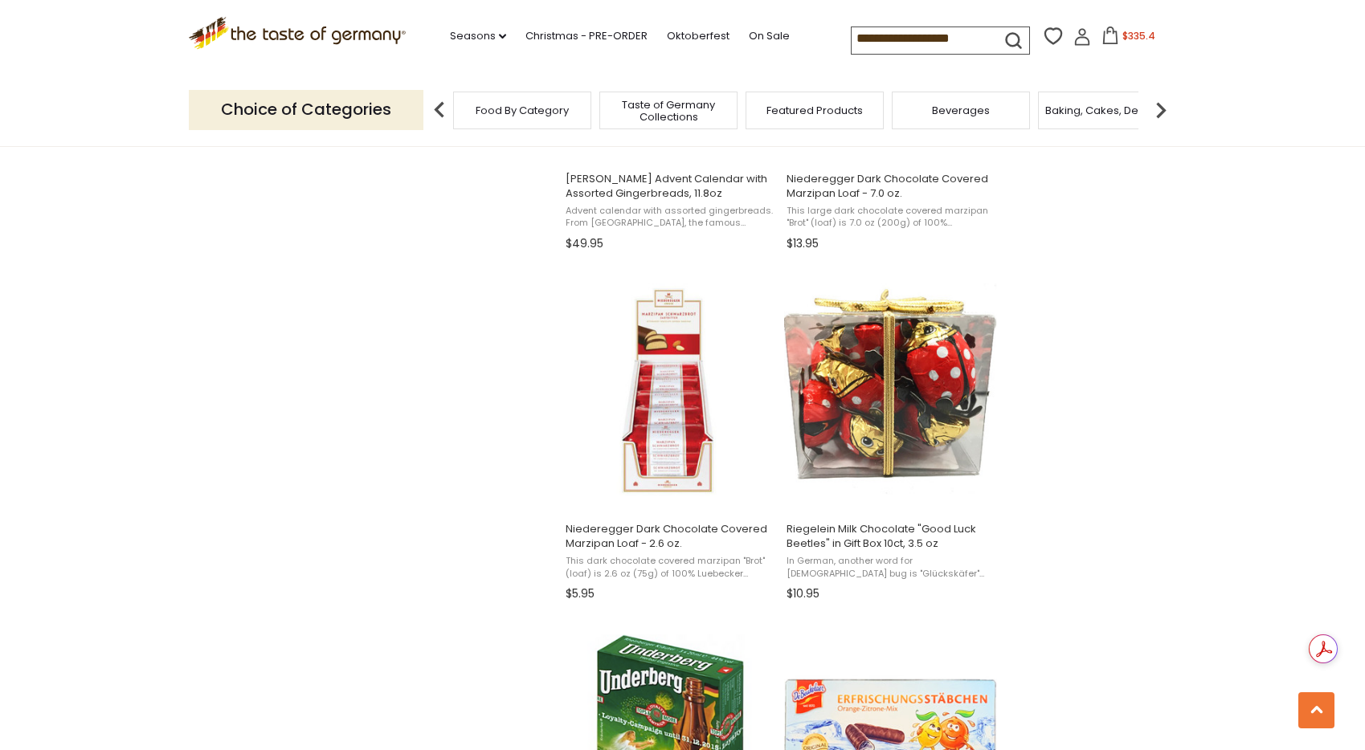
scroll to position [1940, 0]
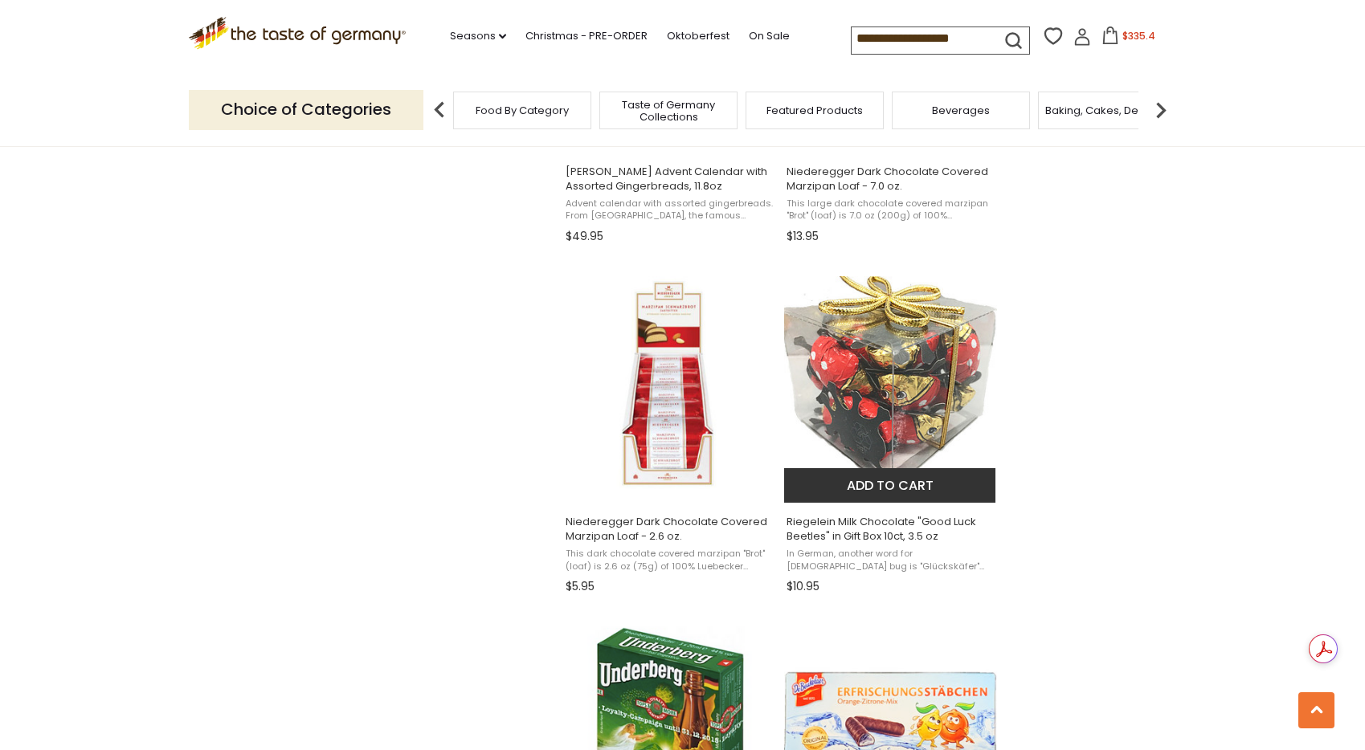
click at [901, 488] on button "Add to cart" at bounding box center [889, 485] width 211 height 35
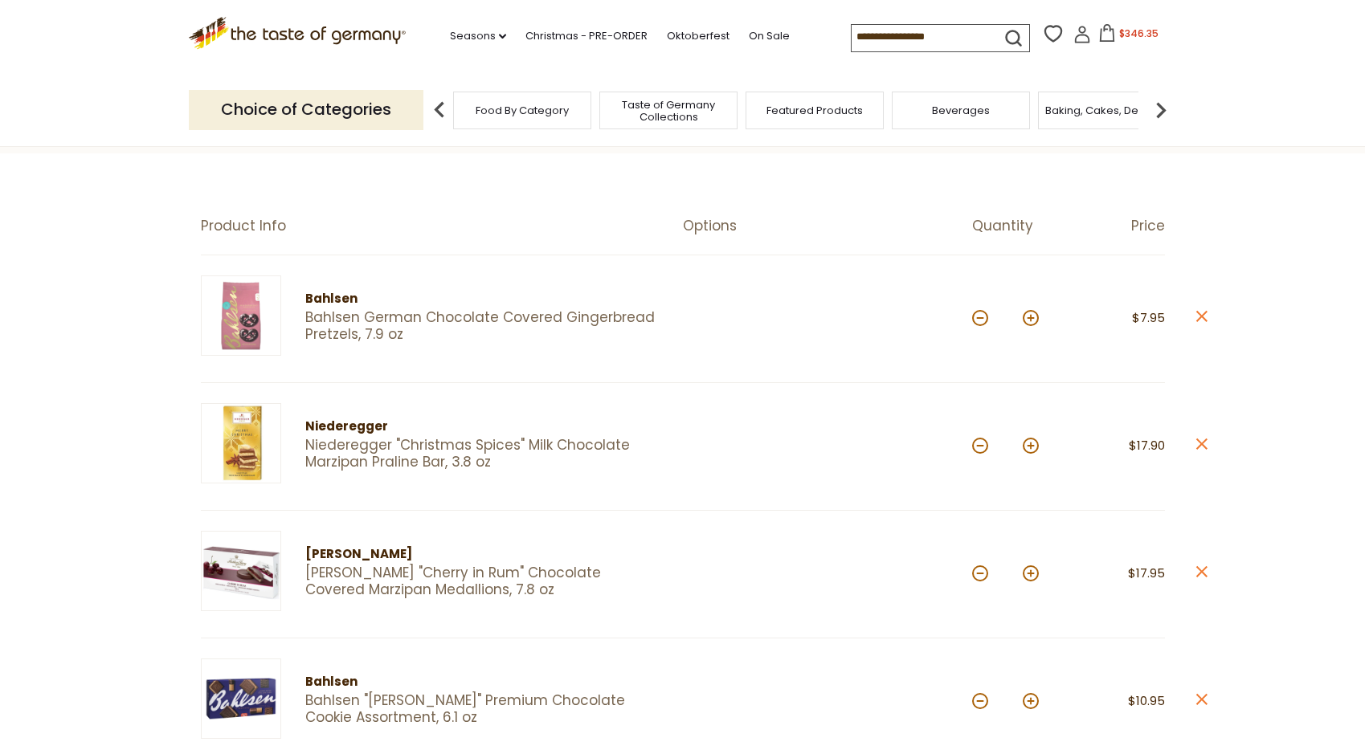
scroll to position [125, 0]
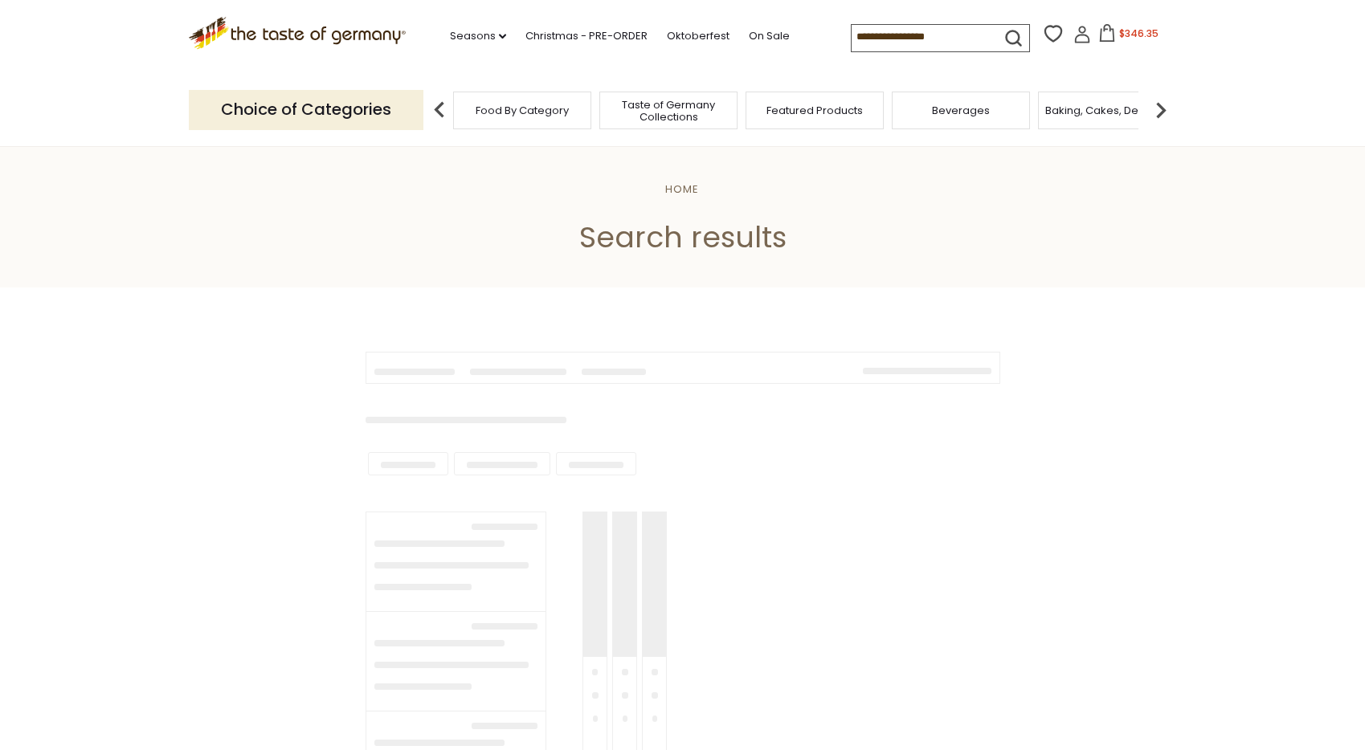
type input "**********"
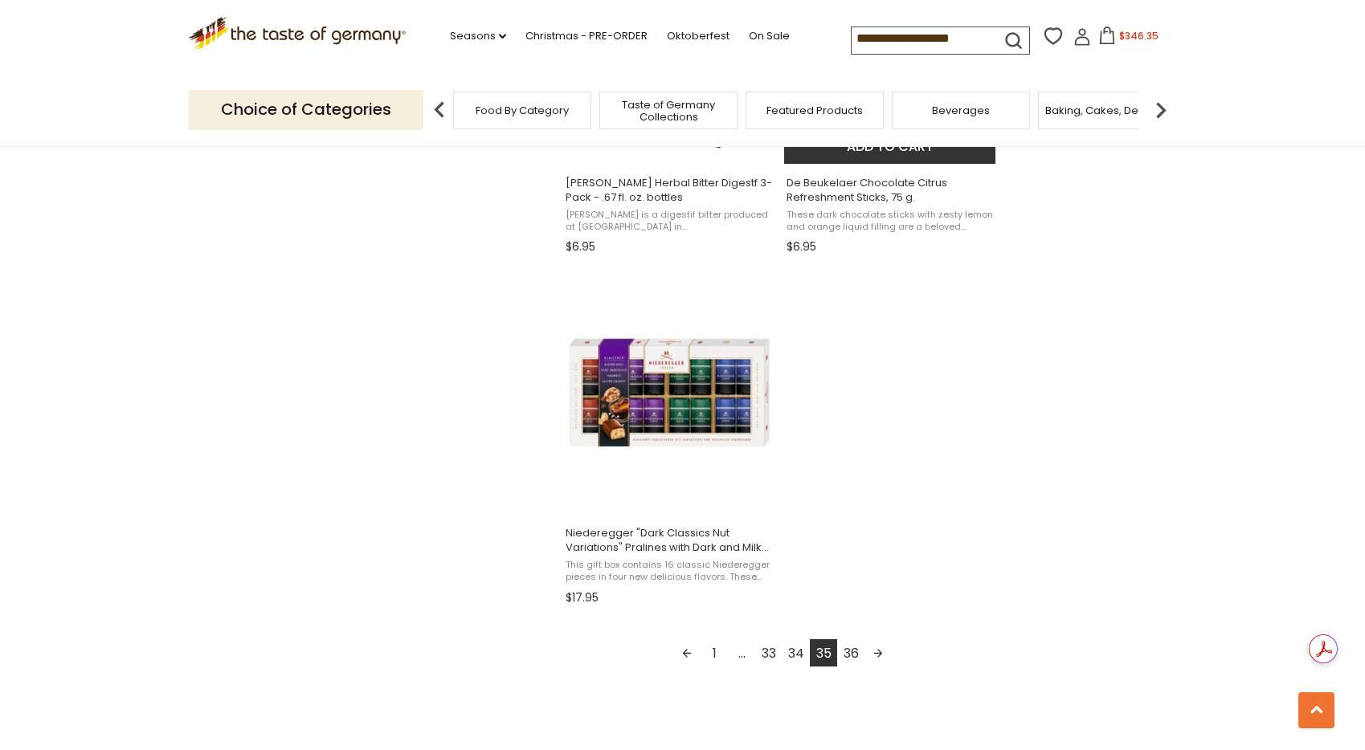
scroll to position [2632, 0]
click at [850, 649] on link "36" at bounding box center [850, 651] width 27 height 27
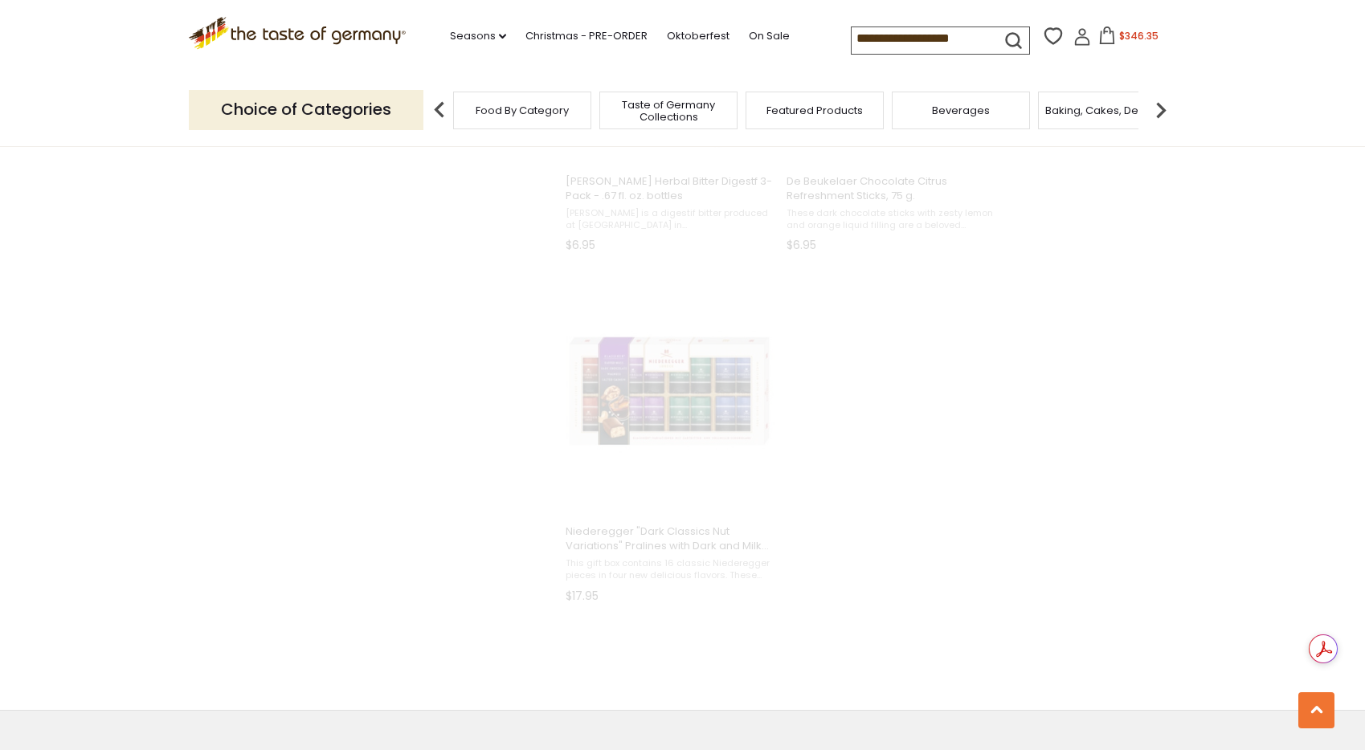
scroll to position [1213, 0]
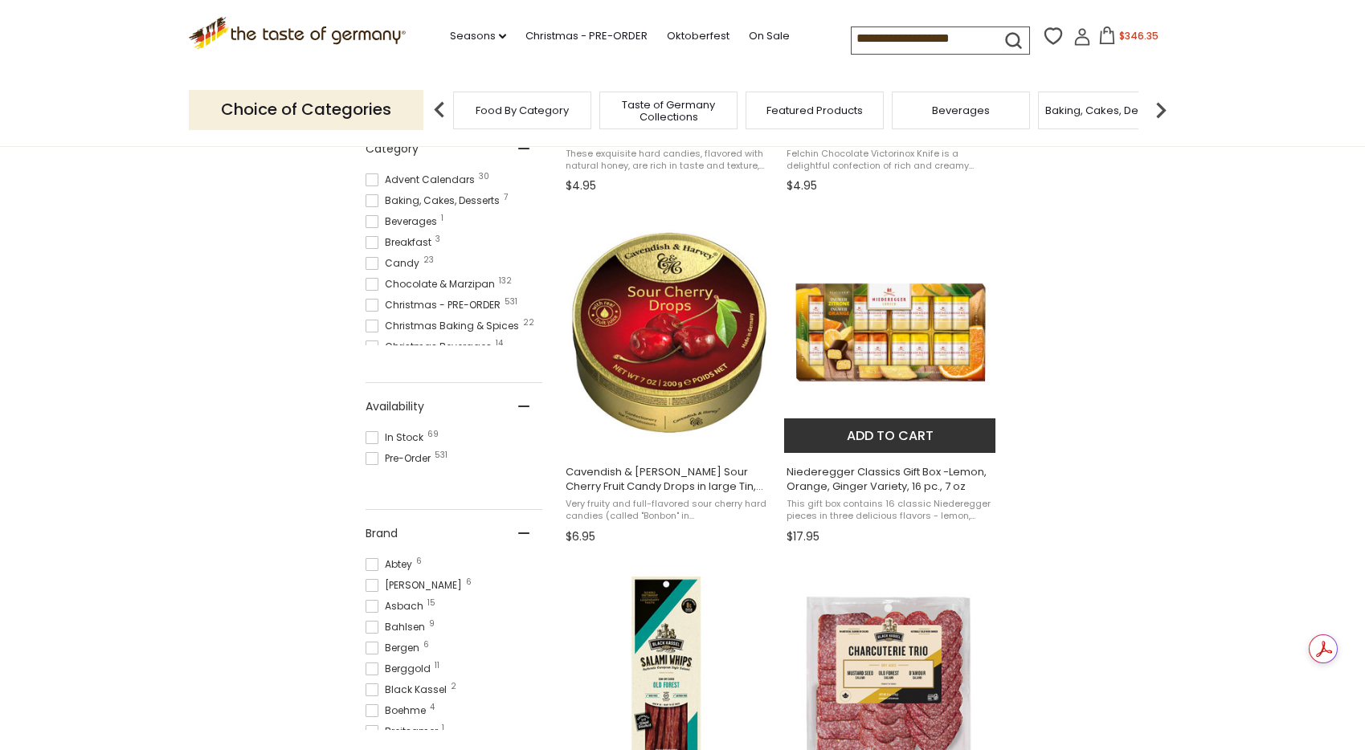
scroll to position [587, 0]
click at [1135, 37] on span "$346.35" at bounding box center [1138, 36] width 39 height 14
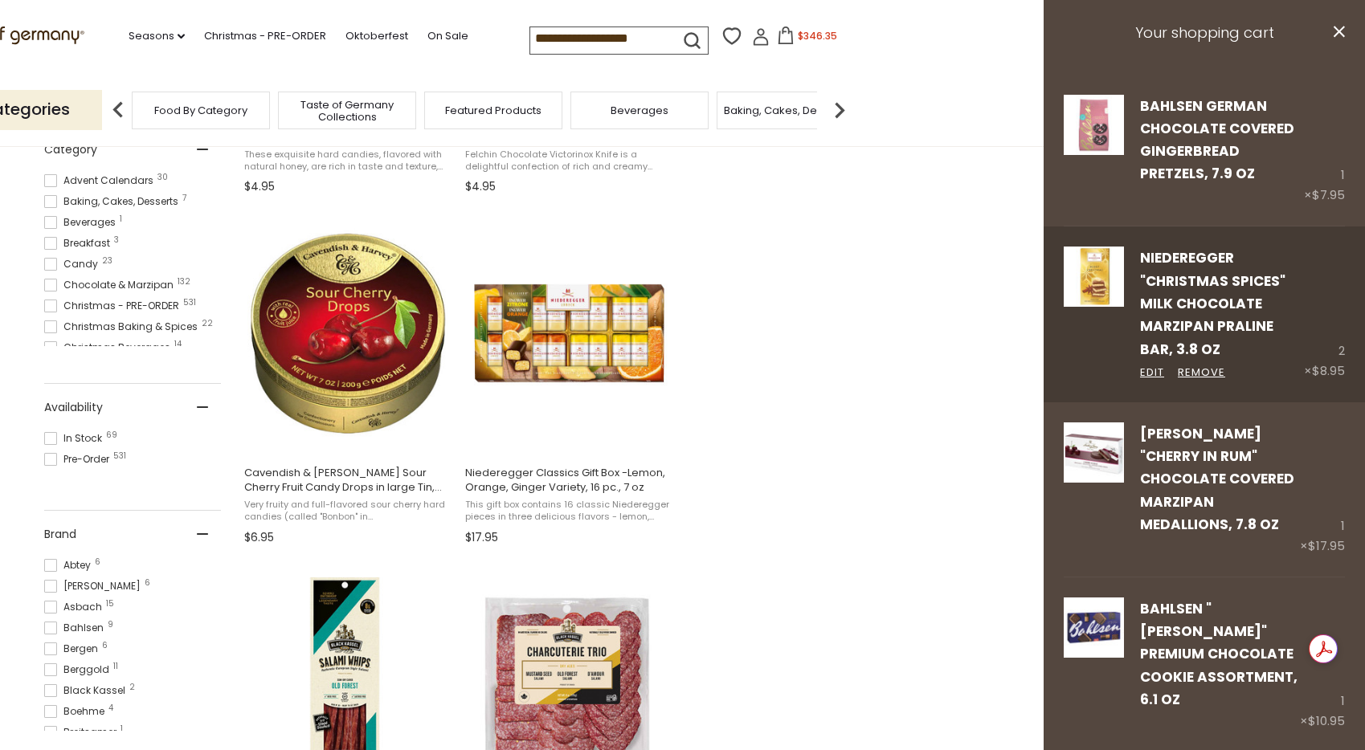
scroll to position [11, 0]
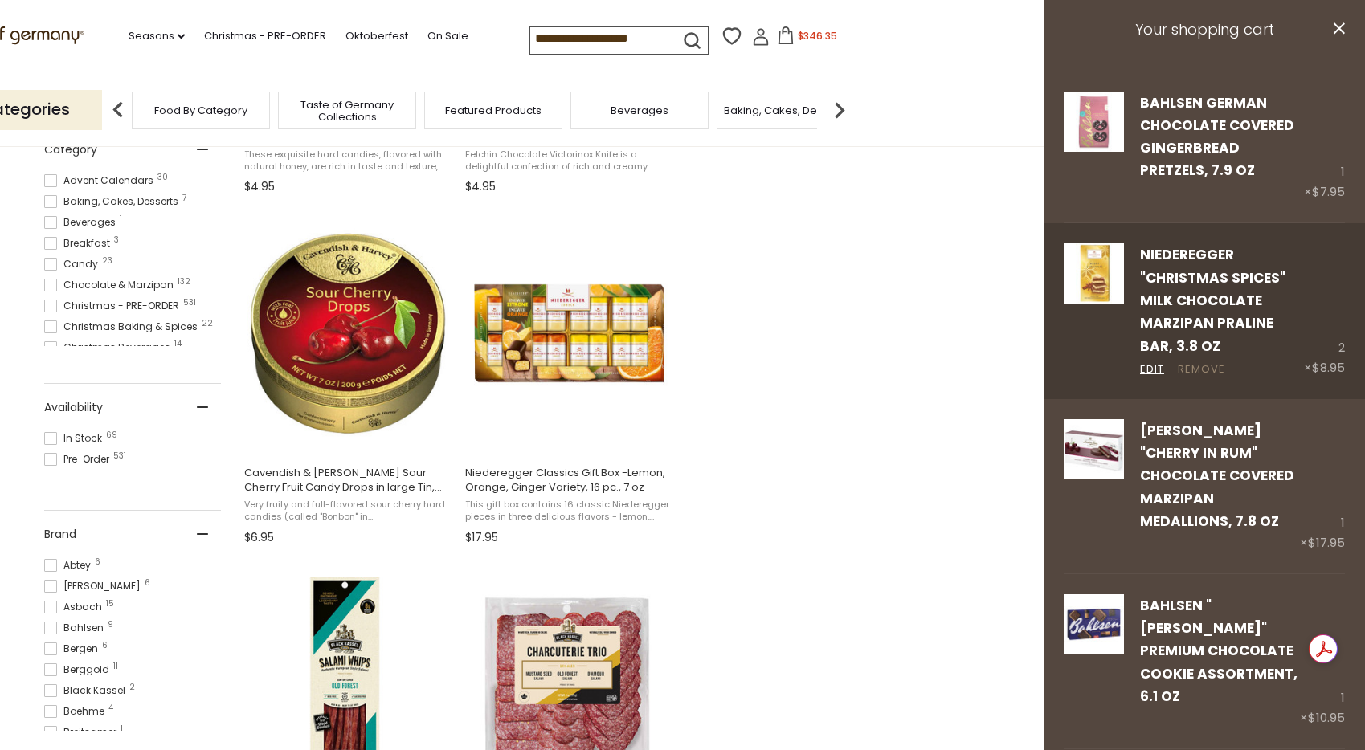
click at [1192, 366] on link "Remove" at bounding box center [1201, 370] width 47 height 17
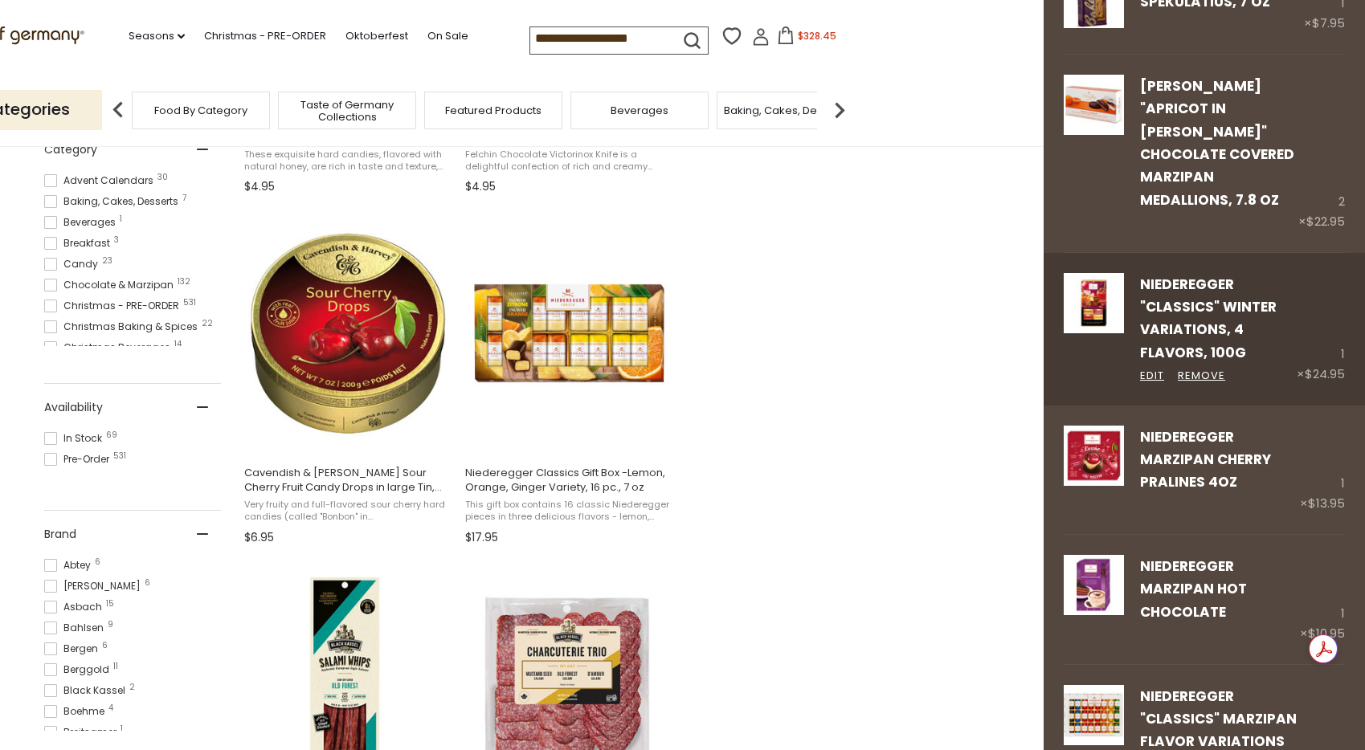
scroll to position [648, 0]
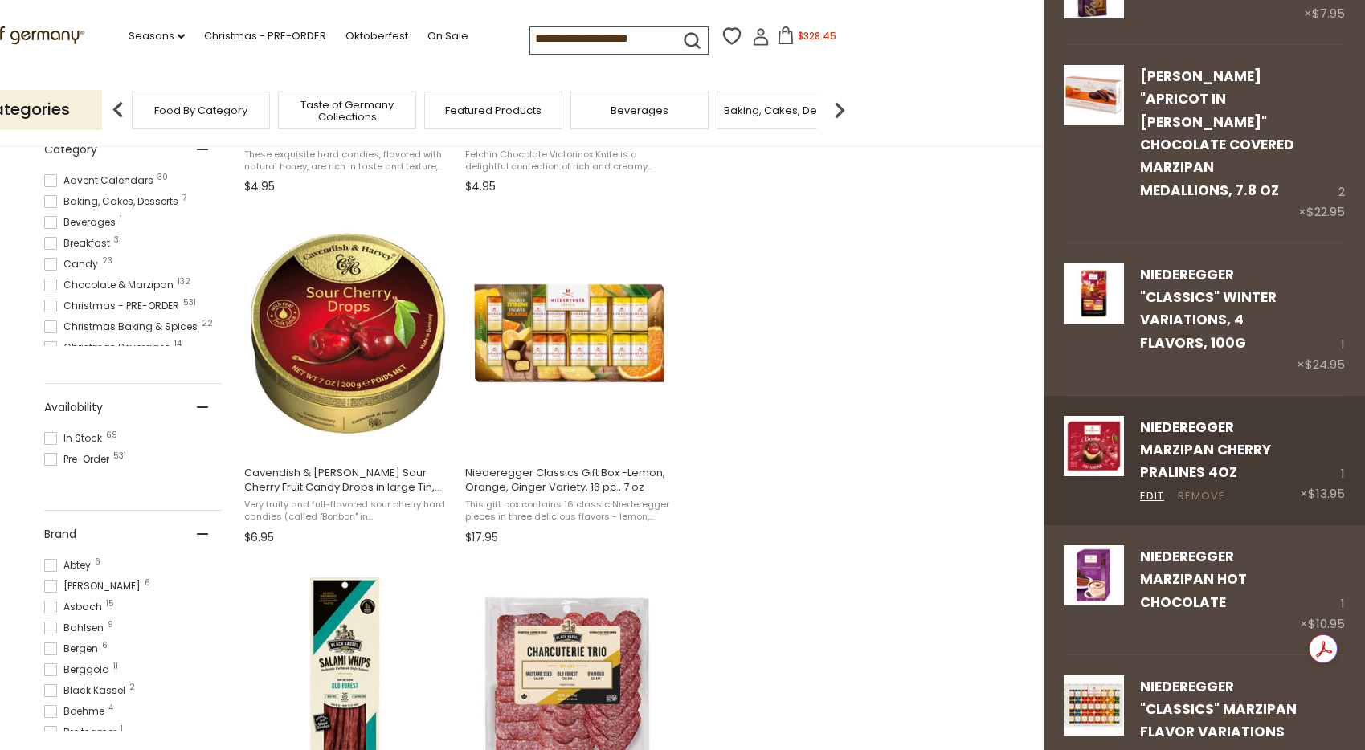
click at [1201, 489] on link "Remove" at bounding box center [1201, 497] width 47 height 17
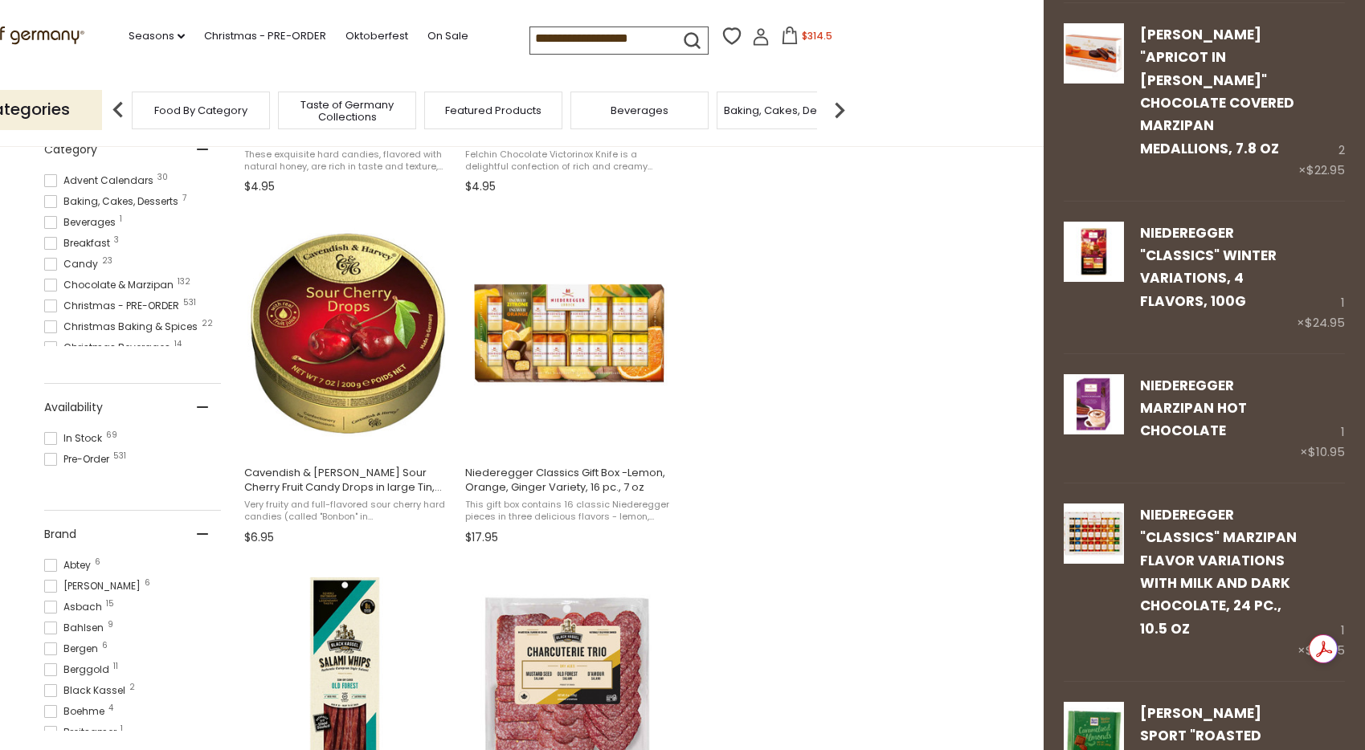
scroll to position [692, 0]
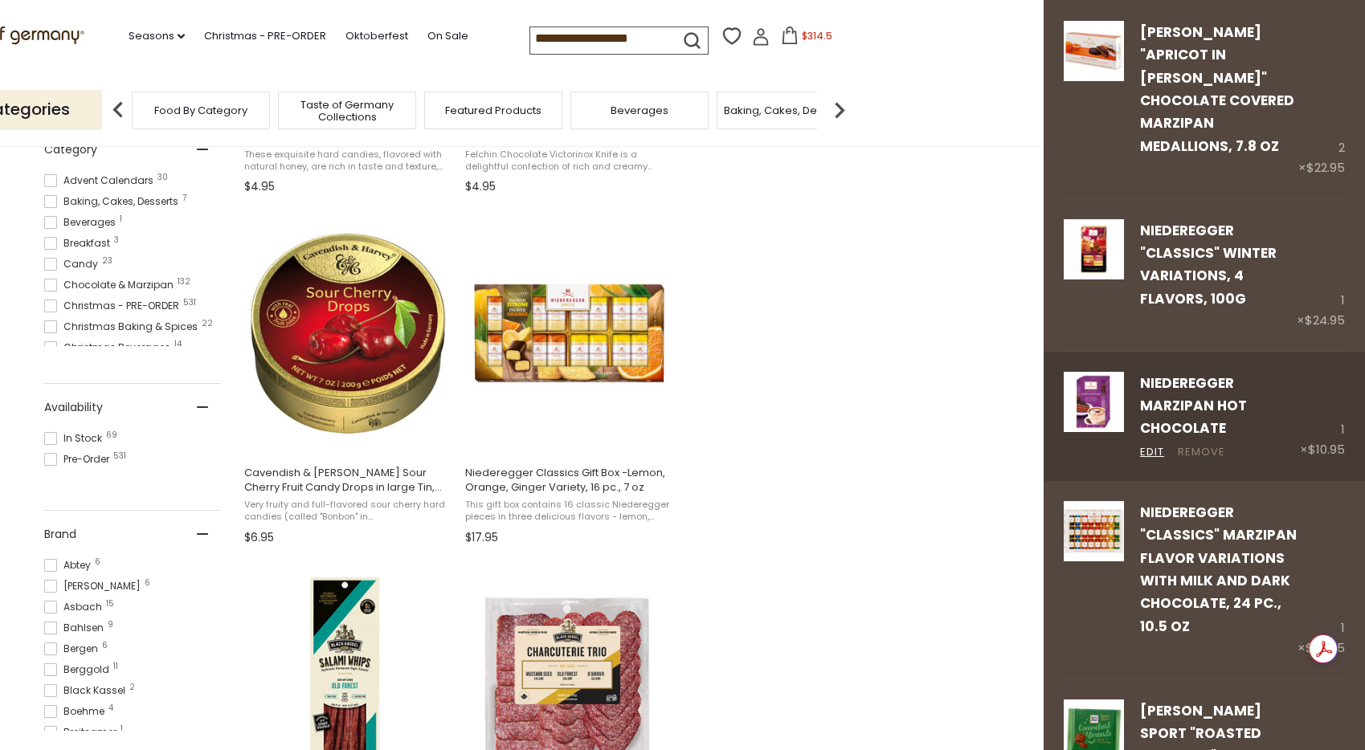
click at [1193, 444] on link "Remove" at bounding box center [1201, 452] width 47 height 17
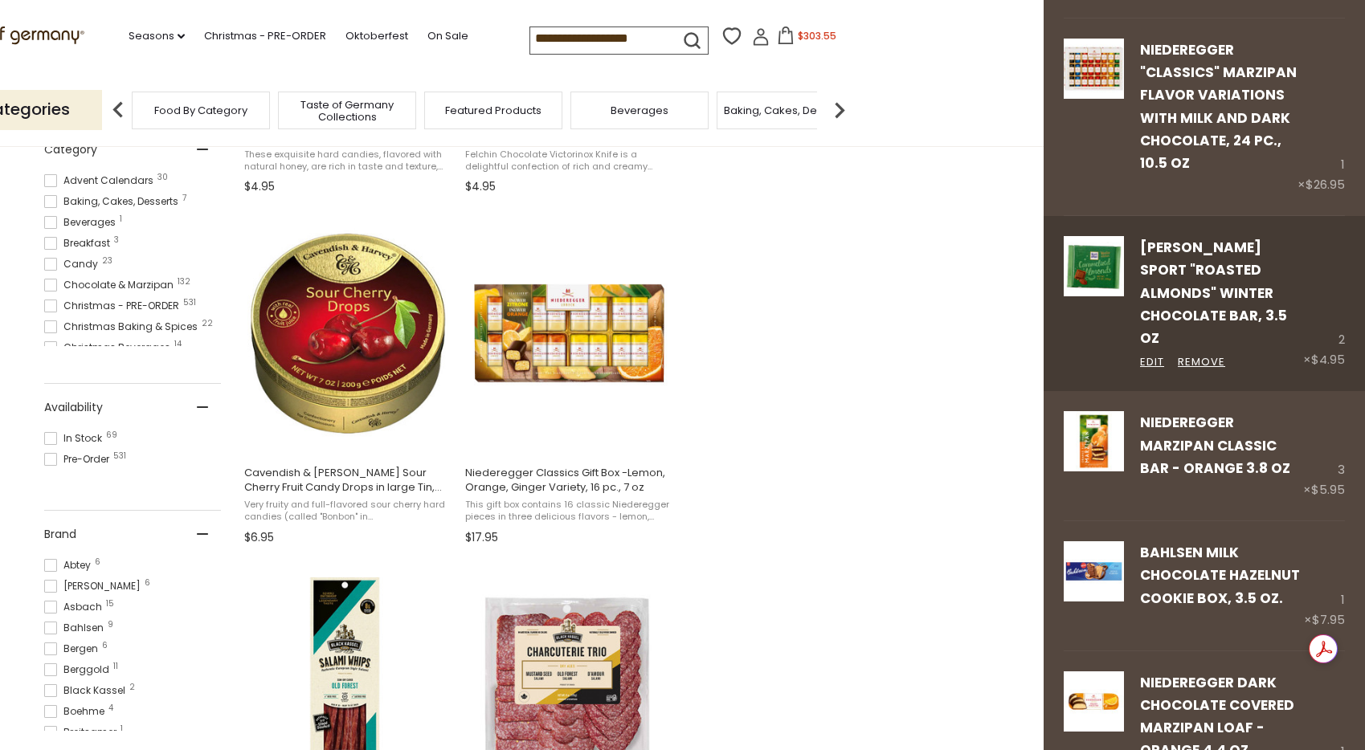
scroll to position [1029, 0]
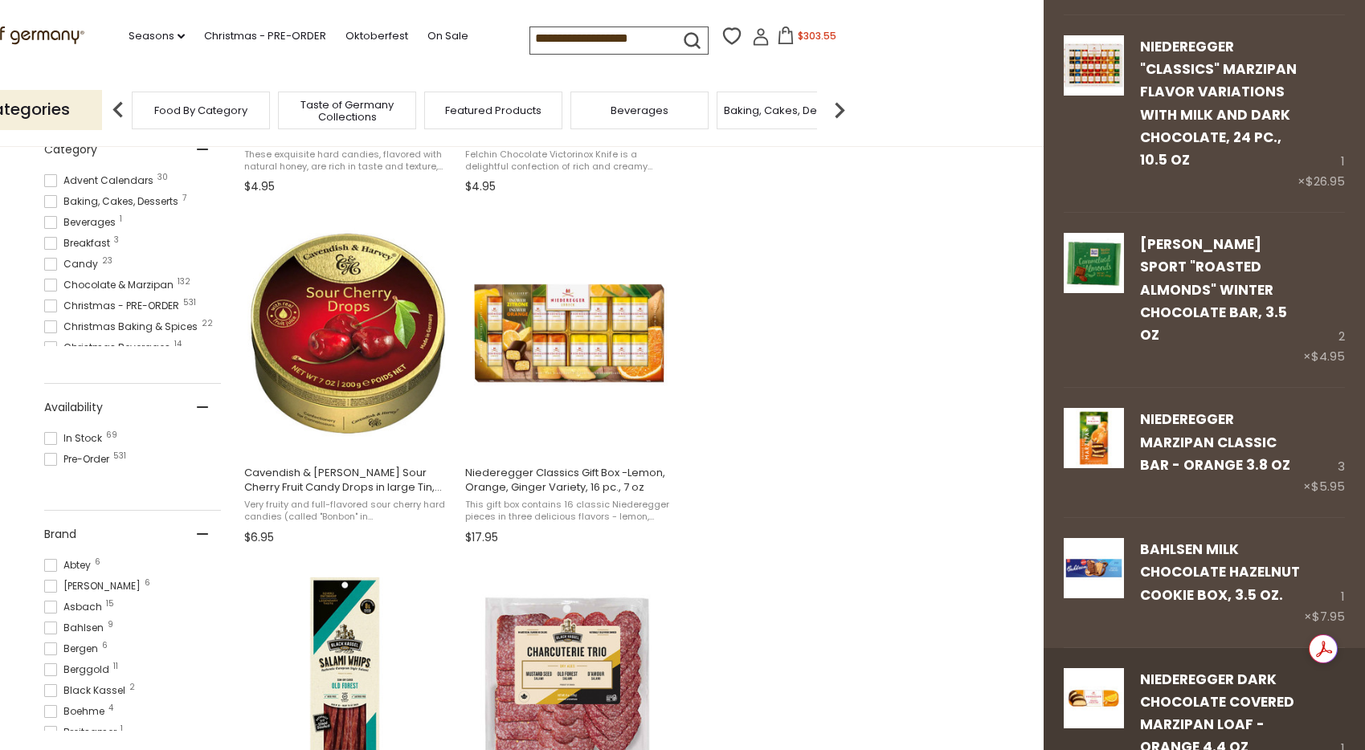
click at [1189, 670] on link "Niederegger Dark Chocolate Covered Marzipan Loaf - Orange 4.4 oz" at bounding box center [1217, 714] width 154 height 88
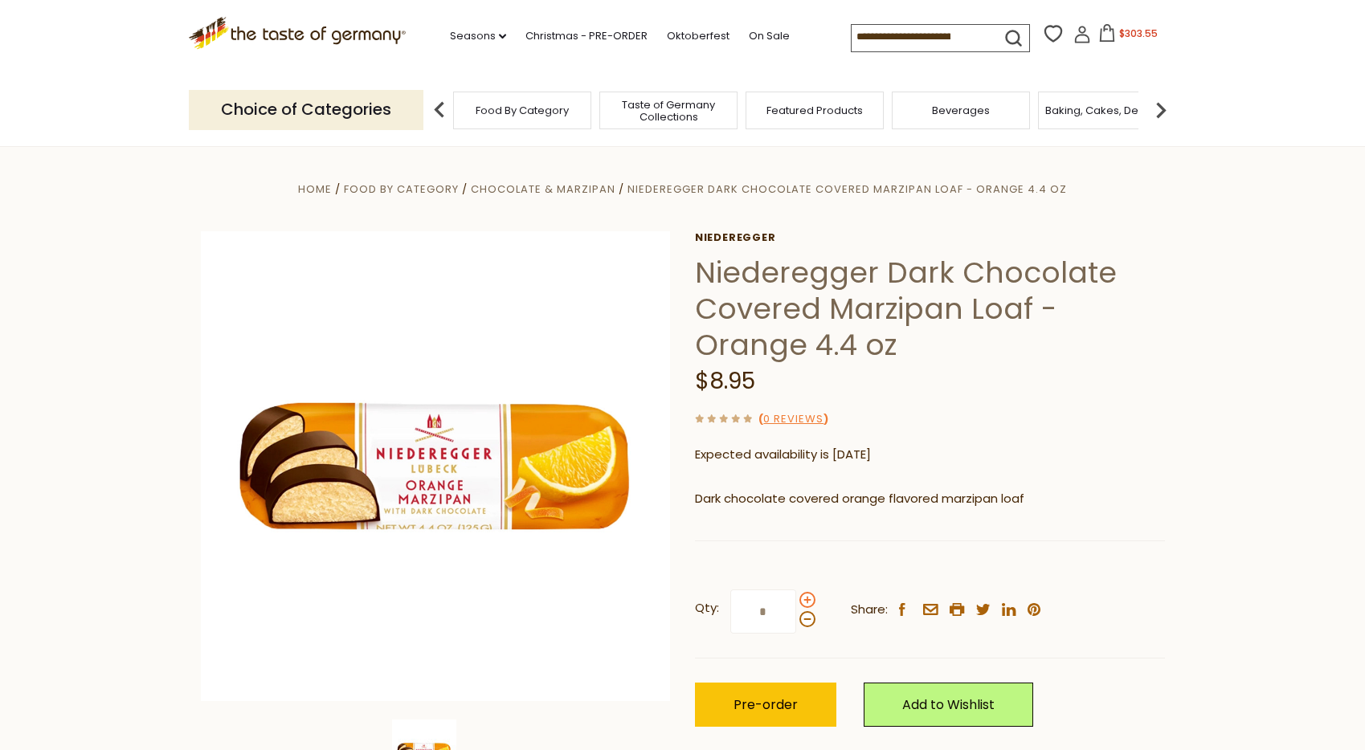
click at [805, 600] on span at bounding box center [808, 600] width 16 height 16
click at [796, 600] on input "*" at bounding box center [763, 612] width 66 height 44
type input "*"
click at [785, 698] on span "Pre-order" at bounding box center [766, 705] width 64 height 18
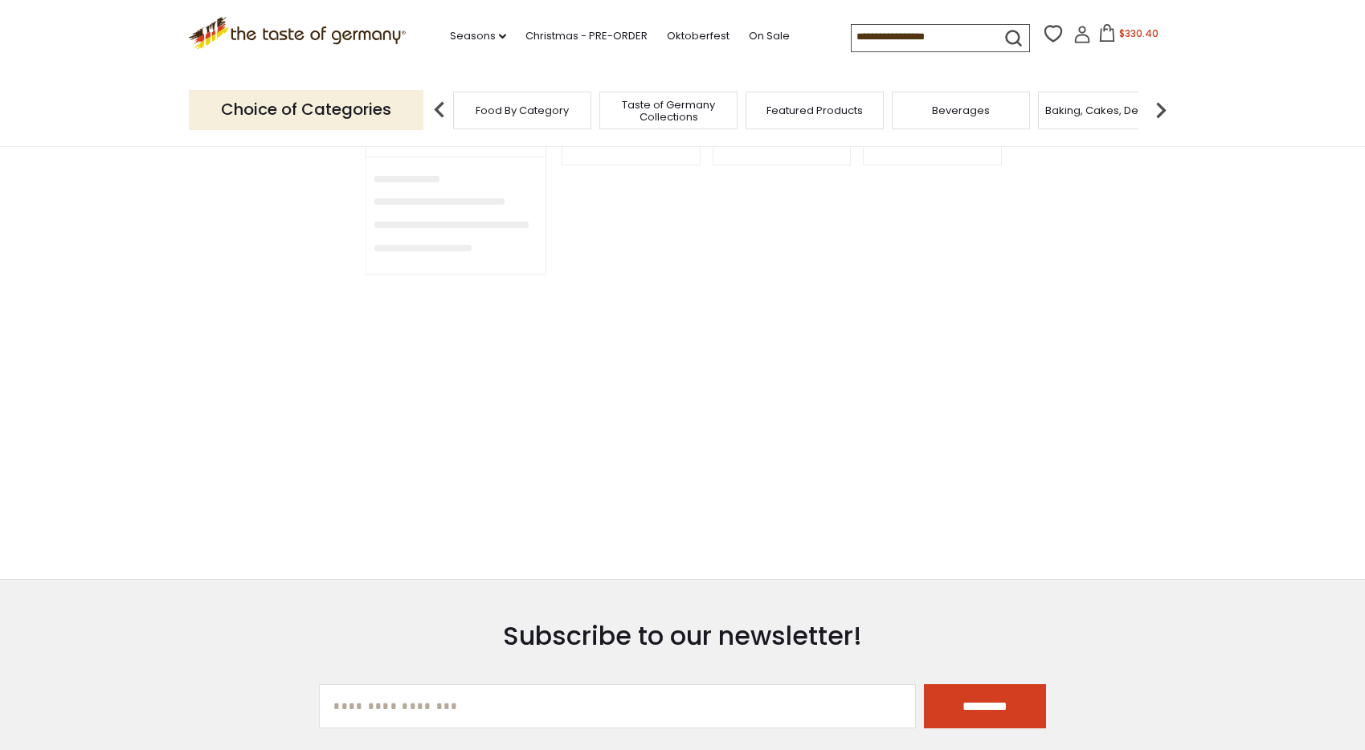
type input "**********"
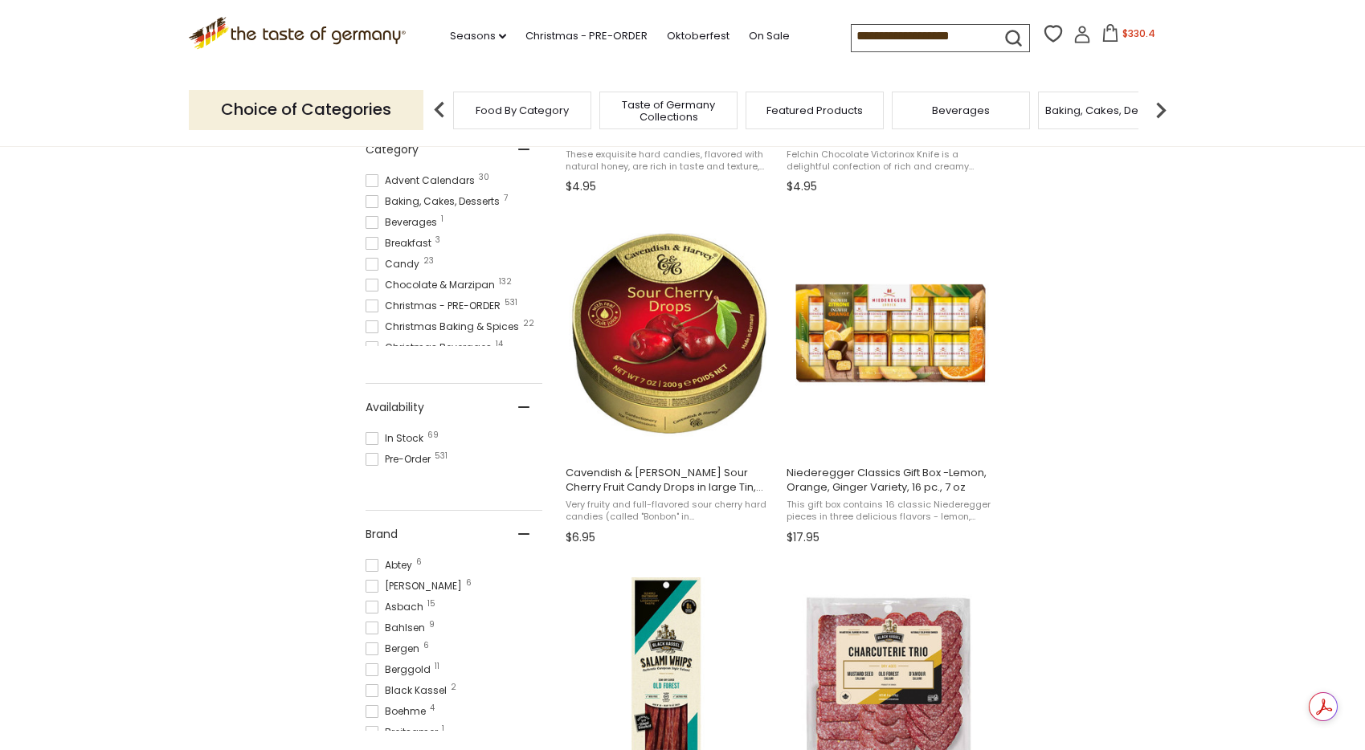
click at [1122, 39] on button "$330.4" at bounding box center [1128, 36] width 68 height 24
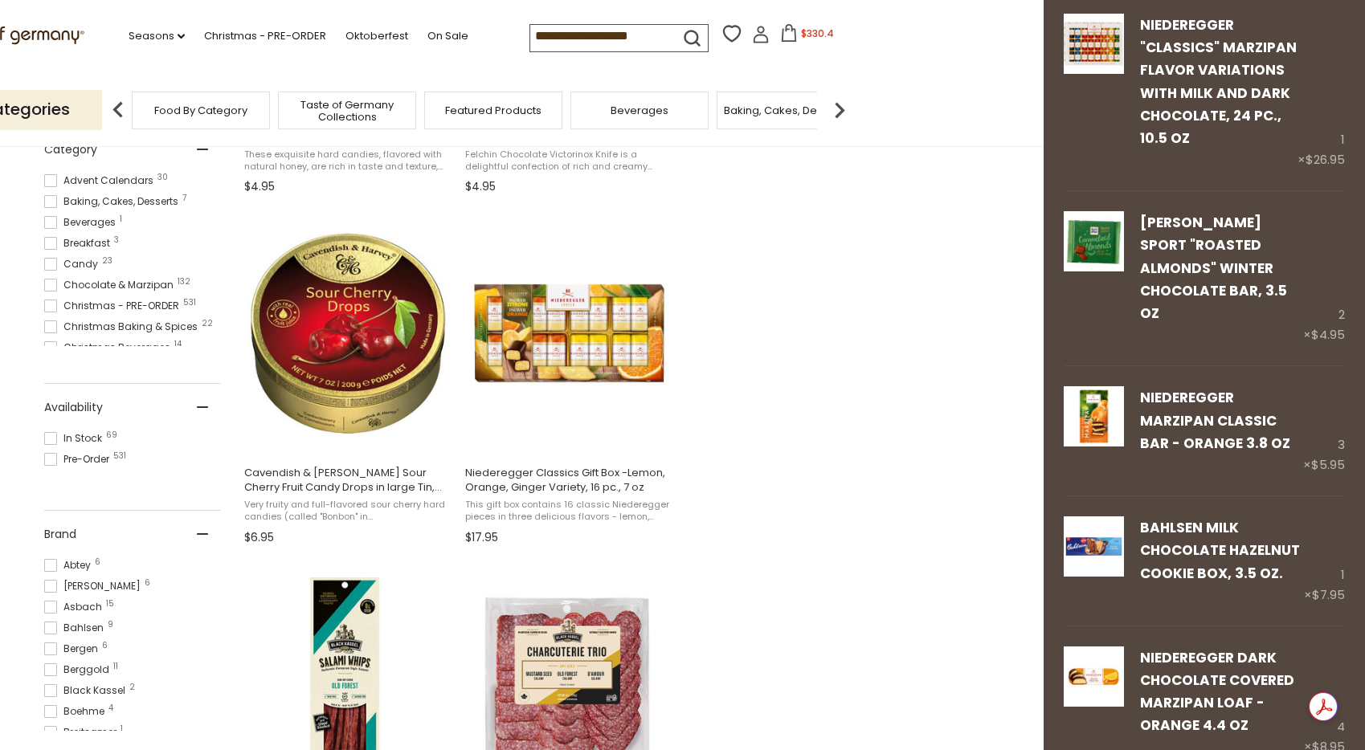
scroll to position [1075, 0]
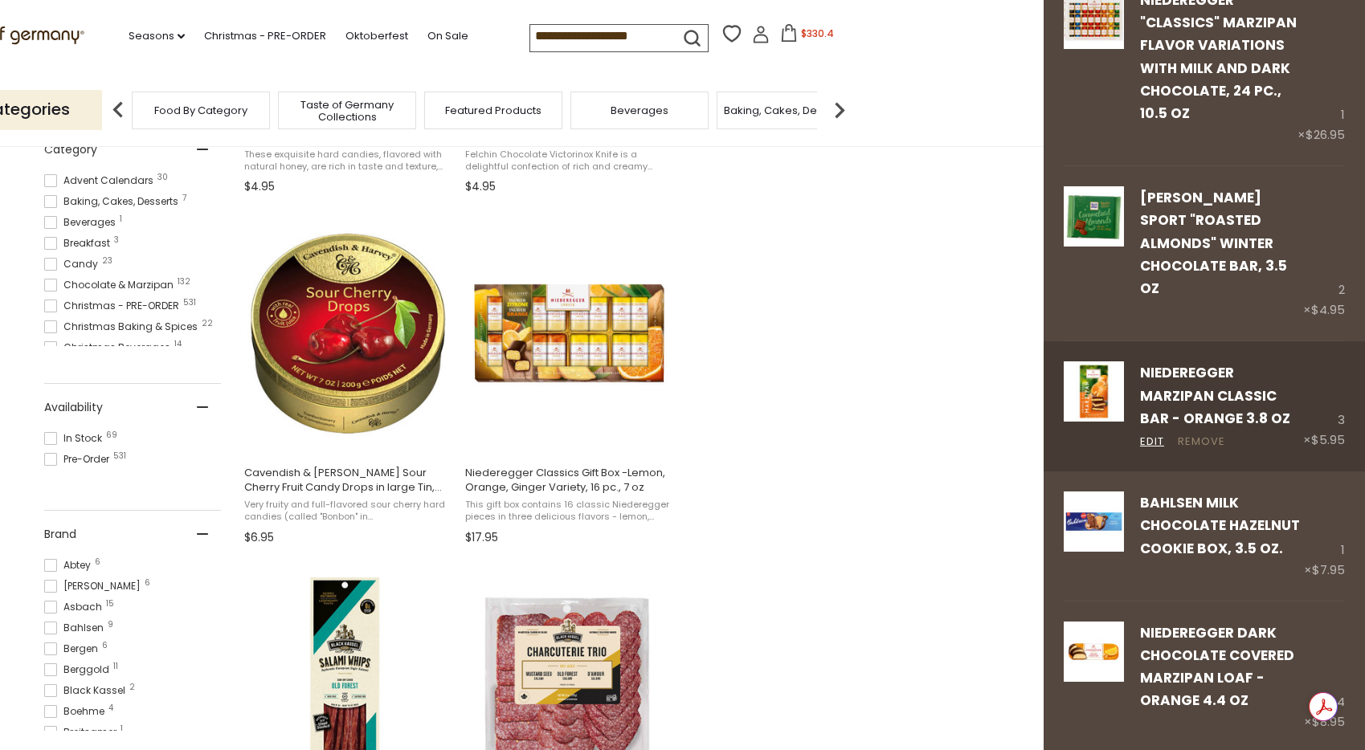
click at [1210, 434] on link "Remove" at bounding box center [1201, 442] width 47 height 17
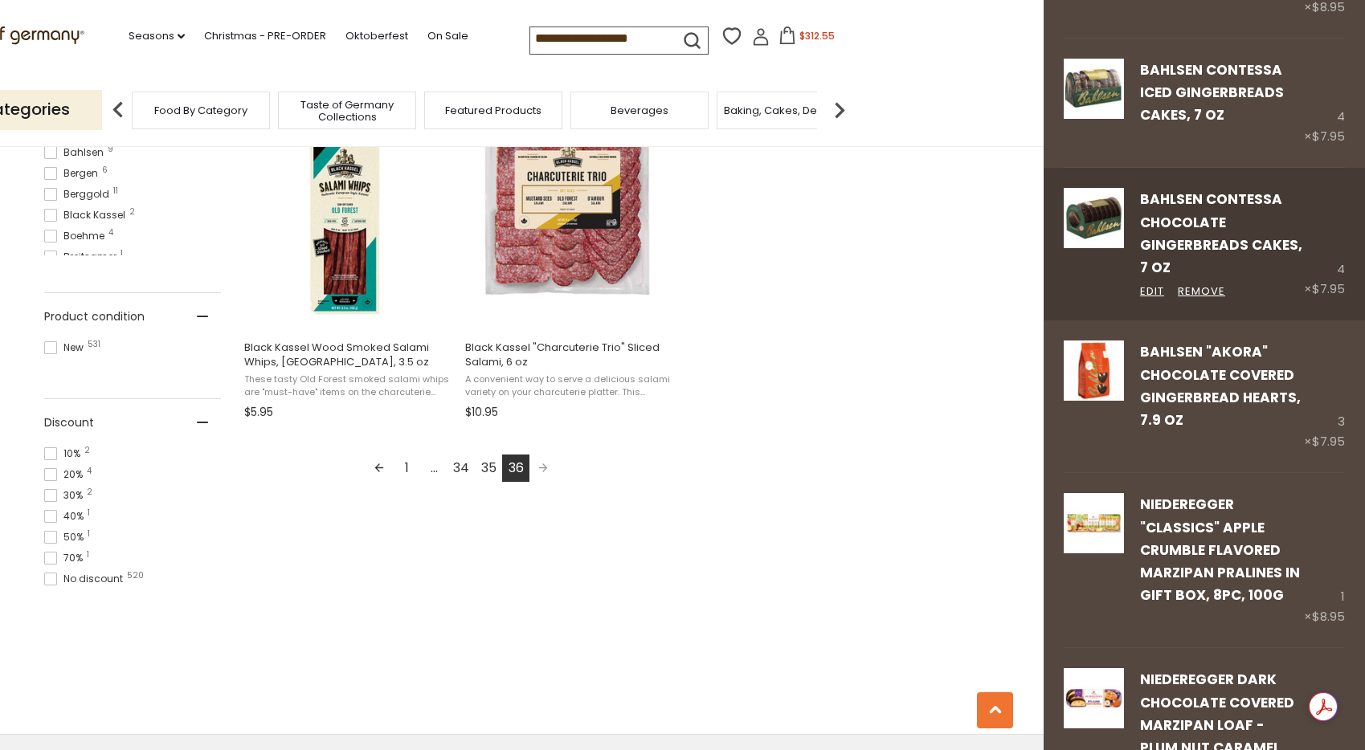
scroll to position [1668, 0]
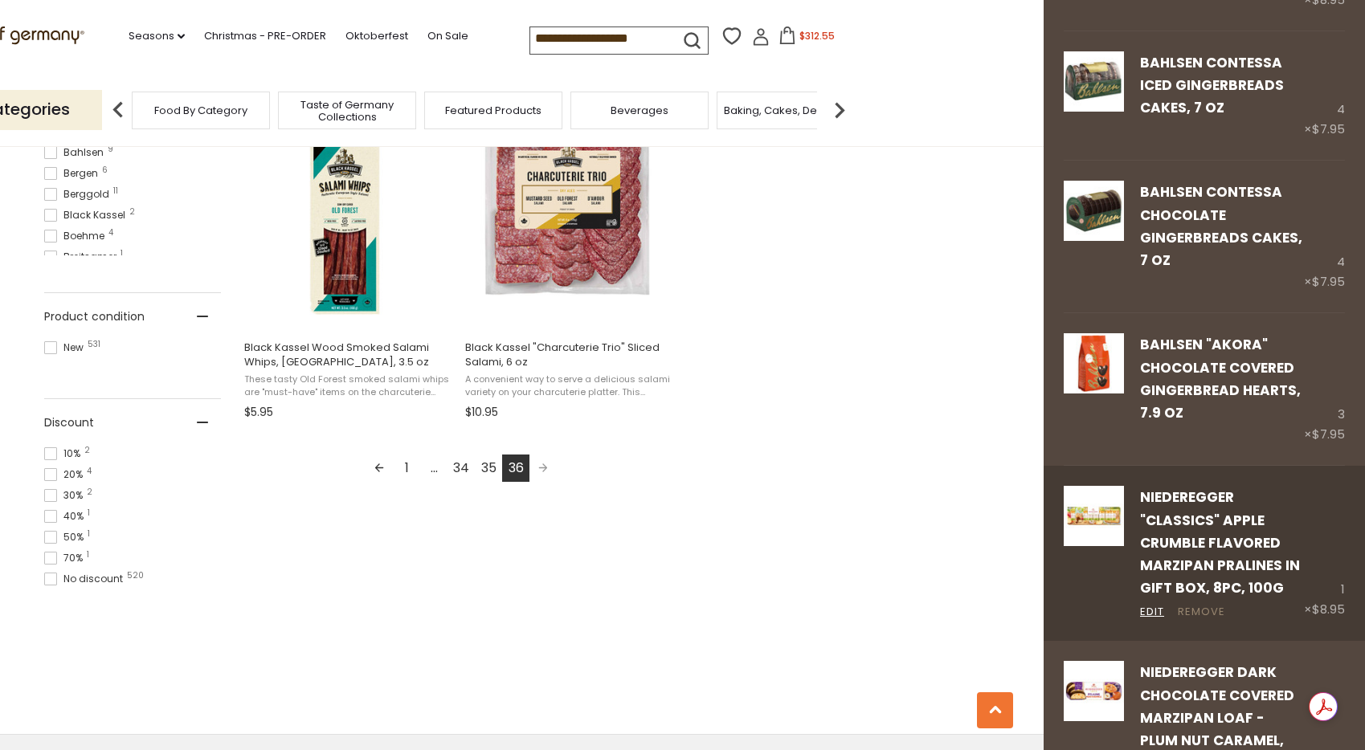
click at [1197, 604] on link "Remove" at bounding box center [1201, 612] width 47 height 17
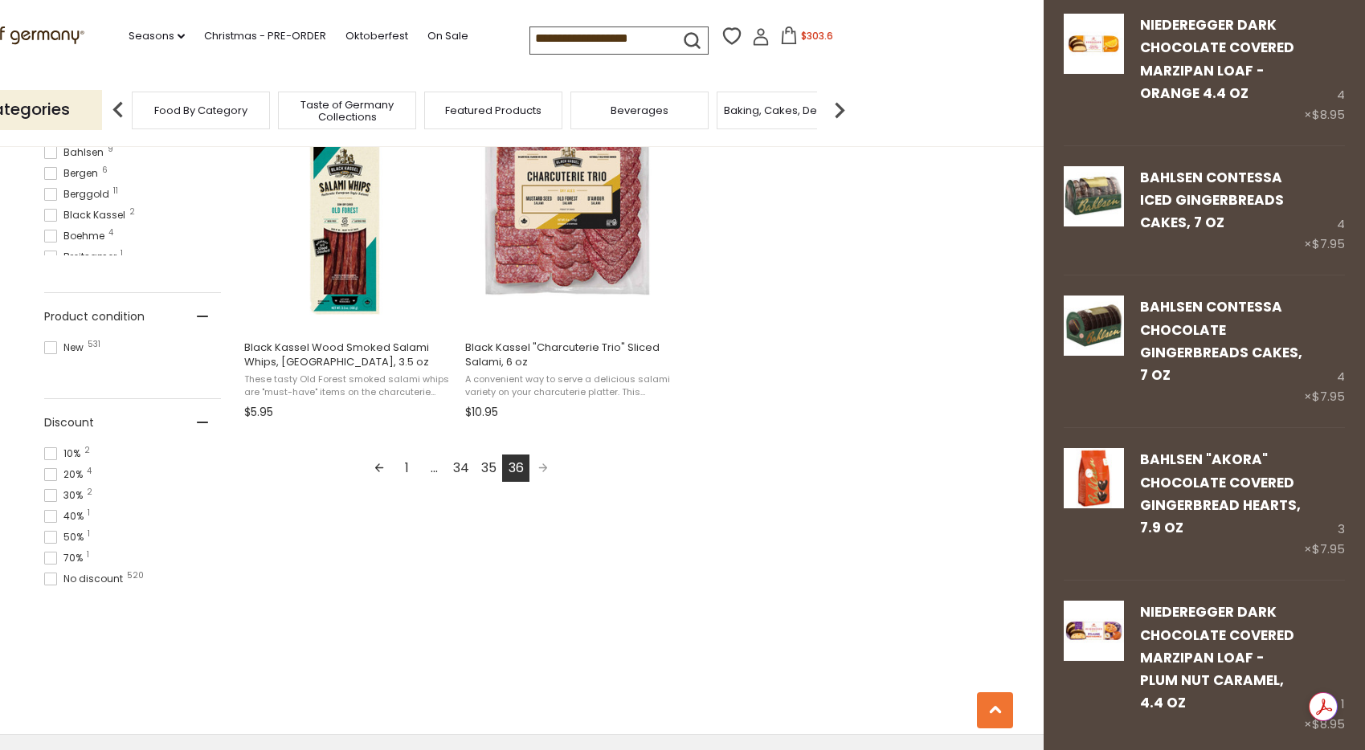
scroll to position [1586, 0]
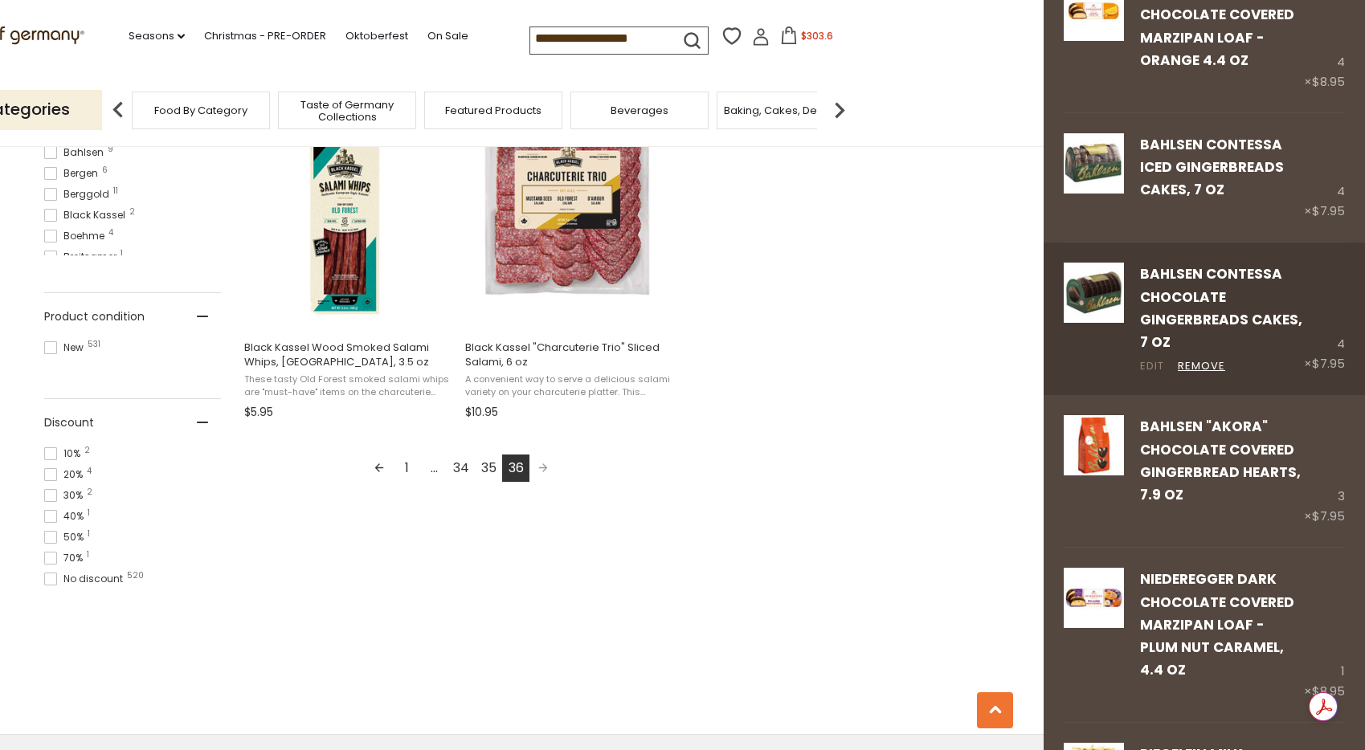
click at [1154, 358] on link "Edit" at bounding box center [1152, 366] width 24 height 17
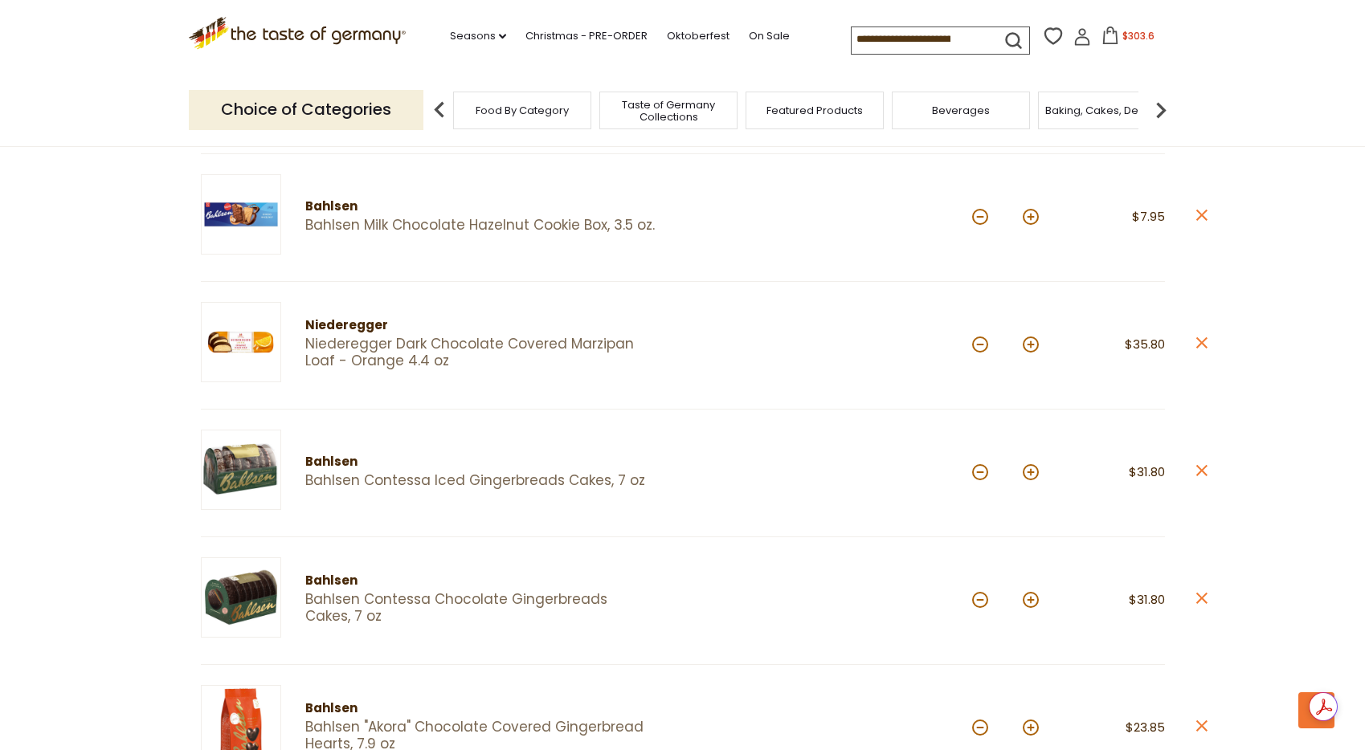
scroll to position [1221, 0]
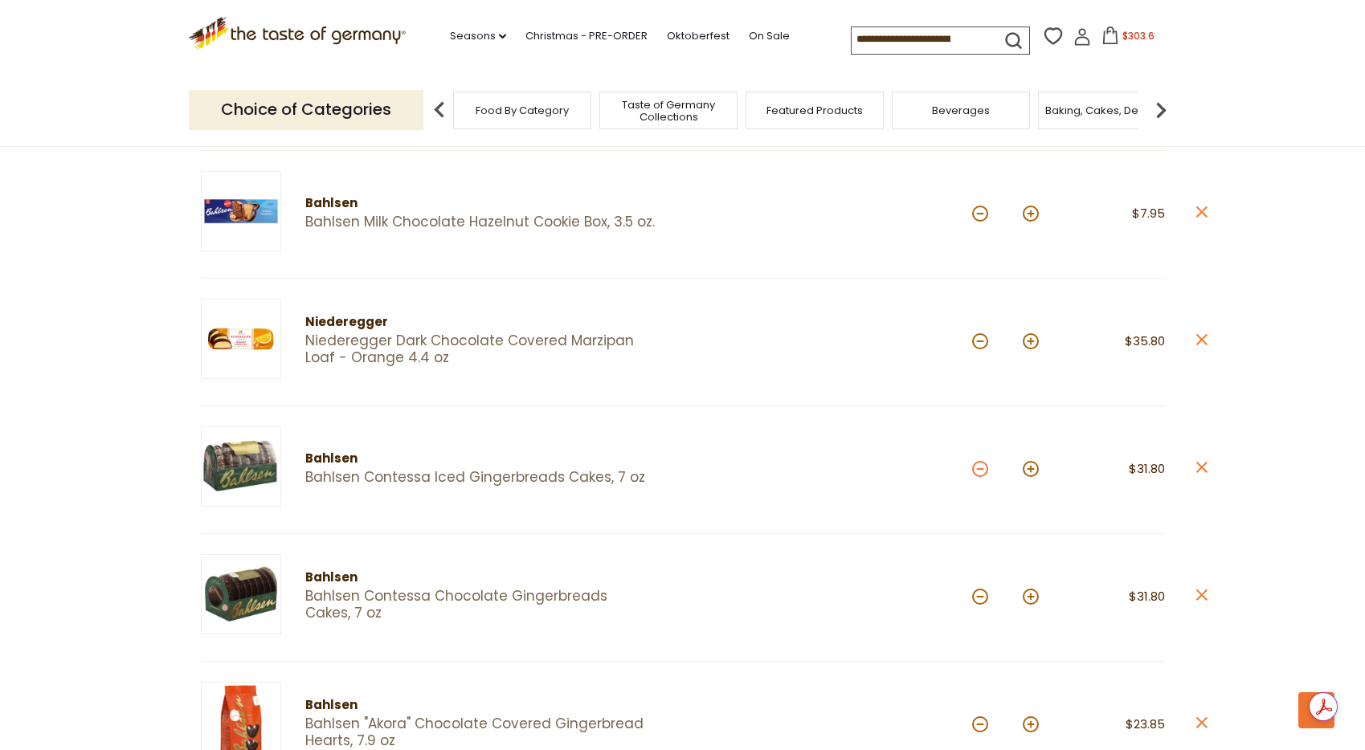
click at [985, 468] on button at bounding box center [980, 469] width 16 height 16
type input "*"
click at [980, 591] on button at bounding box center [980, 597] width 16 height 16
type input "*"
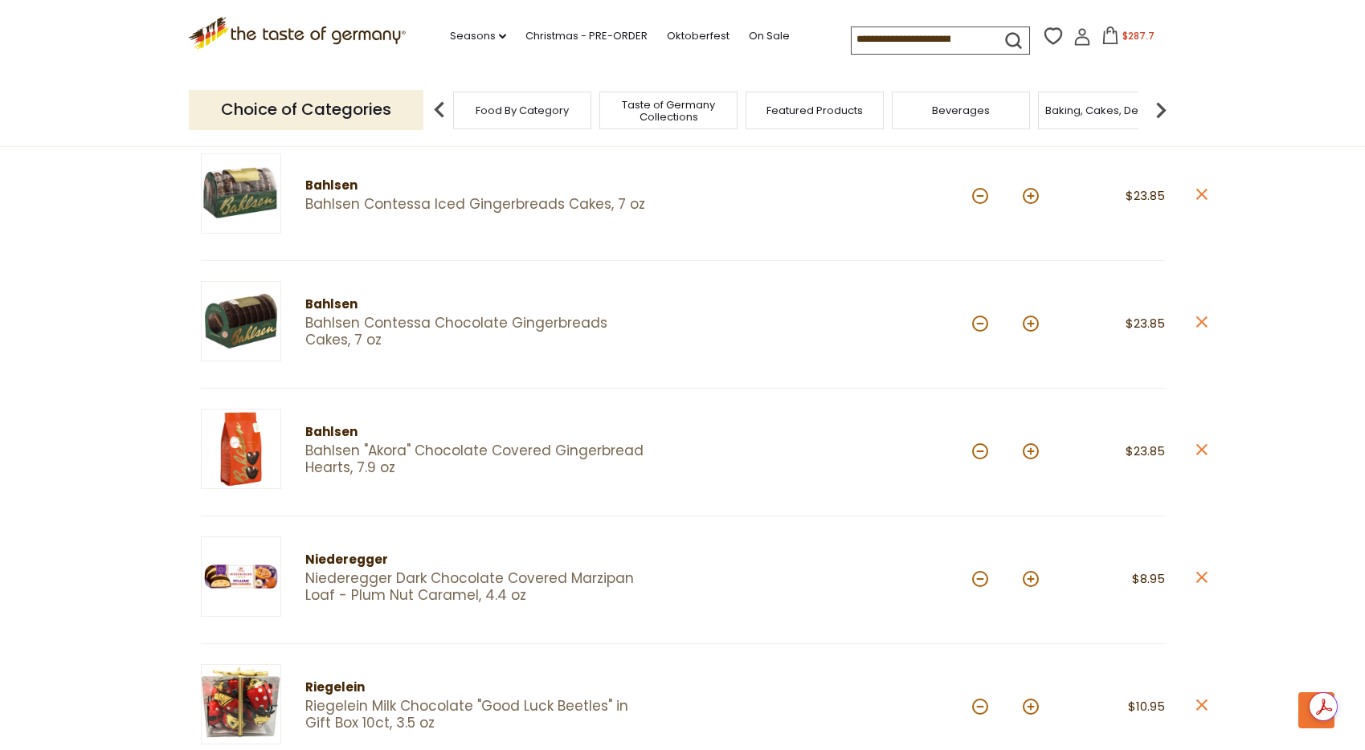
scroll to position [1553, 0]
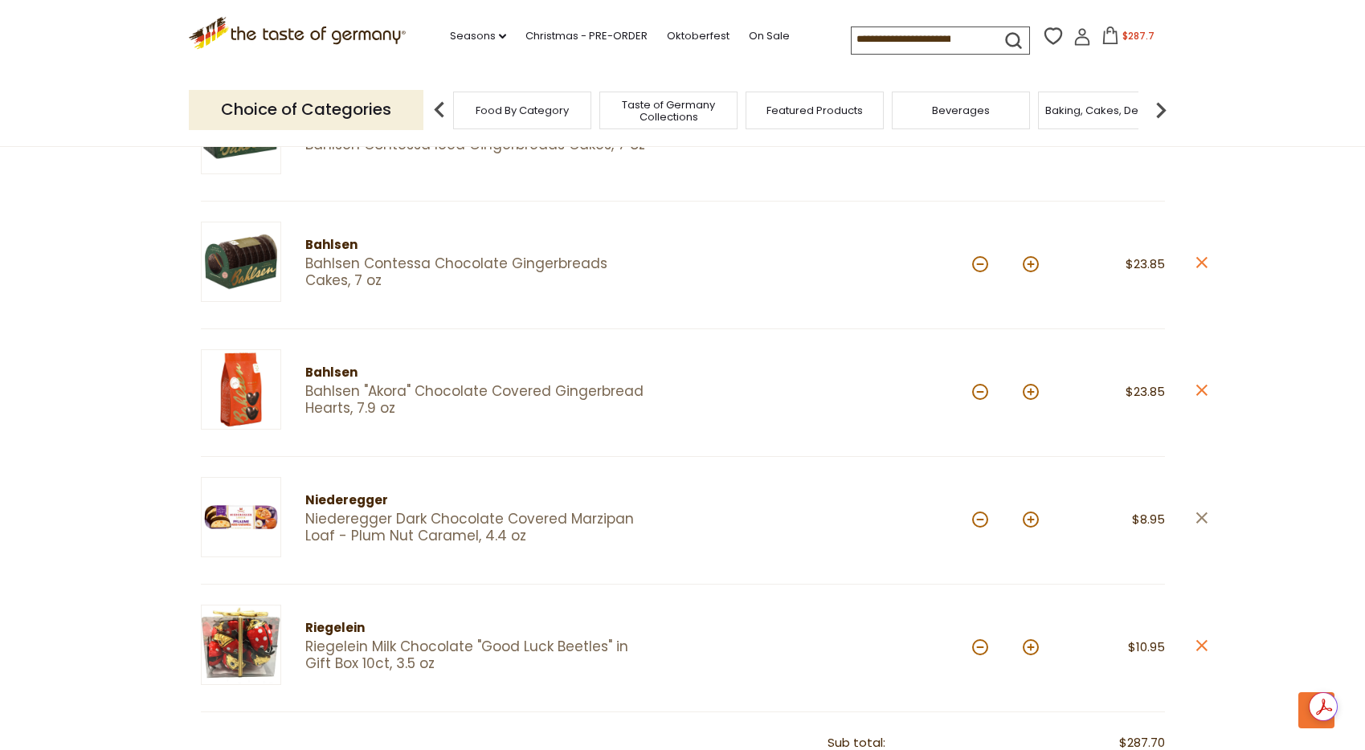
click at [1196, 513] on icon "close" at bounding box center [1202, 518] width 12 height 12
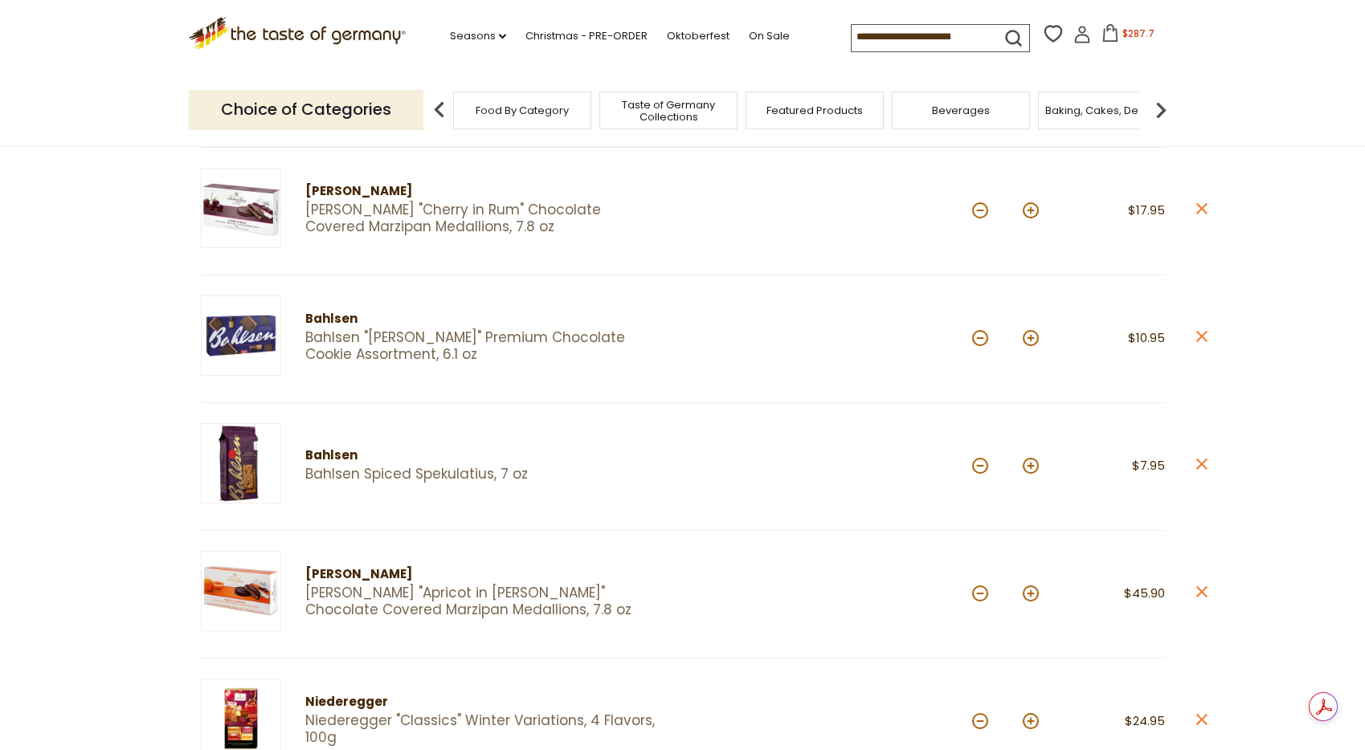
scroll to position [0, 0]
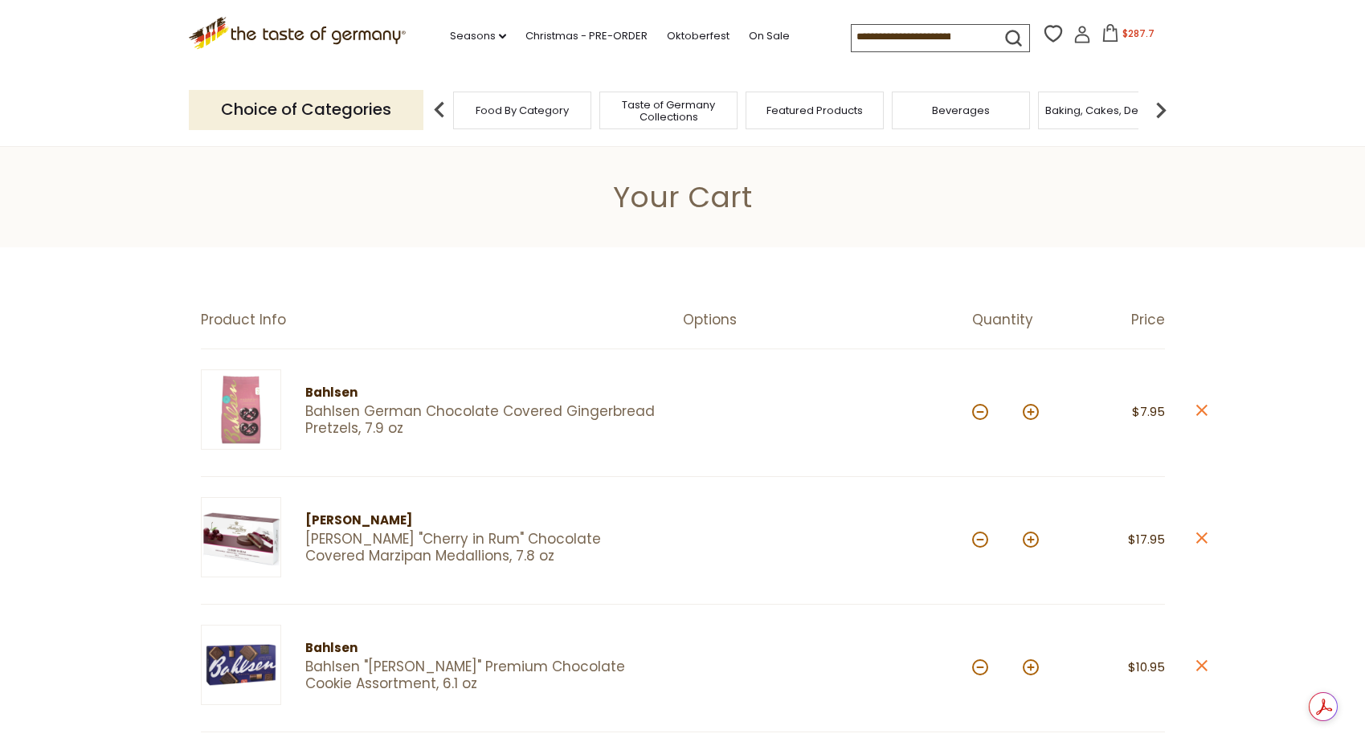
click at [860, 35] on input at bounding box center [920, 36] width 136 height 22
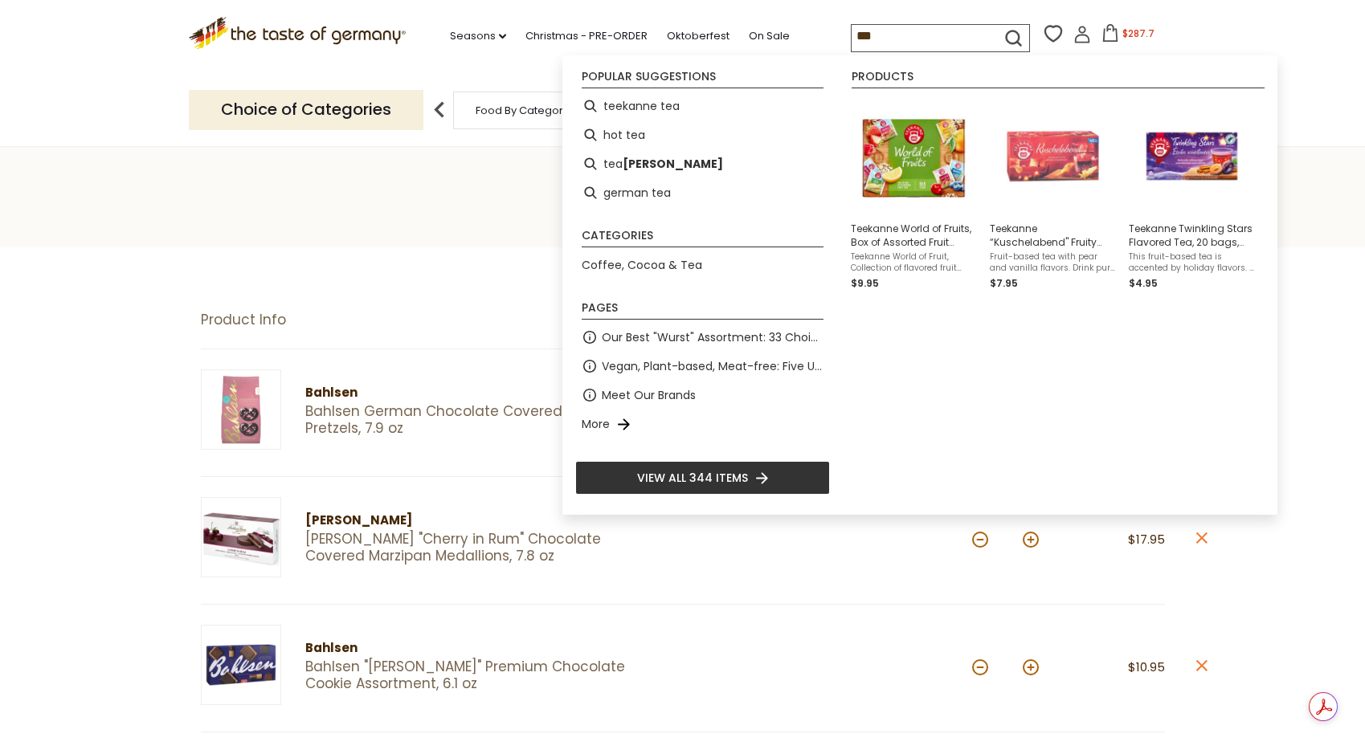
click at [881, 35] on input "***" at bounding box center [920, 36] width 136 height 22
type input "***"
click at [894, 166] on img "Teekanne World of Fruits, Box of Assorted Fruit Flavored Tea, 30 bags, 68.75 gr…" at bounding box center [914, 156] width 117 height 117
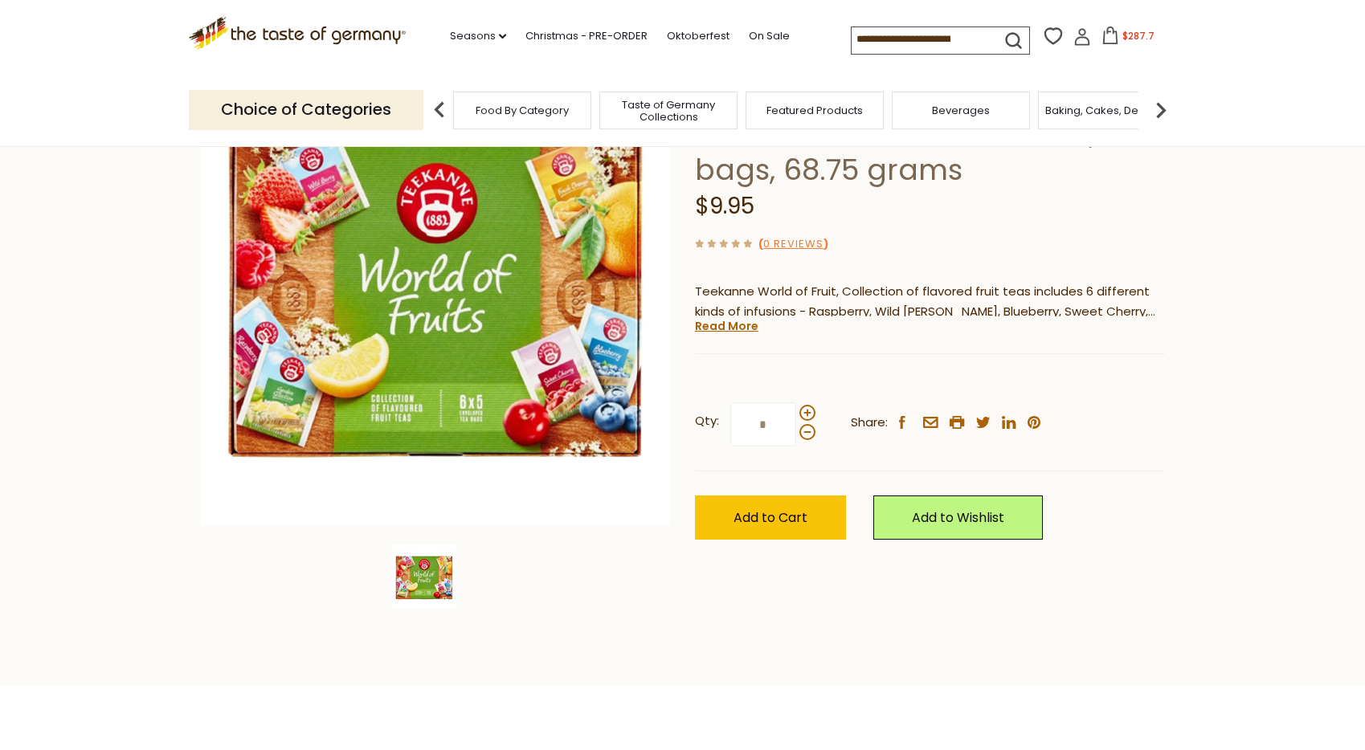
scroll to position [264, 0]
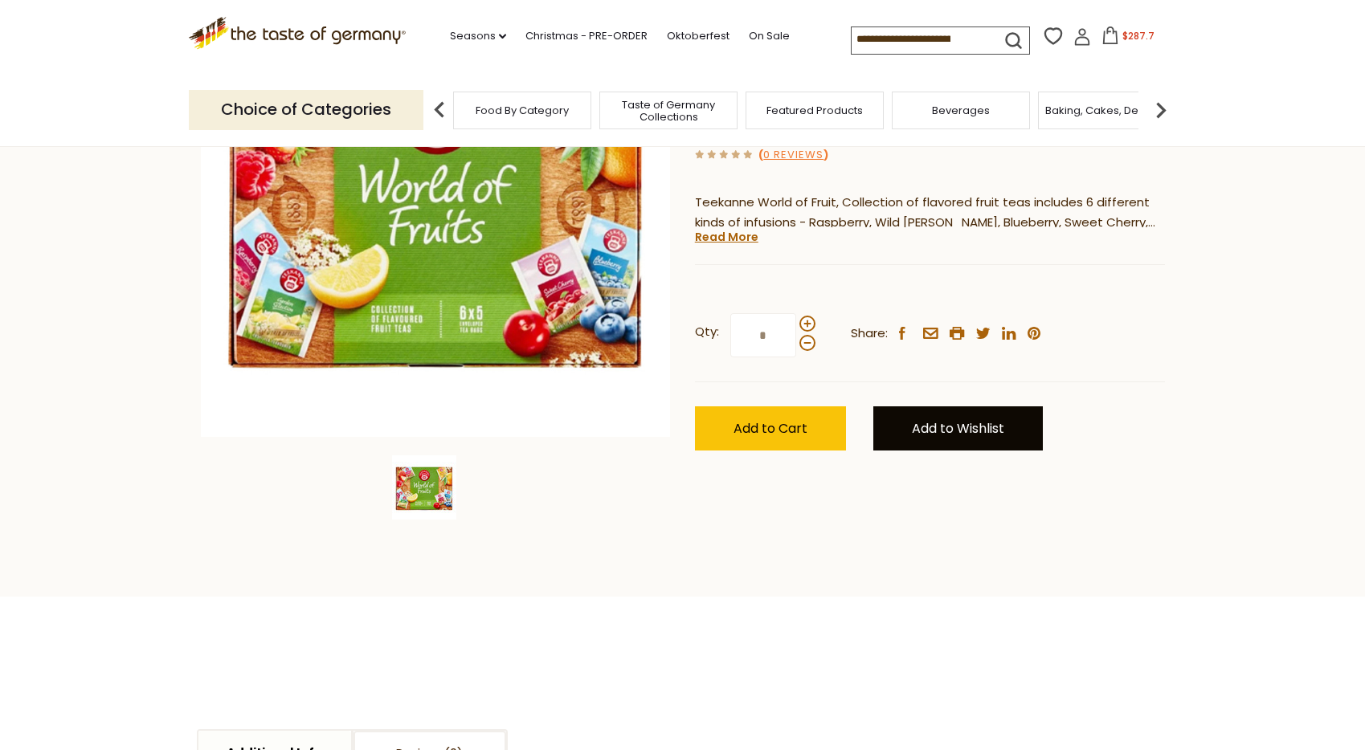
click at [911, 430] on link "Add to Wishlist" at bounding box center [958, 429] width 170 height 44
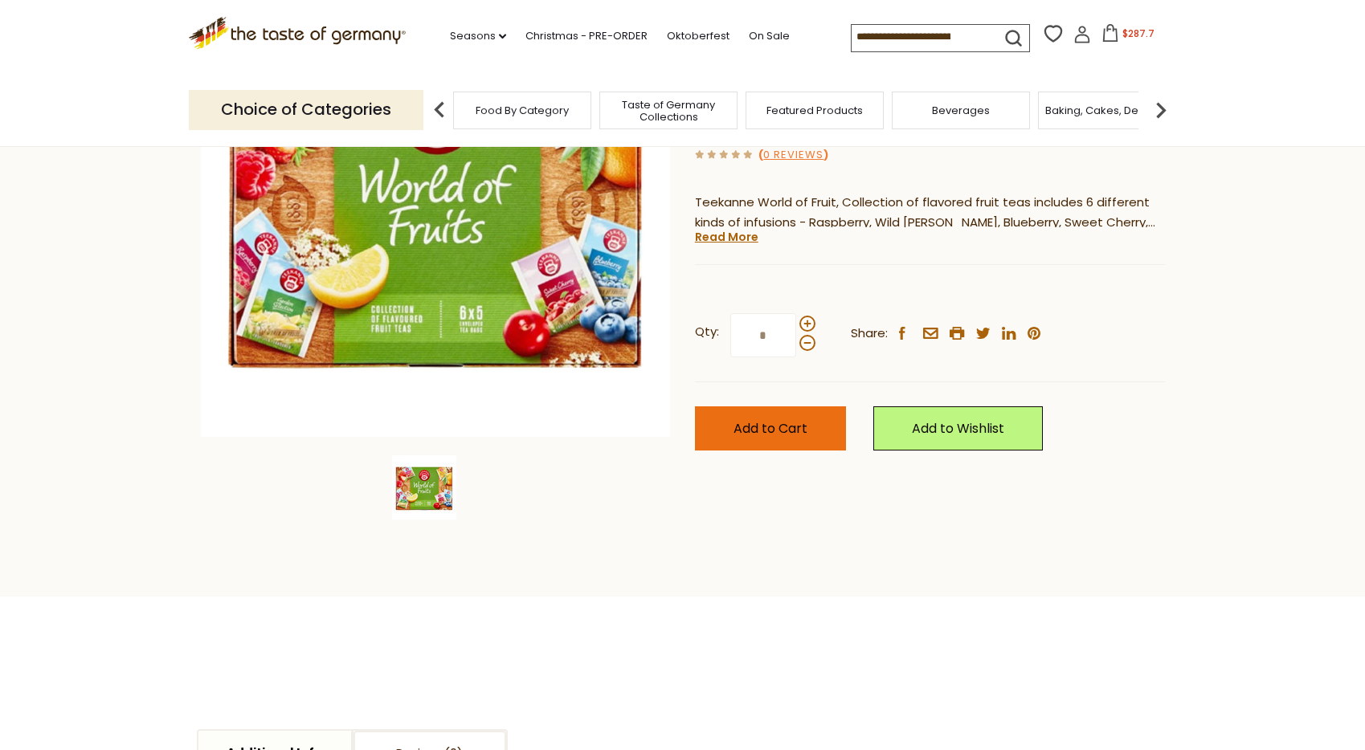
click at [784, 431] on span "Add to Cart" at bounding box center [771, 428] width 74 height 18
click at [1130, 36] on span "$297.65" at bounding box center [1138, 34] width 39 height 14
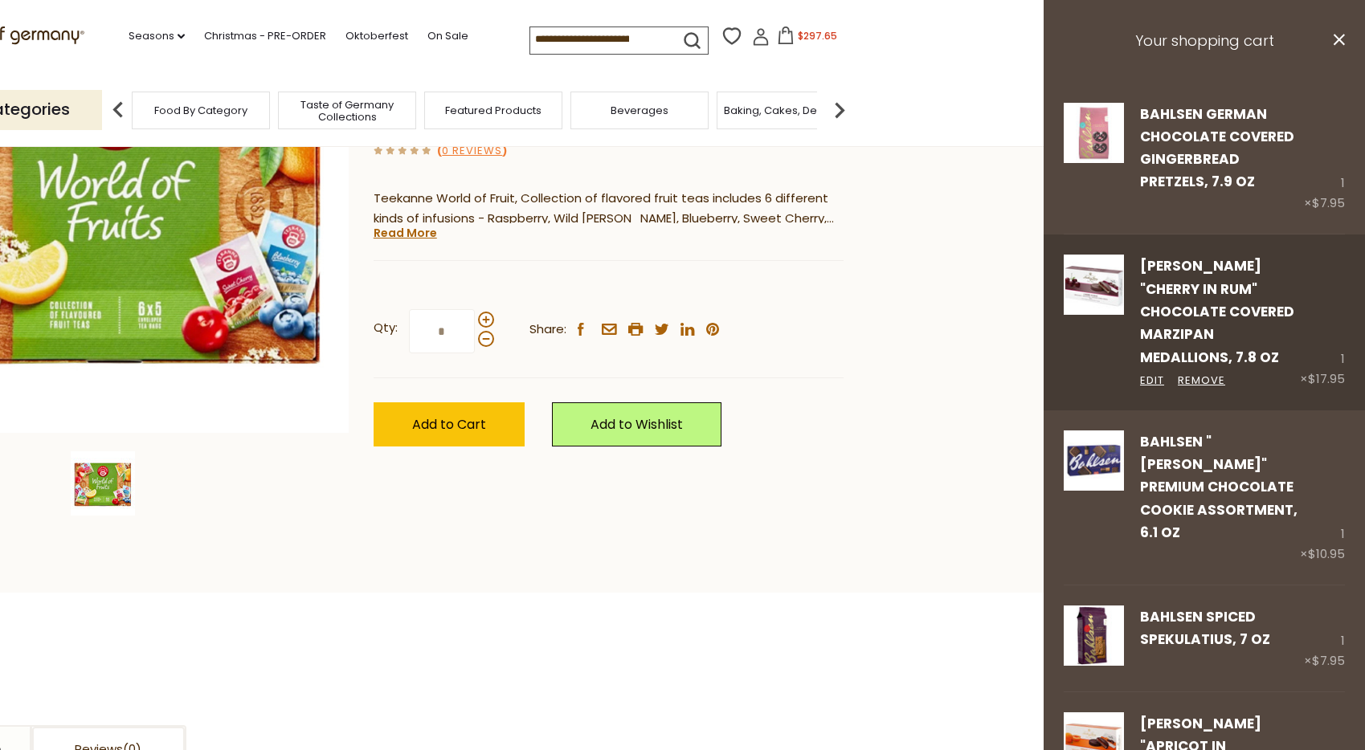
scroll to position [269, 0]
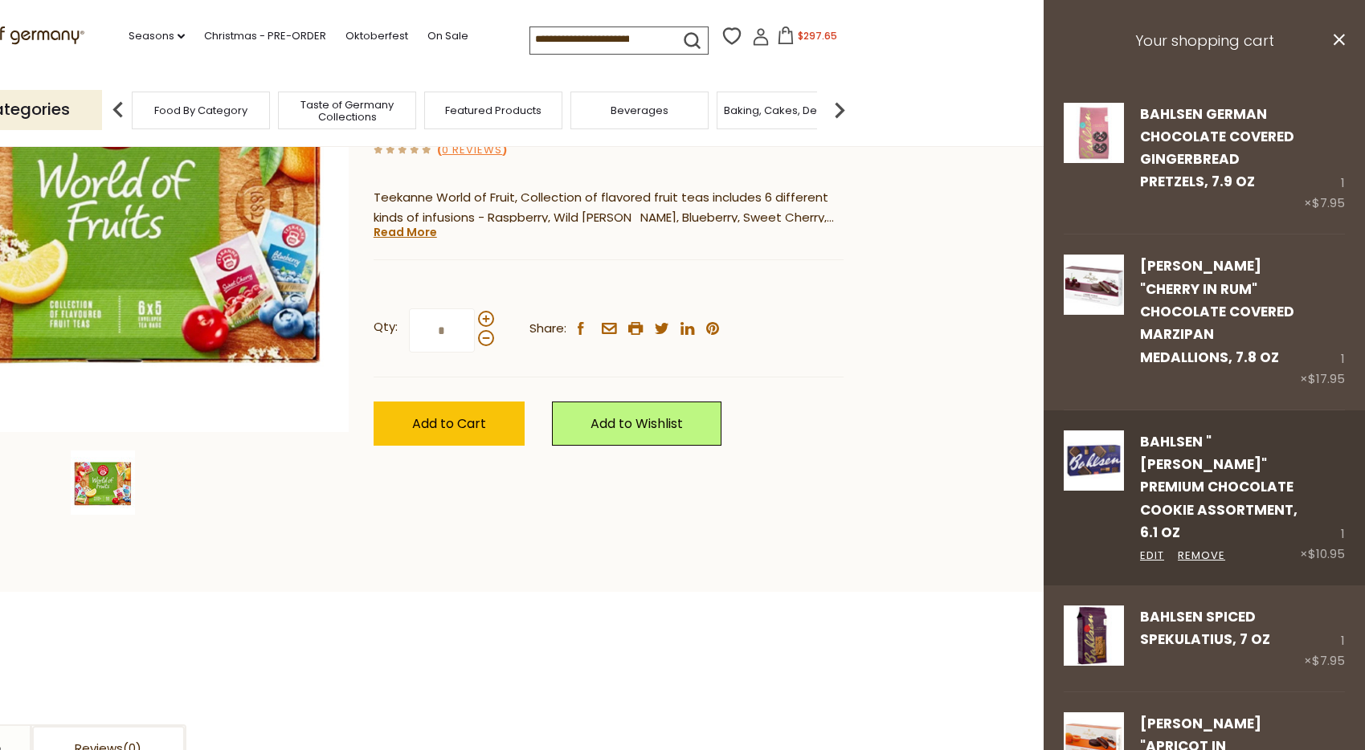
click at [1204, 447] on link "Bahlsen "[PERSON_NAME]" Premium Chocolate Cookie Assortment, 6.1 oz" at bounding box center [1218, 487] width 157 height 110
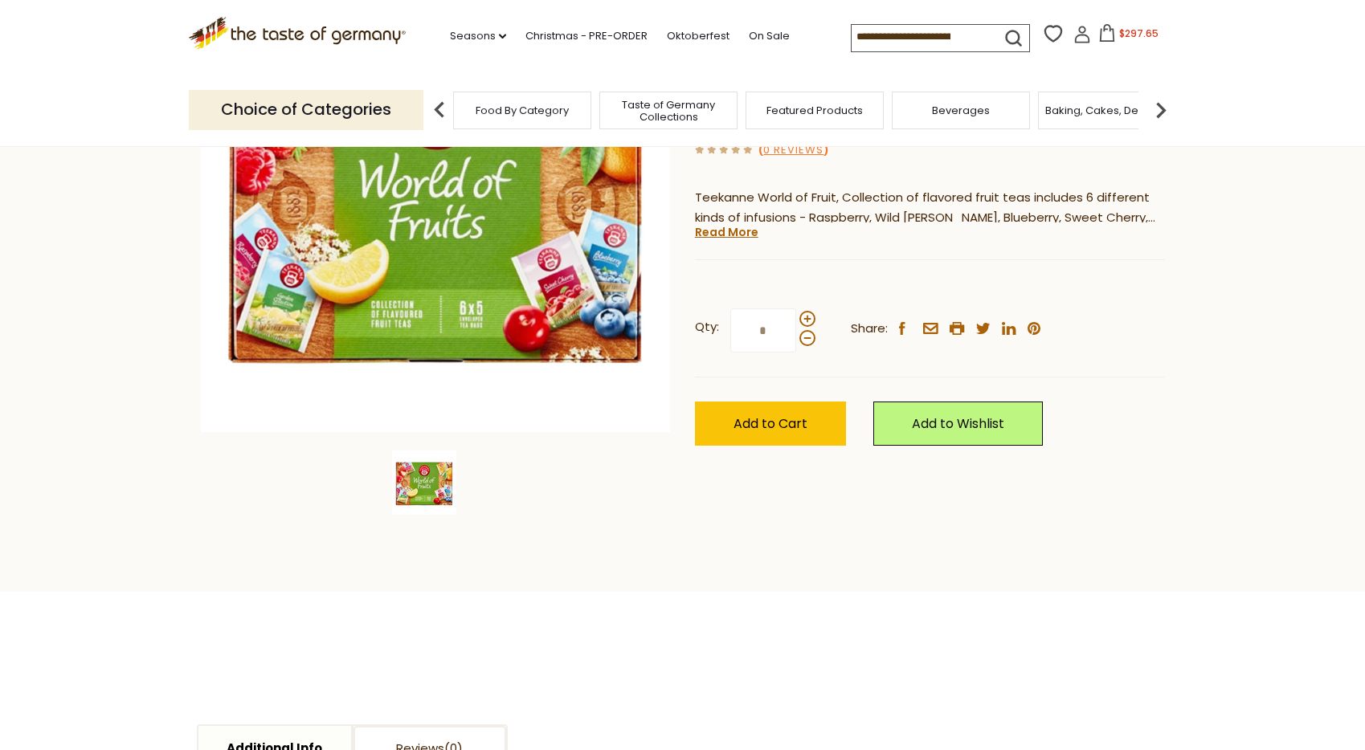
click at [1139, 35] on span "$297.65" at bounding box center [1138, 34] width 39 height 14
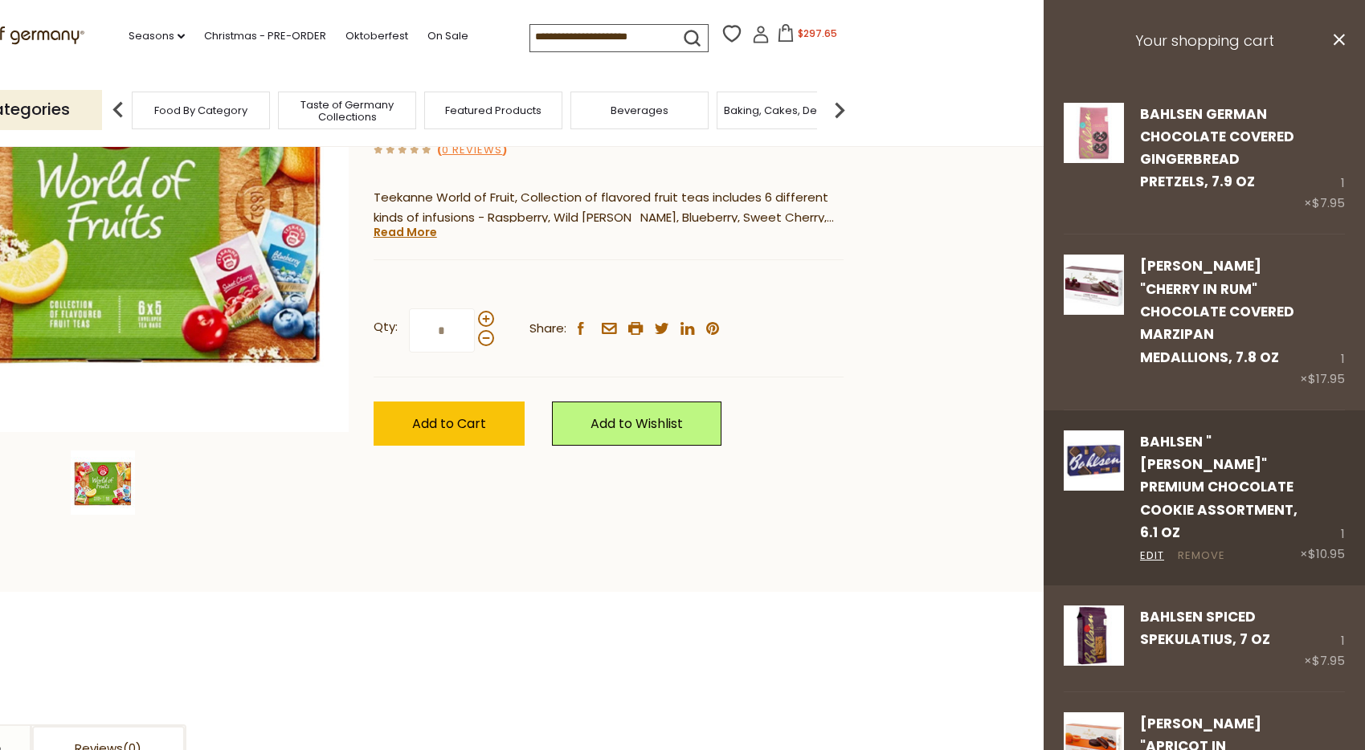
click at [1203, 548] on link "Remove" at bounding box center [1201, 556] width 47 height 17
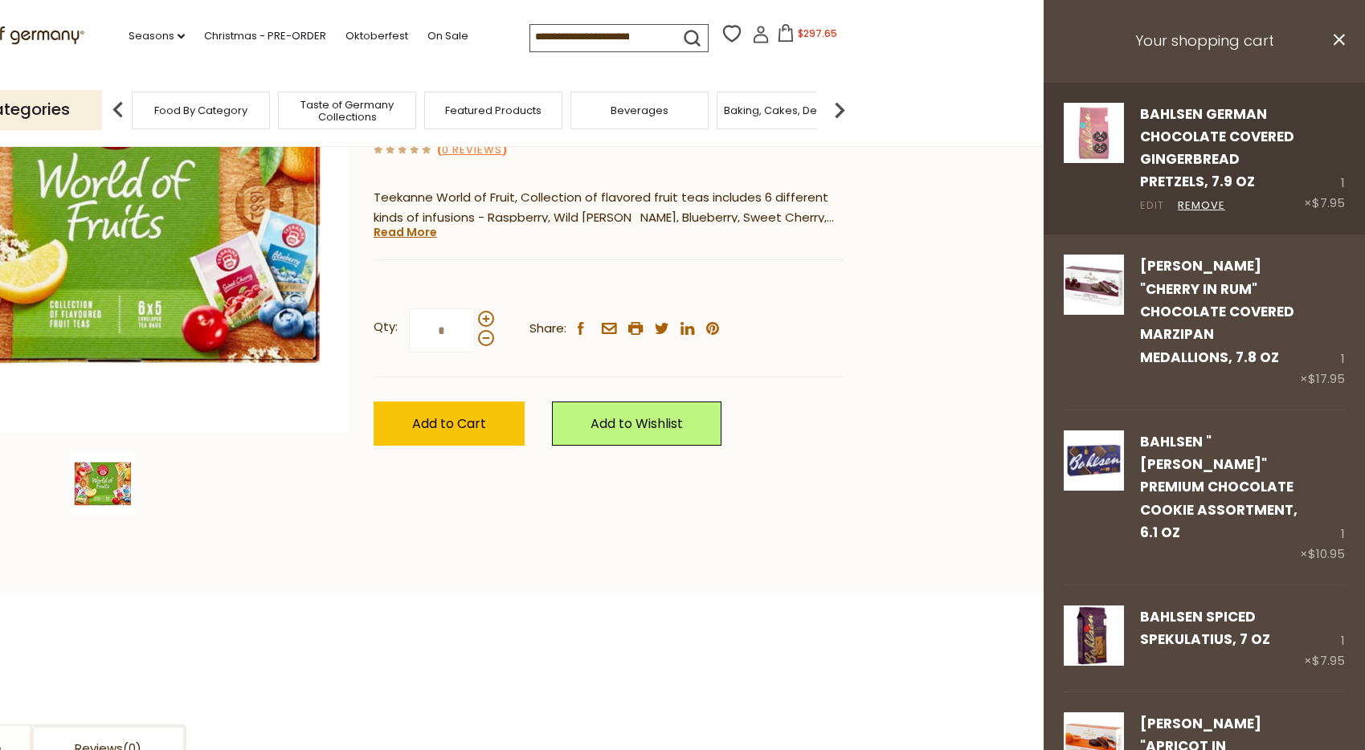
click at [1159, 200] on link "Edit" at bounding box center [1152, 206] width 24 height 17
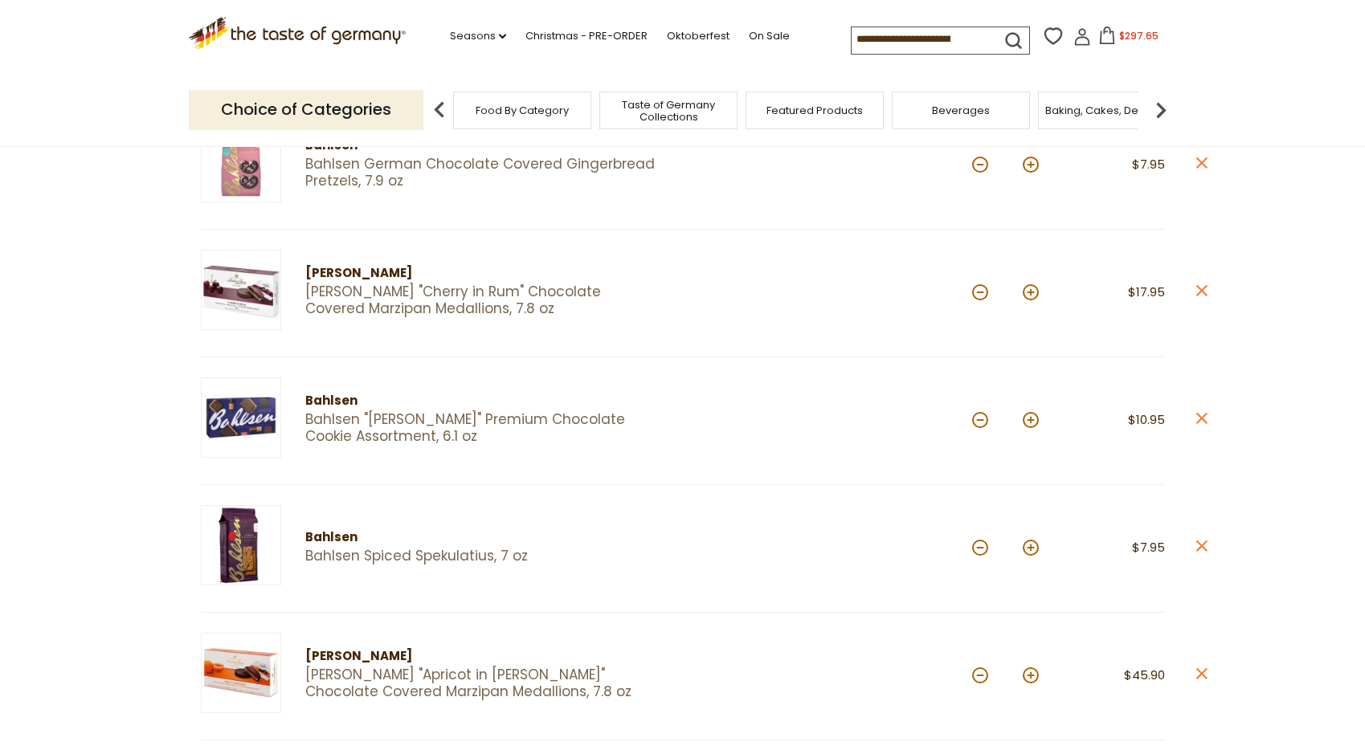
scroll to position [252, 0]
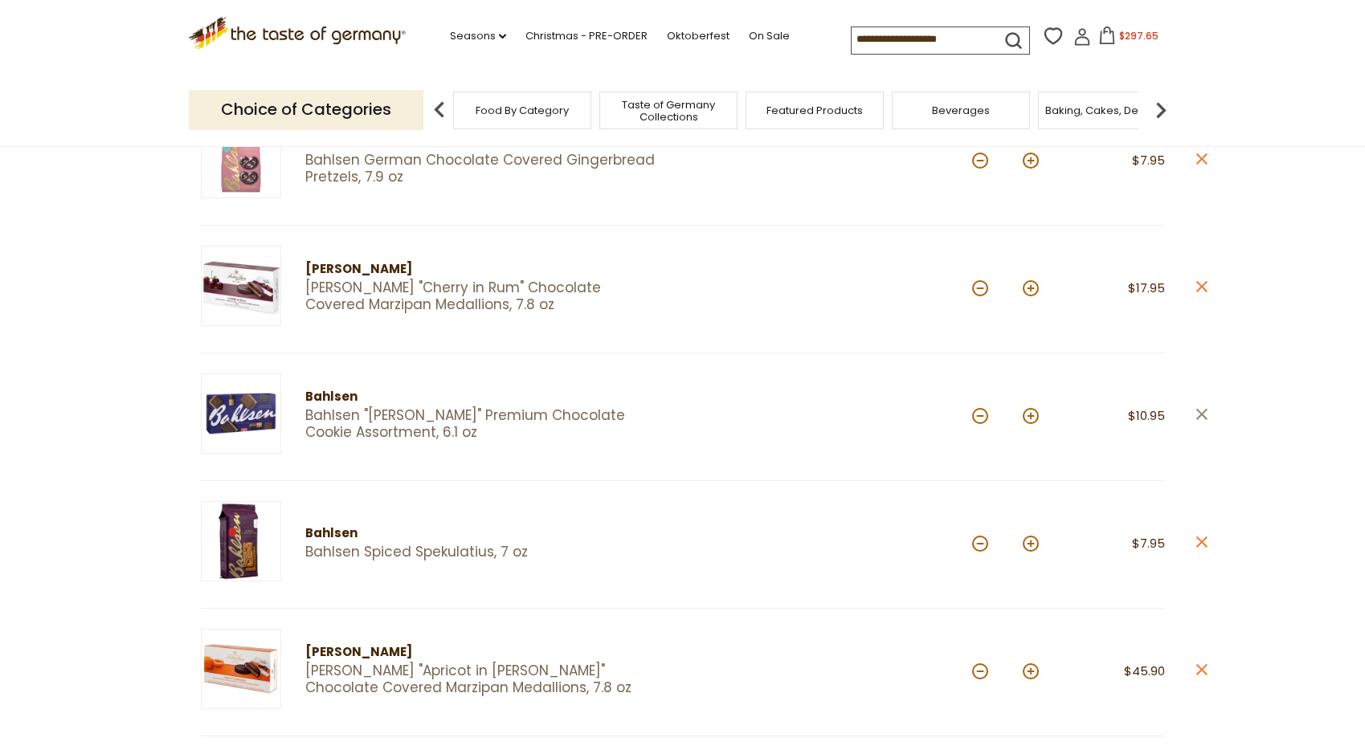
click at [1201, 415] on icon "close" at bounding box center [1202, 414] width 12 height 12
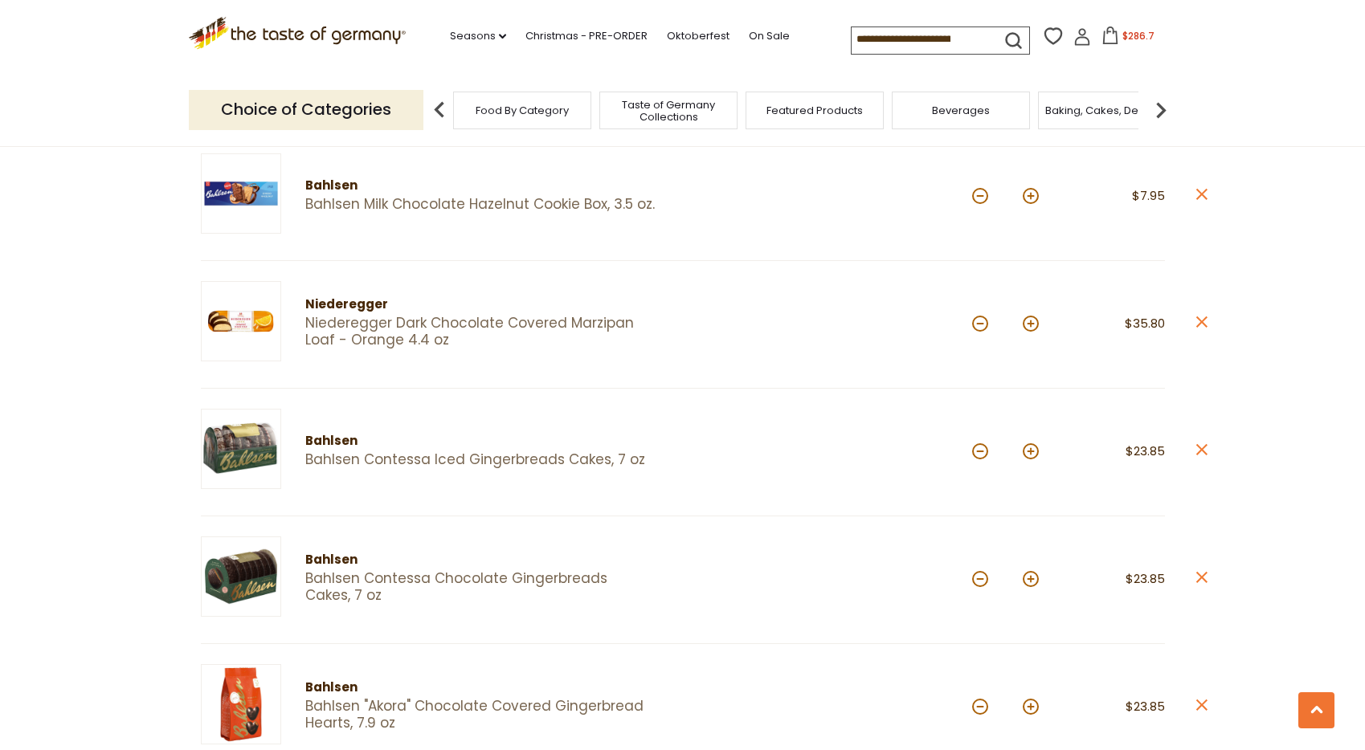
scroll to position [1097, 0]
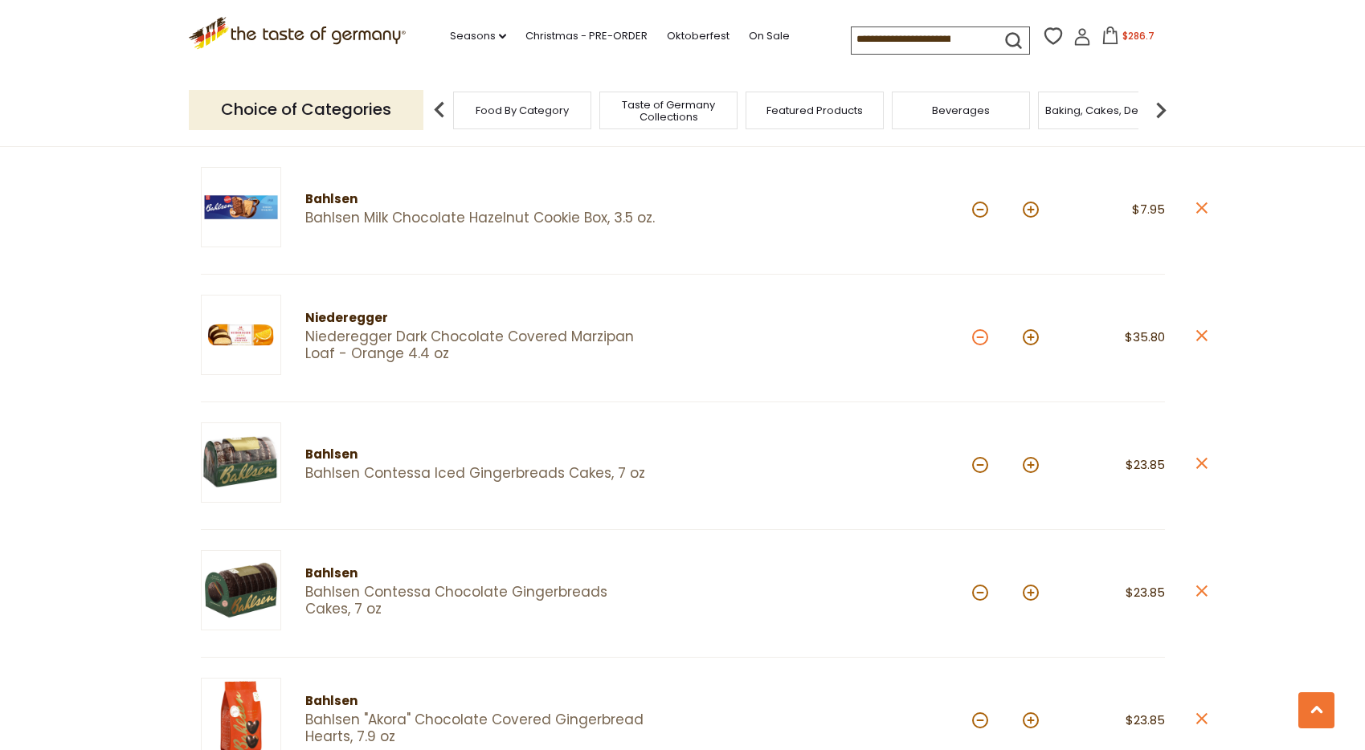
click at [975, 333] on button at bounding box center [980, 337] width 16 height 16
type input "*"
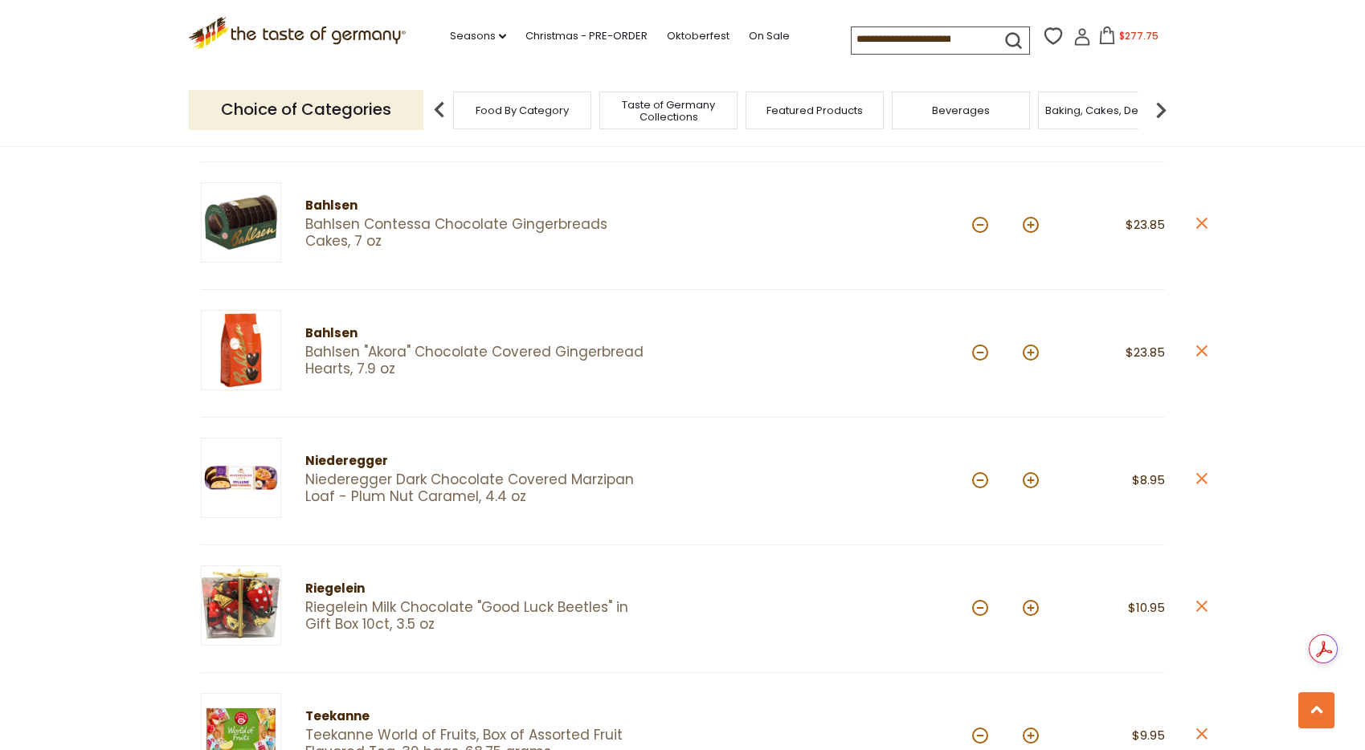
scroll to position [1470, 0]
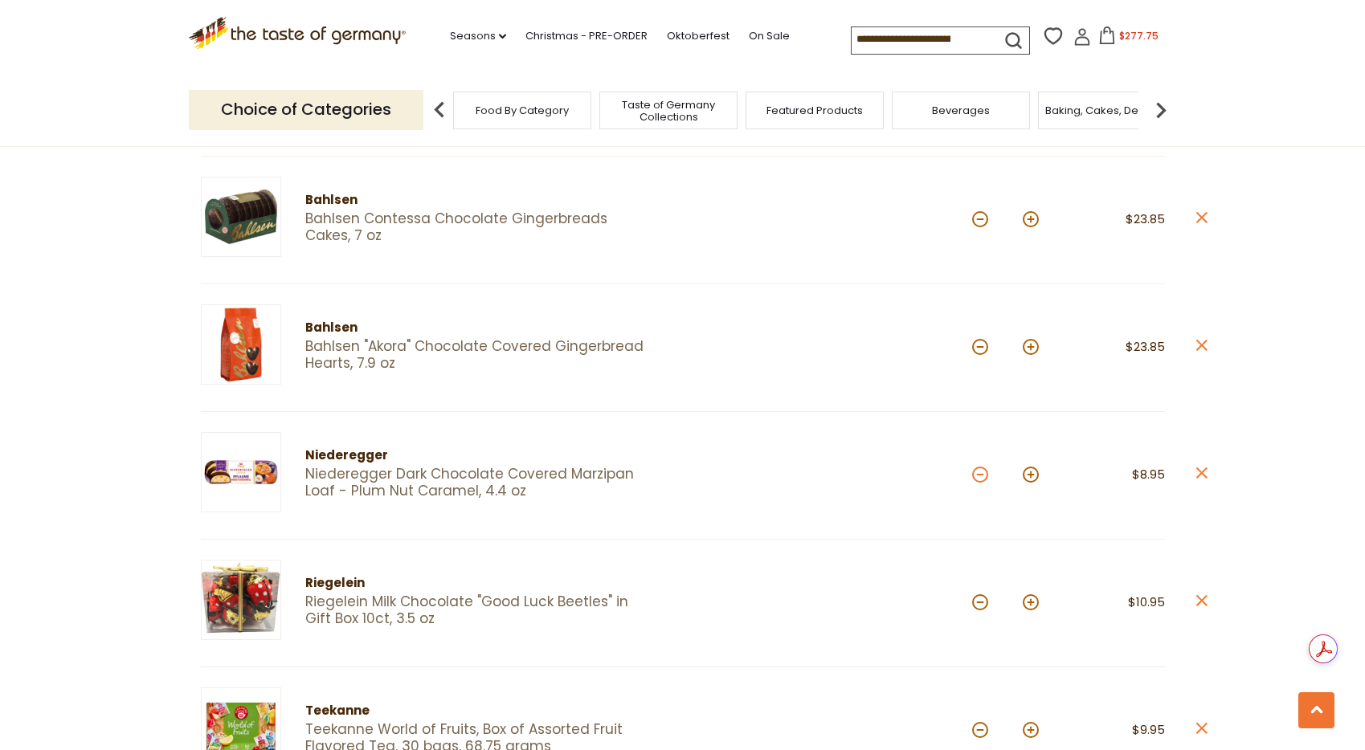
click at [979, 469] on button at bounding box center [980, 475] width 16 height 16
type input "*"
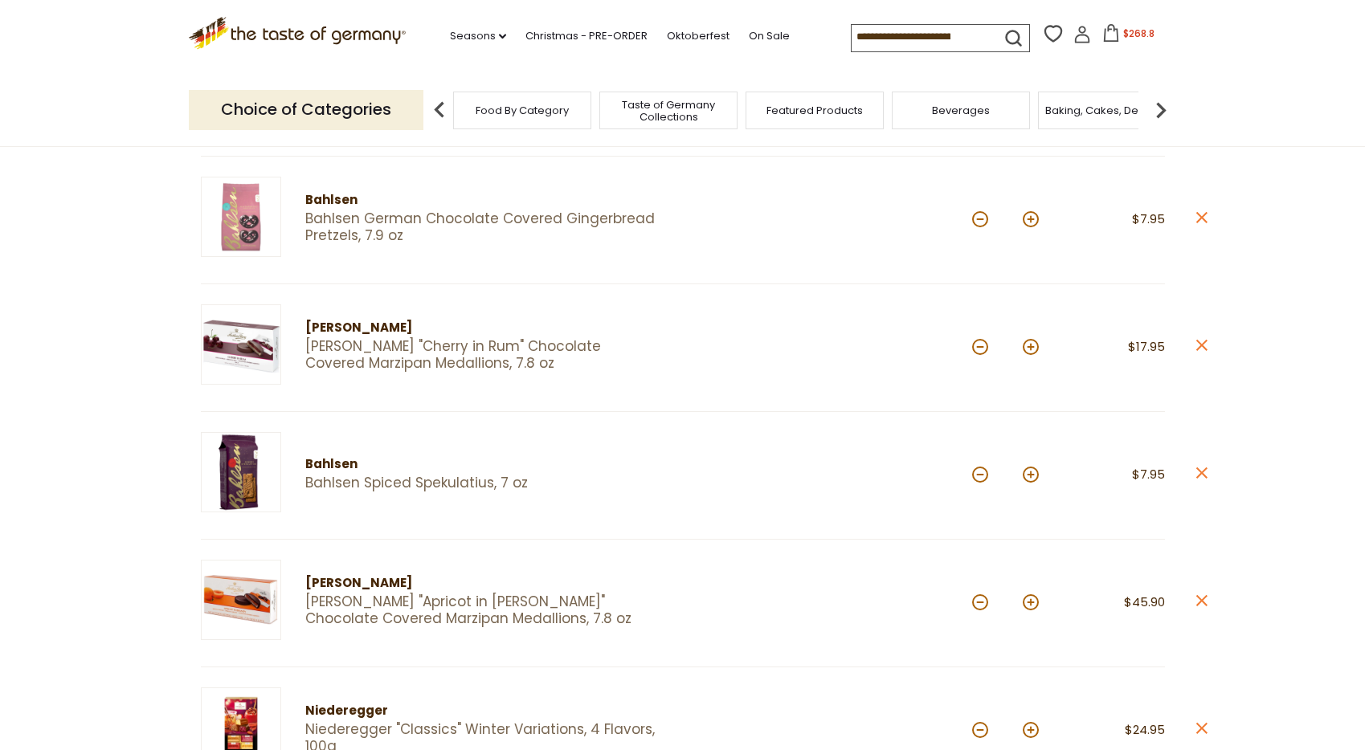
scroll to position [0, 0]
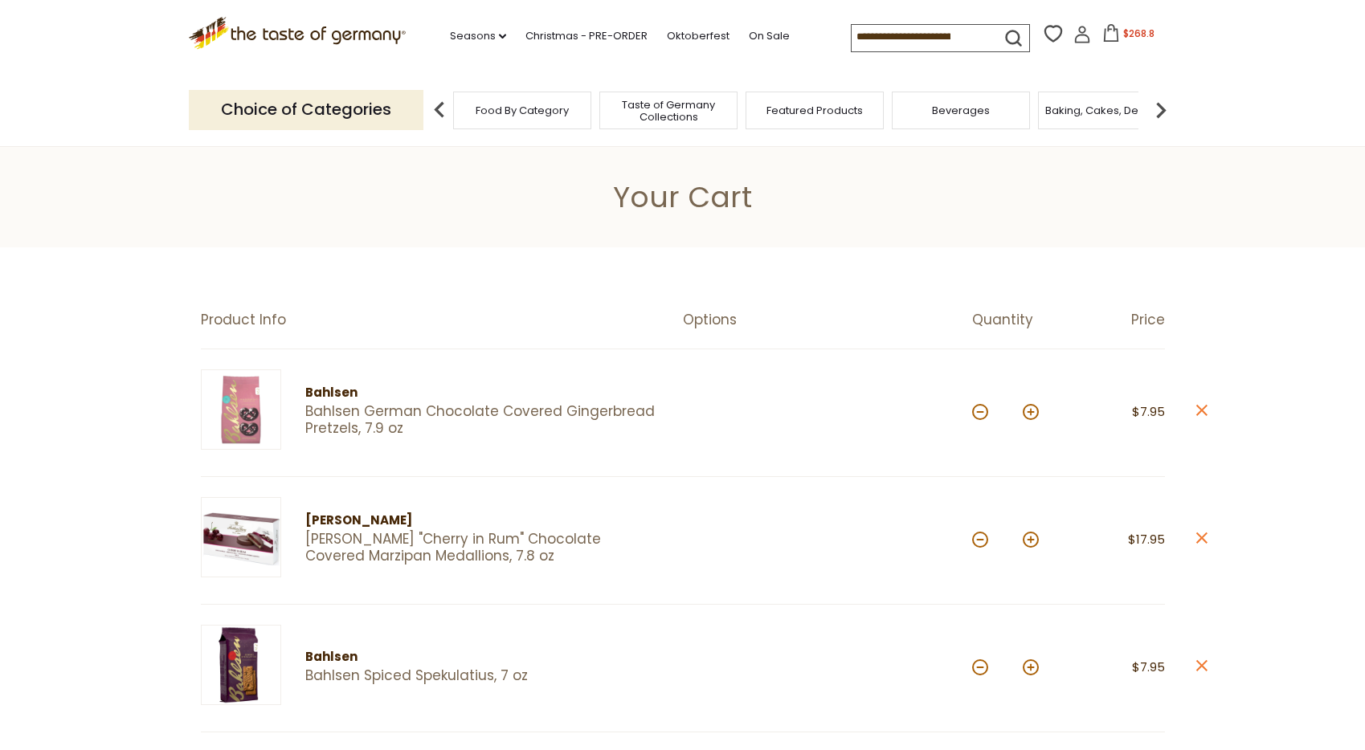
drag, startPoint x: 957, startPoint y: 31, endPoint x: 848, endPoint y: 31, distance: 109.3
click at [848, 31] on div ".st0{fill:#EDD300;} .st1{fill:#D33E21;} .st0{fill:#EDD300;} .st1{fill:#D33E21;}…" at bounding box center [683, 37] width 988 height 74
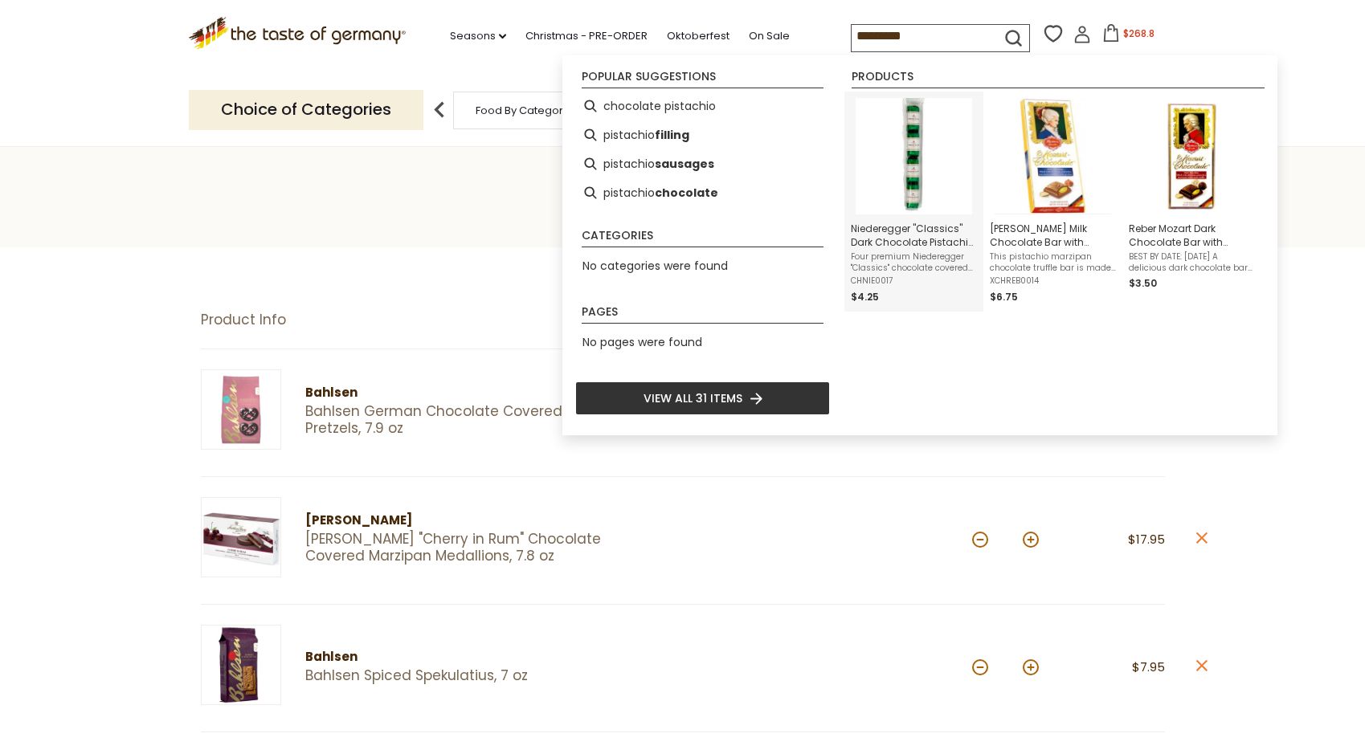
type input "*********"
click at [917, 154] on img "Instant Search Results" at bounding box center [914, 156] width 117 height 117
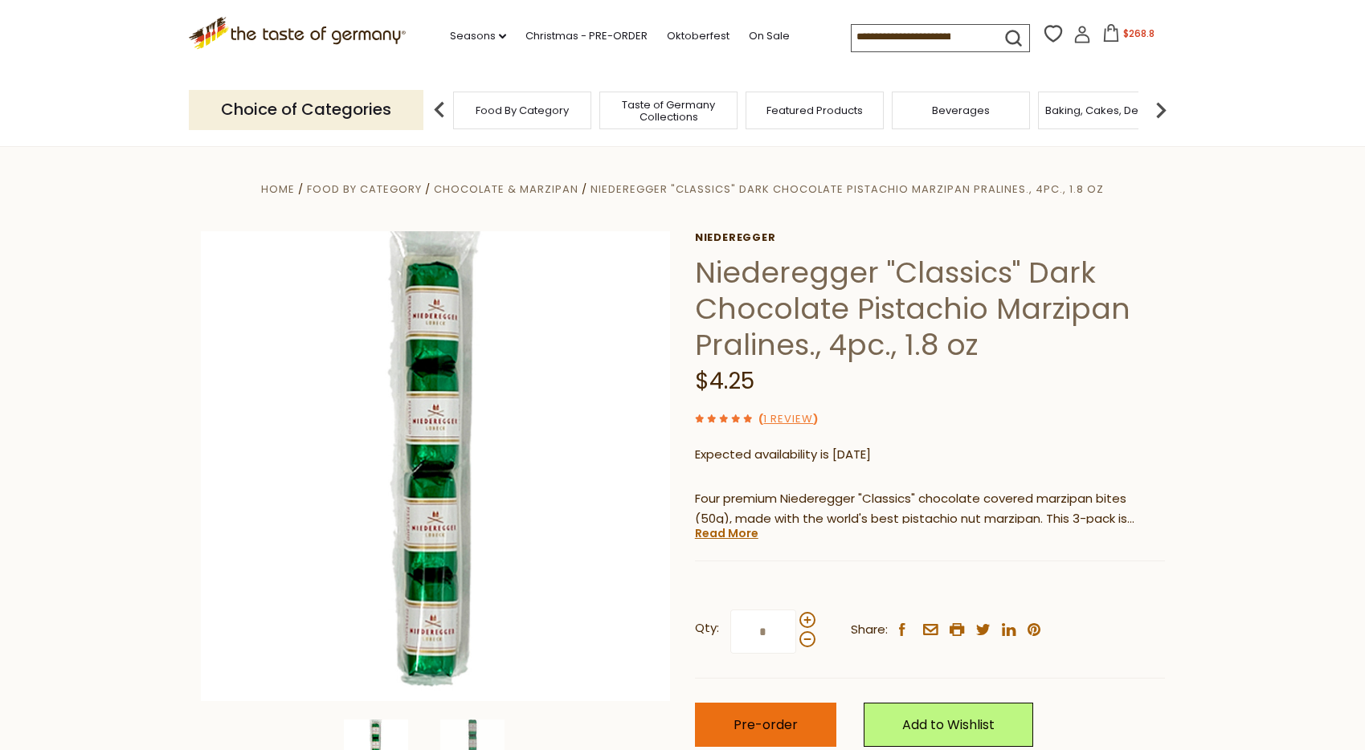
click at [786, 716] on span "Pre-order" at bounding box center [766, 725] width 64 height 18
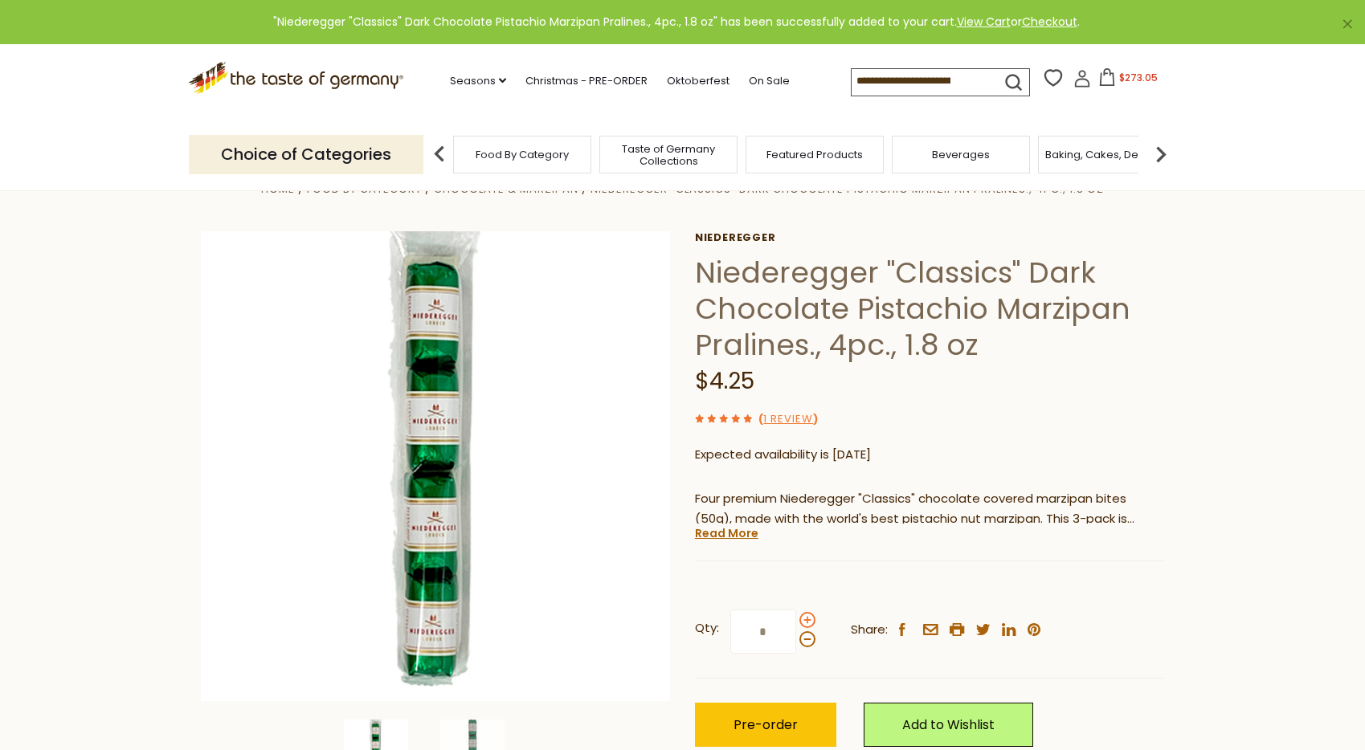
click at [808, 619] on span at bounding box center [808, 620] width 16 height 16
click at [796, 619] on input "*" at bounding box center [763, 632] width 66 height 44
type input "*"
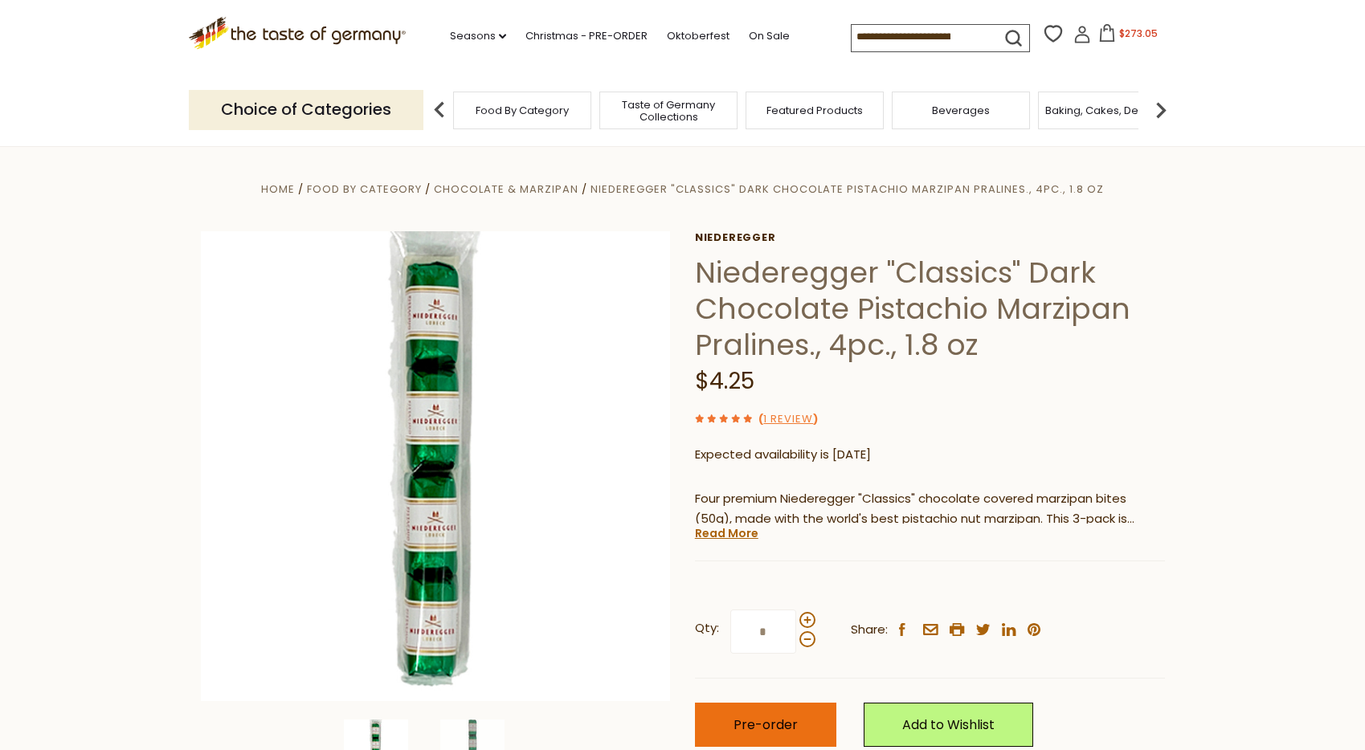
click at [788, 728] on span "Pre-order" at bounding box center [766, 725] width 64 height 18
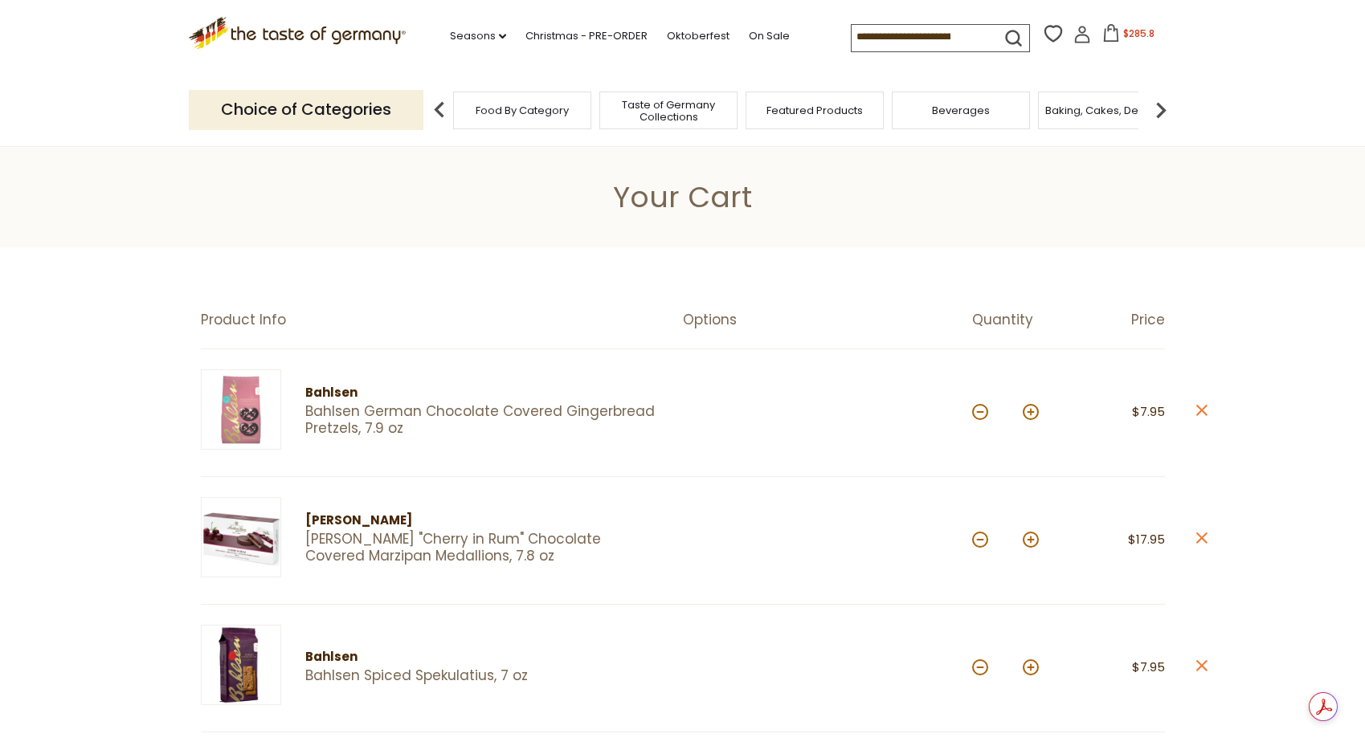
click at [867, 31] on input at bounding box center [920, 36] width 136 height 22
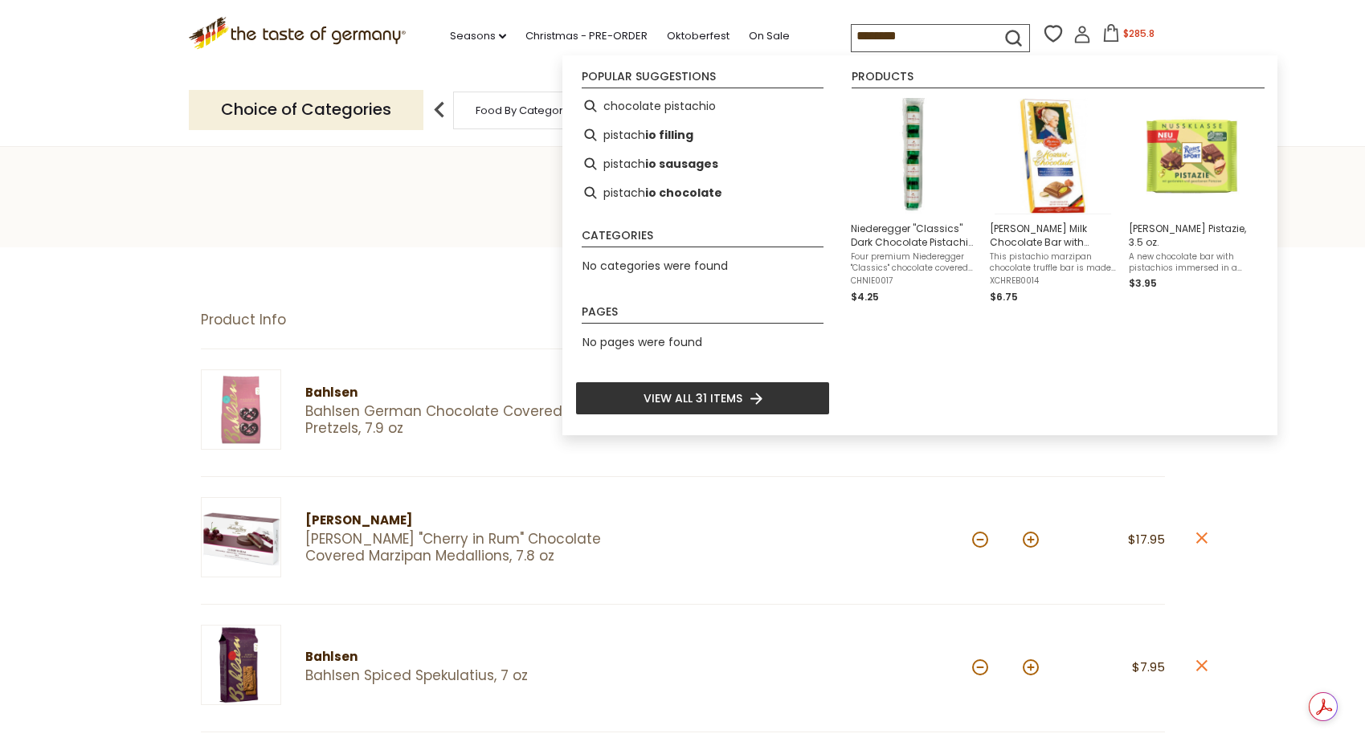
type input "*********"
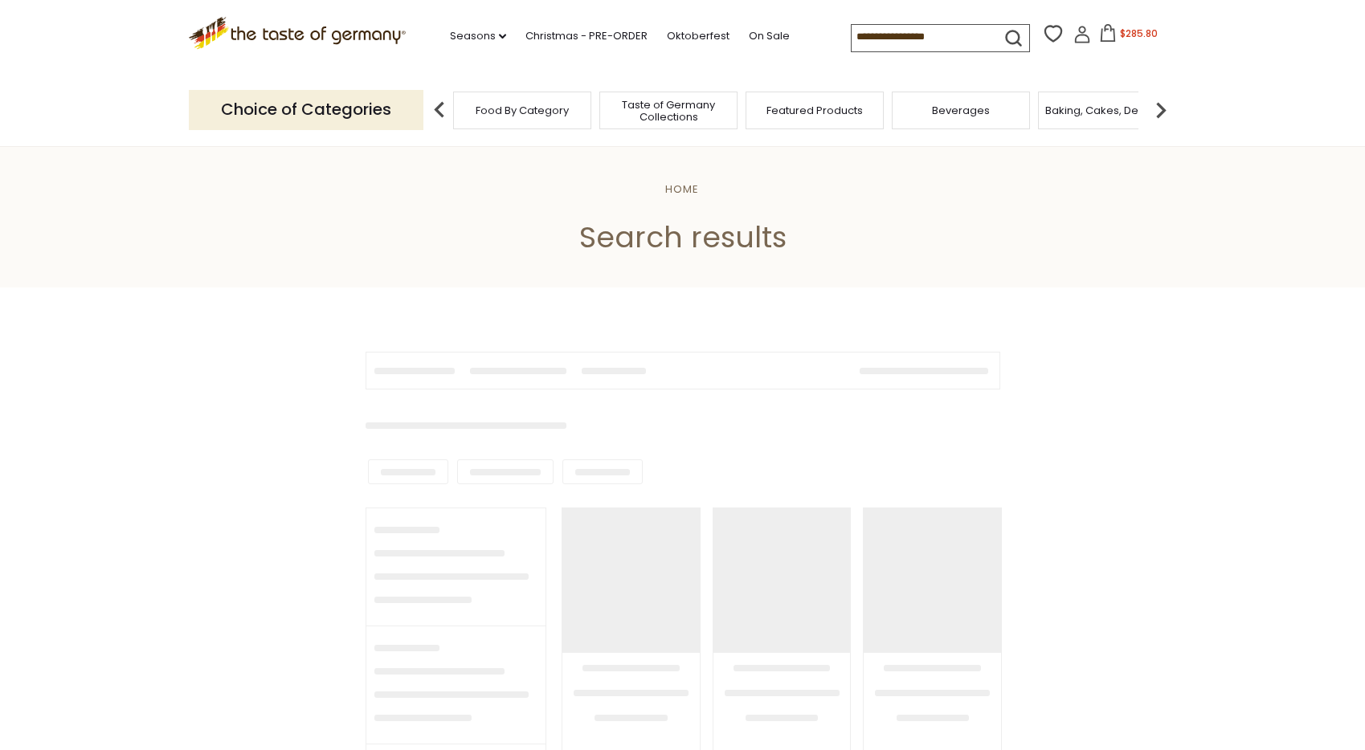
type input "*********"
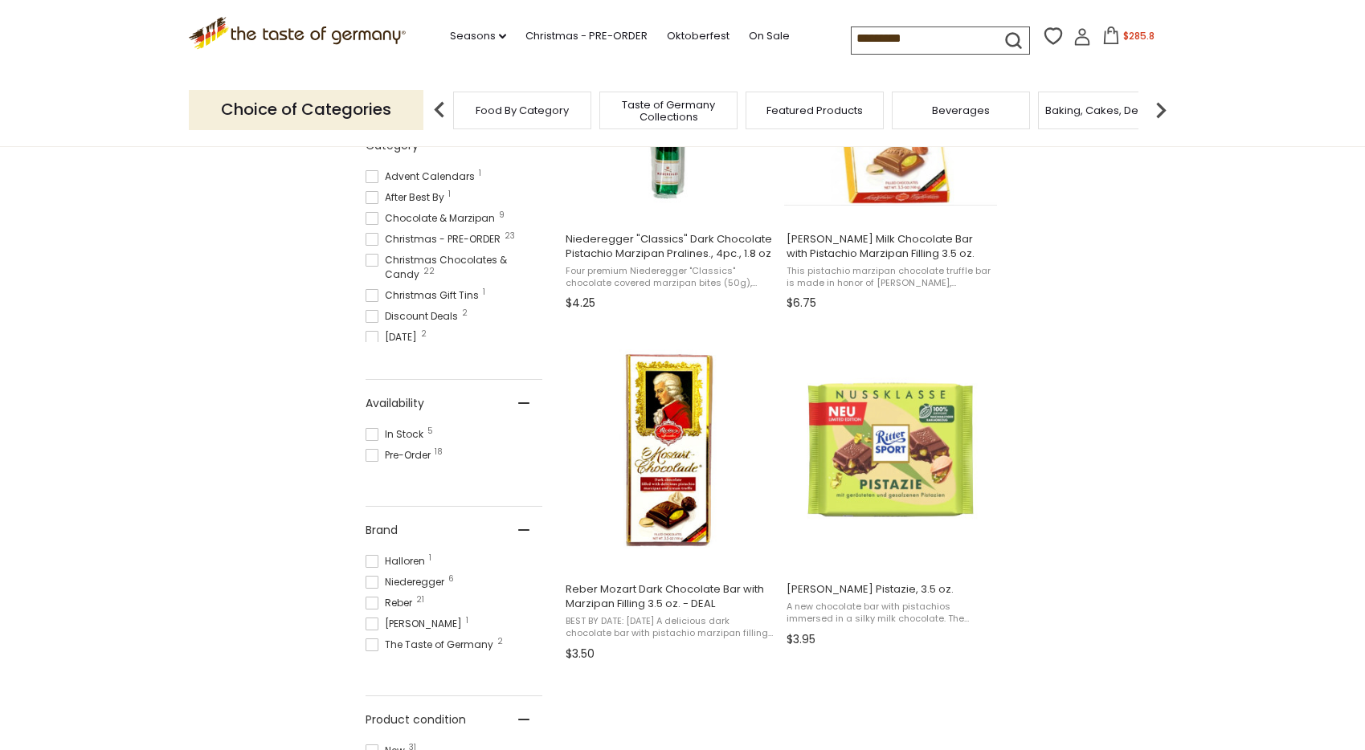
scroll to position [474, 0]
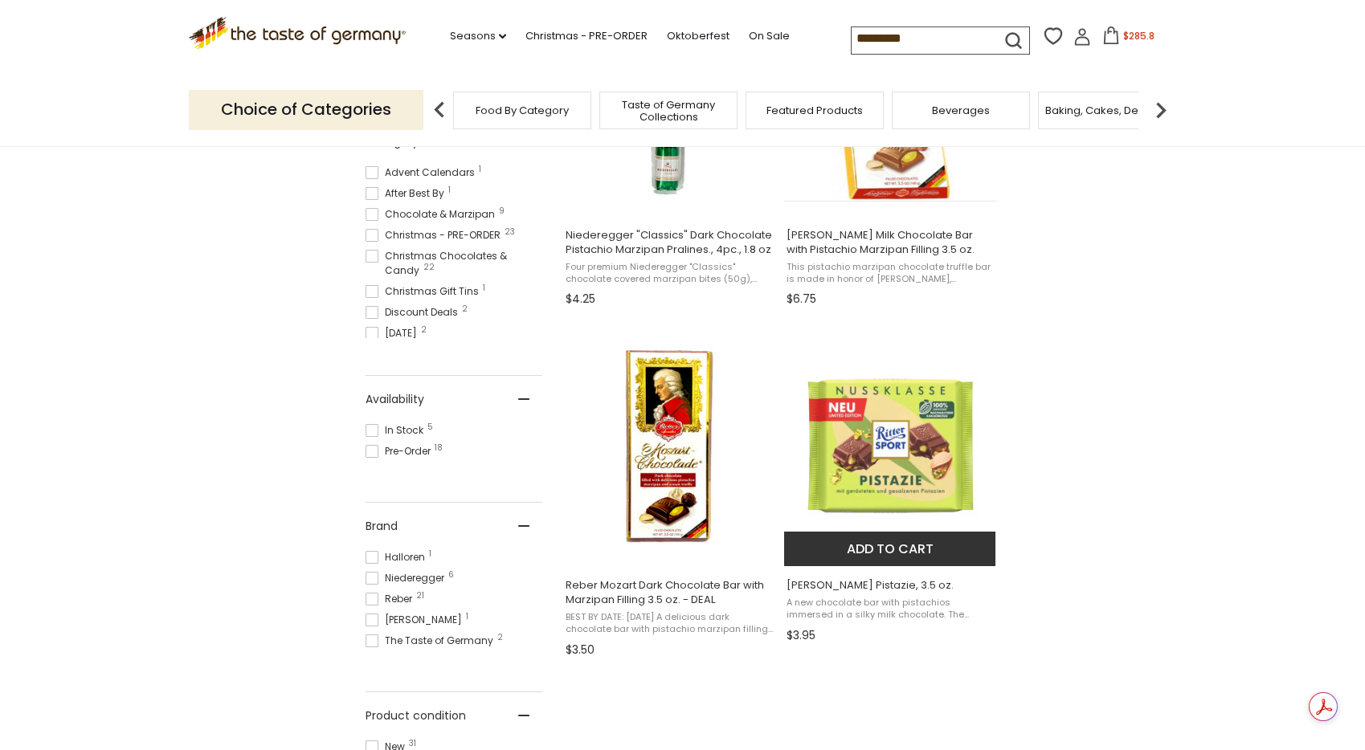
click at [898, 546] on button "Add to cart" at bounding box center [889, 549] width 211 height 35
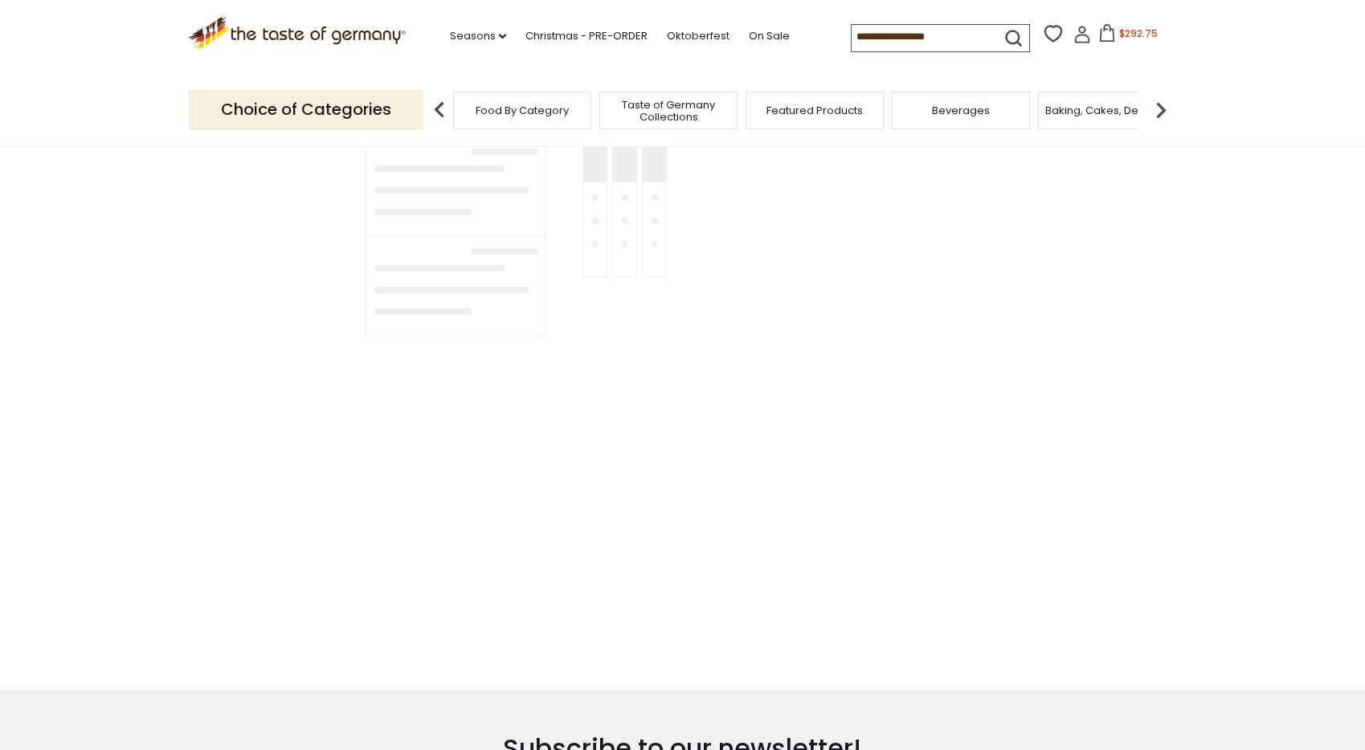
type input "*********"
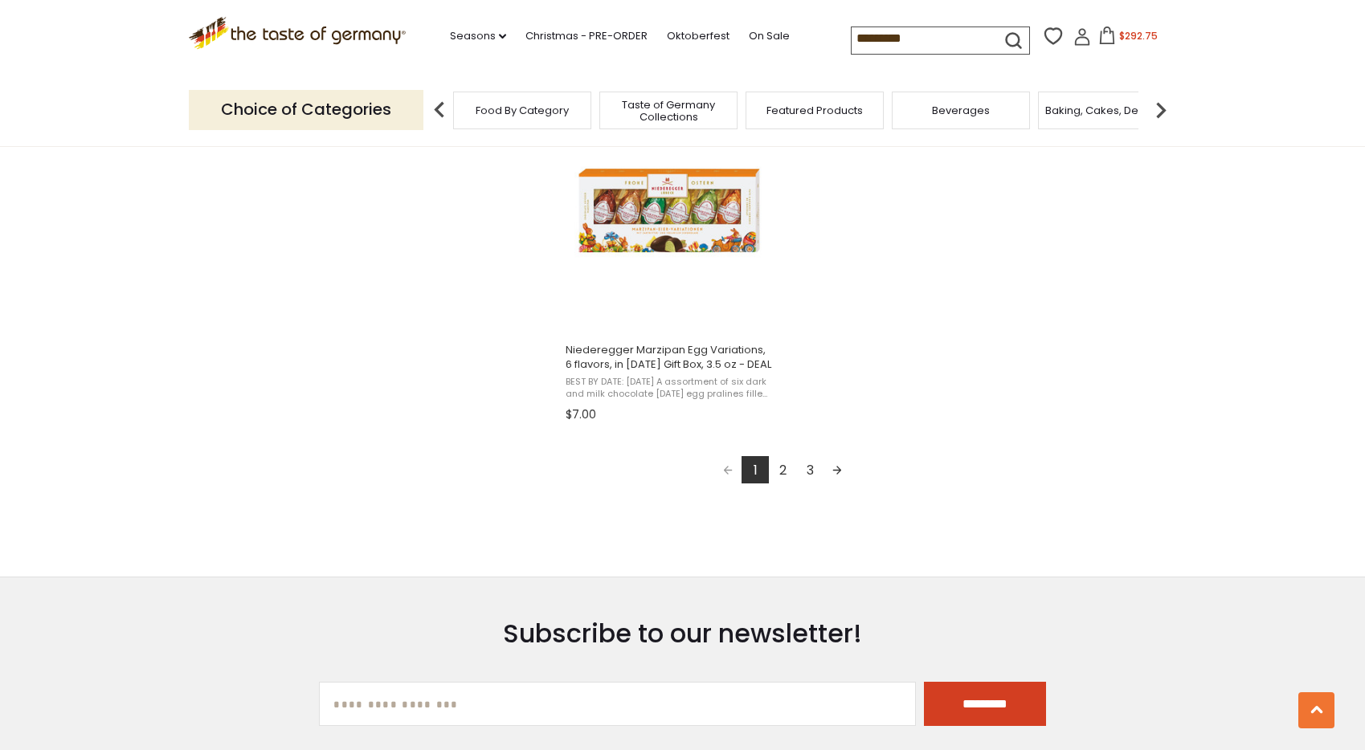
scroll to position [2819, 0]
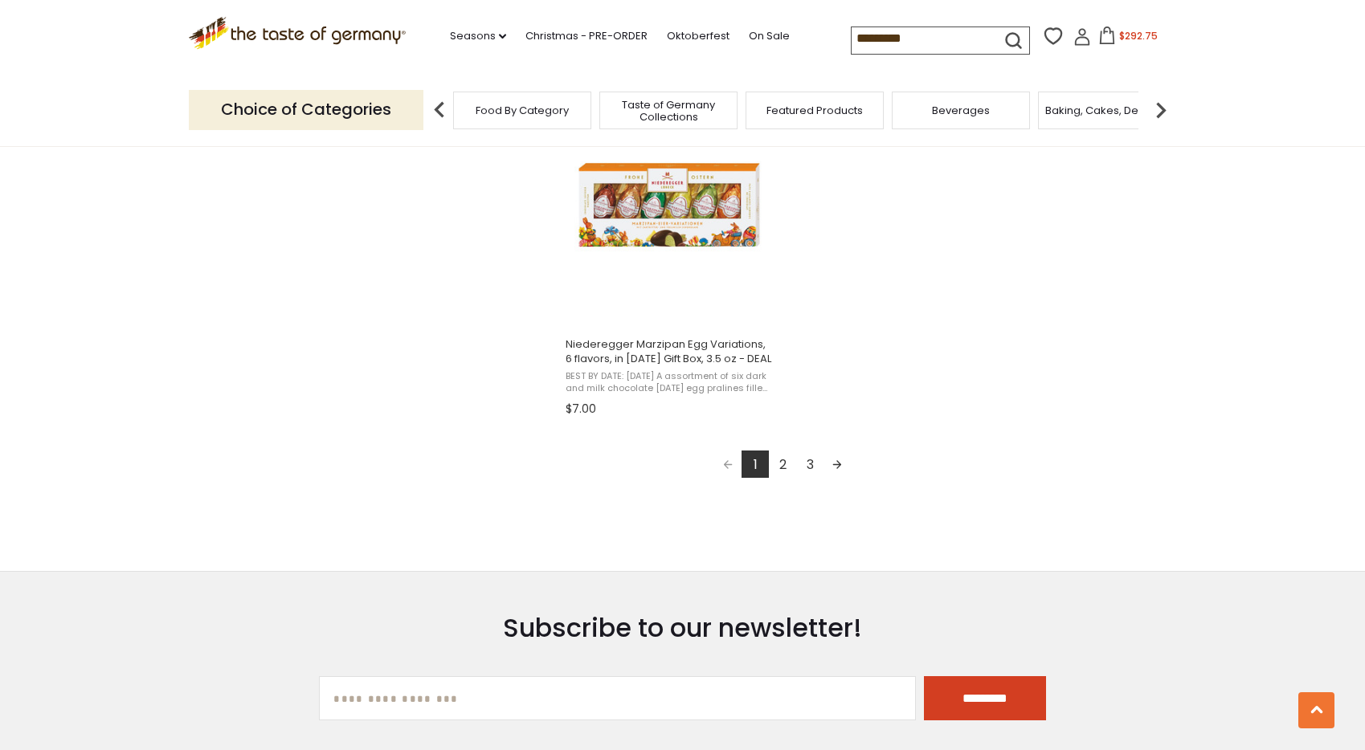
click at [787, 459] on link "2" at bounding box center [782, 464] width 27 height 27
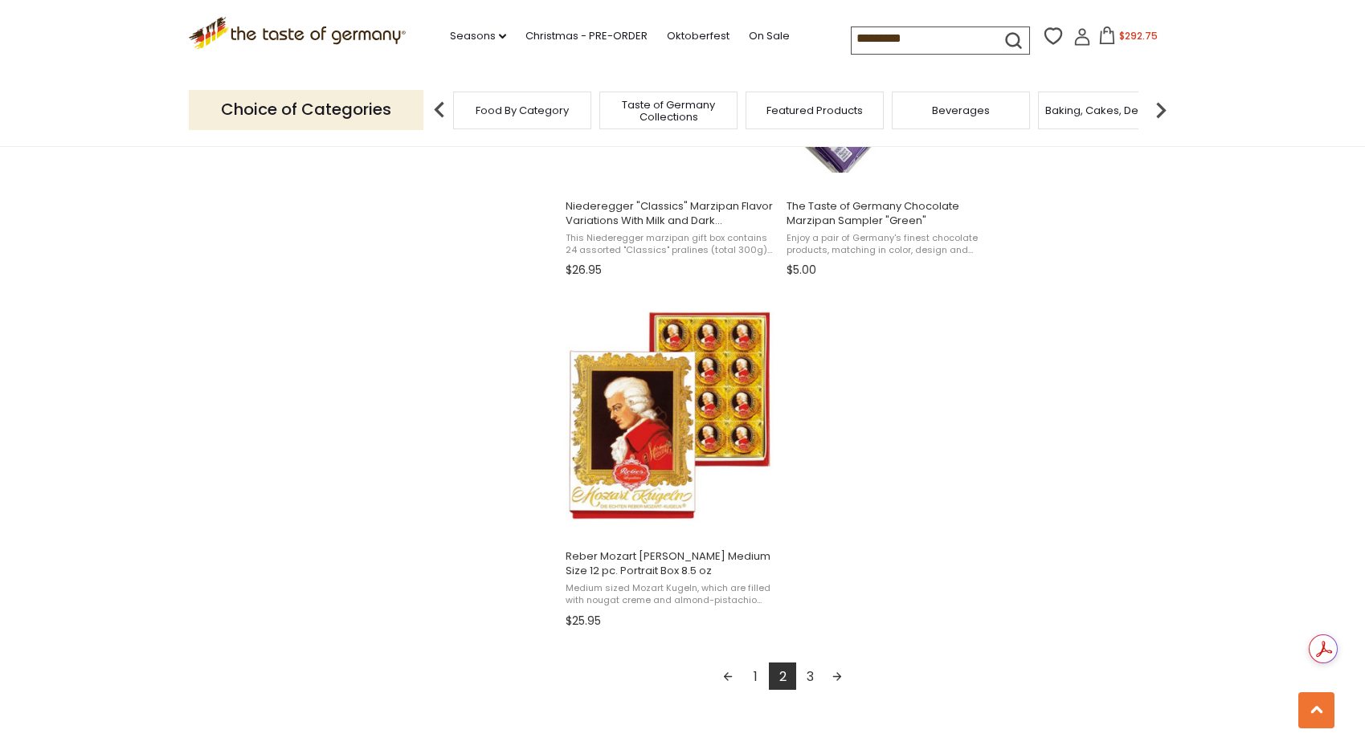
scroll to position [2659, 0]
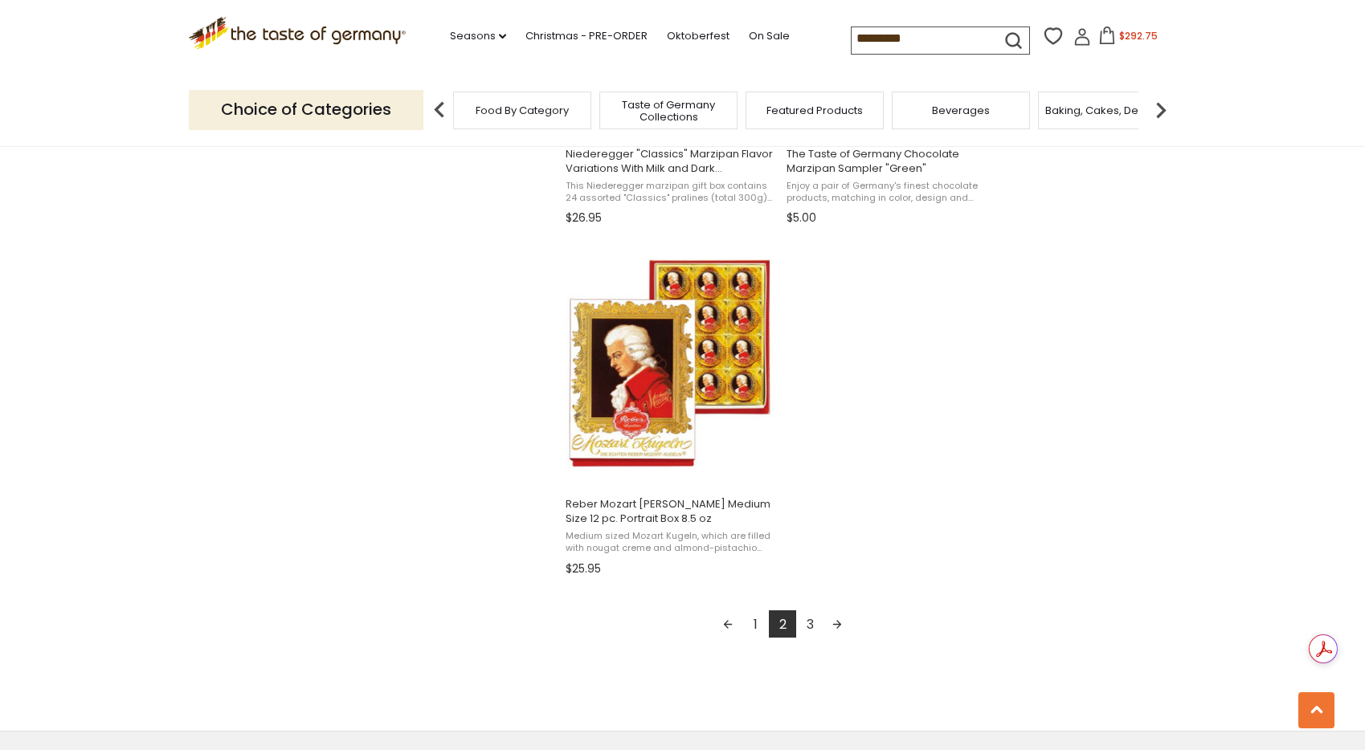
click at [808, 622] on link "3" at bounding box center [809, 624] width 27 height 27
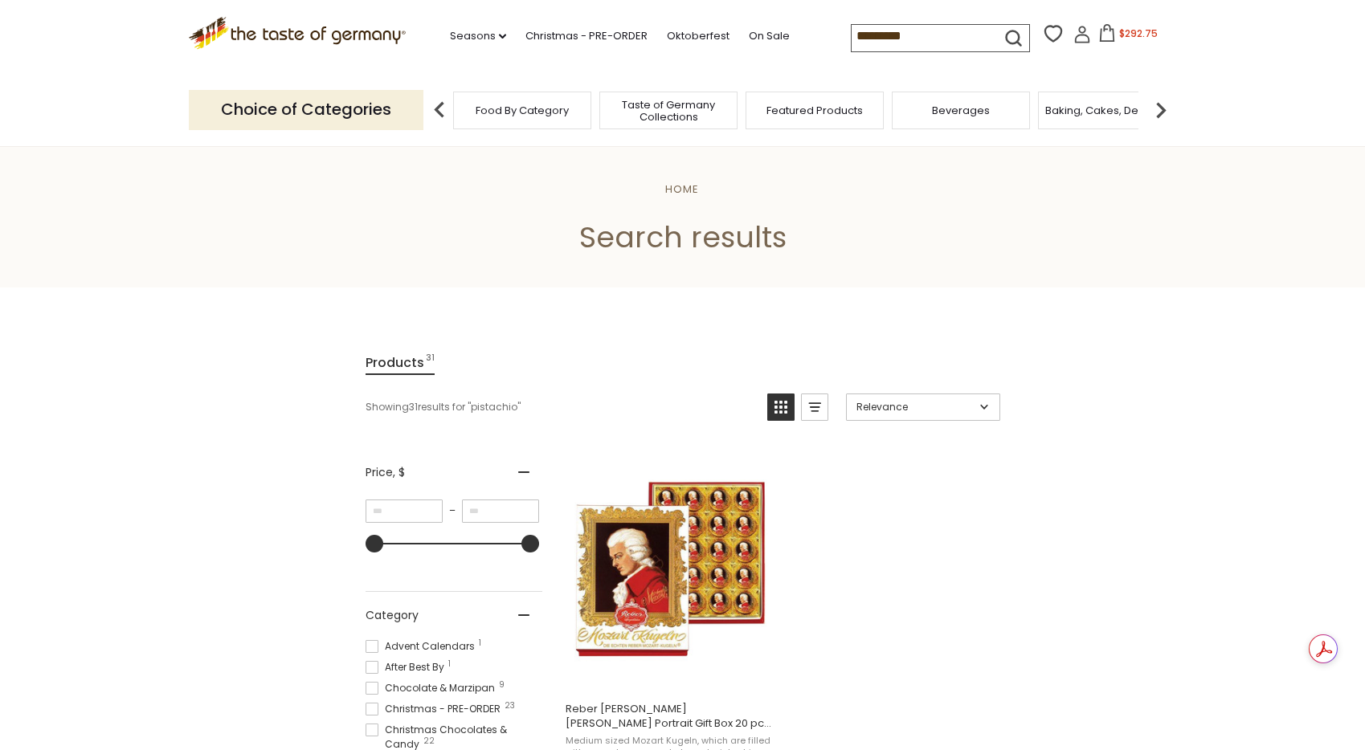
click at [1146, 35] on span "$292.75" at bounding box center [1138, 34] width 39 height 14
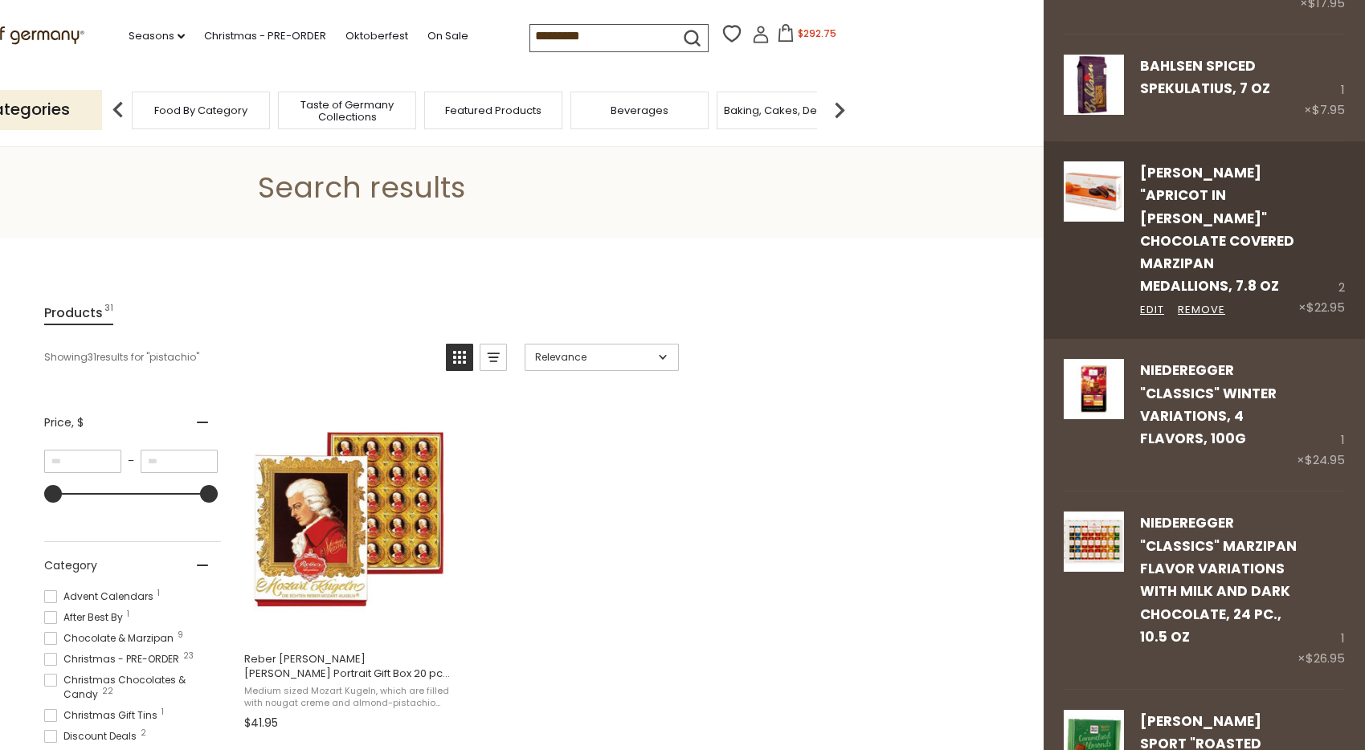
scroll to position [389, 0]
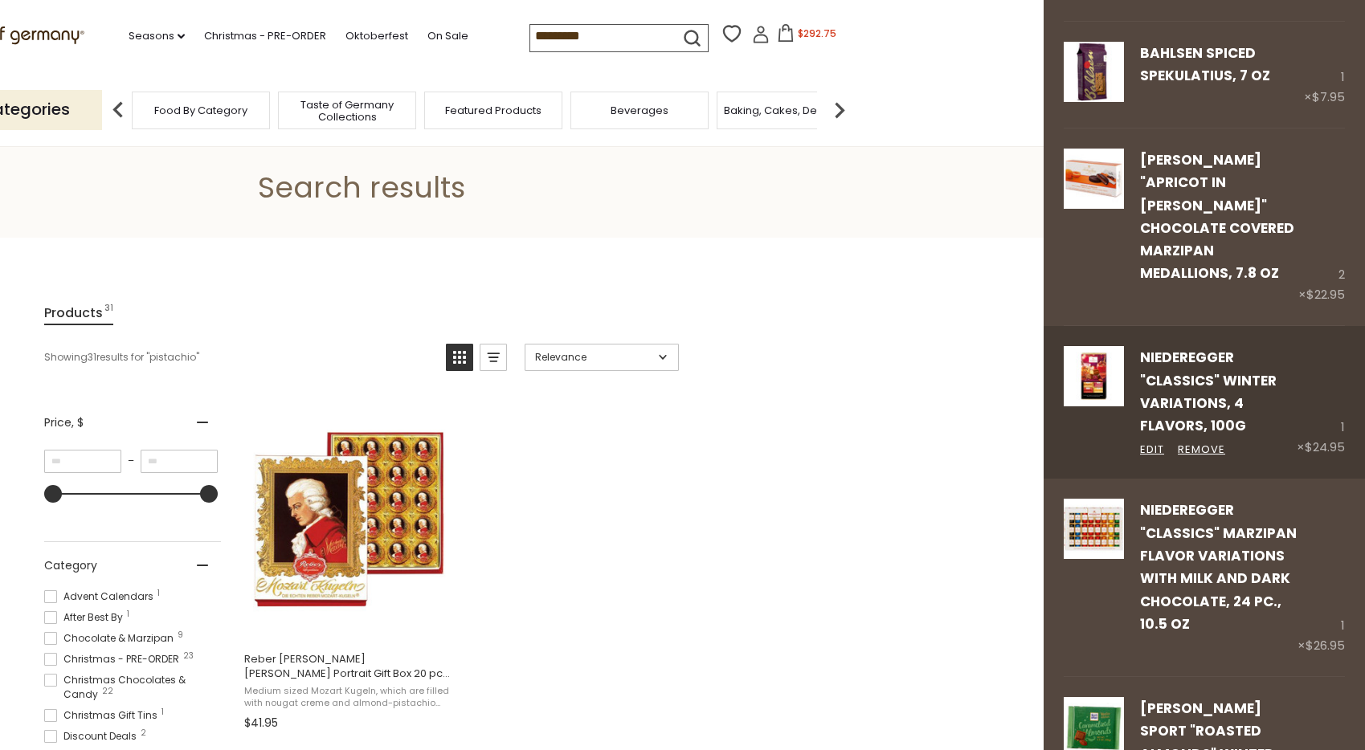
click at [1094, 353] on img at bounding box center [1094, 376] width 60 height 60
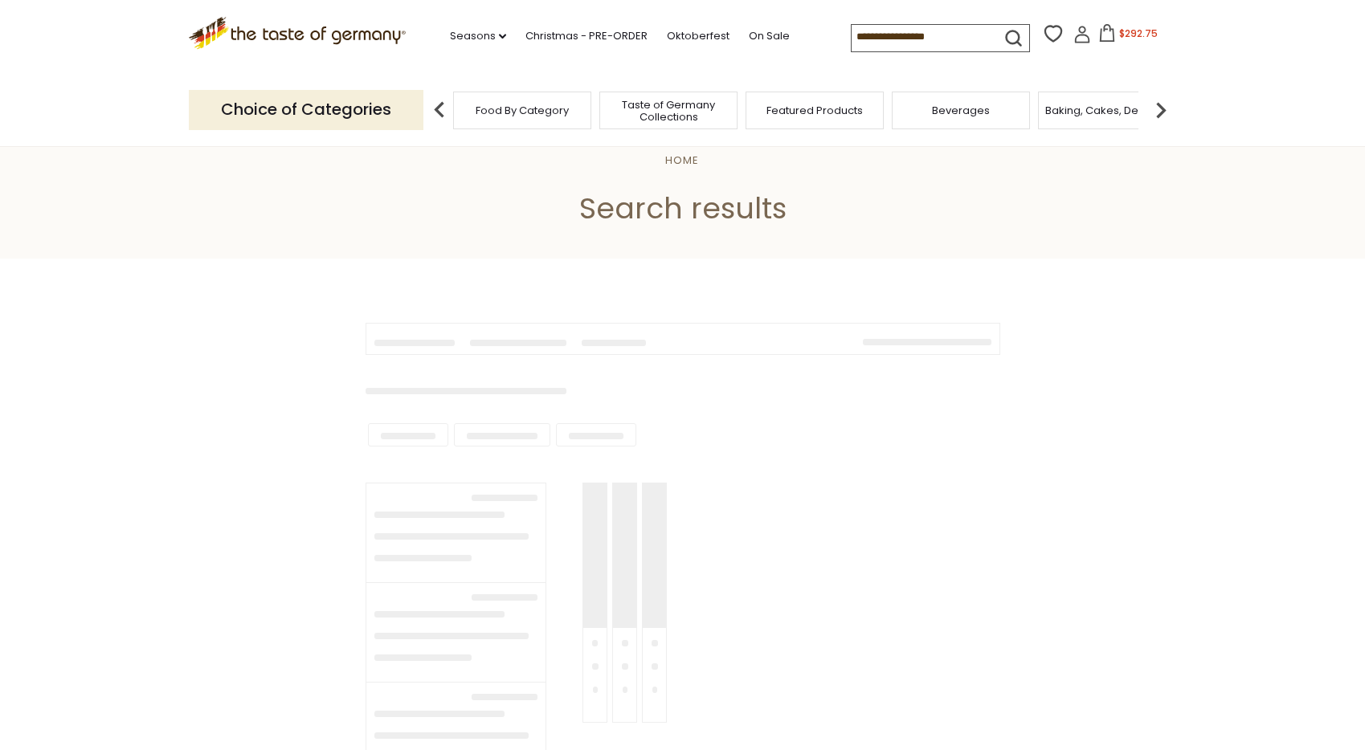
type input "*********"
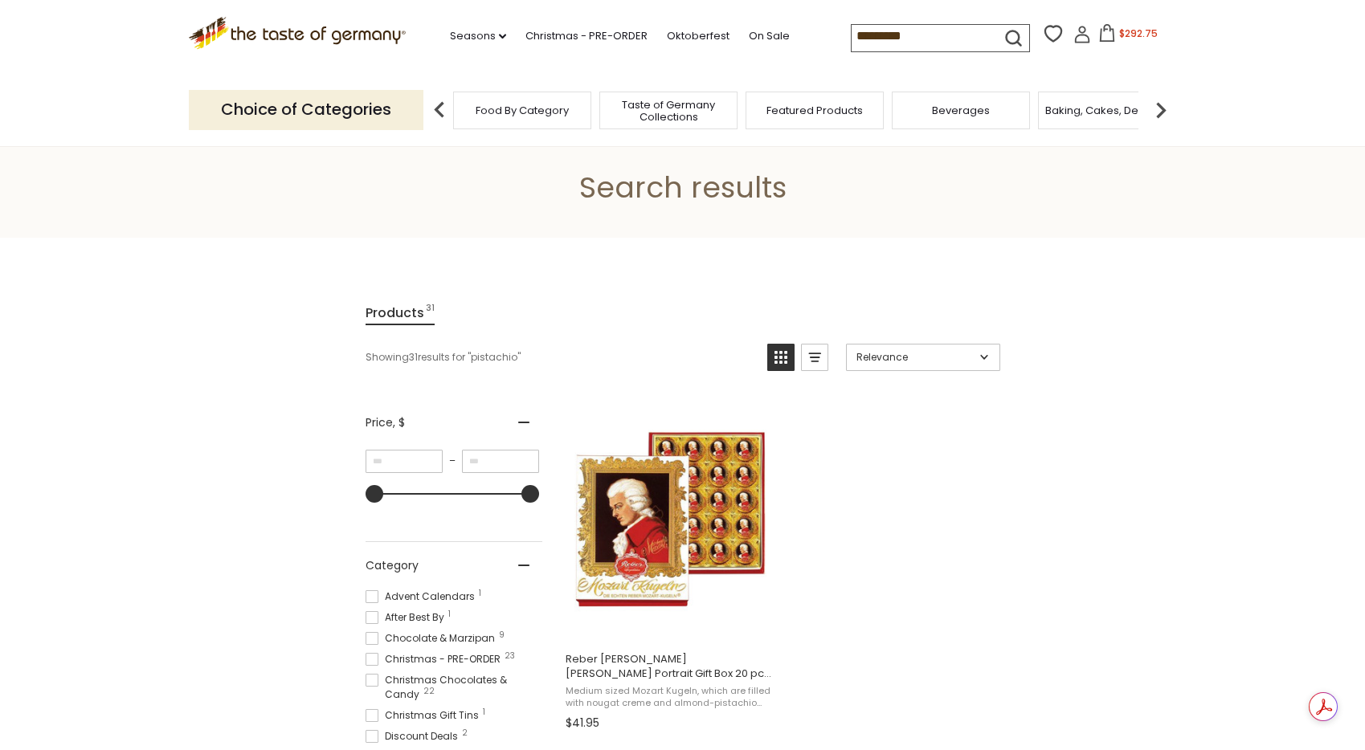
click at [1119, 39] on button "$292.75" at bounding box center [1128, 36] width 68 height 24
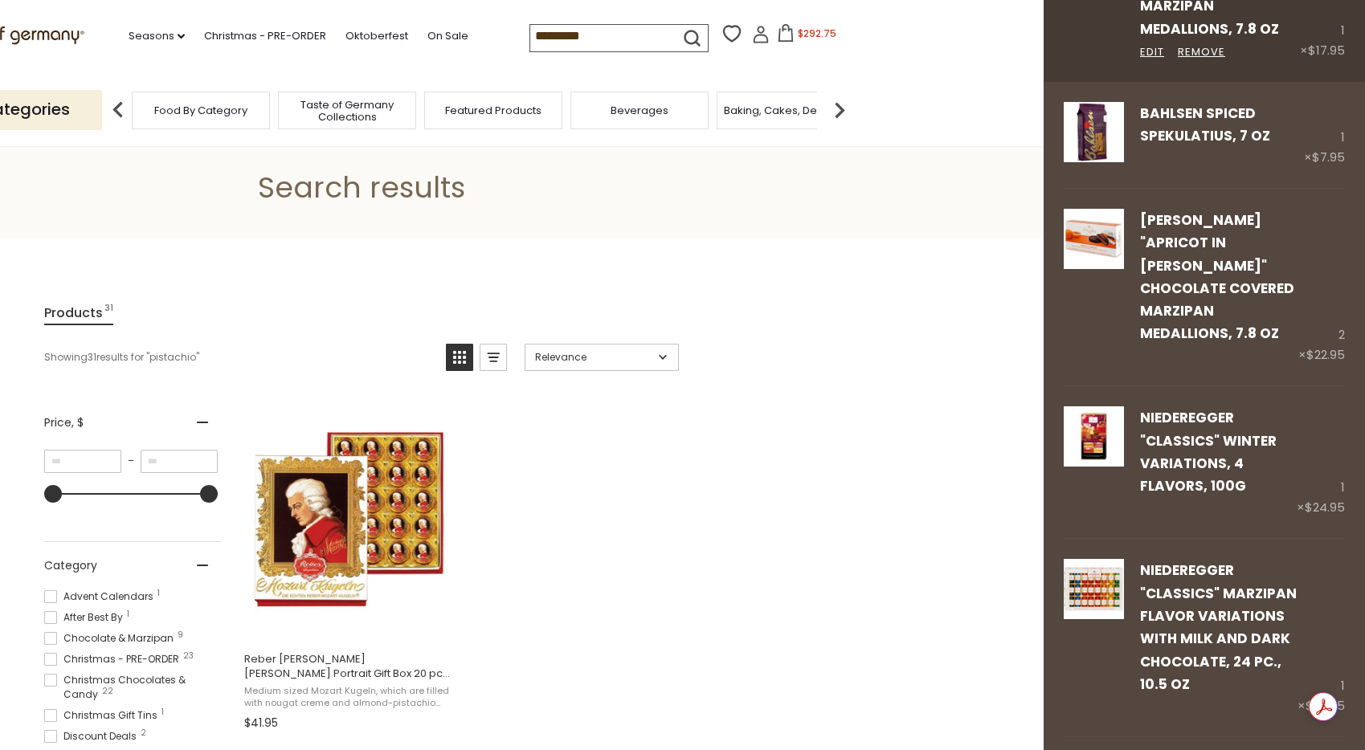
scroll to position [360, 0]
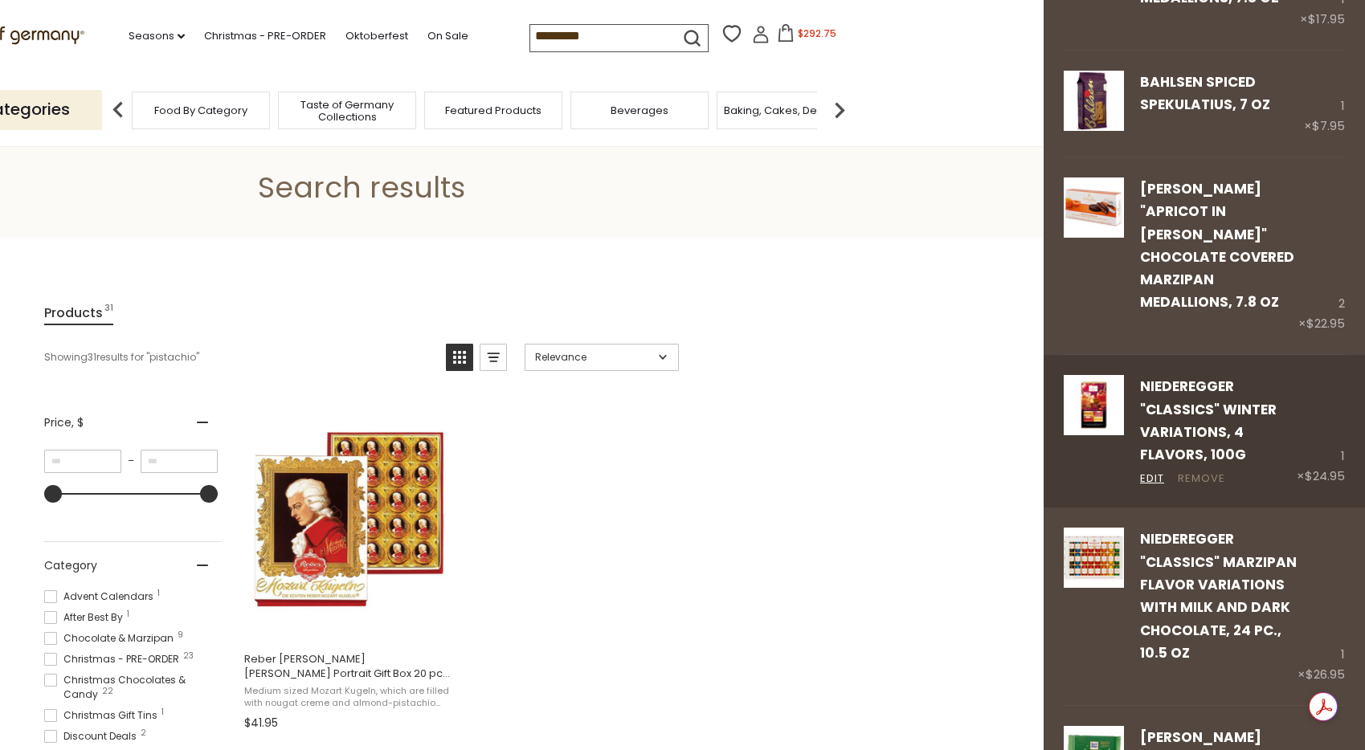
click at [1188, 471] on link "Remove" at bounding box center [1201, 479] width 47 height 17
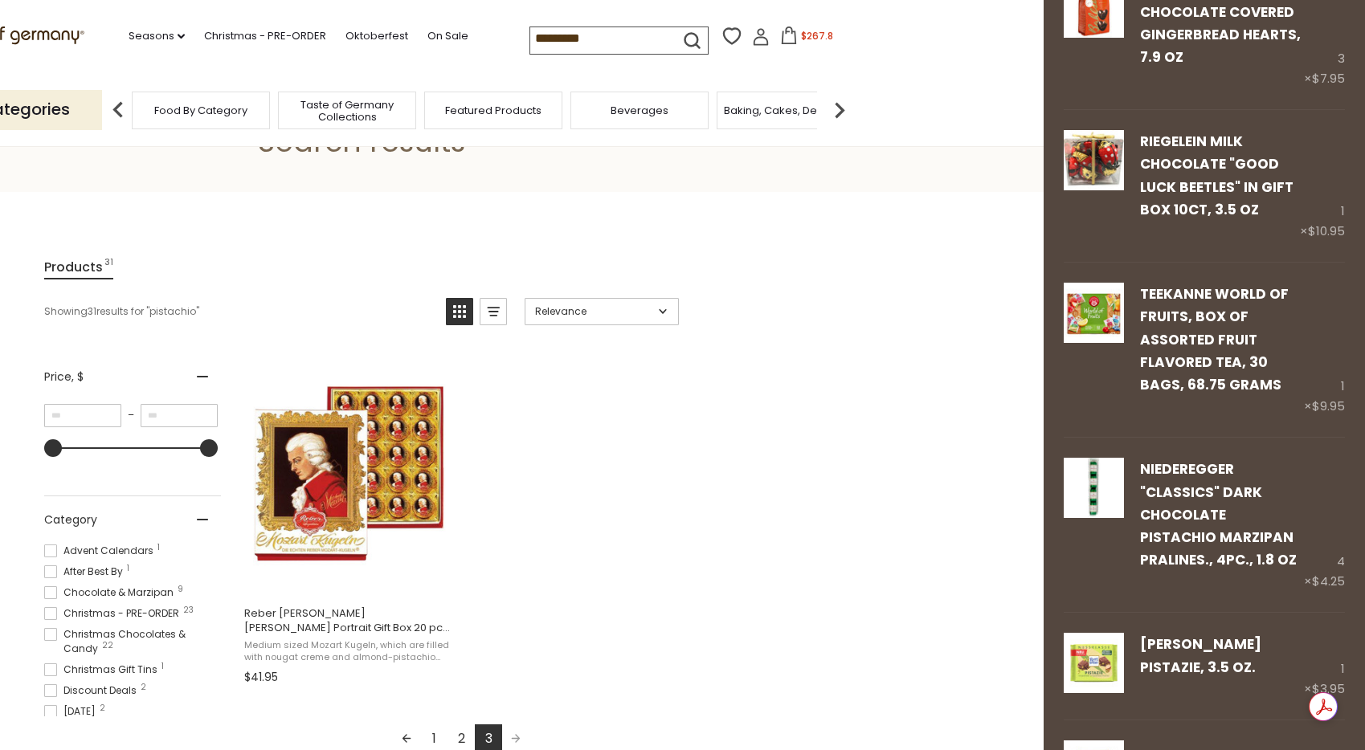
scroll to position [1699, 0]
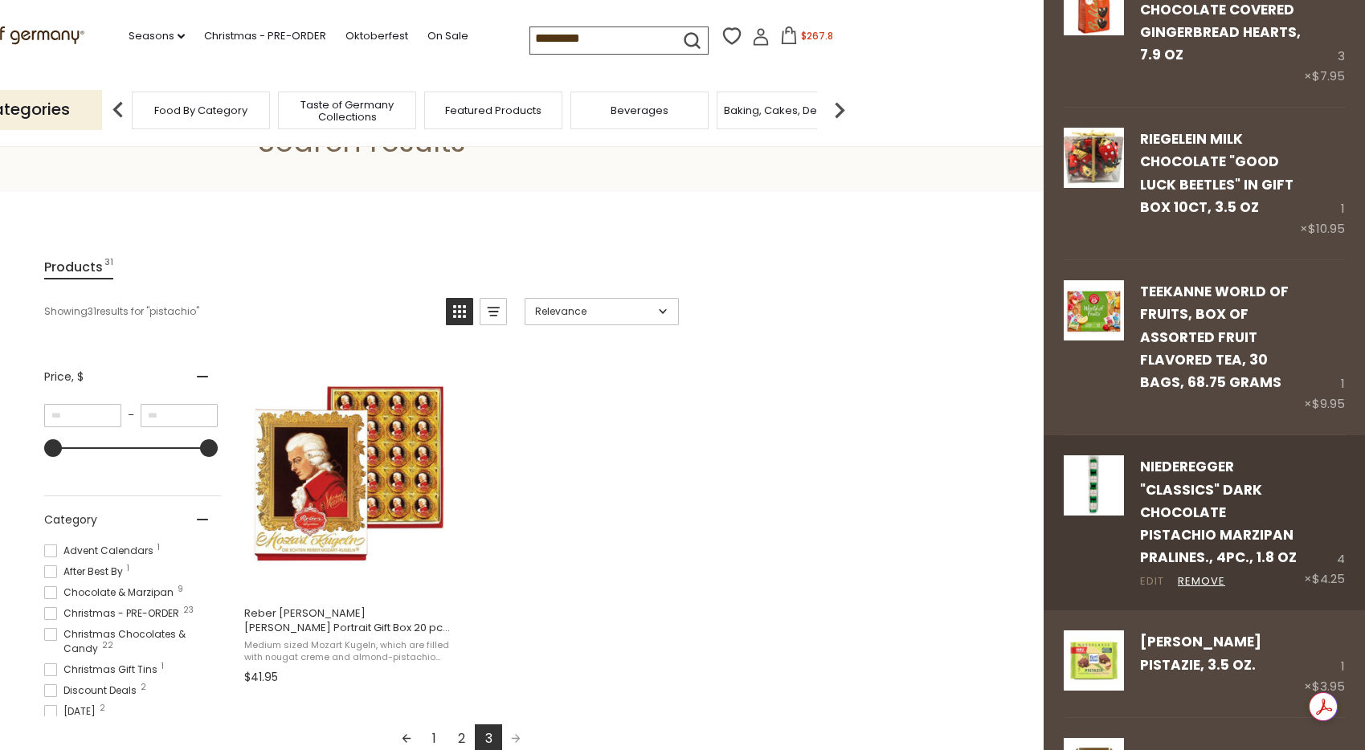
click at [1154, 574] on link "Edit" at bounding box center [1152, 582] width 24 height 17
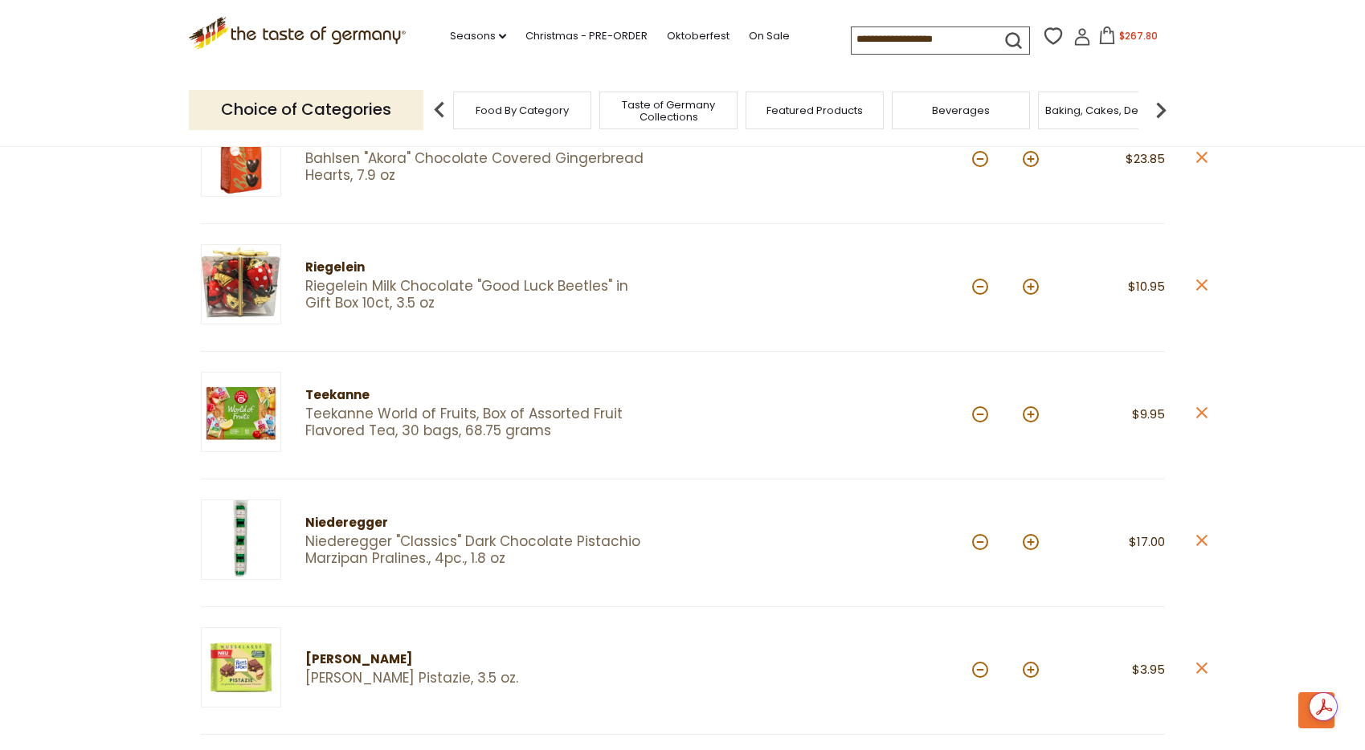
scroll to position [1535, 0]
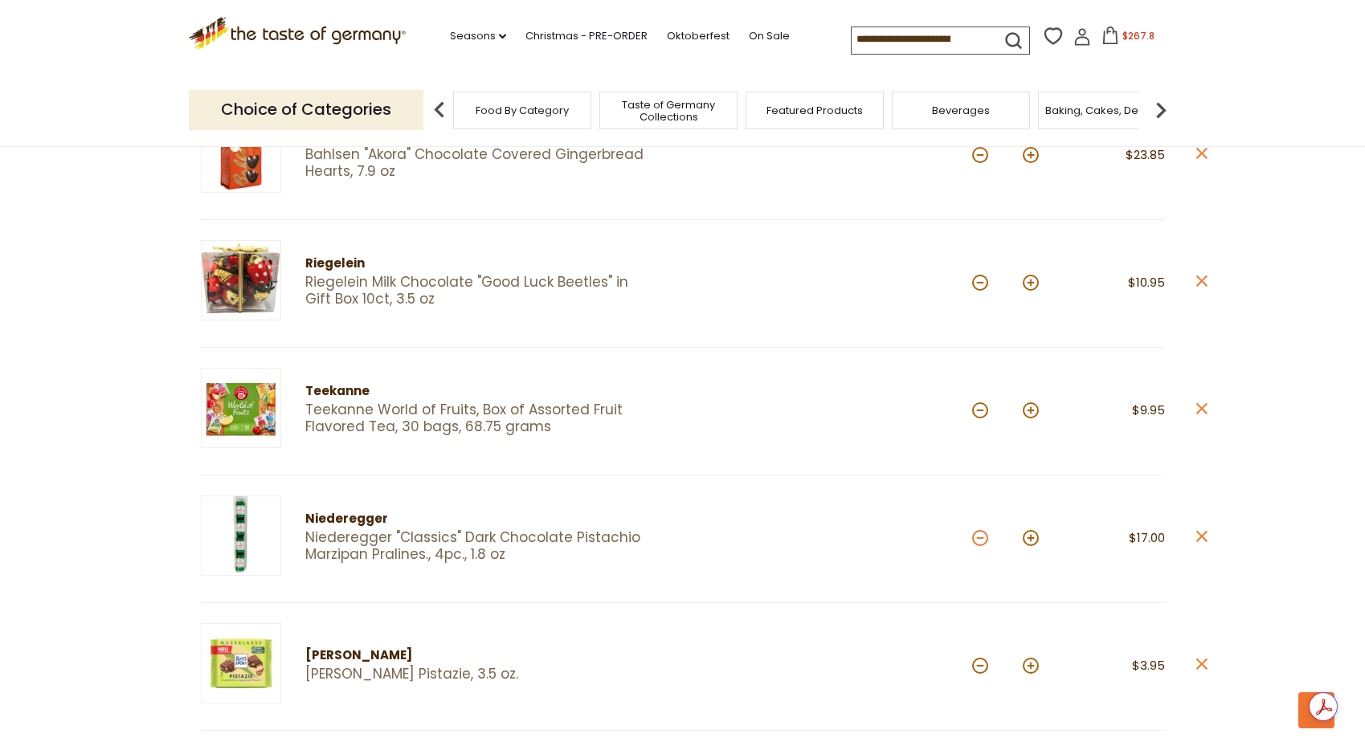
click at [979, 533] on button at bounding box center [980, 538] width 16 height 16
type input "*"
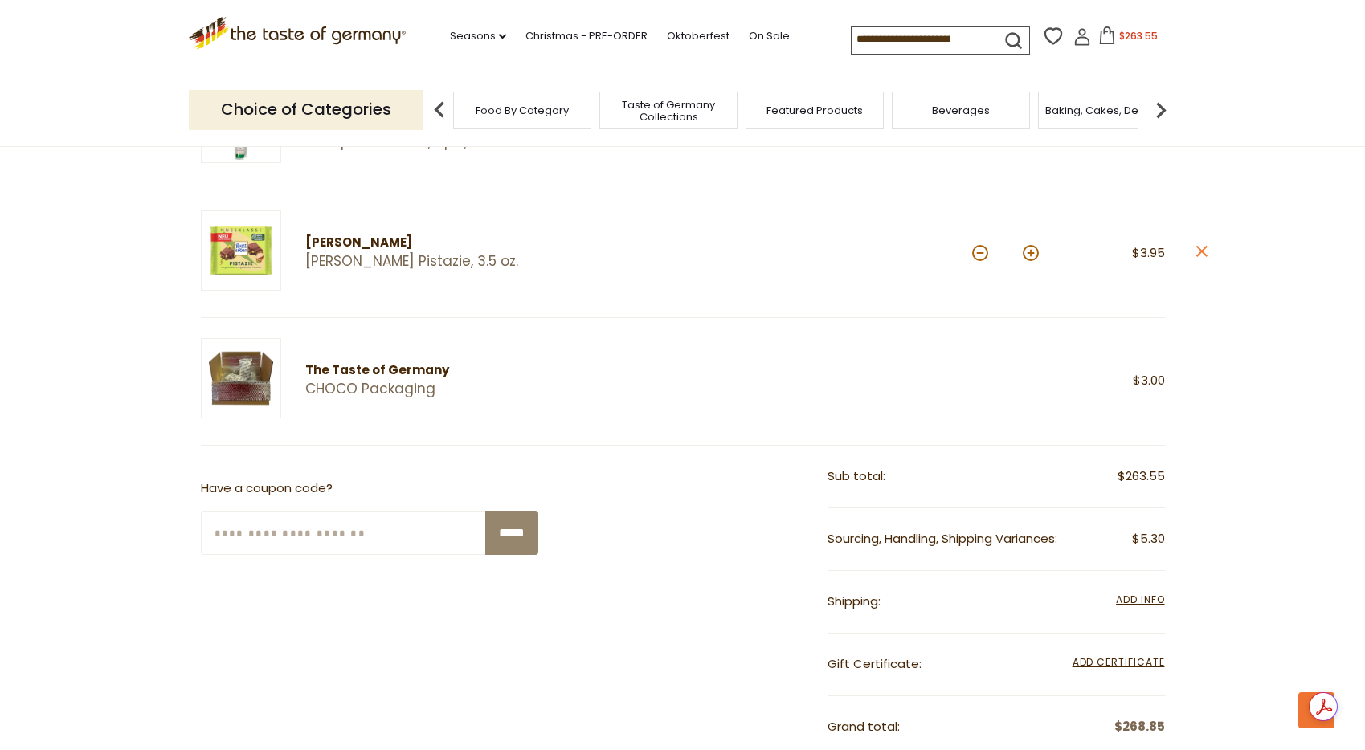
scroll to position [1949, 0]
click at [1131, 592] on span "Add Info" at bounding box center [1140, 599] width 48 height 14
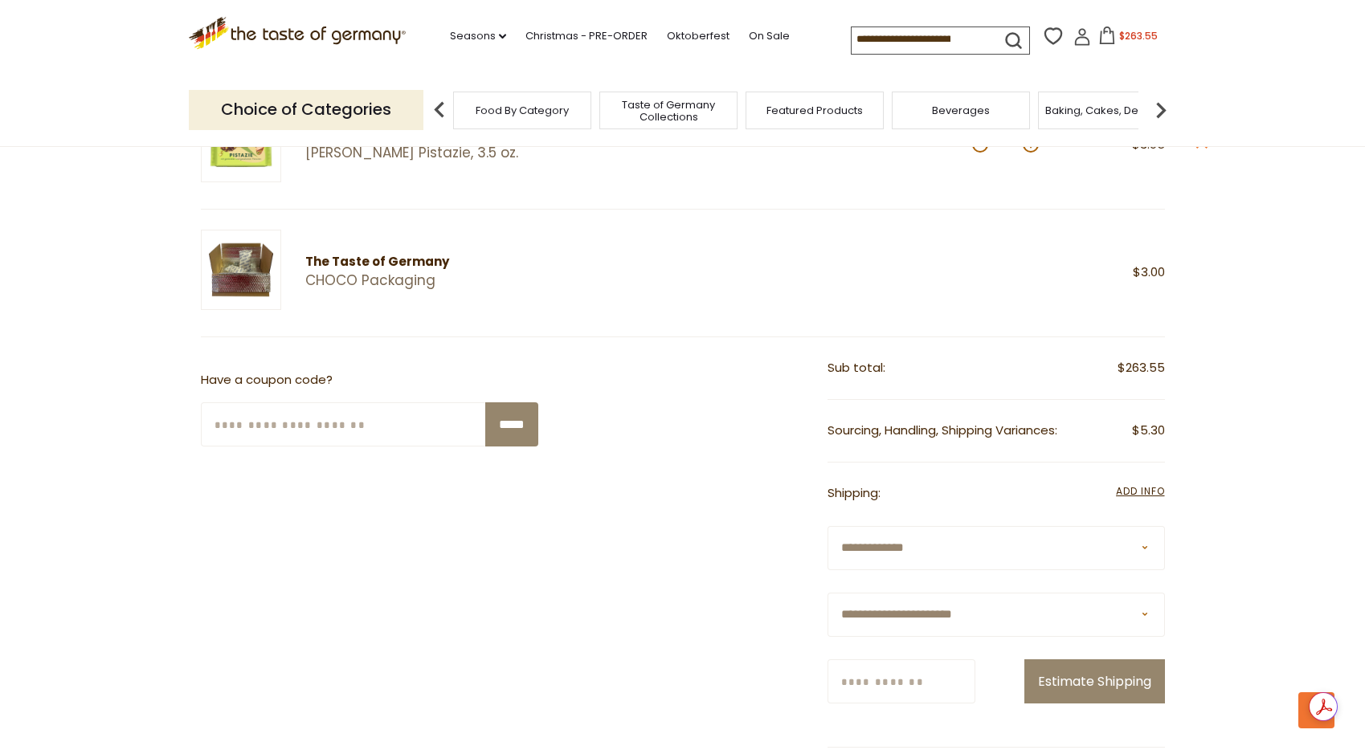
scroll to position [2071, 0]
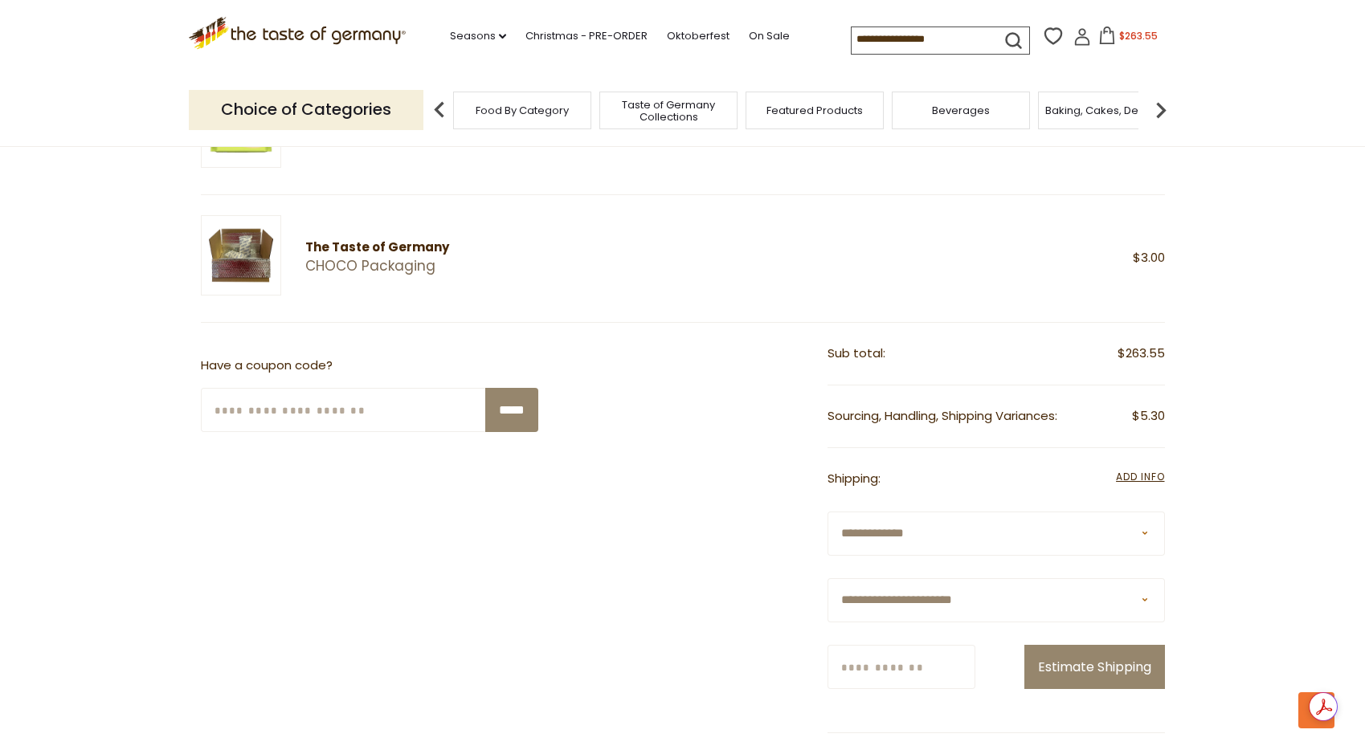
click at [1114, 598] on select "**********" at bounding box center [996, 601] width 337 height 44
select select "**"
click at [828, 579] on select "**********" at bounding box center [996, 601] width 337 height 44
click at [842, 664] on input "Zip/Postcode" at bounding box center [902, 667] width 148 height 44
type input "*****"
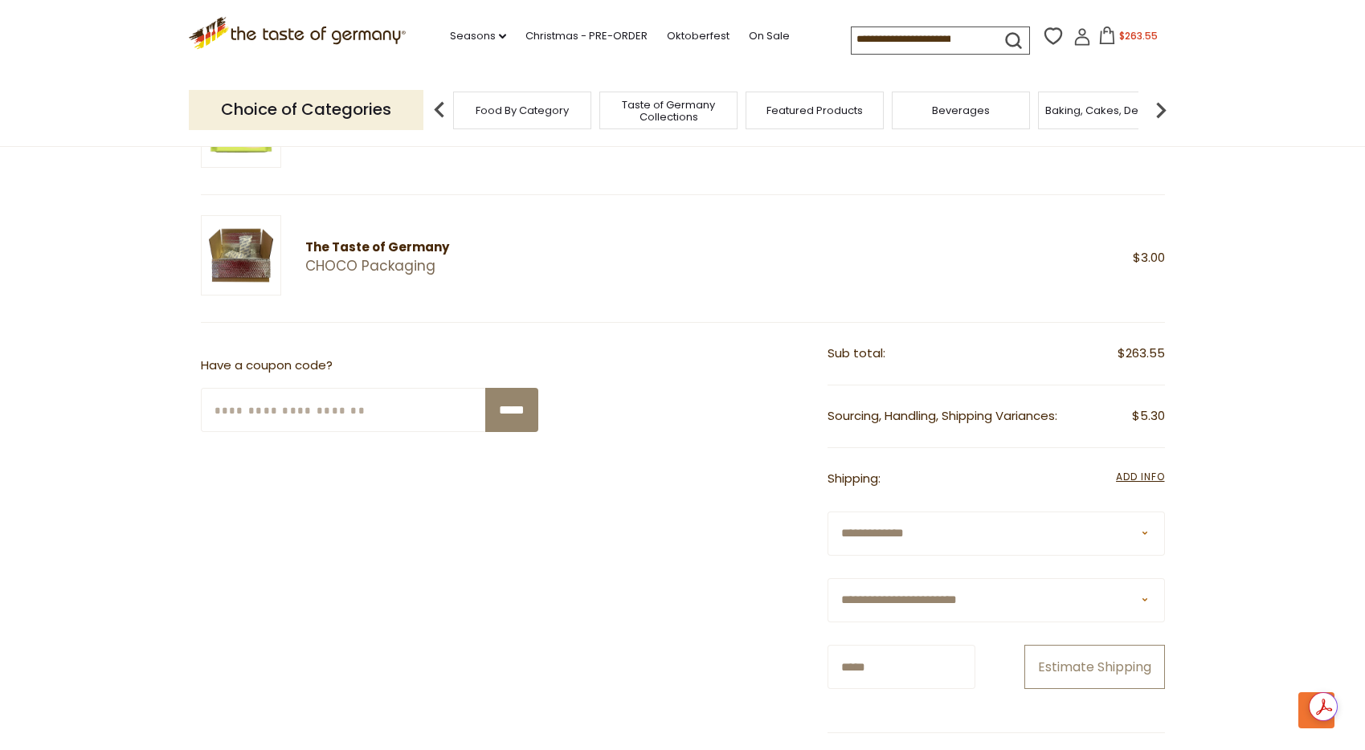
click at [1090, 663] on button "Estimate Shipping" at bounding box center [1094, 667] width 141 height 44
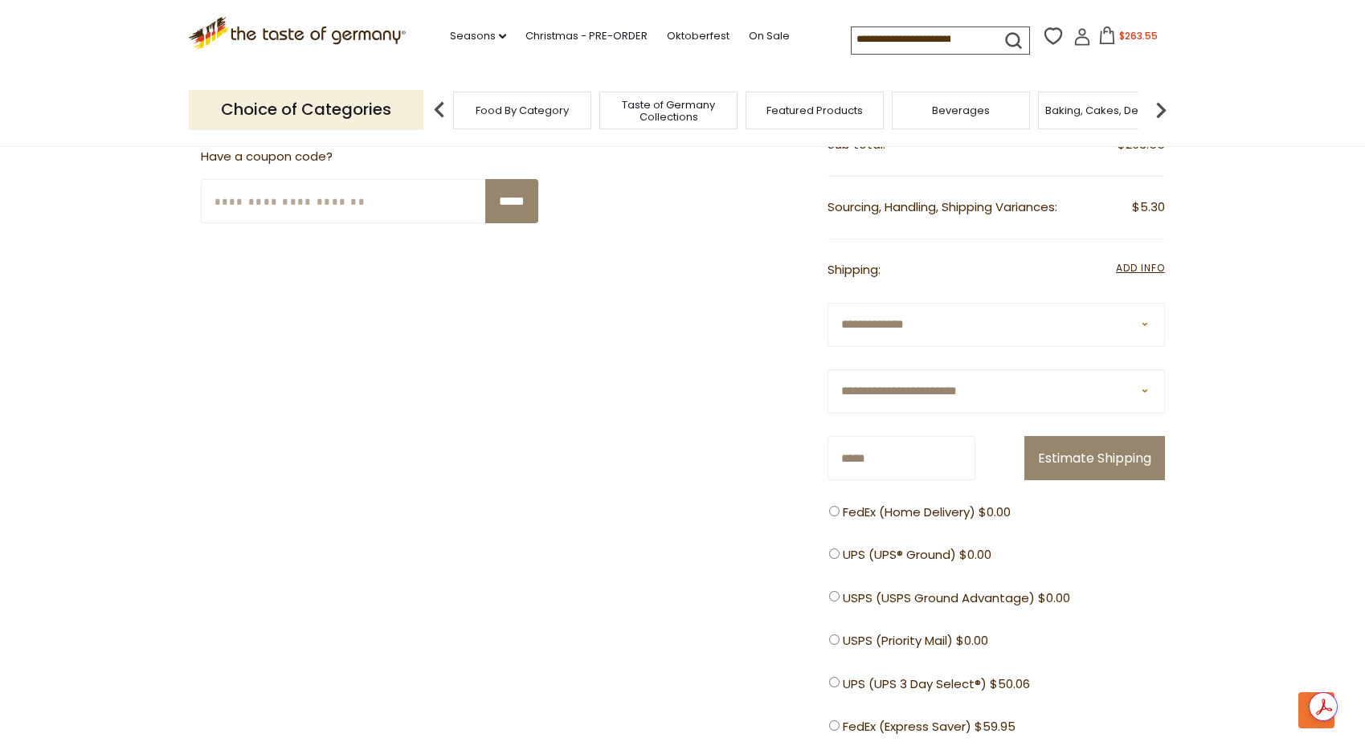
scroll to position [2288, 0]
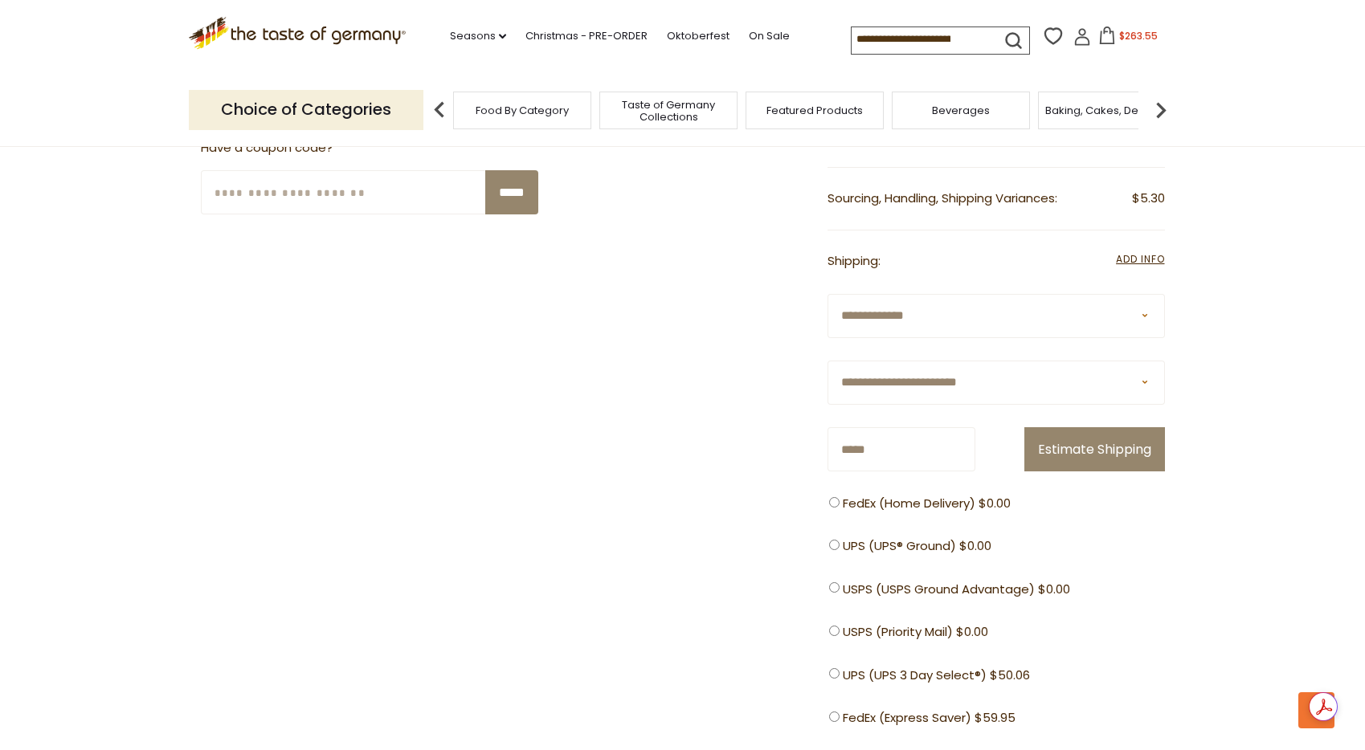
click at [1067, 691] on ul "FedEx (Home Delivery) $0.00 UPS (UPS® Ground) $0.00 USPS (USPS Ground Advantage…" at bounding box center [996, 718] width 337 height 449
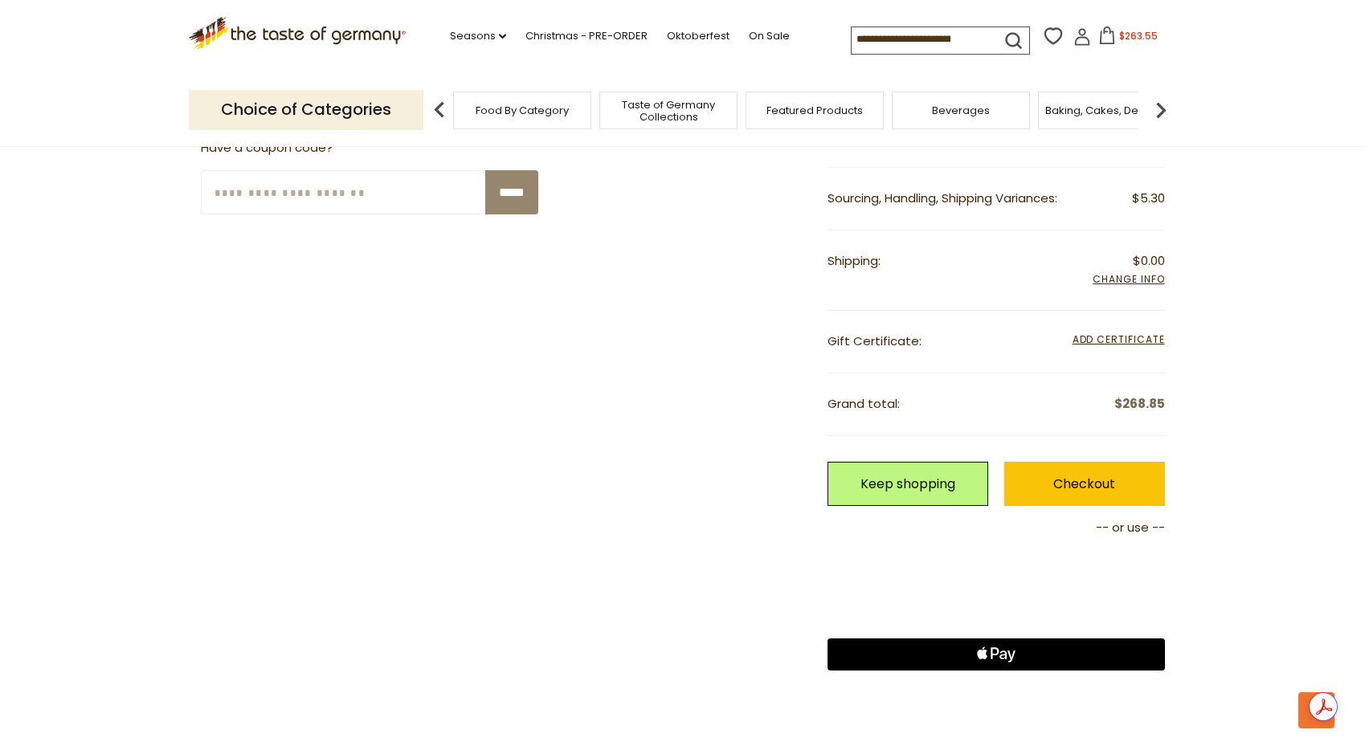
click at [988, 644] on icon "Apple Logo" at bounding box center [996, 655] width 169 height 32
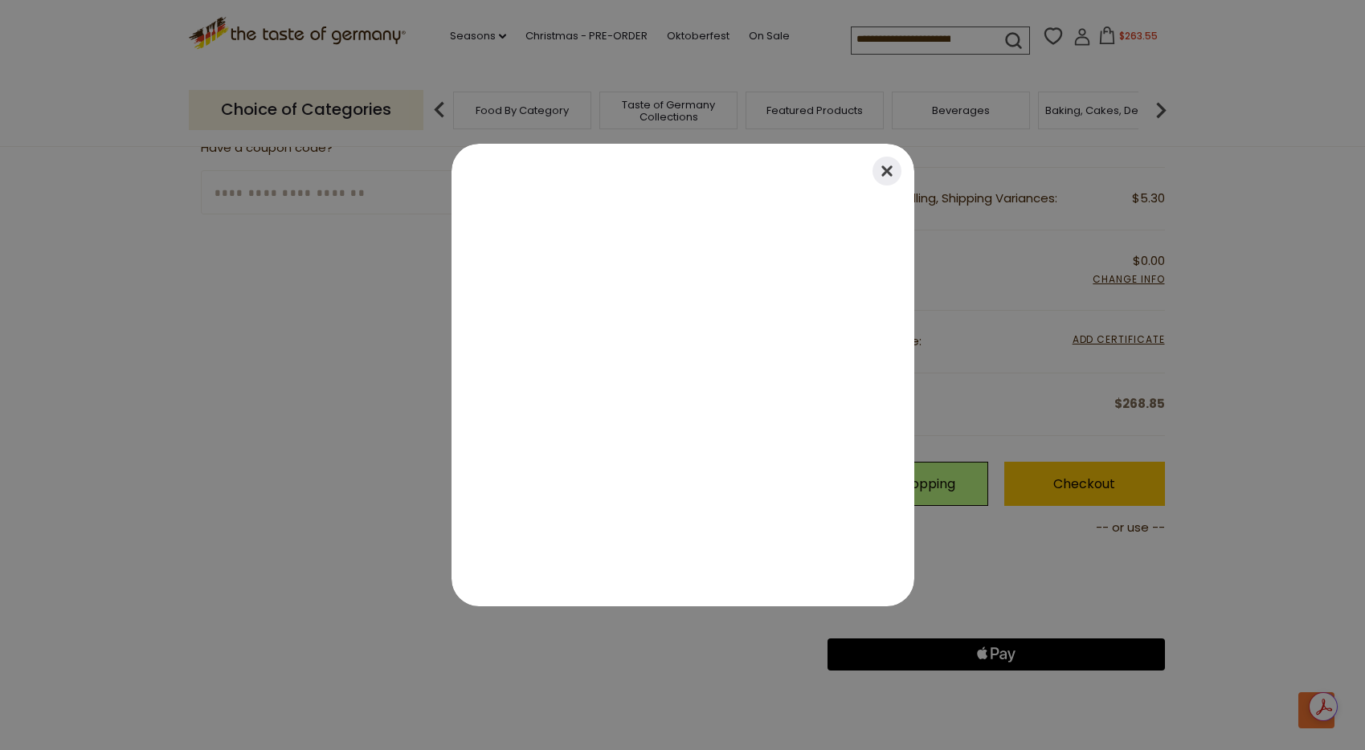
click at [891, 171] on button "Close" at bounding box center [886, 170] width 35 height 35
